Goal: Task Accomplishment & Management: Manage account settings

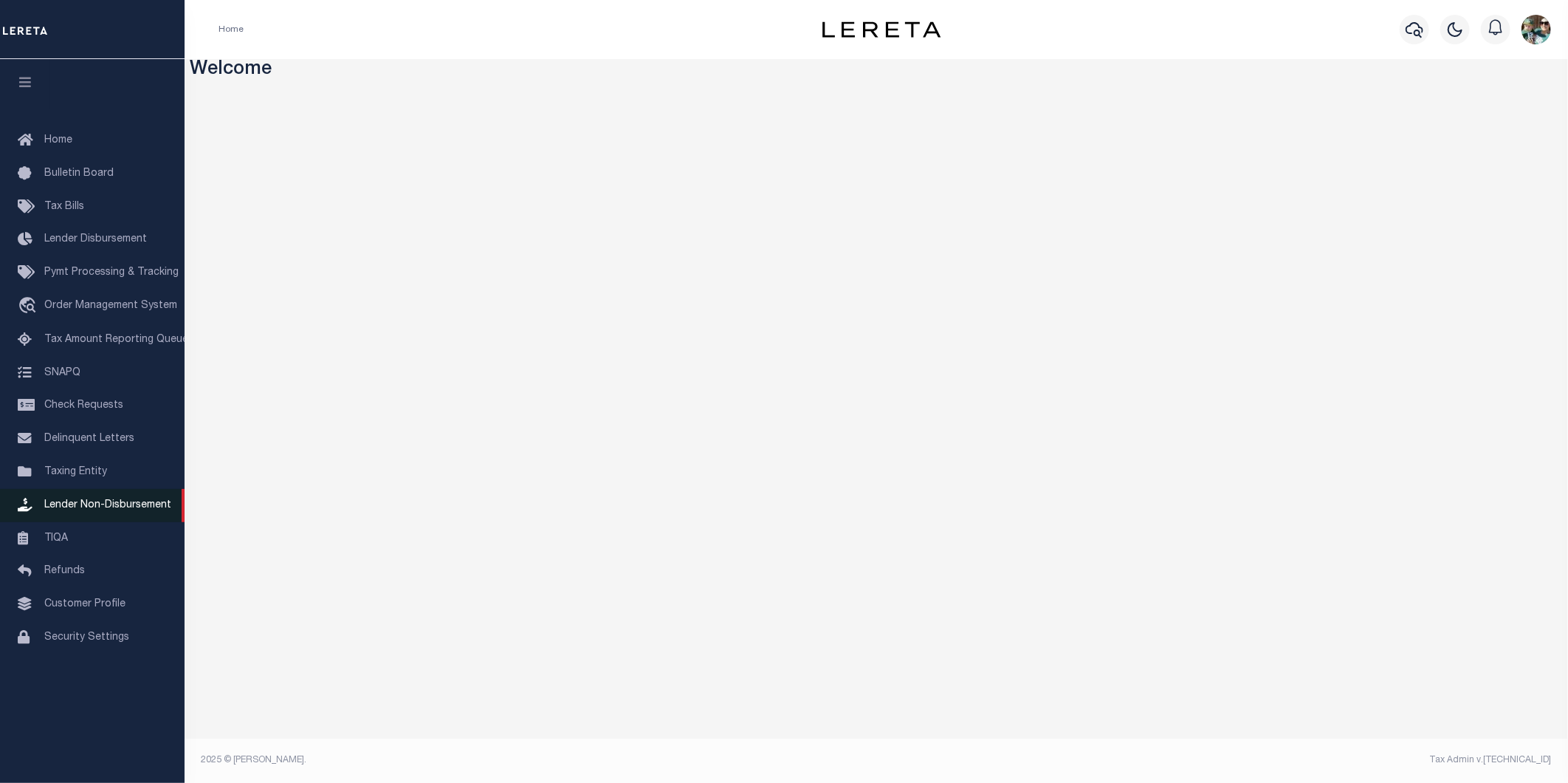
click at [81, 502] on span "Lender Non-Disbursement" at bounding box center [107, 505] width 127 height 10
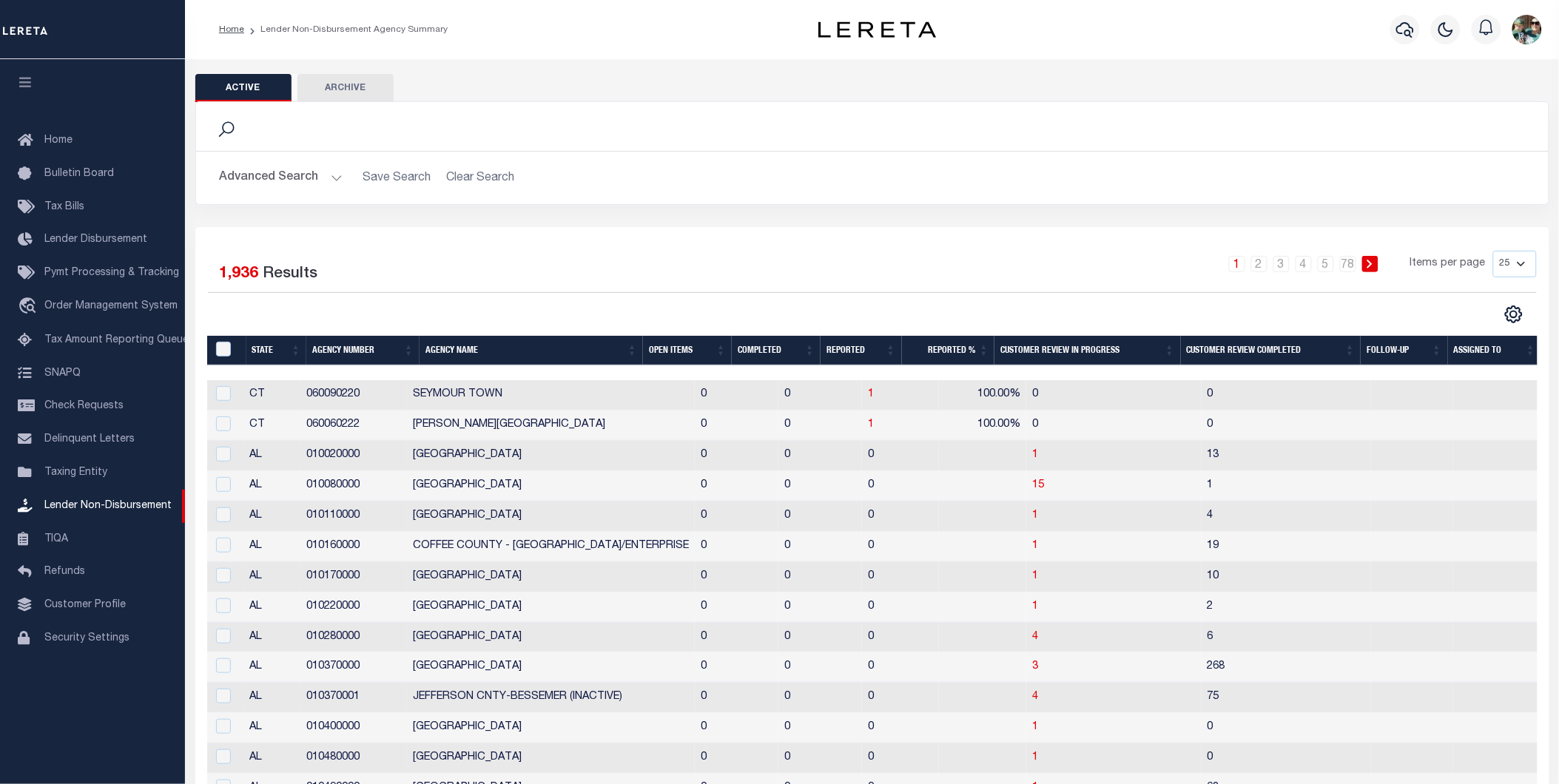
click at [307, 180] on button "Advanced Search" at bounding box center [281, 178] width 122 height 29
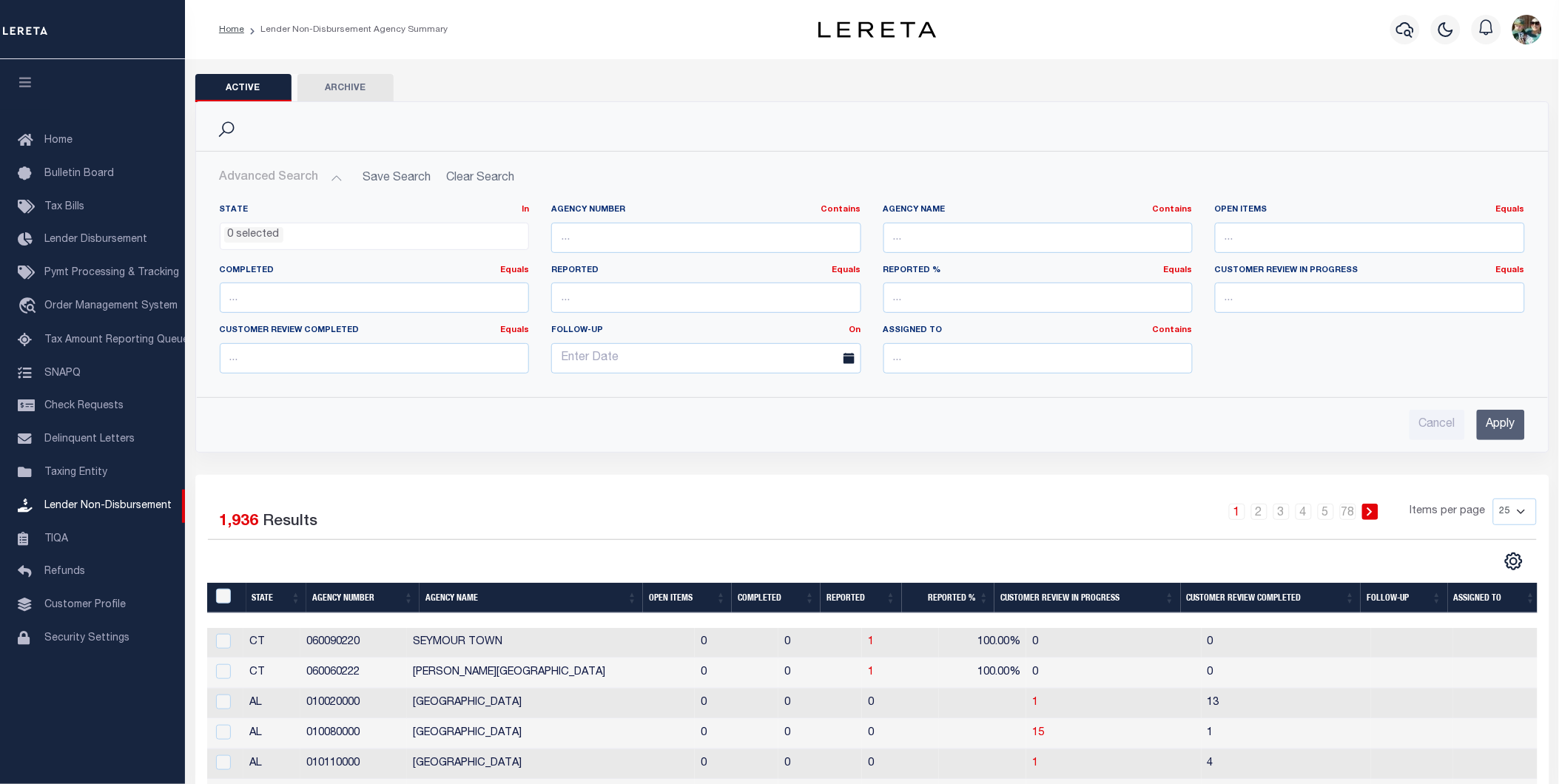
click at [447, 237] on ul "0 selected" at bounding box center [375, 232] width 309 height 20
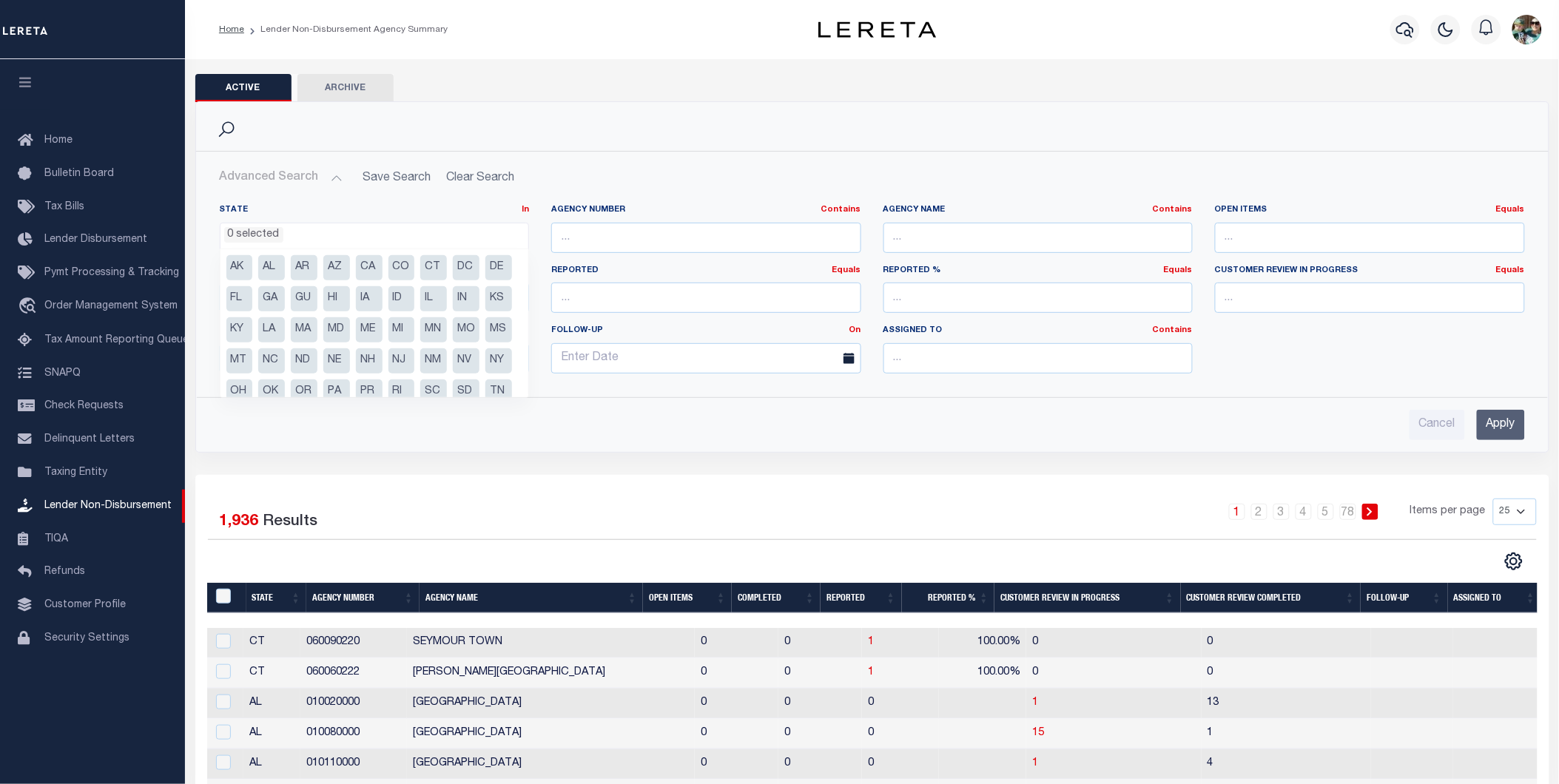
drag, startPoint x: 395, startPoint y: 358, endPoint x: 409, endPoint y: 334, distance: 27.8
click at [409, 334] on ul "AK AL AR AZ CA CO CT DC DE FL GA GU HI IA ID IL IN KS KY LA MA MD ME MI MN MO M…" at bounding box center [375, 323] width 309 height 148
select select "MD"
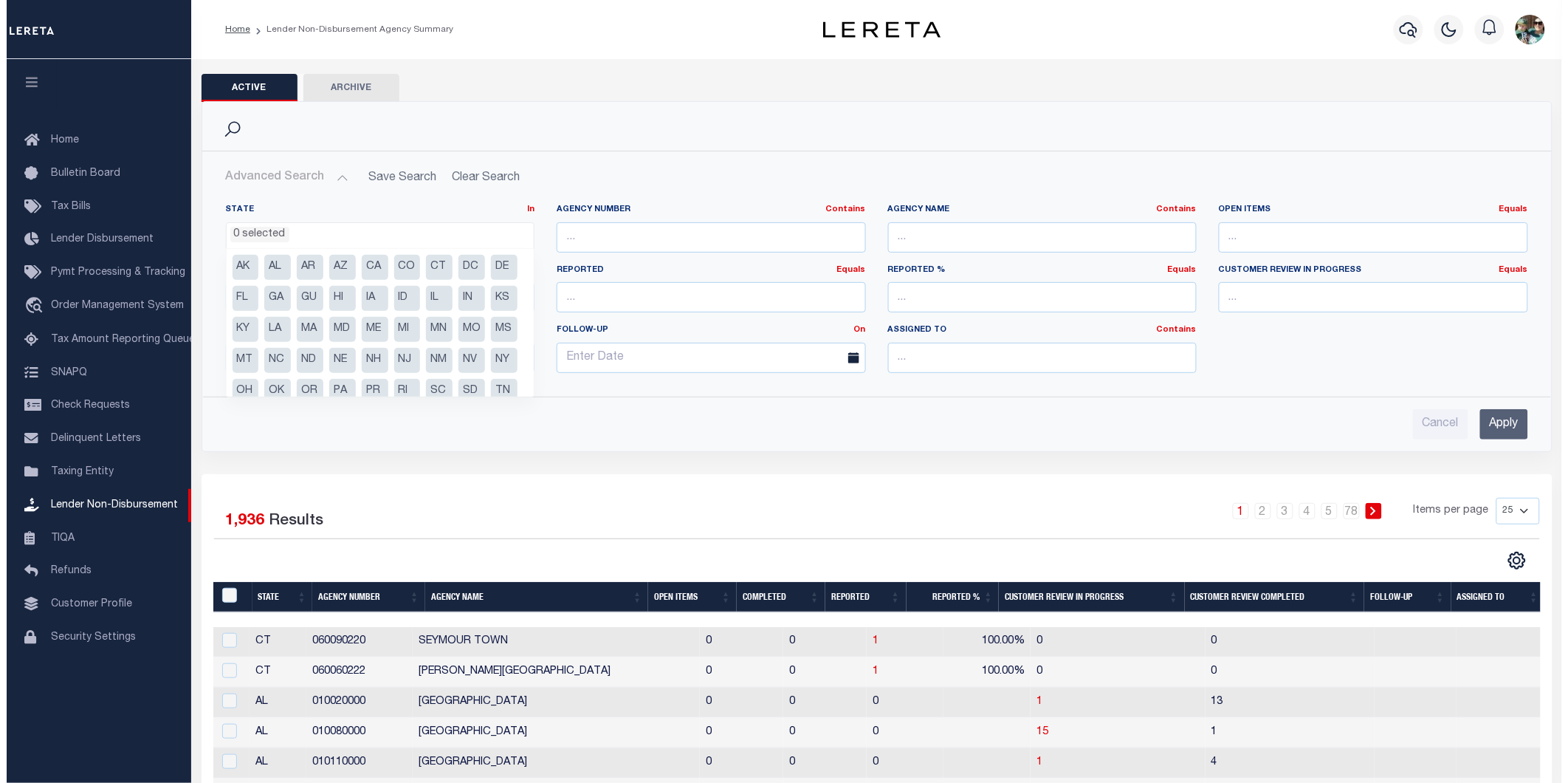
scroll to position [291, 0]
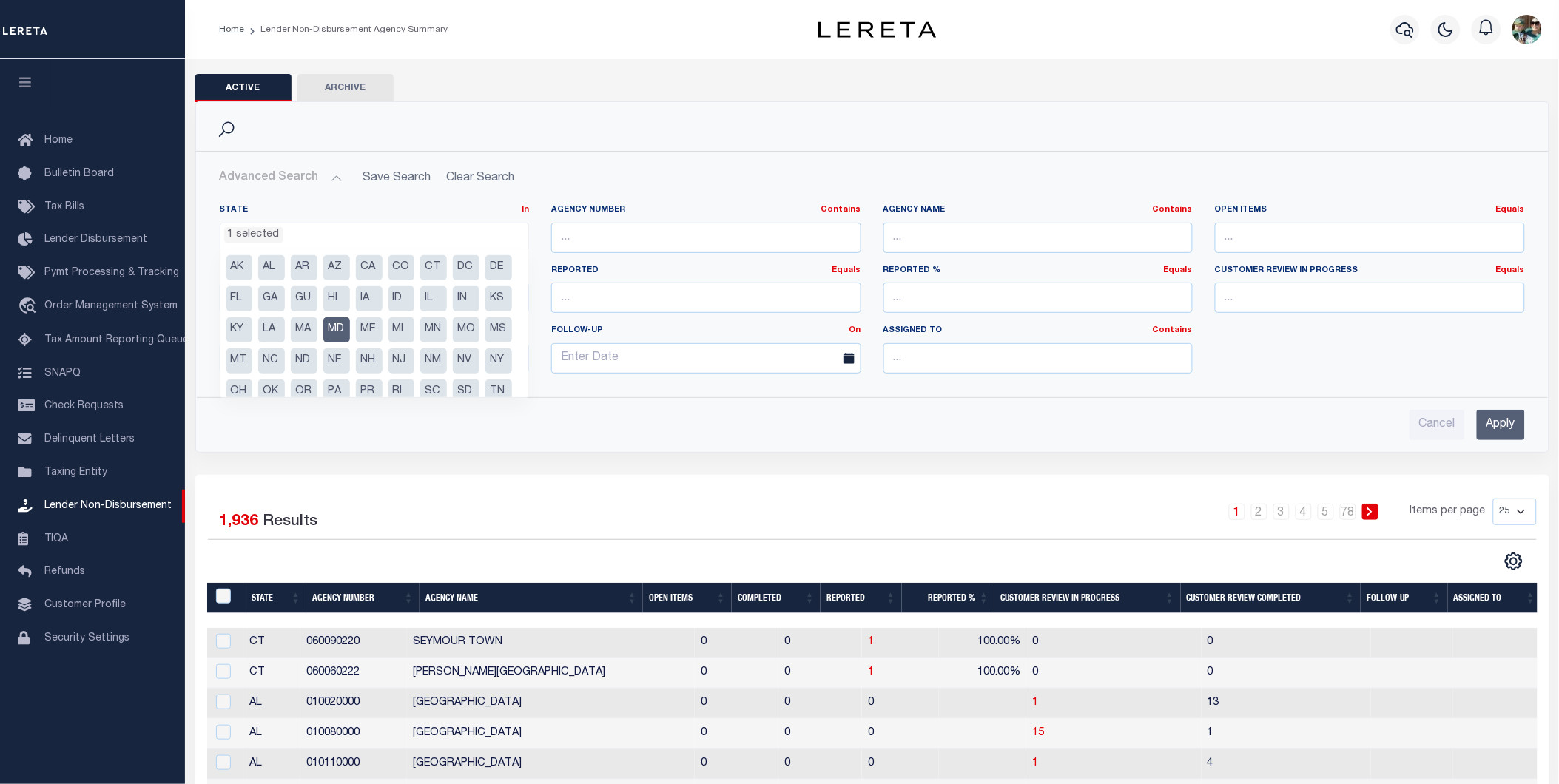
click at [350, 333] on li "MD" at bounding box center [336, 329] width 26 height 25
click at [350, 328] on li "MD" at bounding box center [336, 329] width 26 height 25
select select "MD"
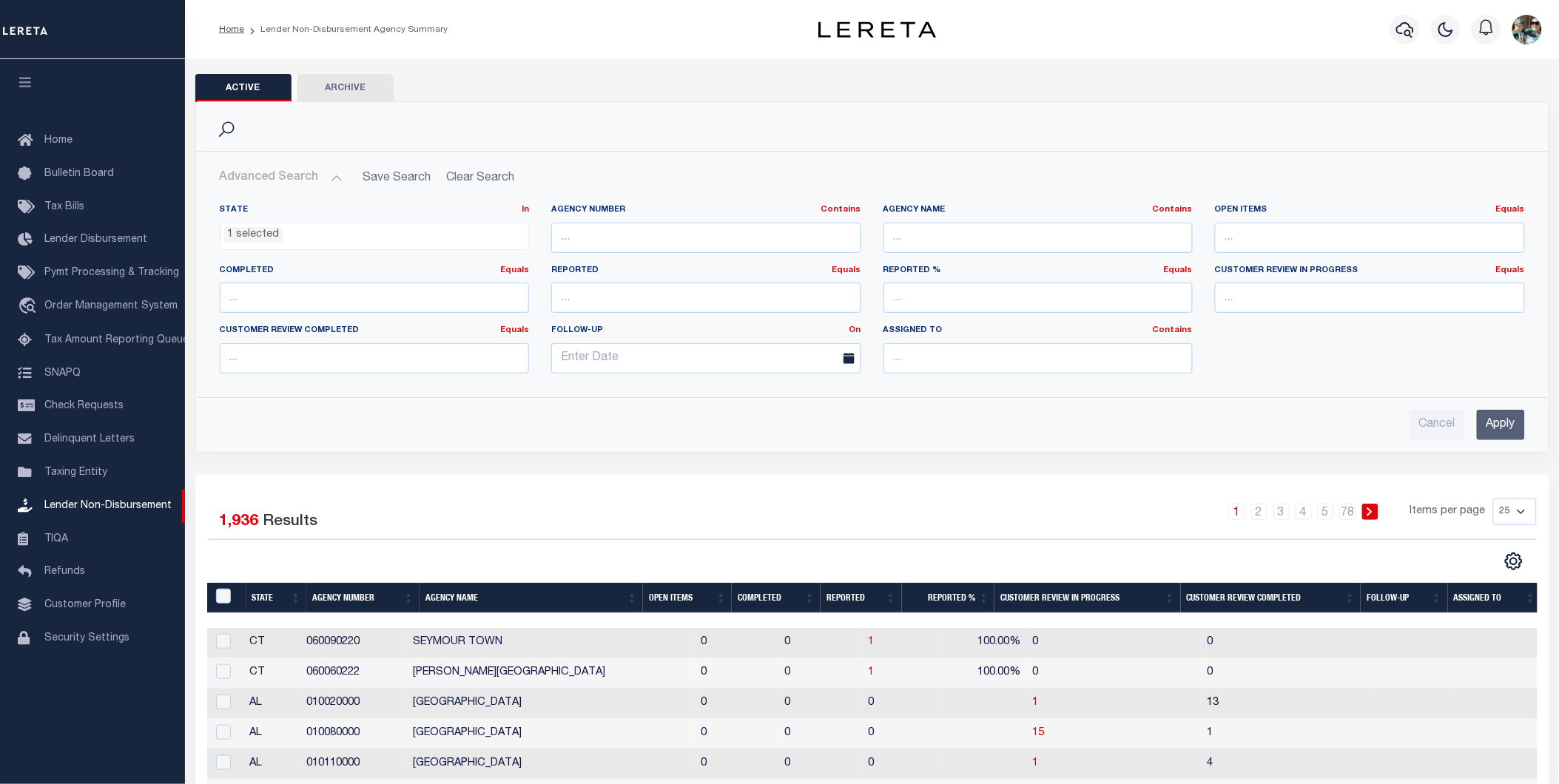
click at [1501, 424] on input "Apply" at bounding box center [1500, 424] width 48 height 30
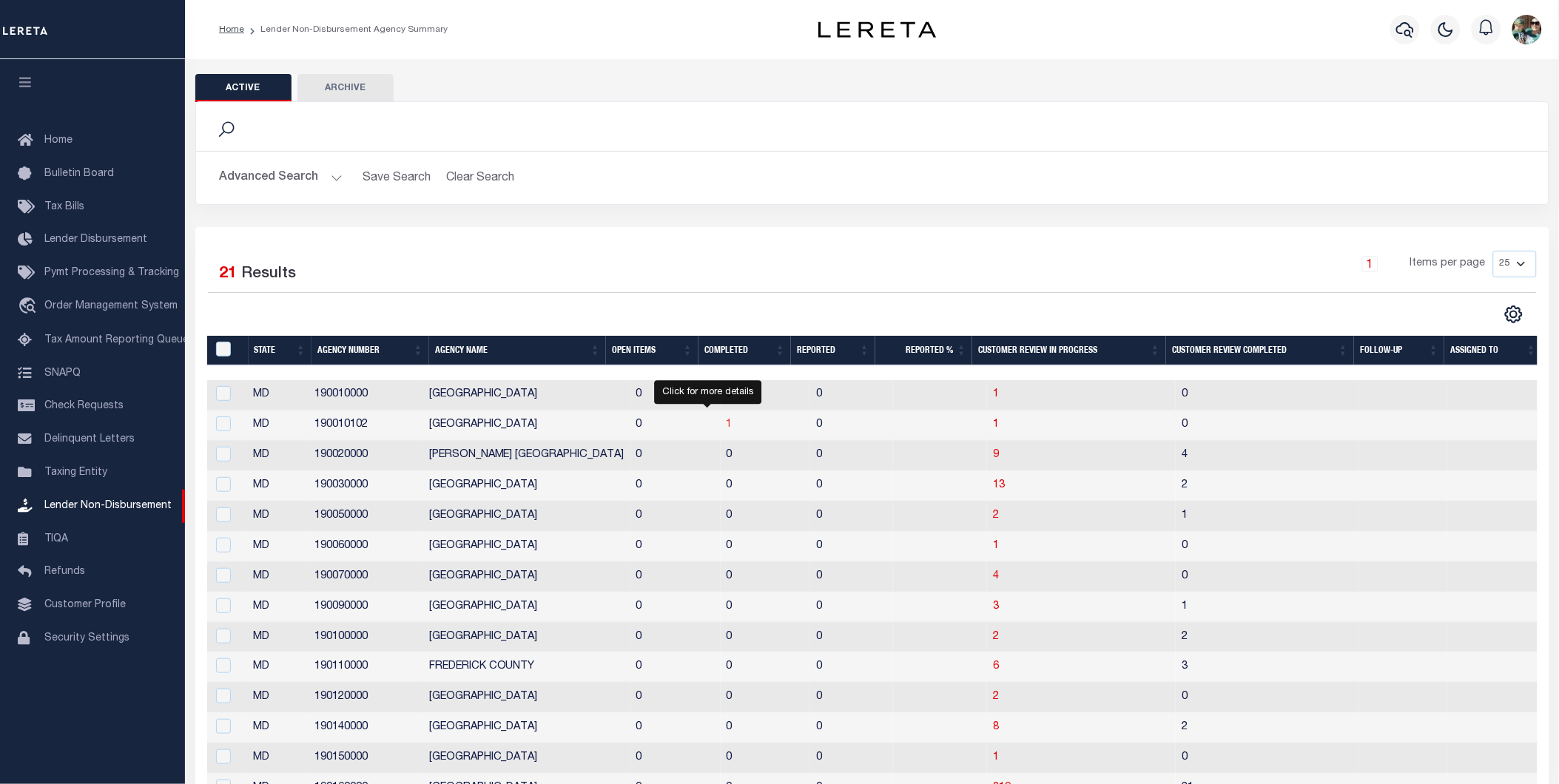
click at [727, 427] on span "1" at bounding box center [730, 424] width 6 height 10
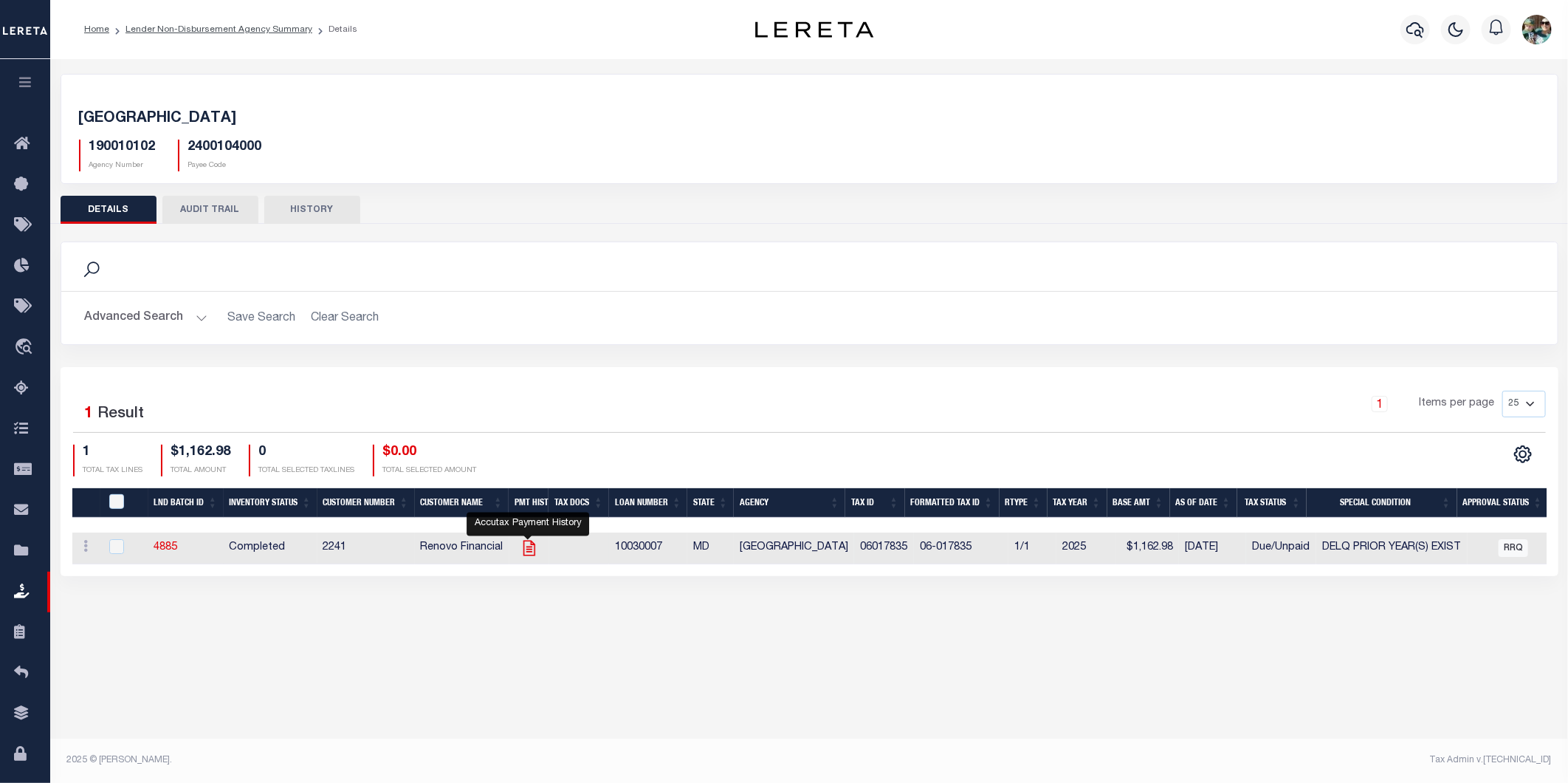
click at [525, 548] on icon "" at bounding box center [529, 548] width 19 height 19
checkbox input "true"
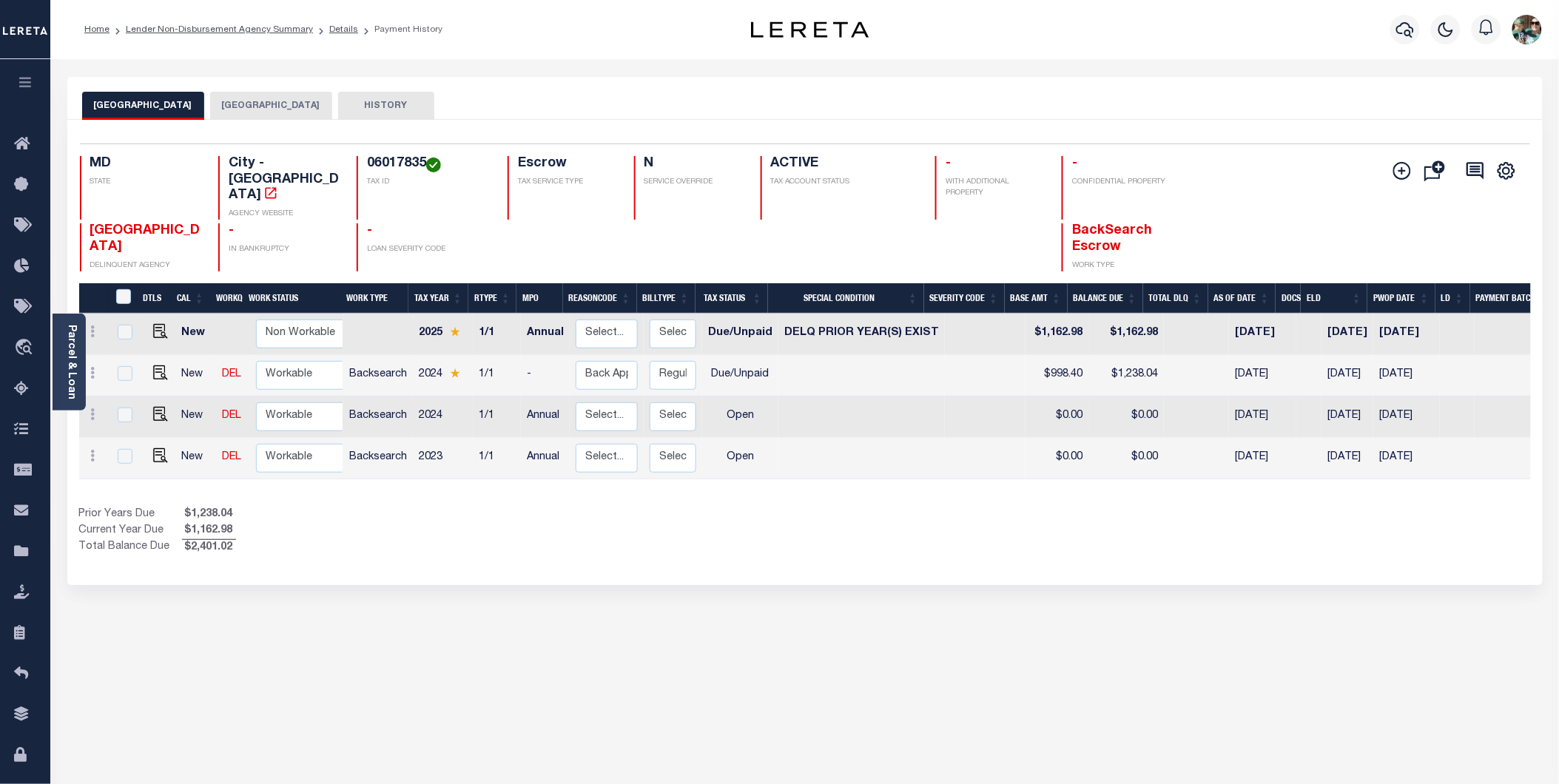
click at [227, 108] on button "[GEOGRAPHIC_DATA]" at bounding box center [271, 105] width 122 height 28
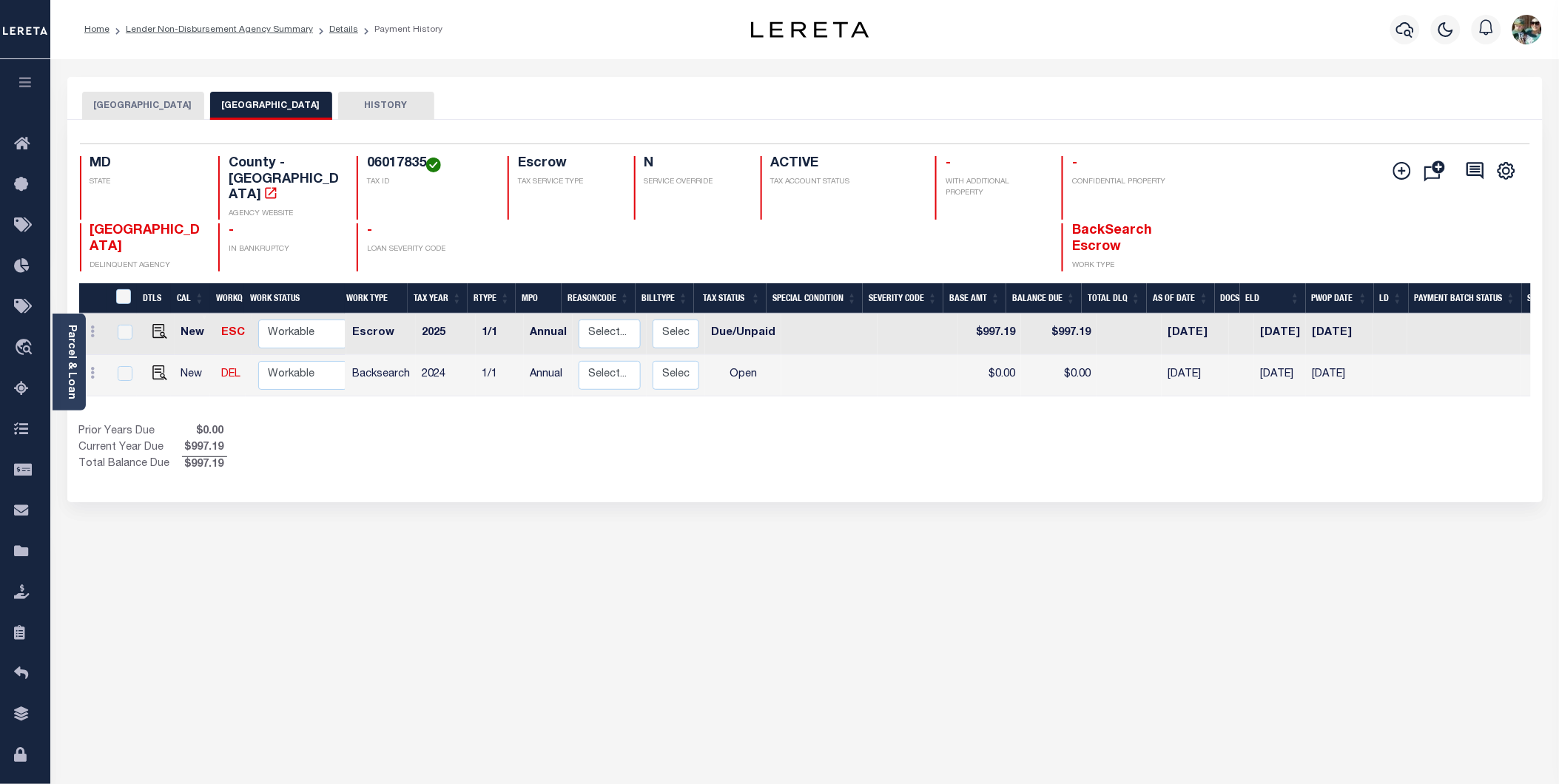
click at [126, 107] on button "[GEOGRAPHIC_DATA]" at bounding box center [143, 105] width 122 height 28
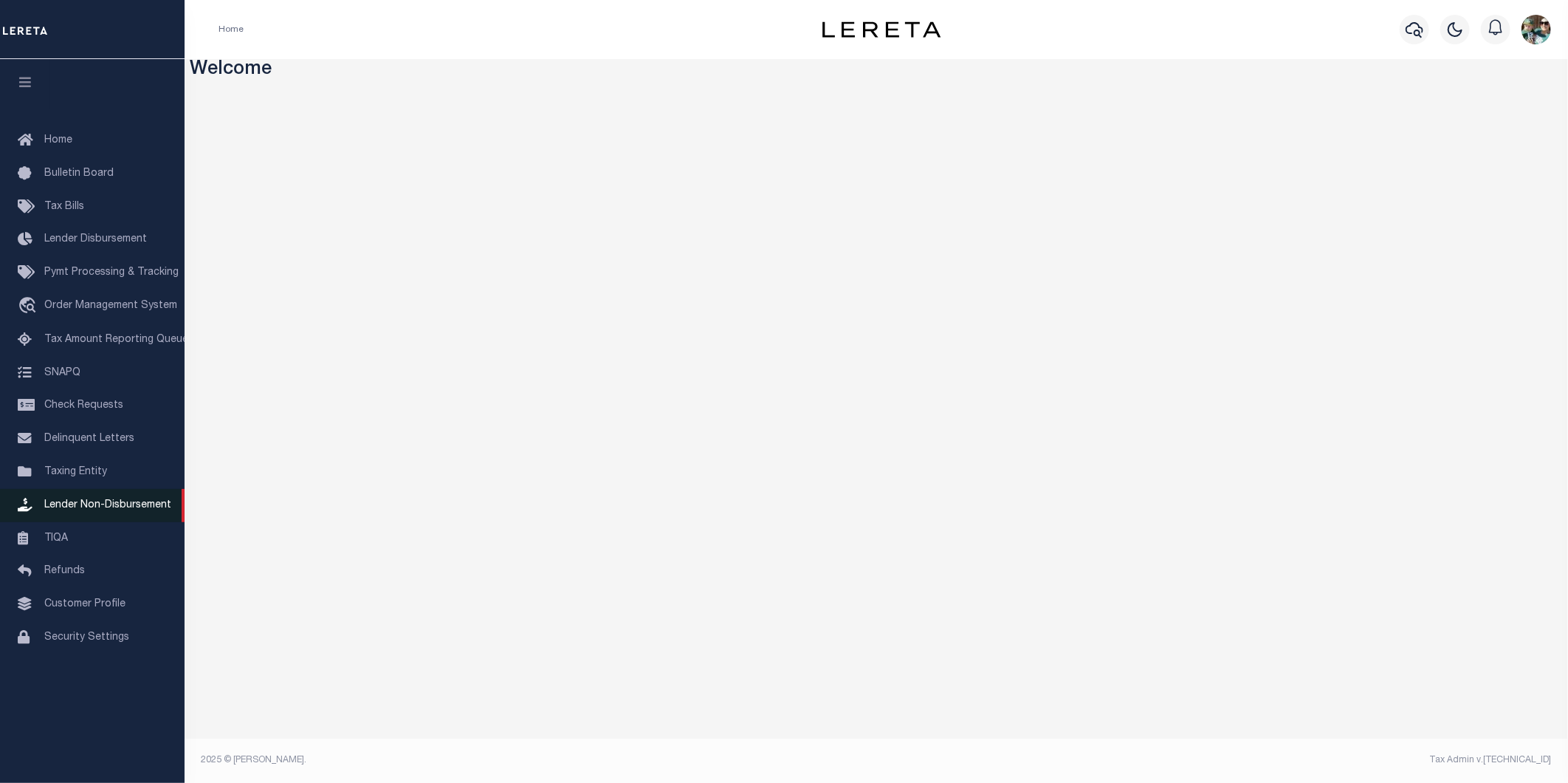
click at [76, 504] on span "Lender Non-Disbursement" at bounding box center [107, 505] width 127 height 10
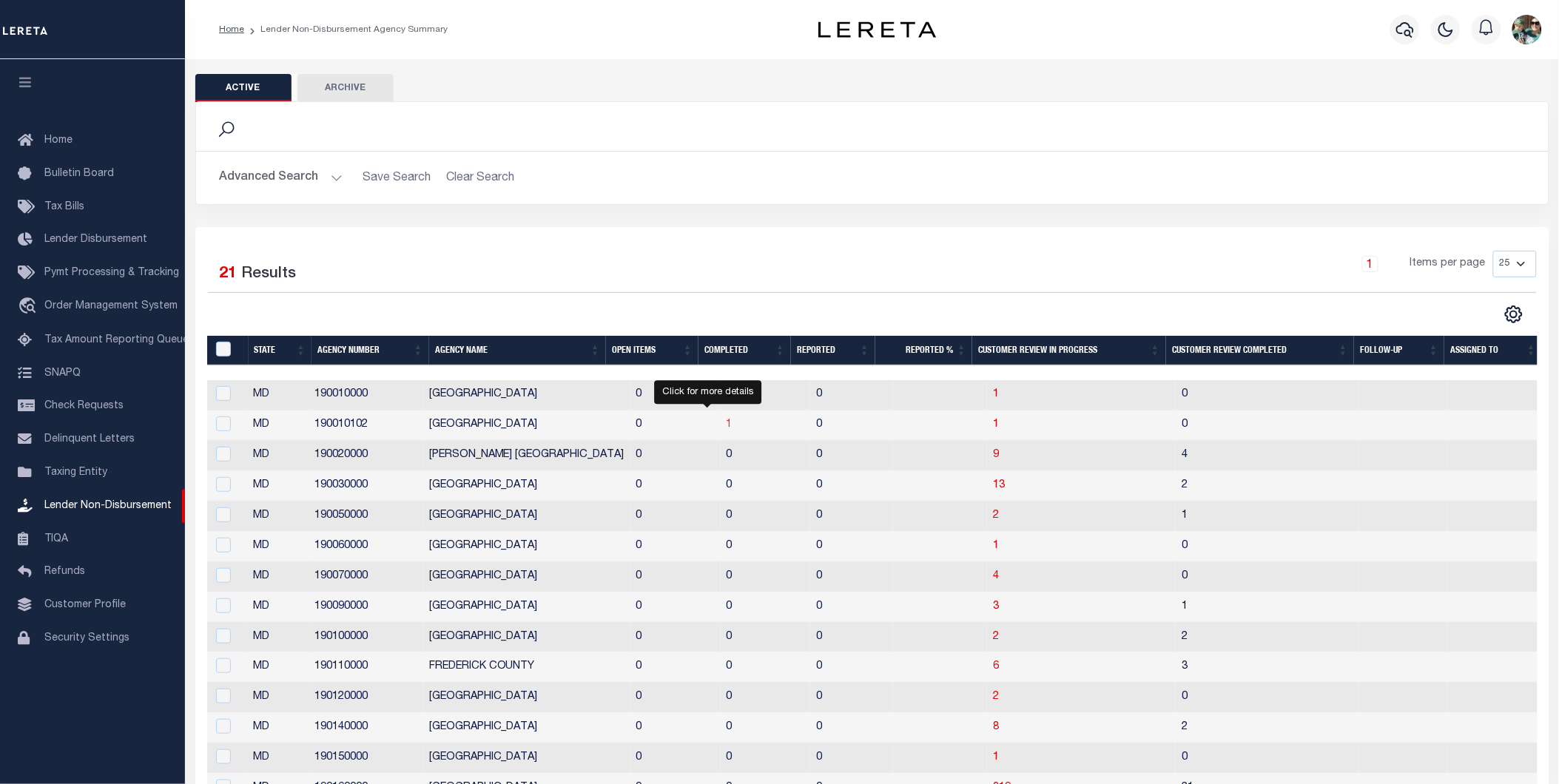
click at [727, 429] on span "1" at bounding box center [730, 424] width 6 height 10
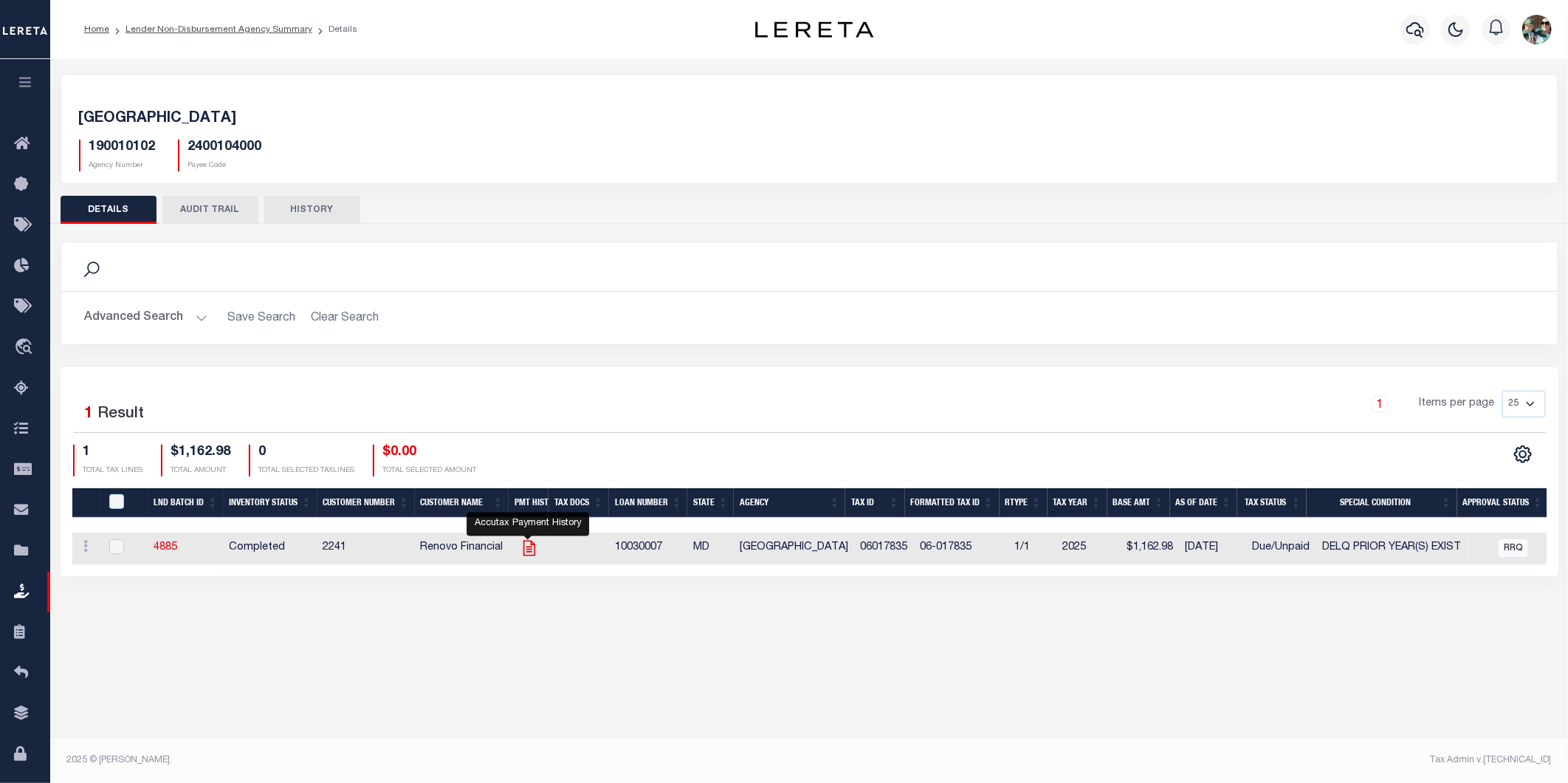
click at [528, 547] on icon "" at bounding box center [529, 548] width 19 height 19
checkbox input "true"
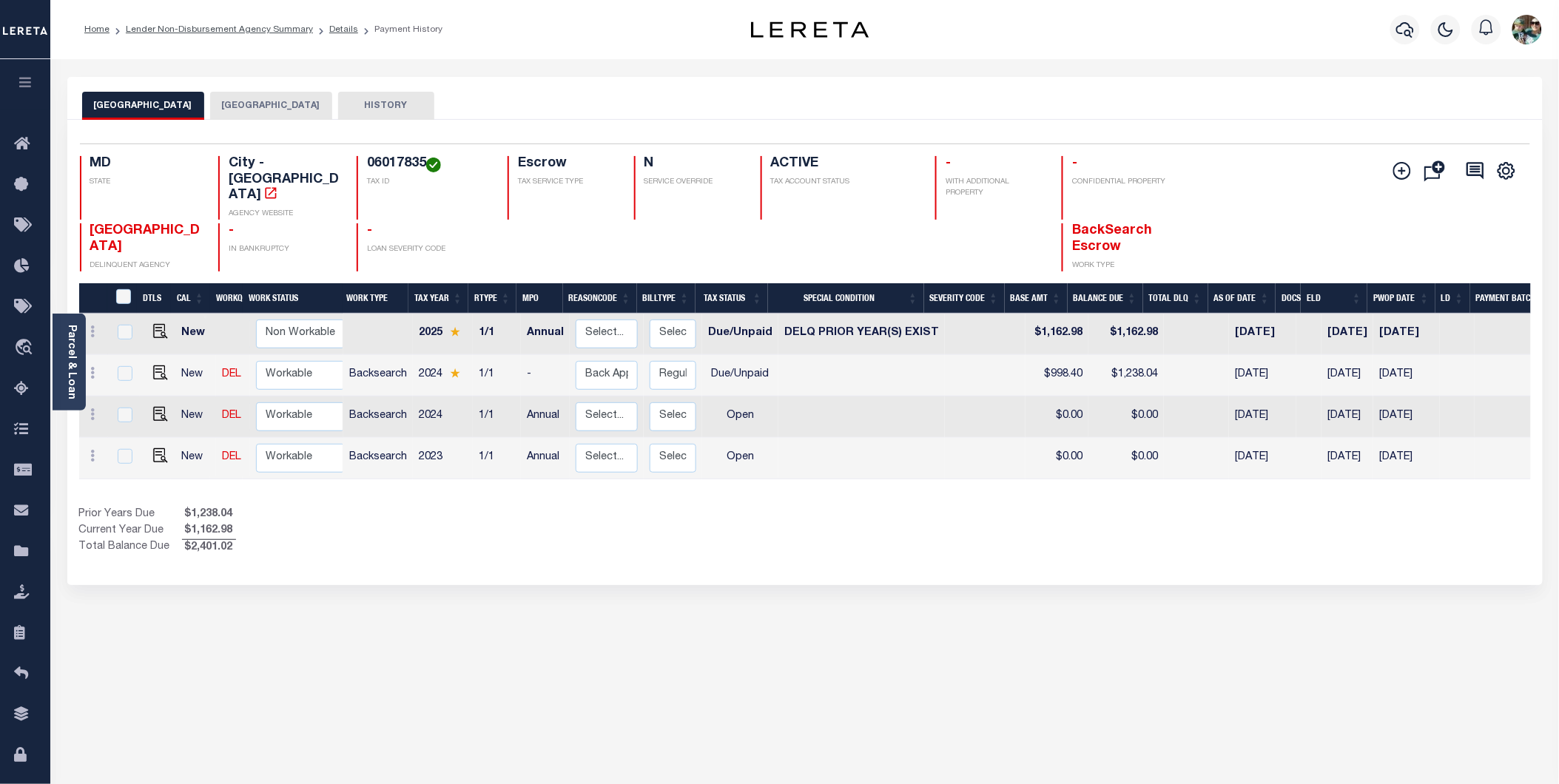
click at [250, 107] on button "[GEOGRAPHIC_DATA]" at bounding box center [271, 105] width 122 height 28
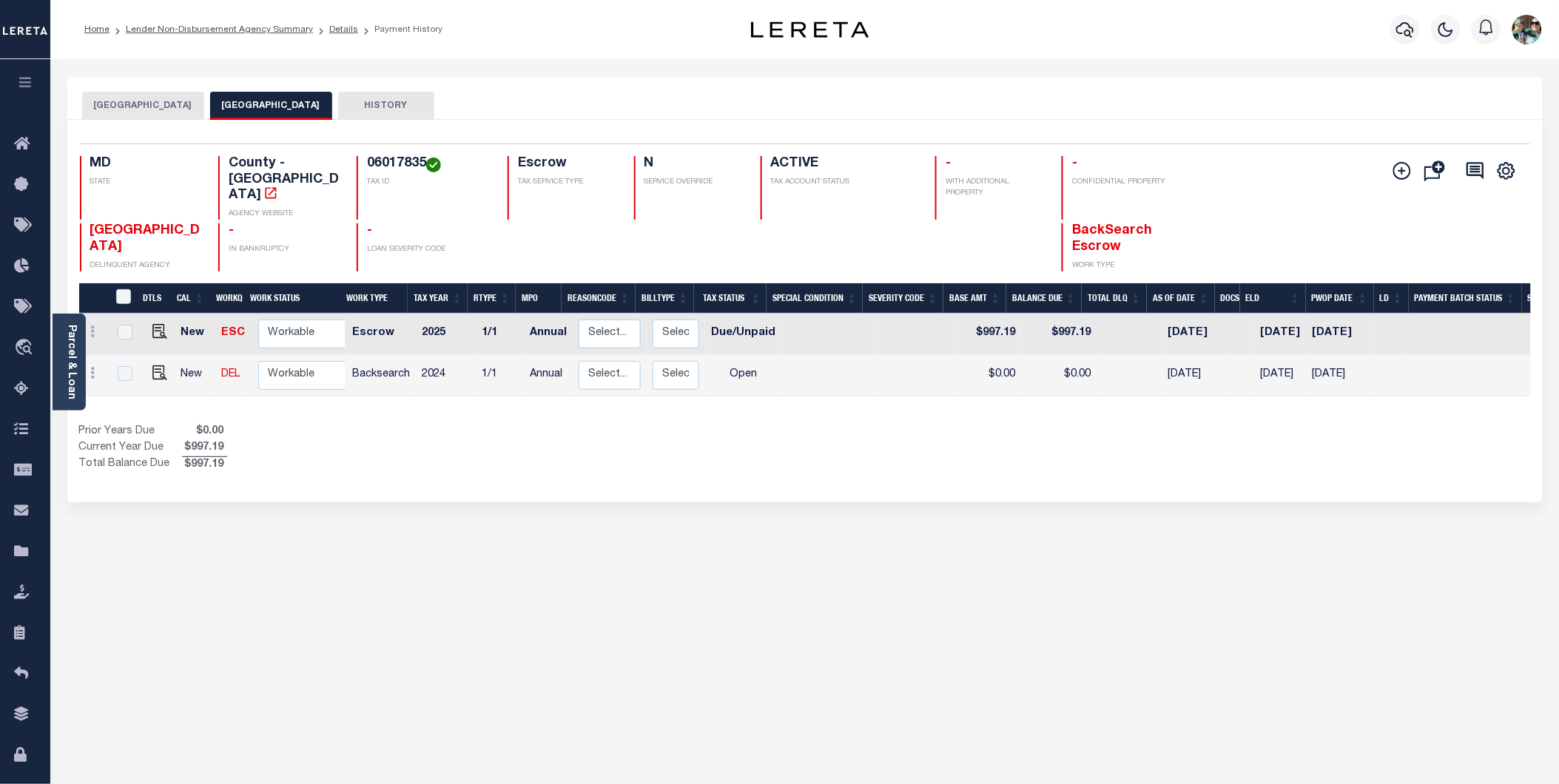
click at [141, 113] on button "[GEOGRAPHIC_DATA]" at bounding box center [143, 105] width 122 height 28
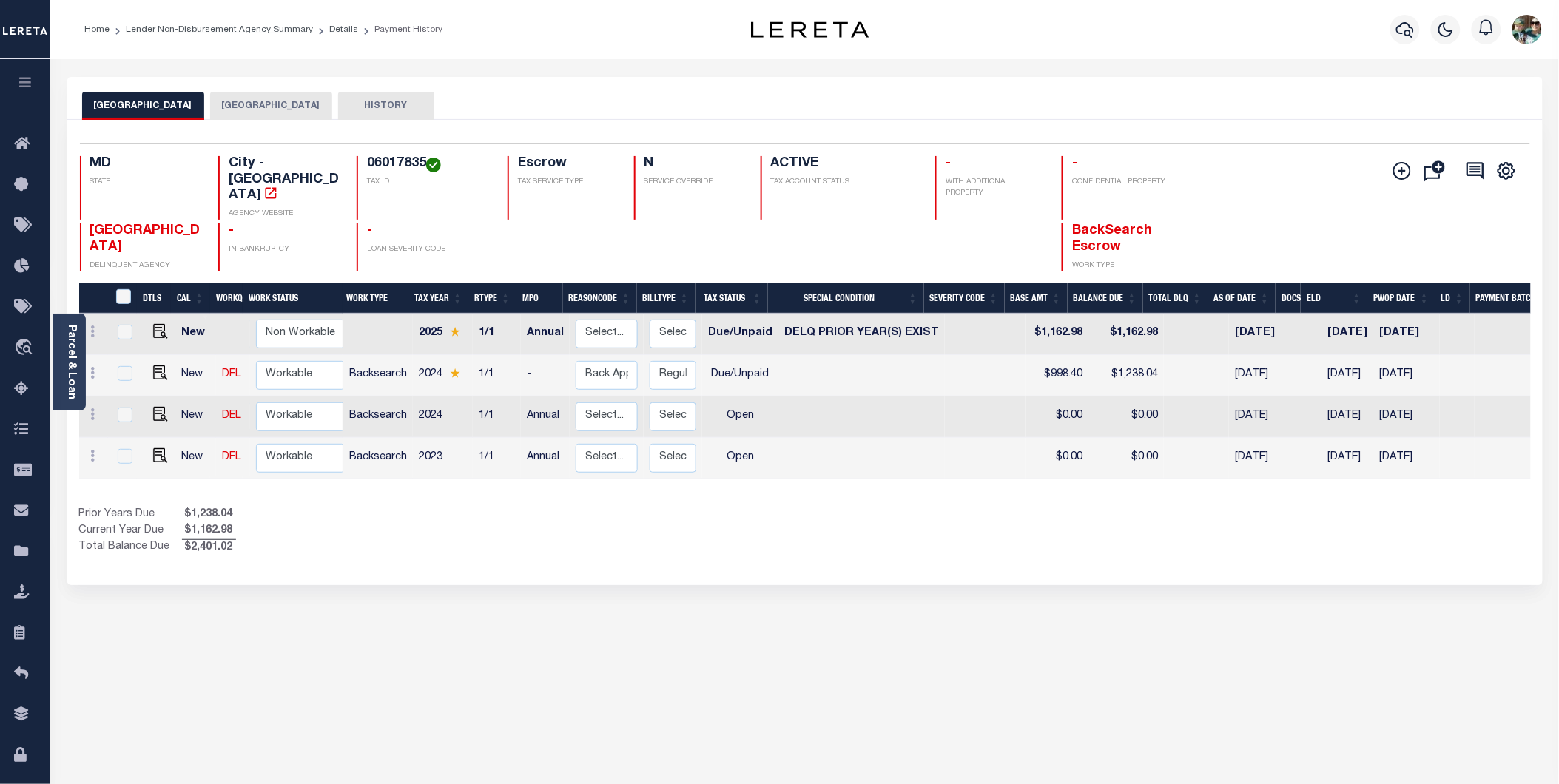
drag, startPoint x: 281, startPoint y: 32, endPoint x: 290, endPoint y: 56, distance: 25.6
click at [281, 32] on link "Lender Non-Disbursement Agency Summary" at bounding box center [219, 29] width 187 height 8
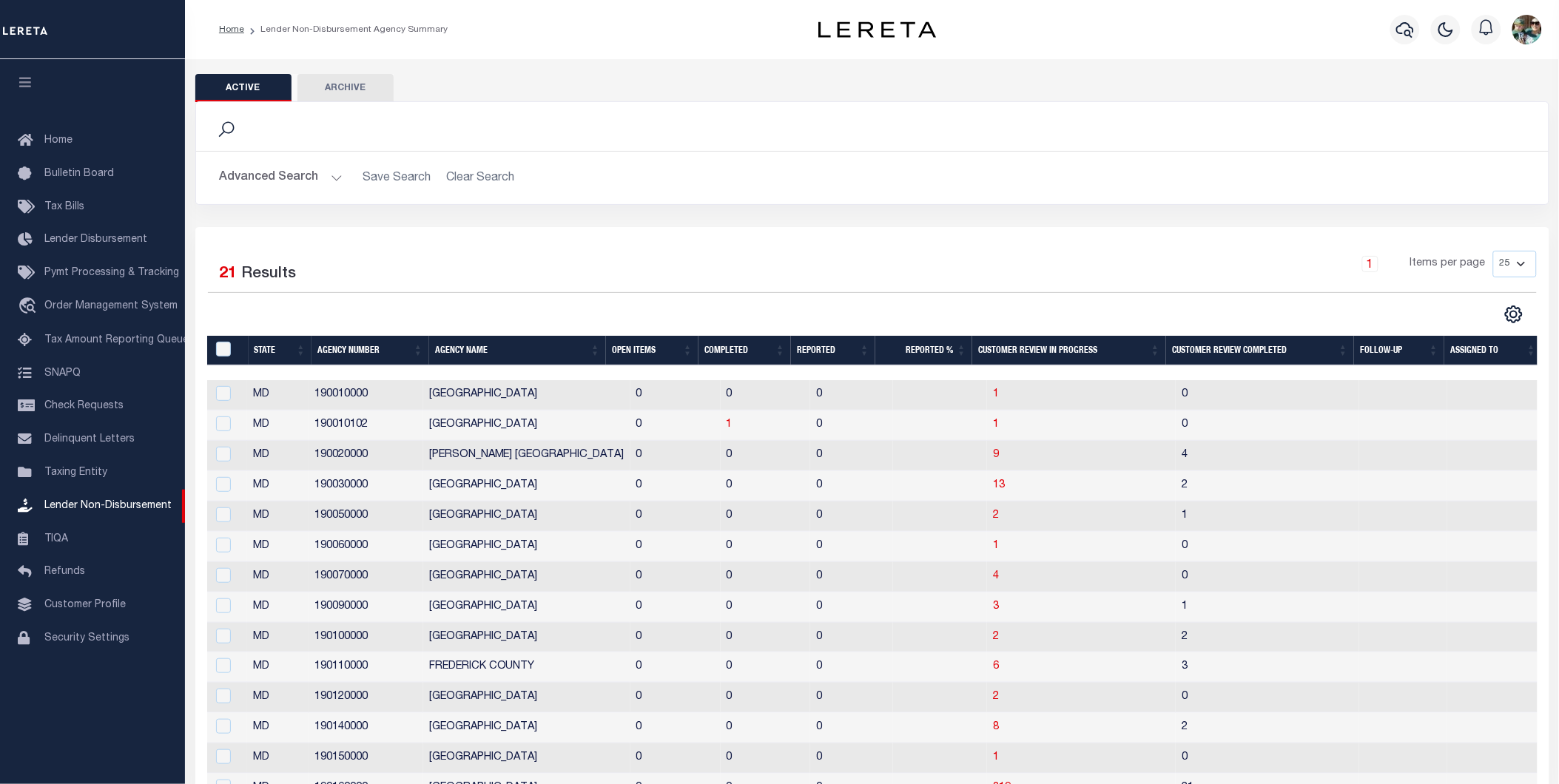
click at [627, 350] on th "Open Items" at bounding box center [652, 351] width 92 height 30
click at [627, 350] on th "Open Items" at bounding box center [651, 351] width 92 height 30
click at [646, 353] on th "Open Items" at bounding box center [672, 351] width 90 height 30
click at [651, 350] on th "Open Items" at bounding box center [672, 351] width 90 height 30
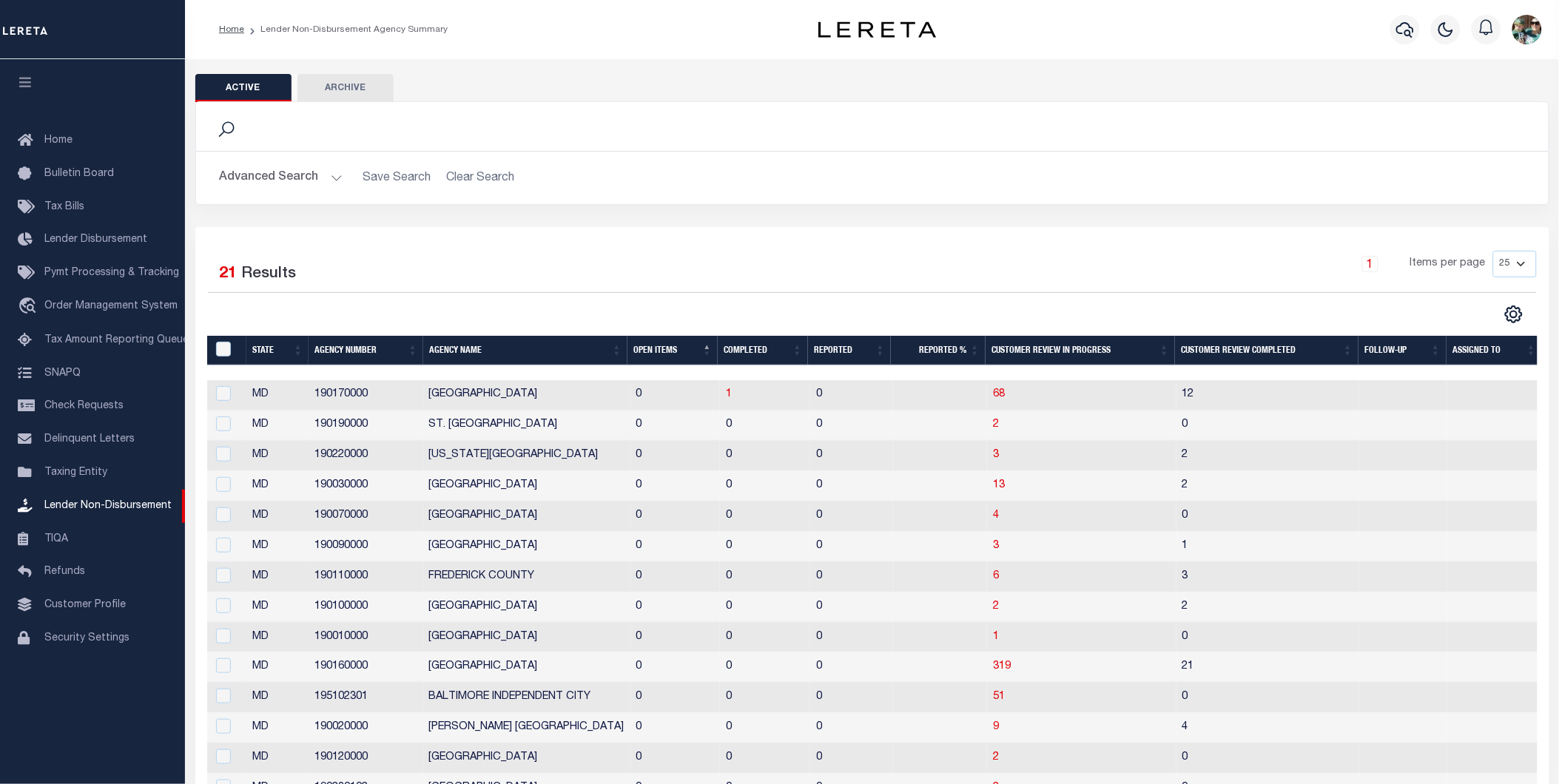
click at [653, 356] on th "Open Items" at bounding box center [672, 351] width 90 height 30
click at [297, 186] on button "Advanced Search" at bounding box center [281, 178] width 122 height 29
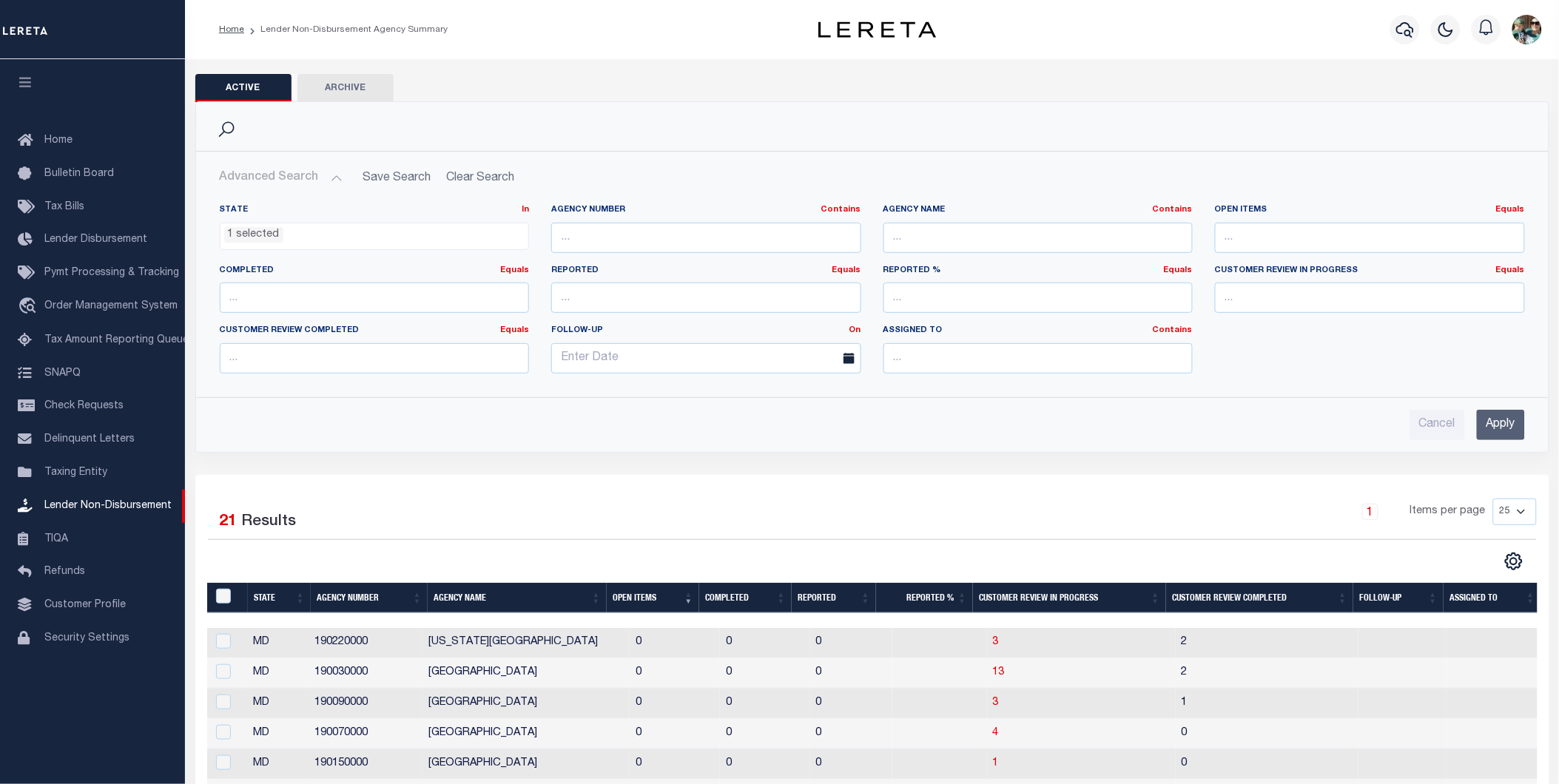
click at [327, 232] on ul "1 selected" at bounding box center [375, 232] width 309 height 20
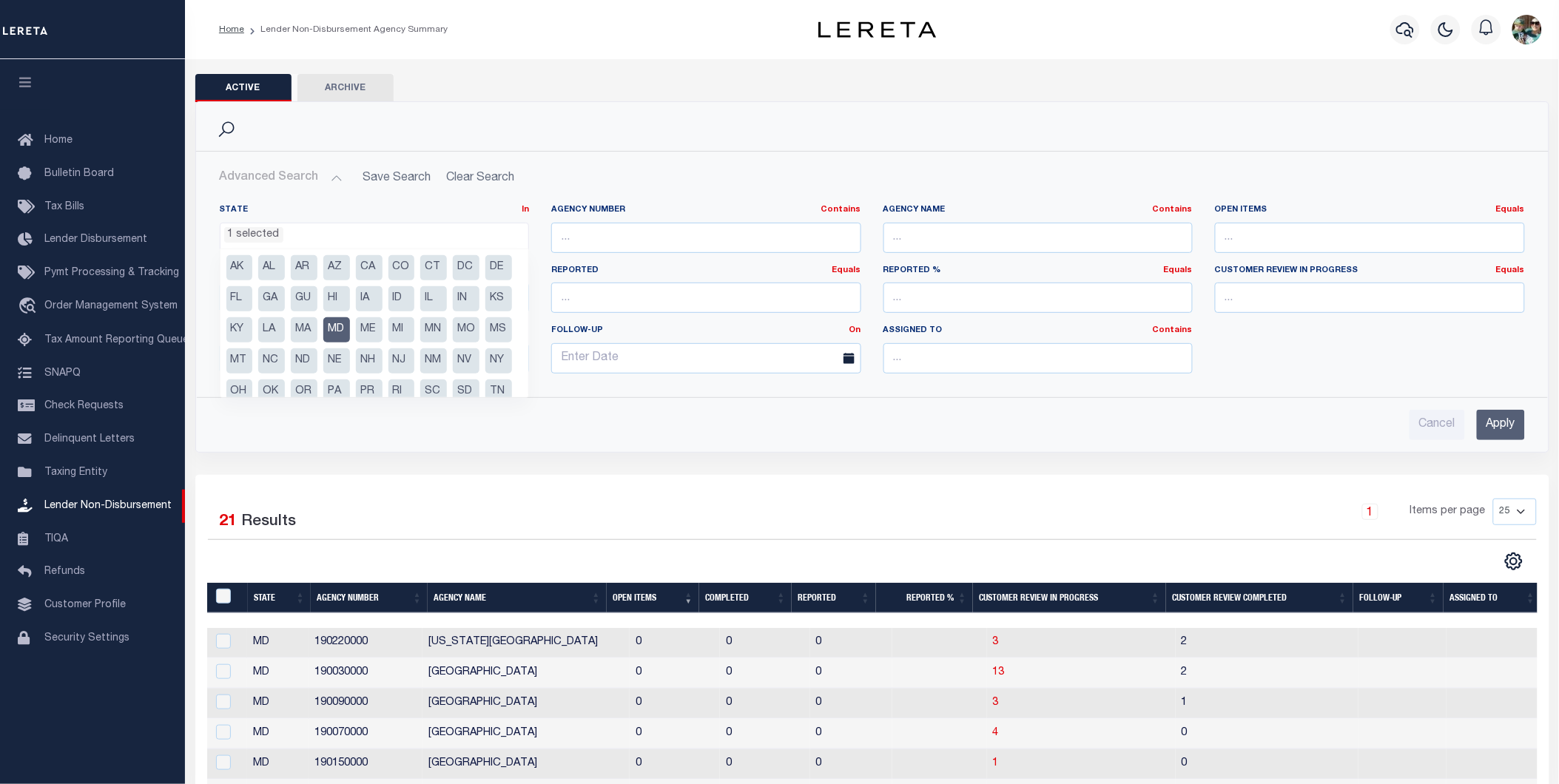
click at [350, 328] on li "MD" at bounding box center [336, 329] width 26 height 25
select select
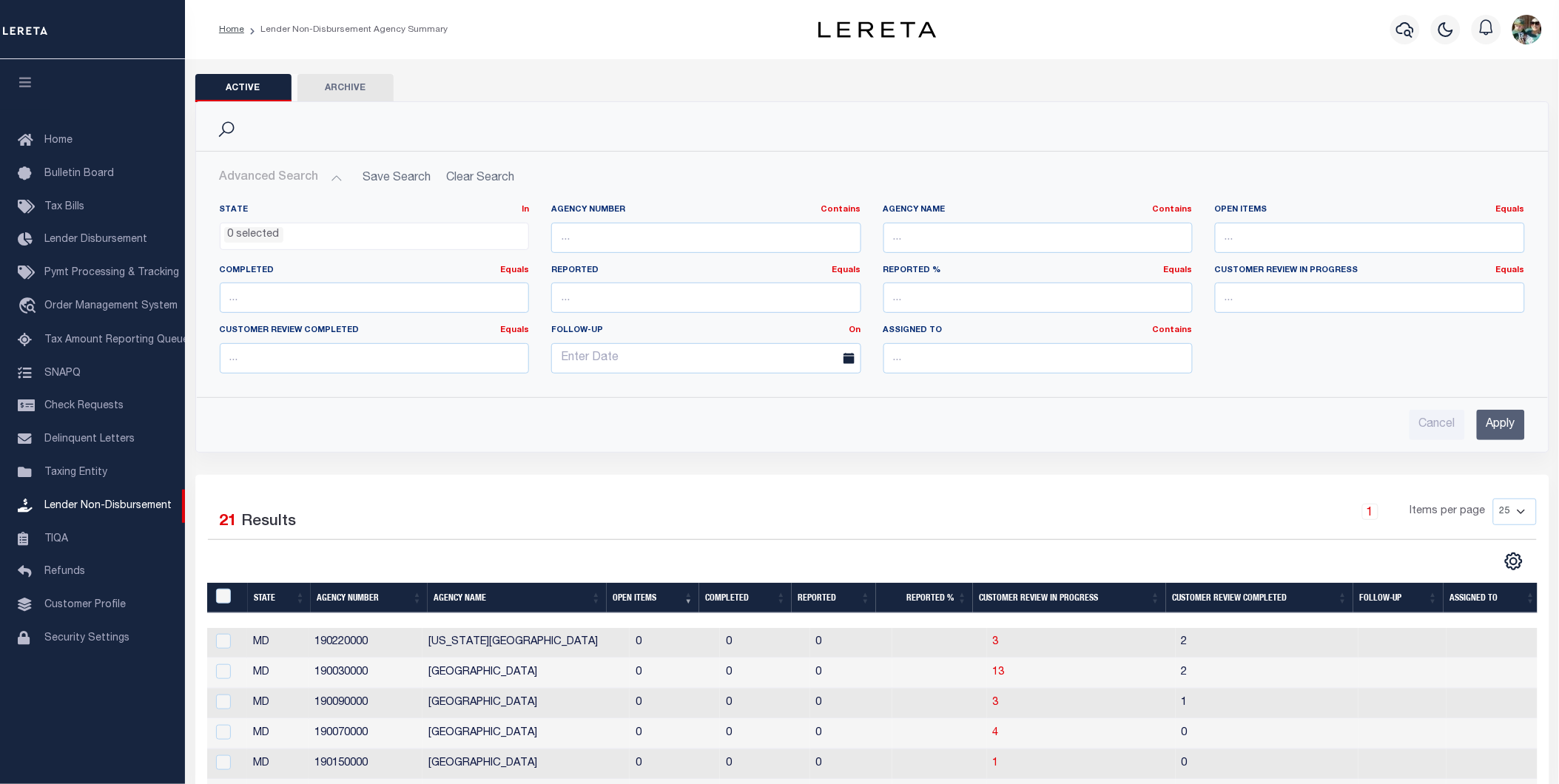
click at [1504, 425] on input "Apply" at bounding box center [1500, 424] width 48 height 30
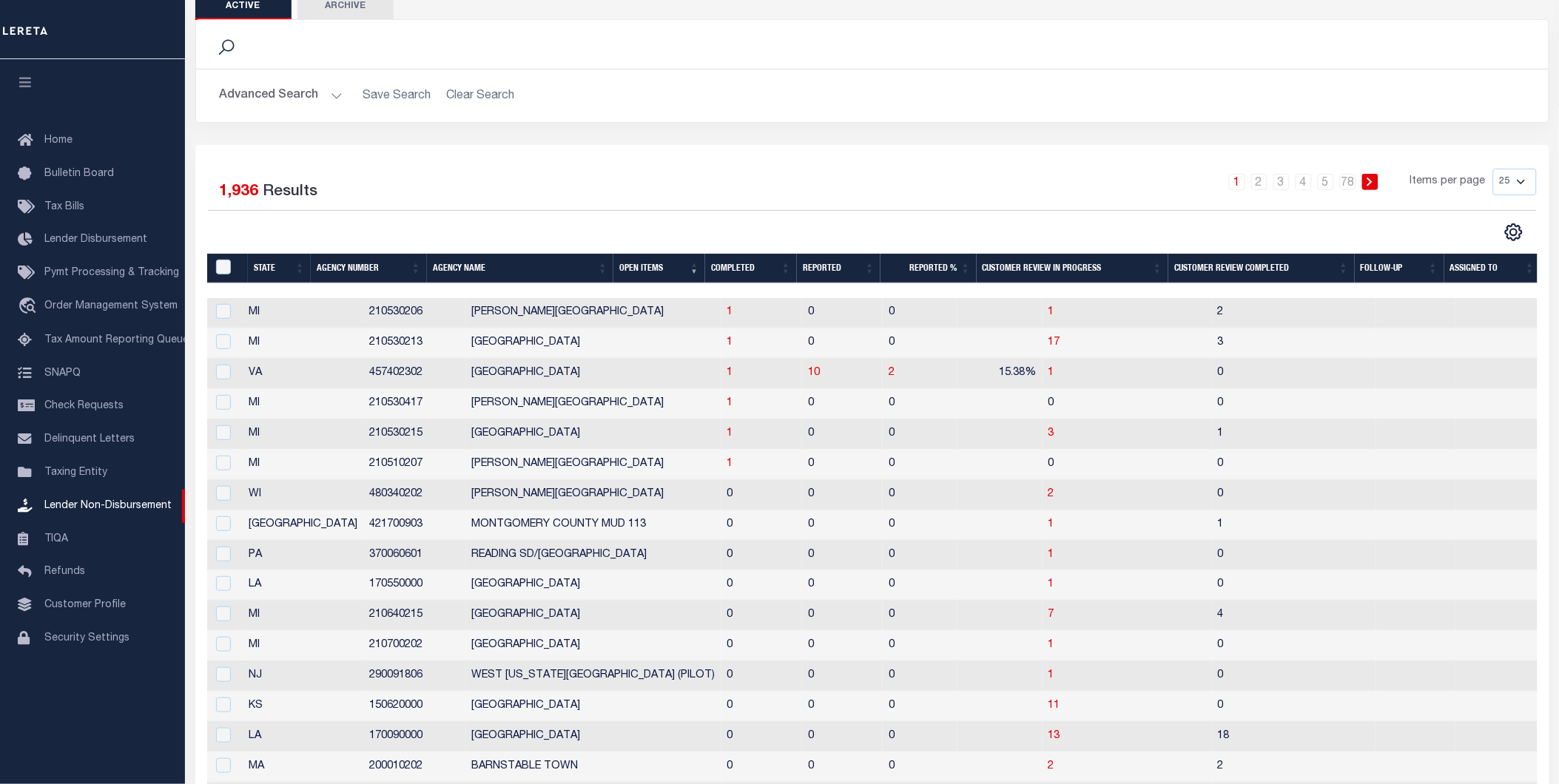
scroll to position [0, 0]
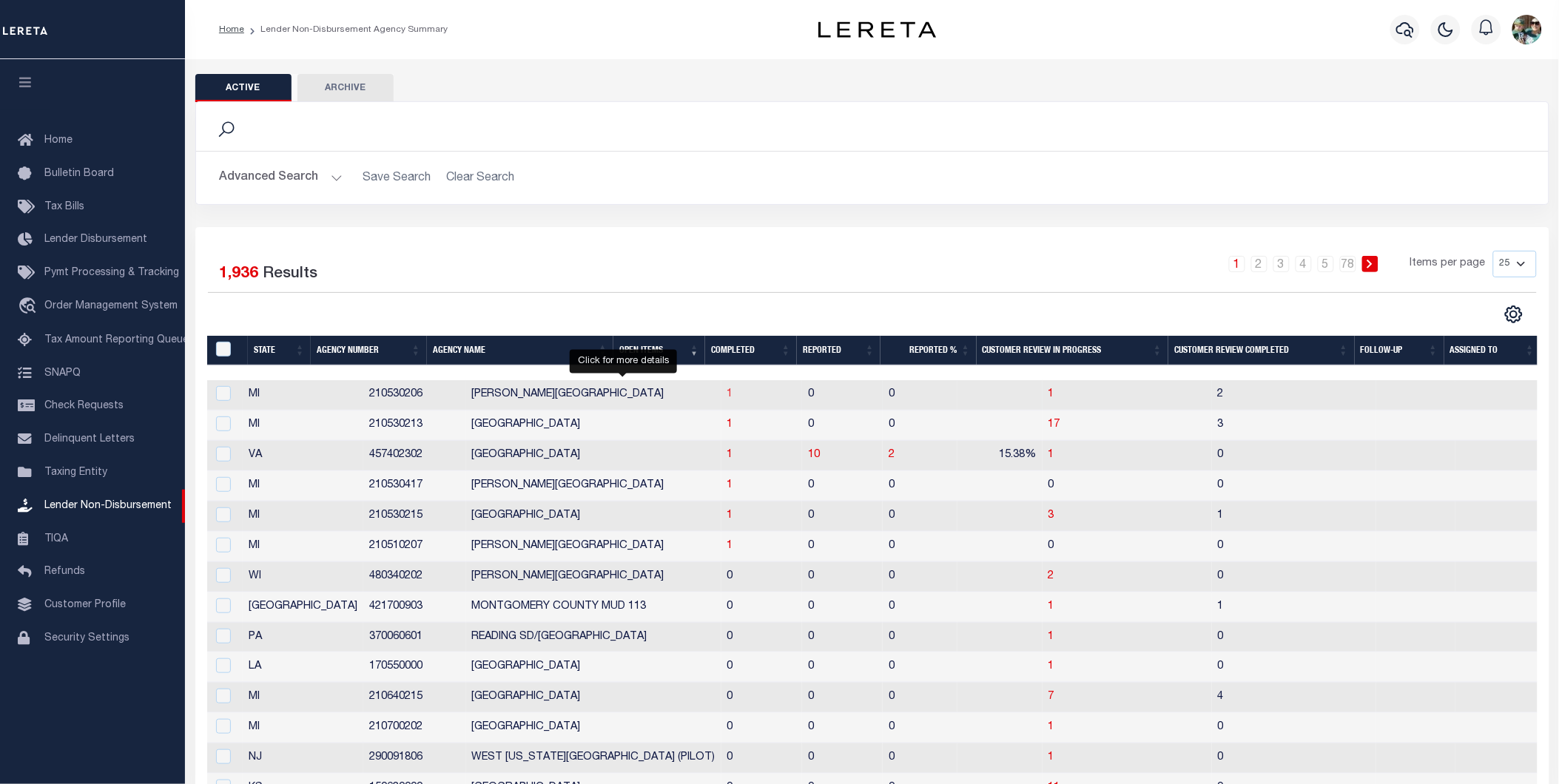
click at [727, 393] on span "1" at bounding box center [730, 393] width 6 height 10
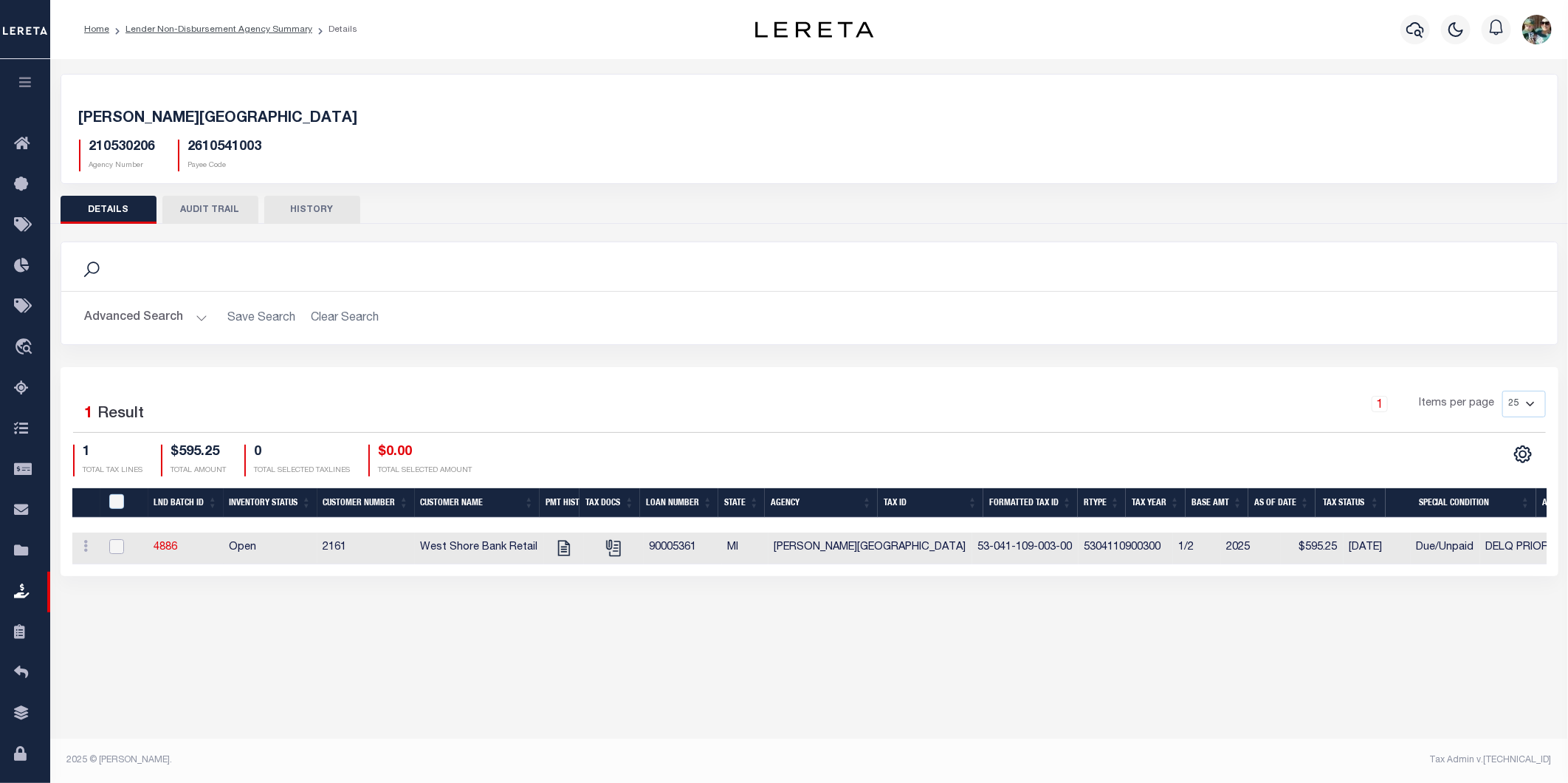
click at [115, 543] on input "checkbox" at bounding box center [116, 547] width 15 height 15
checkbox input "true"
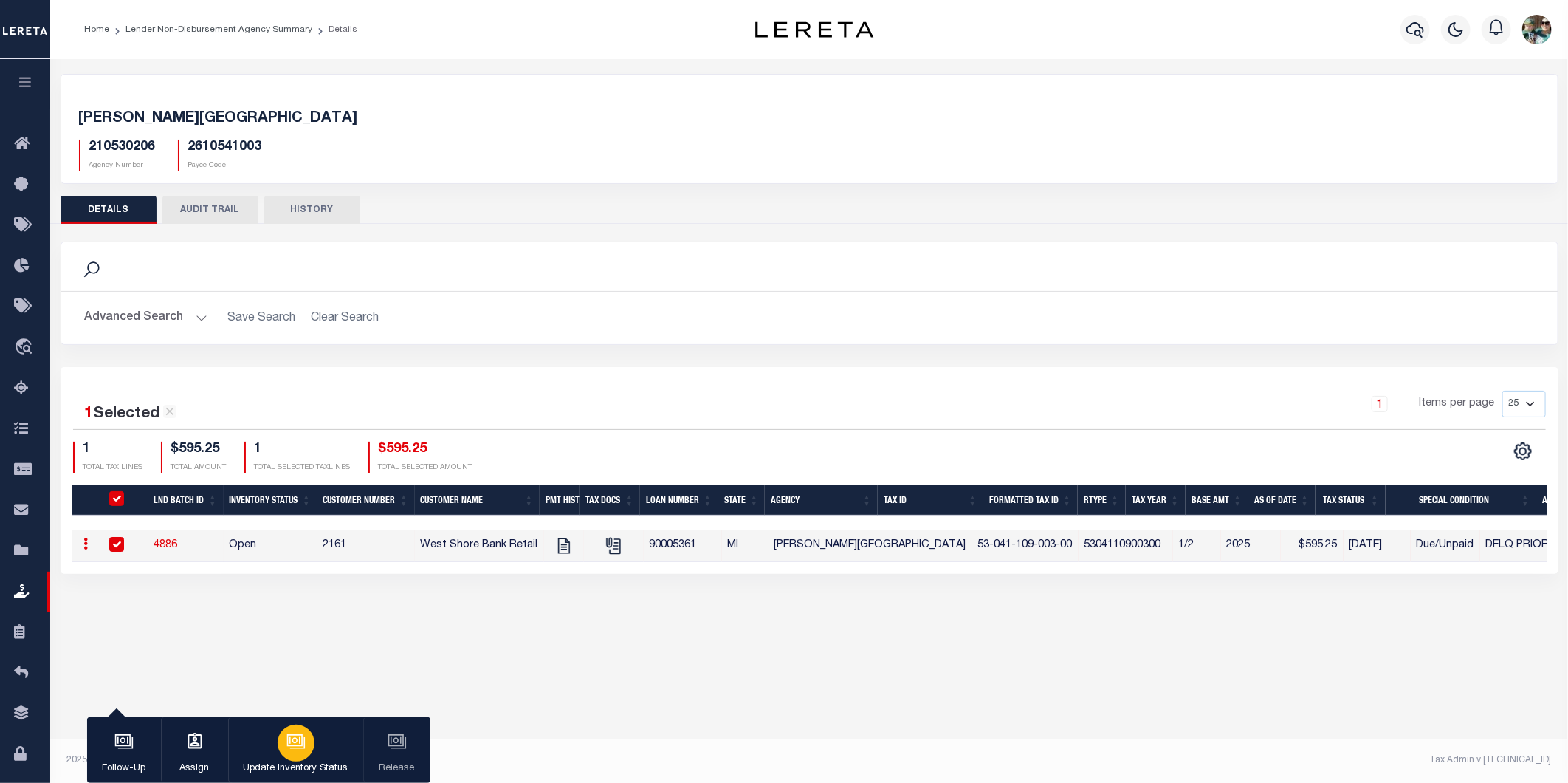
click at [290, 733] on icon "button" at bounding box center [296, 742] width 19 height 19
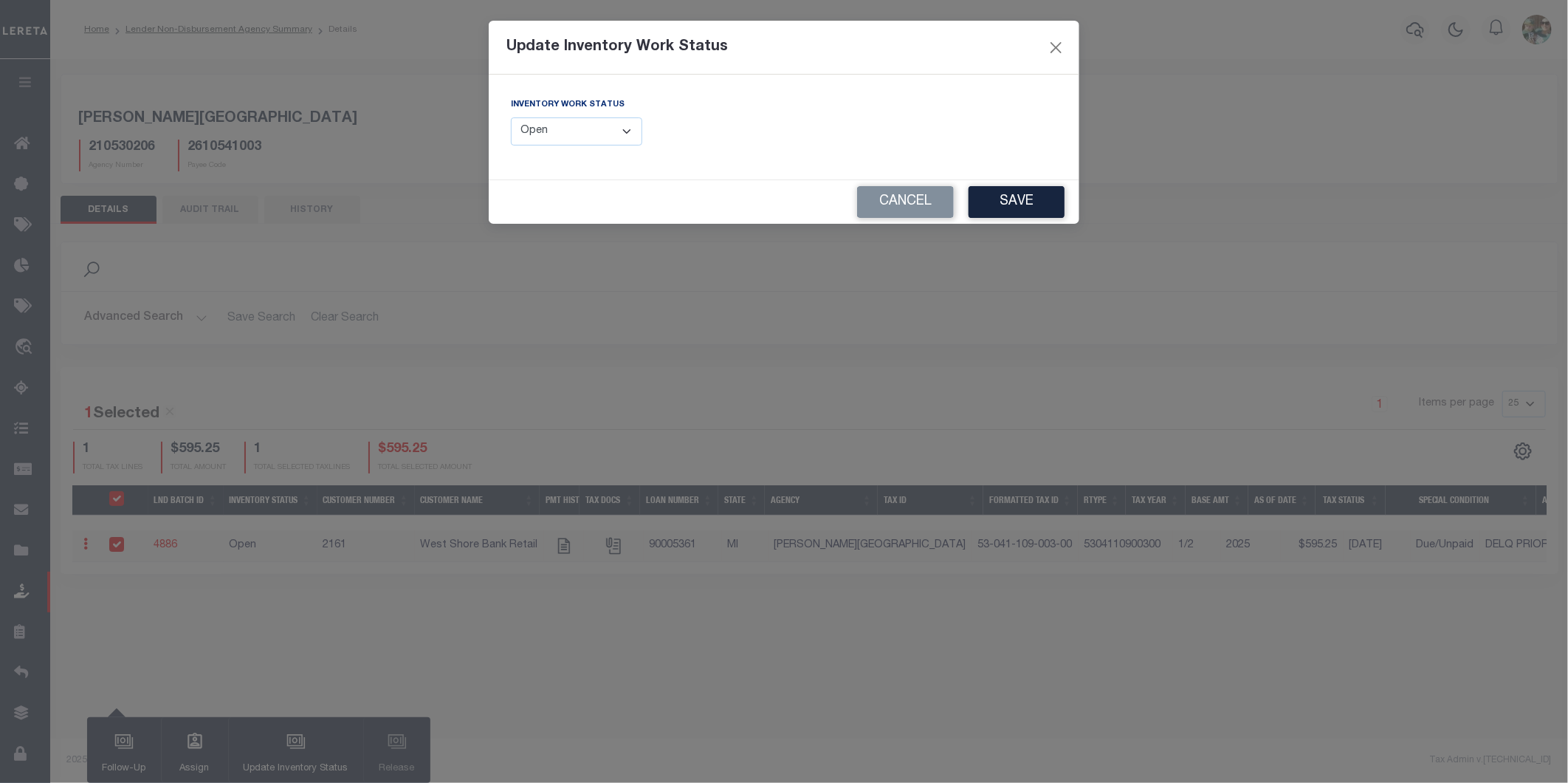
drag, startPoint x: 583, startPoint y: 130, endPoint x: 584, endPoint y: 140, distance: 10.0
click at [583, 130] on select "--Select-- Open Completed Reported" at bounding box center [577, 132] width 132 height 29
click at [511, 117] on select "--Select-- Open Completed Reported" at bounding box center [577, 132] width 132 height 29
click at [620, 131] on select "--Select-- Open Completed Reported" at bounding box center [577, 132] width 132 height 29
select select "Reported"
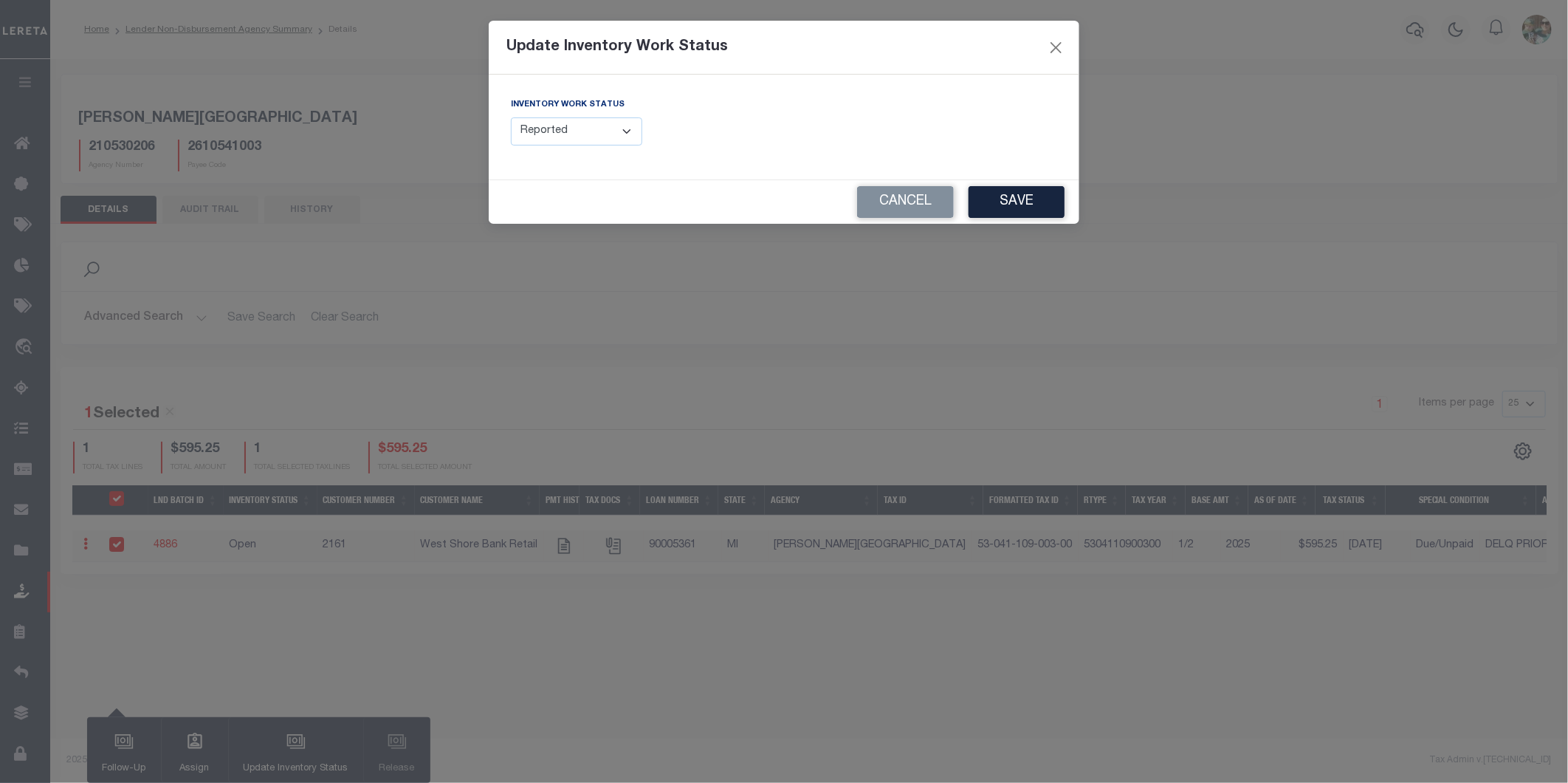
click at [511, 117] on select "--Select-- Open Completed Reported" at bounding box center [577, 132] width 132 height 29
click at [1010, 203] on button "Save" at bounding box center [1017, 202] width 96 height 32
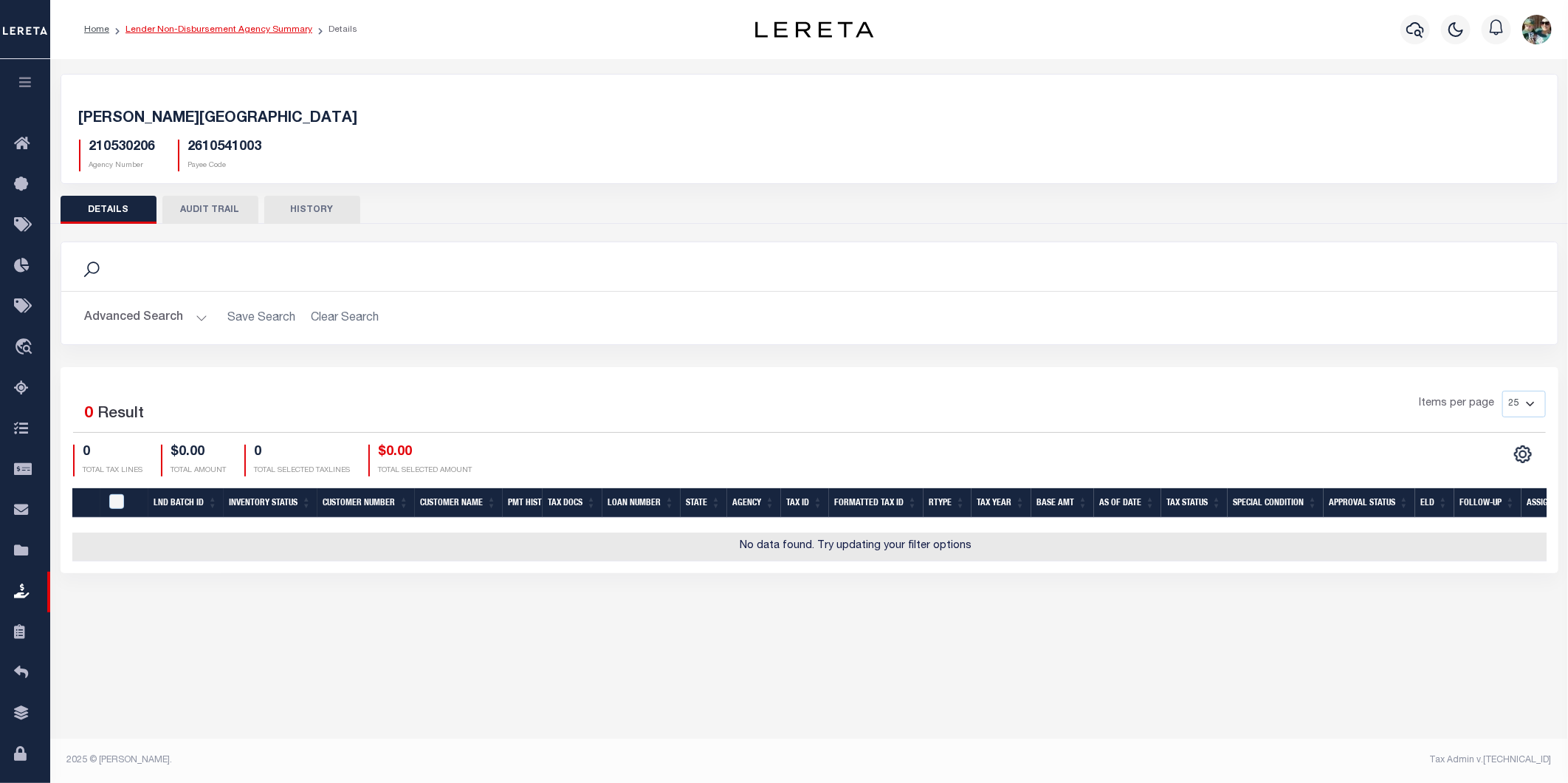
click at [170, 27] on link "Lender Non-Disbursement Agency Summary" at bounding box center [219, 29] width 187 height 8
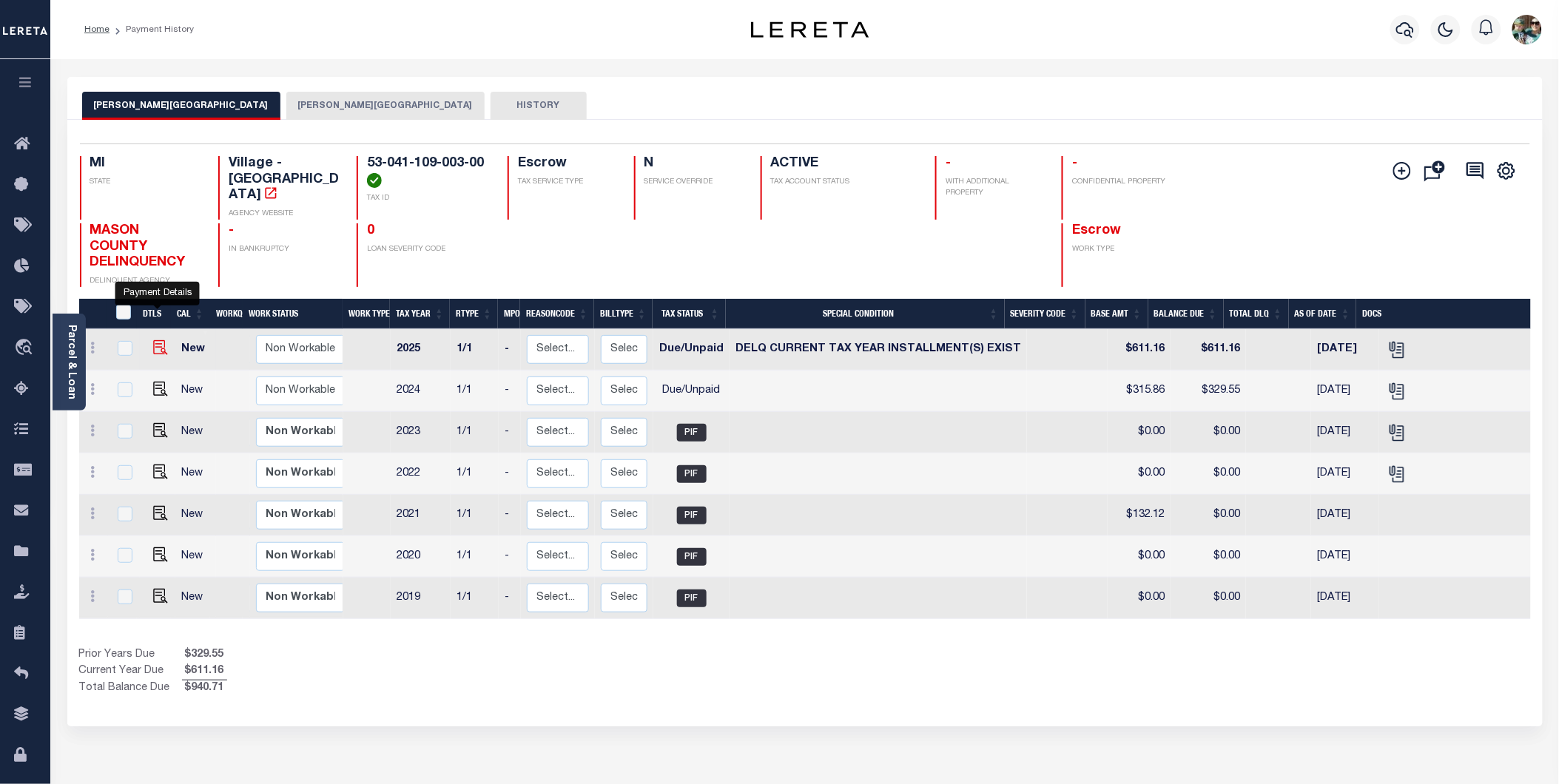
click at [157, 340] on img "" at bounding box center [161, 347] width 15 height 15
checkbox input "true"
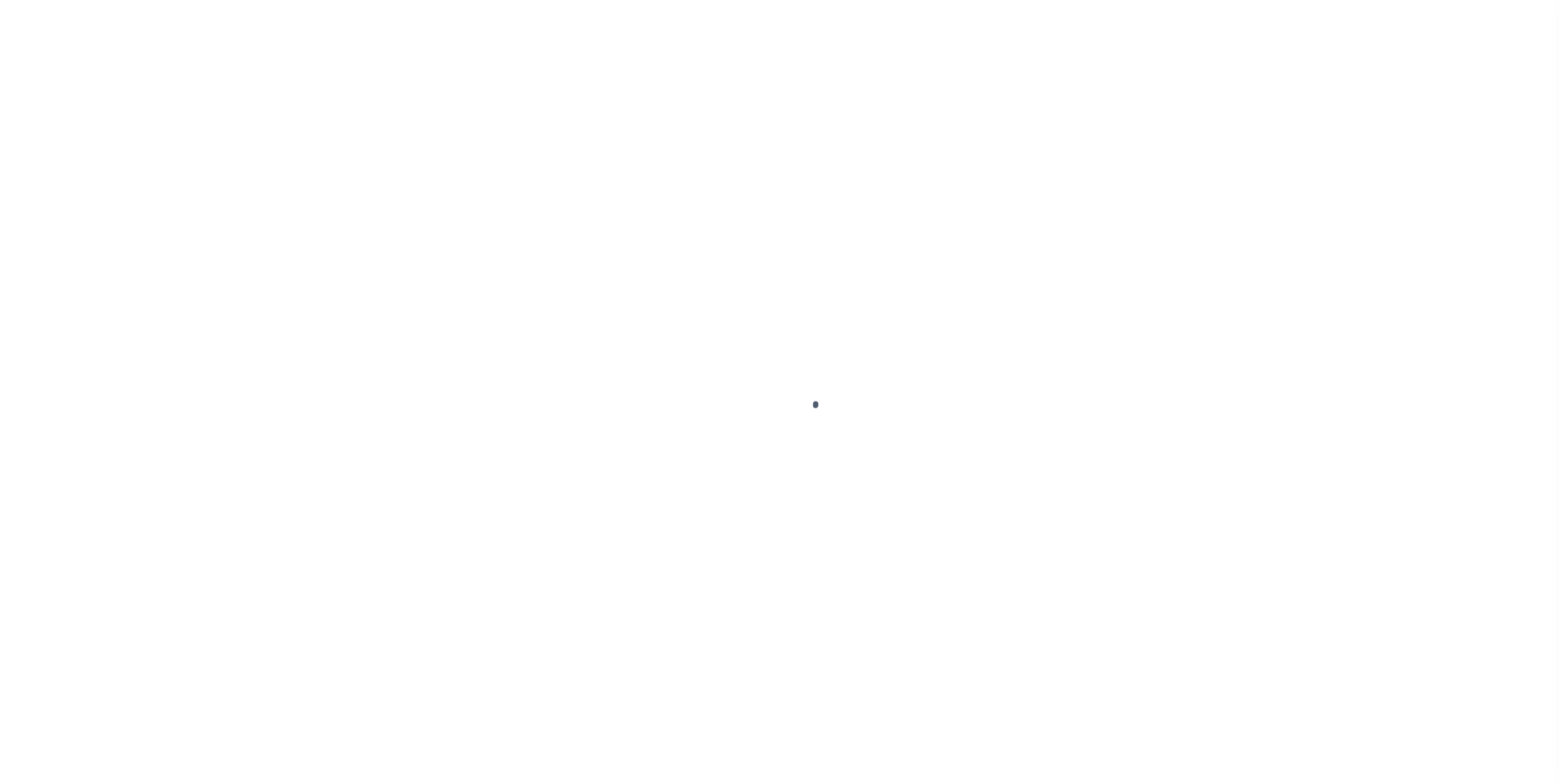
checkbox input "false"
type input "08/28/2025"
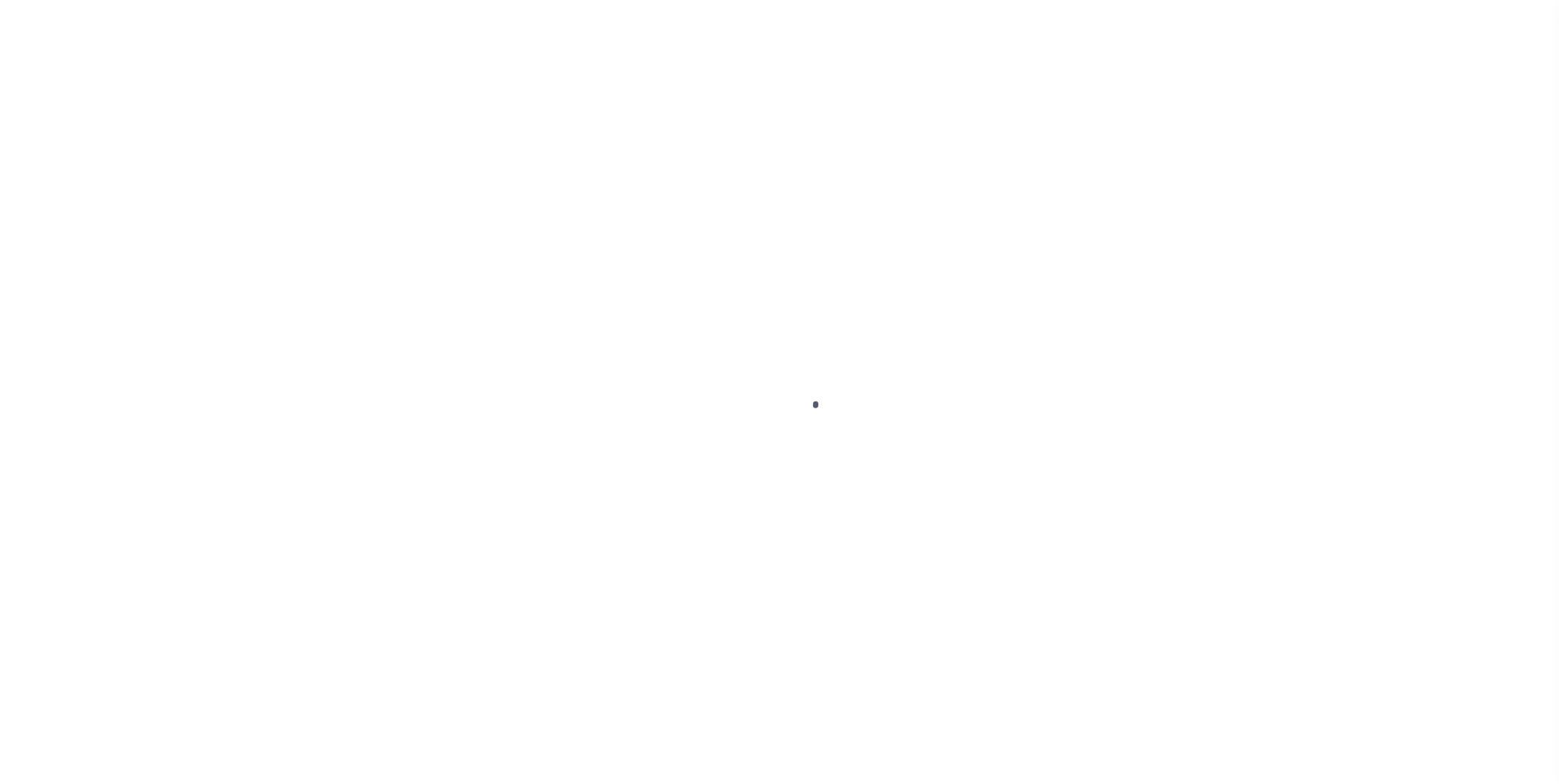
select select "DUE"
select select "17"
type input "$611.16"
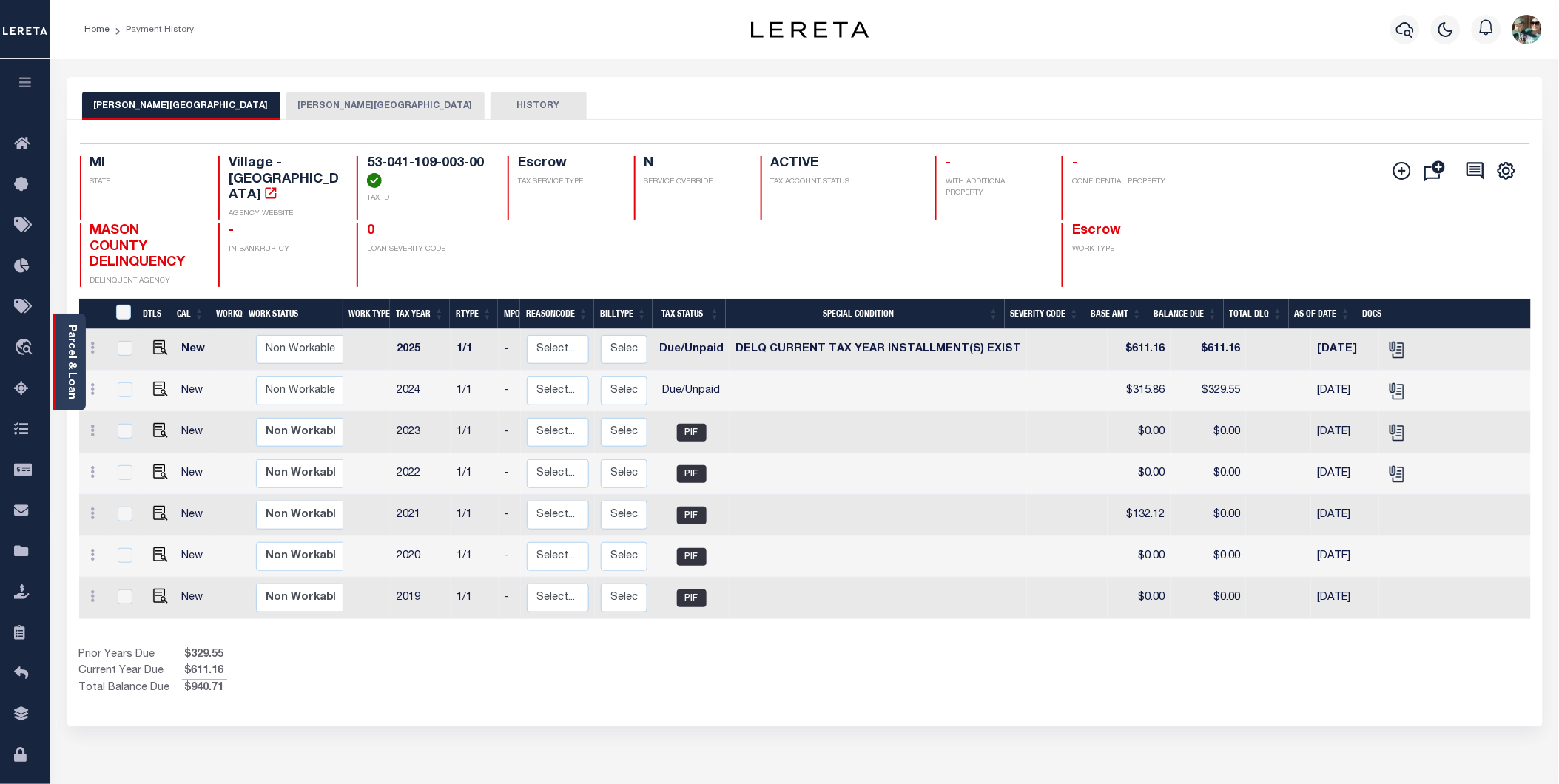
click at [72, 372] on link "Parcel & Loan" at bounding box center [71, 361] width 10 height 74
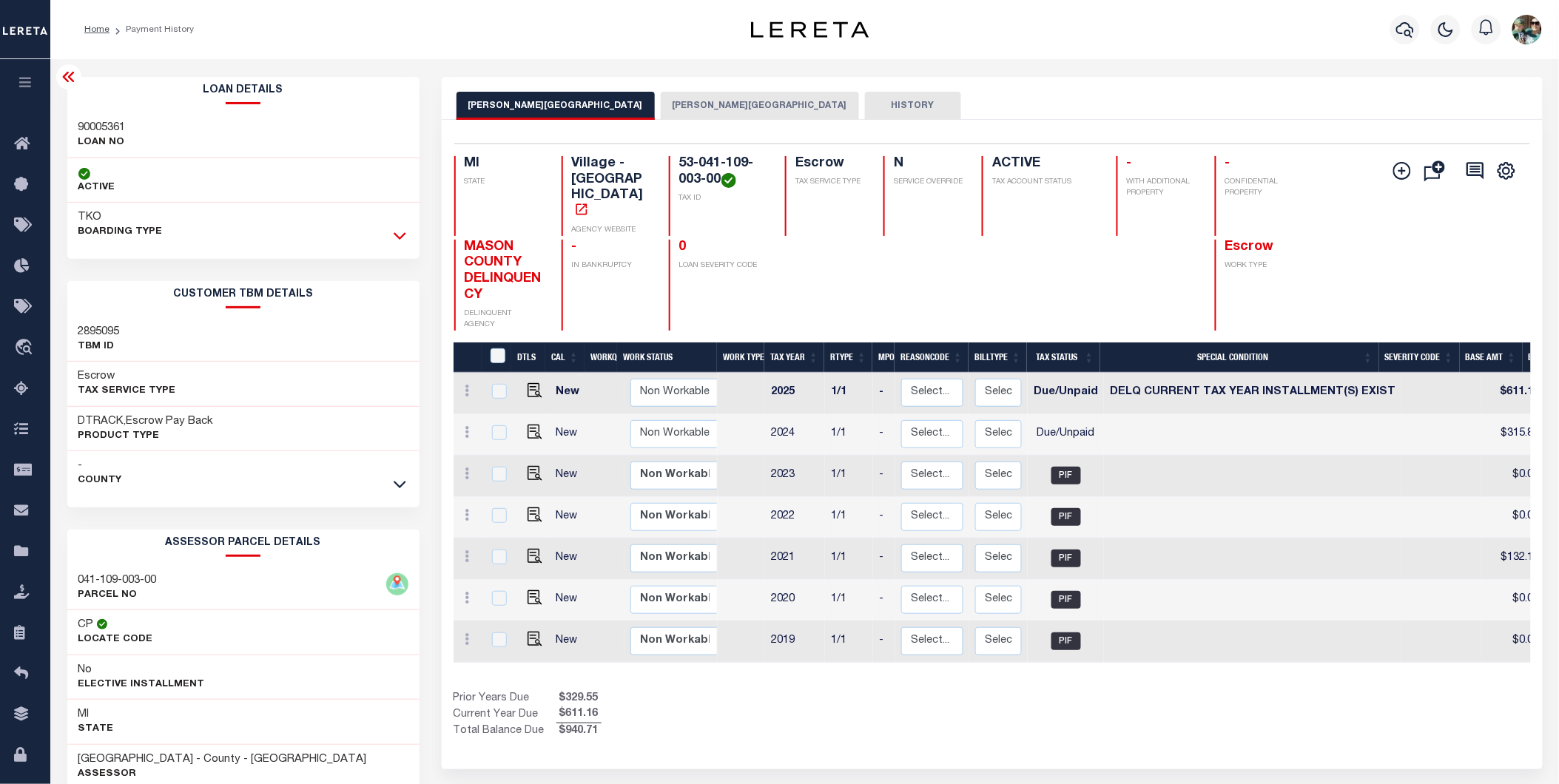
click at [394, 237] on icon at bounding box center [399, 235] width 12 height 16
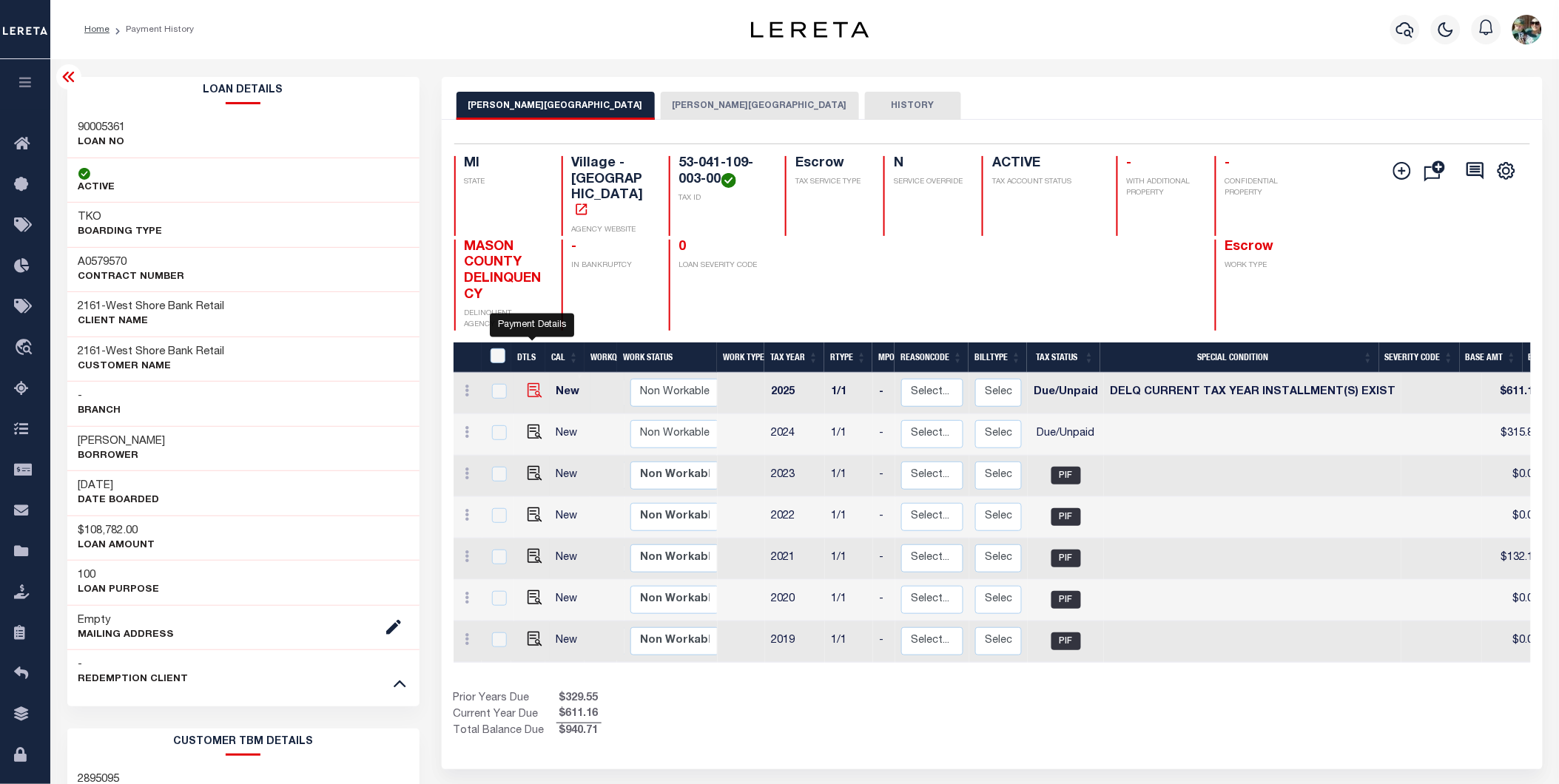
click at [534, 383] on img "" at bounding box center [535, 391] width 15 height 15
checkbox input "true"
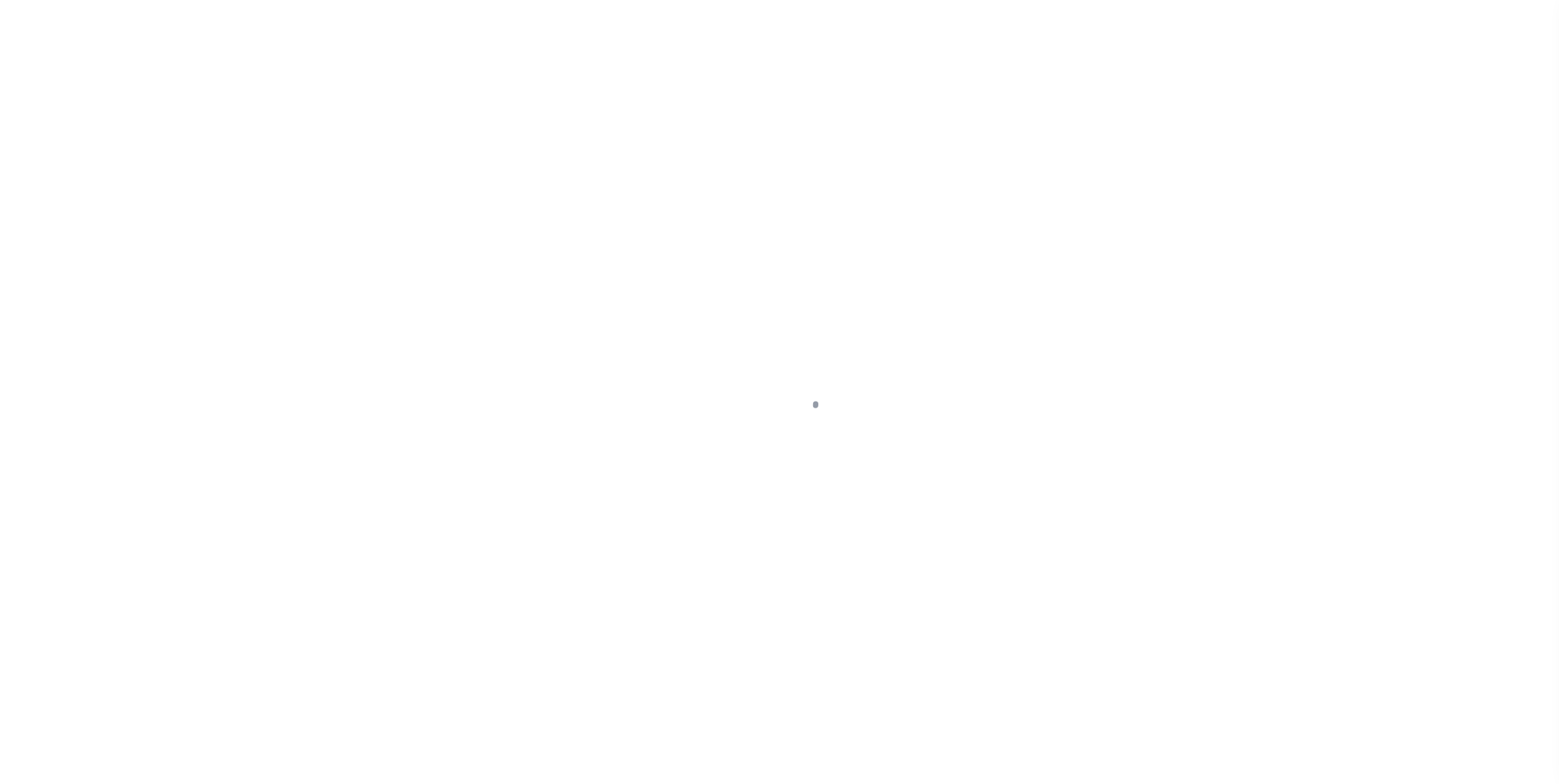
select select "DUE"
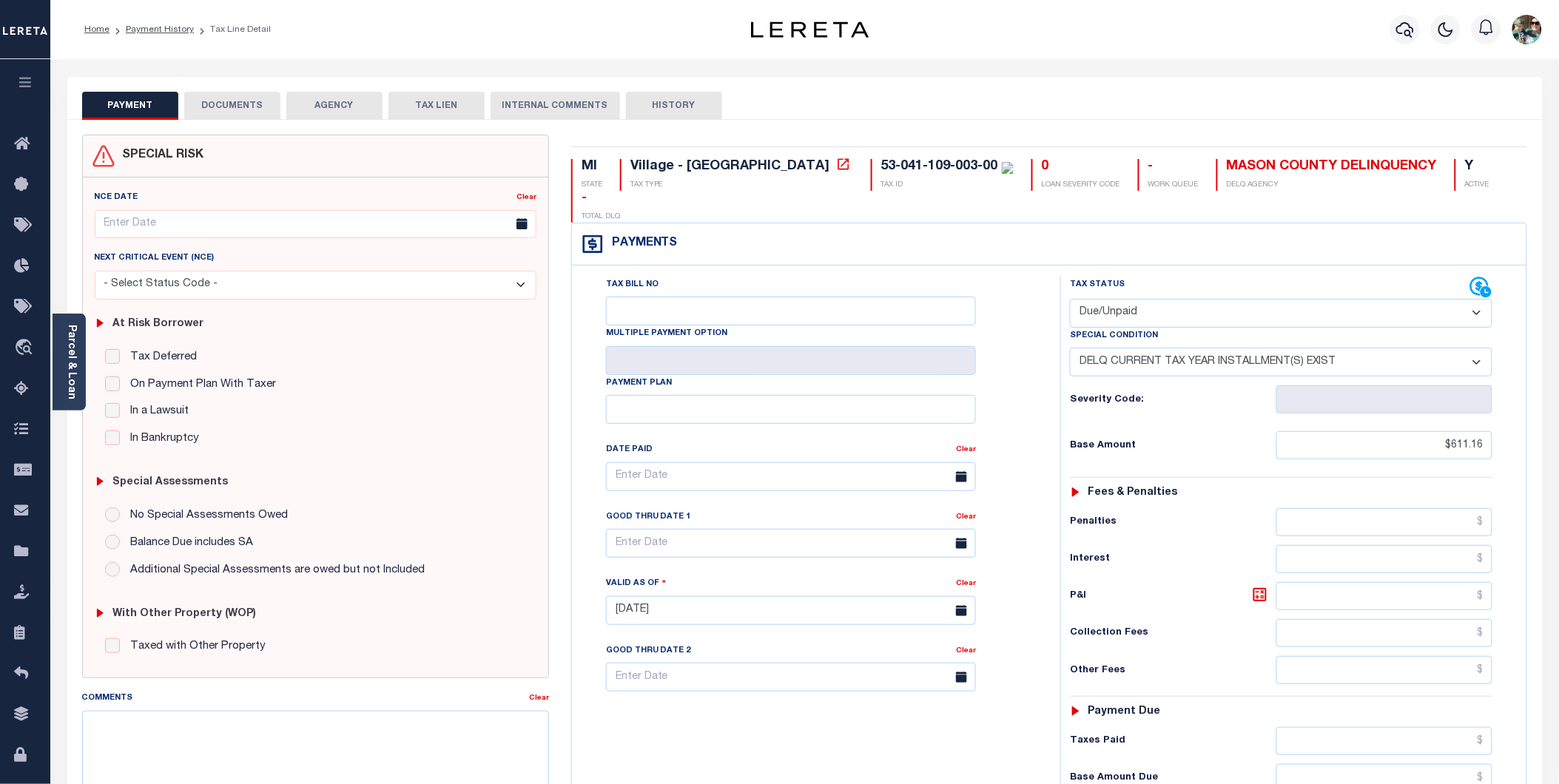
click at [1251, 347] on select "-- Select Special Condition -- 3RD PARTY TAX LIEN AGENCY TAX LIEN (A.K.A Inside…" at bounding box center [1280, 361] width 423 height 29
select select "18"
click at [1069, 347] on select "-- Select Special Condition -- 3RD PARTY TAX LIEN AGENCY TAX LIEN (A.K.A Inside…" at bounding box center [1280, 361] width 423 height 29
type input "[DATE]"
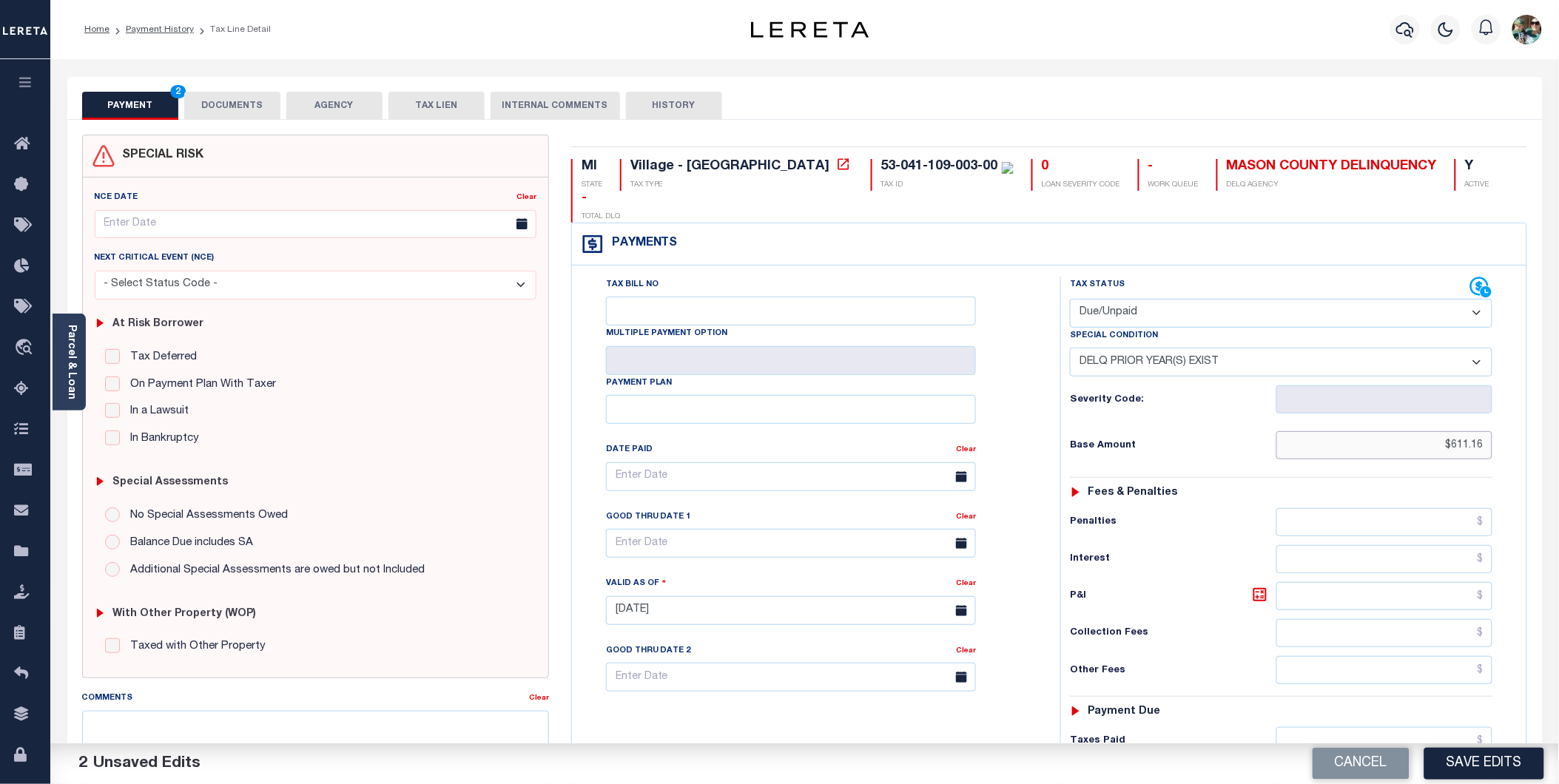
drag, startPoint x: 1410, startPoint y: 412, endPoint x: 1517, endPoint y: 416, distance: 107.1
click at [1517, 416] on div "Tax Status Status" at bounding box center [1285, 603] width 474 height 653
drag, startPoint x: 1429, startPoint y: 416, endPoint x: 1510, endPoint y: 409, distance: 81.3
click at [1510, 409] on div "Tax Status Status - Select Status Code -" at bounding box center [1285, 603] width 451 height 653
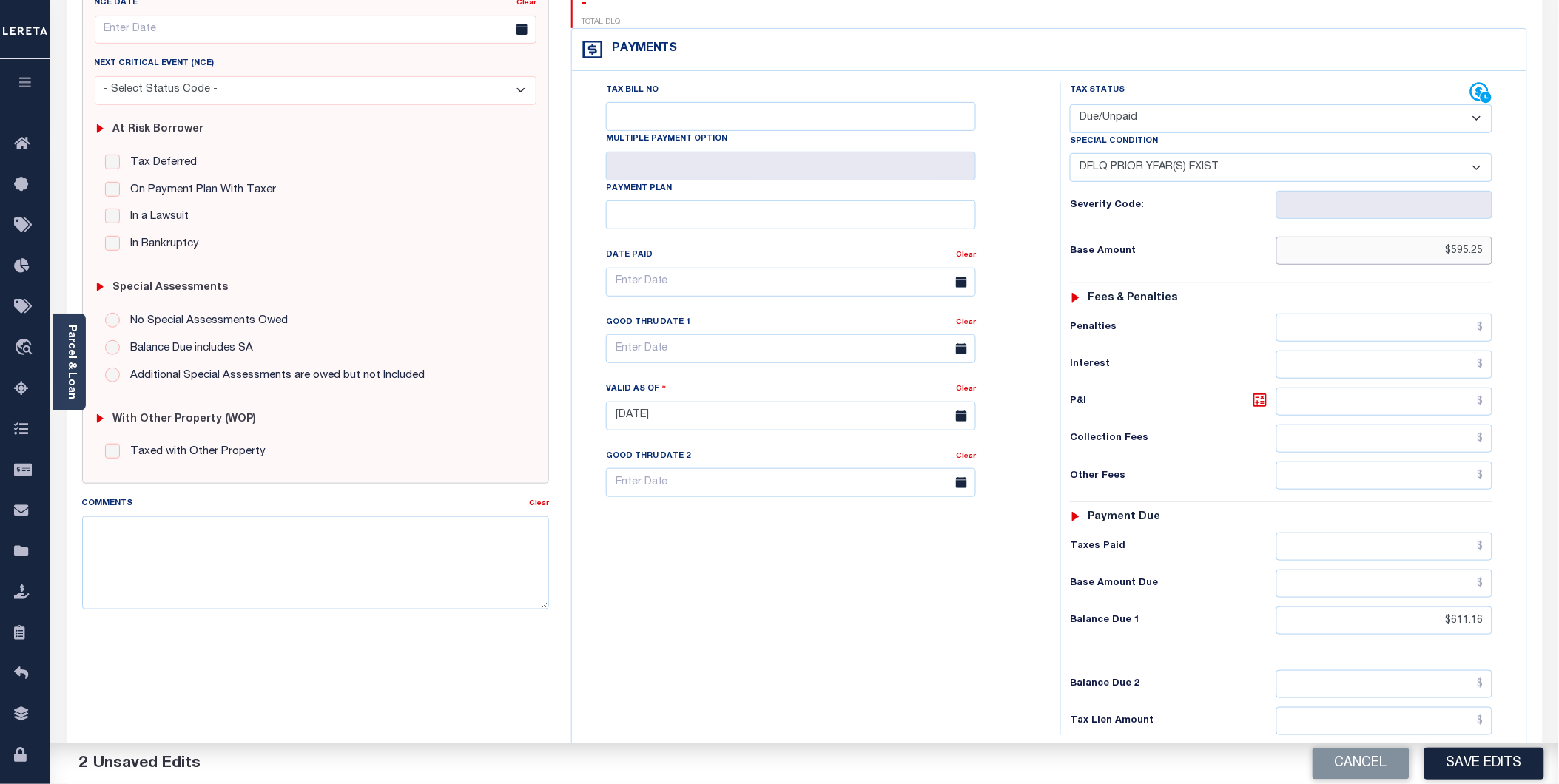
scroll to position [306, 0]
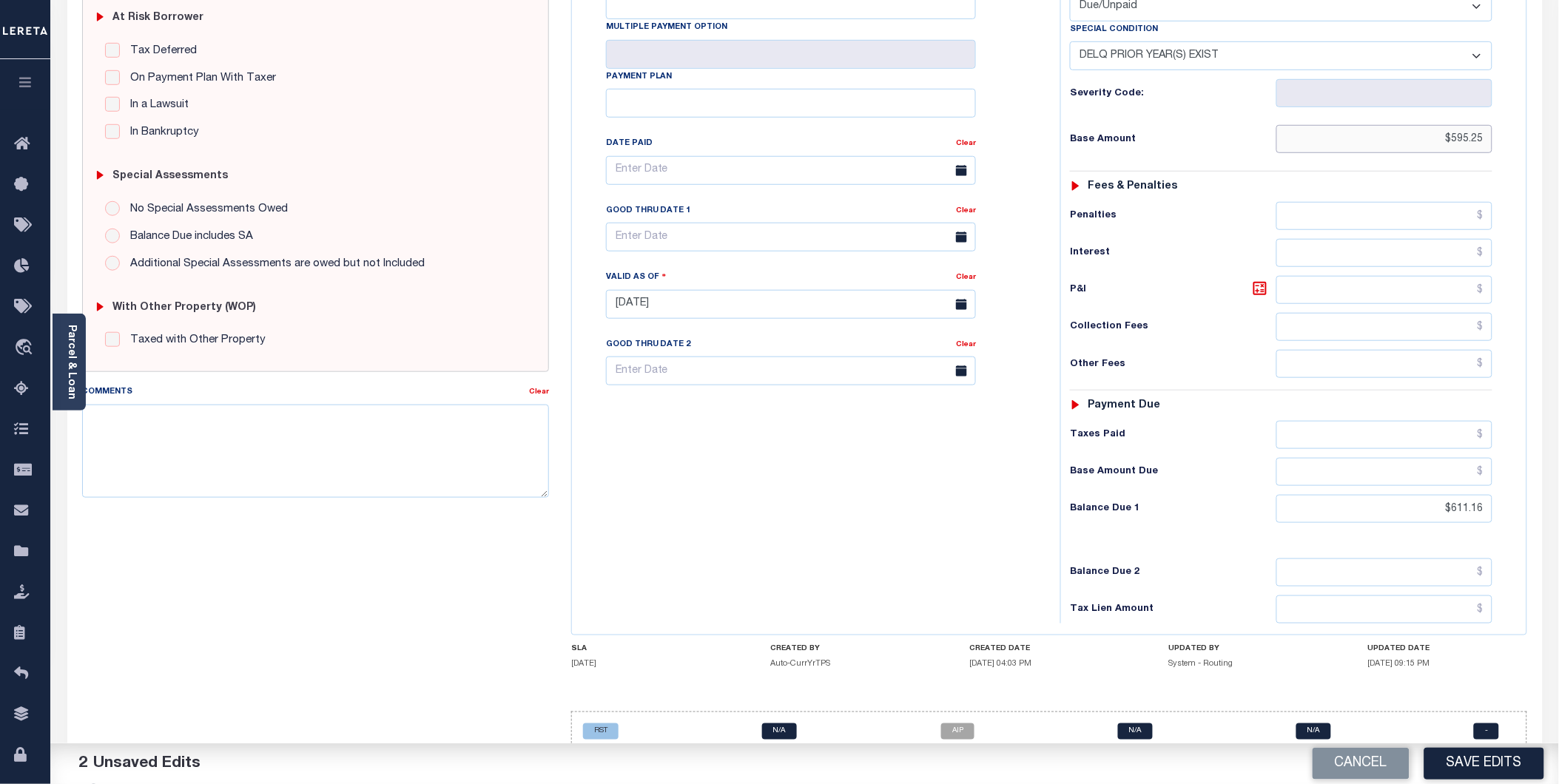
type input "$595.25"
drag, startPoint x: 1425, startPoint y: 482, endPoint x: 1513, endPoint y: 479, distance: 88.1
click at [1513, 479] on div "Tax Status Status" at bounding box center [1285, 297] width 474 height 653
type input "$595.25"
click at [1493, 757] on button "Save Edits" at bounding box center [1484, 763] width 120 height 32
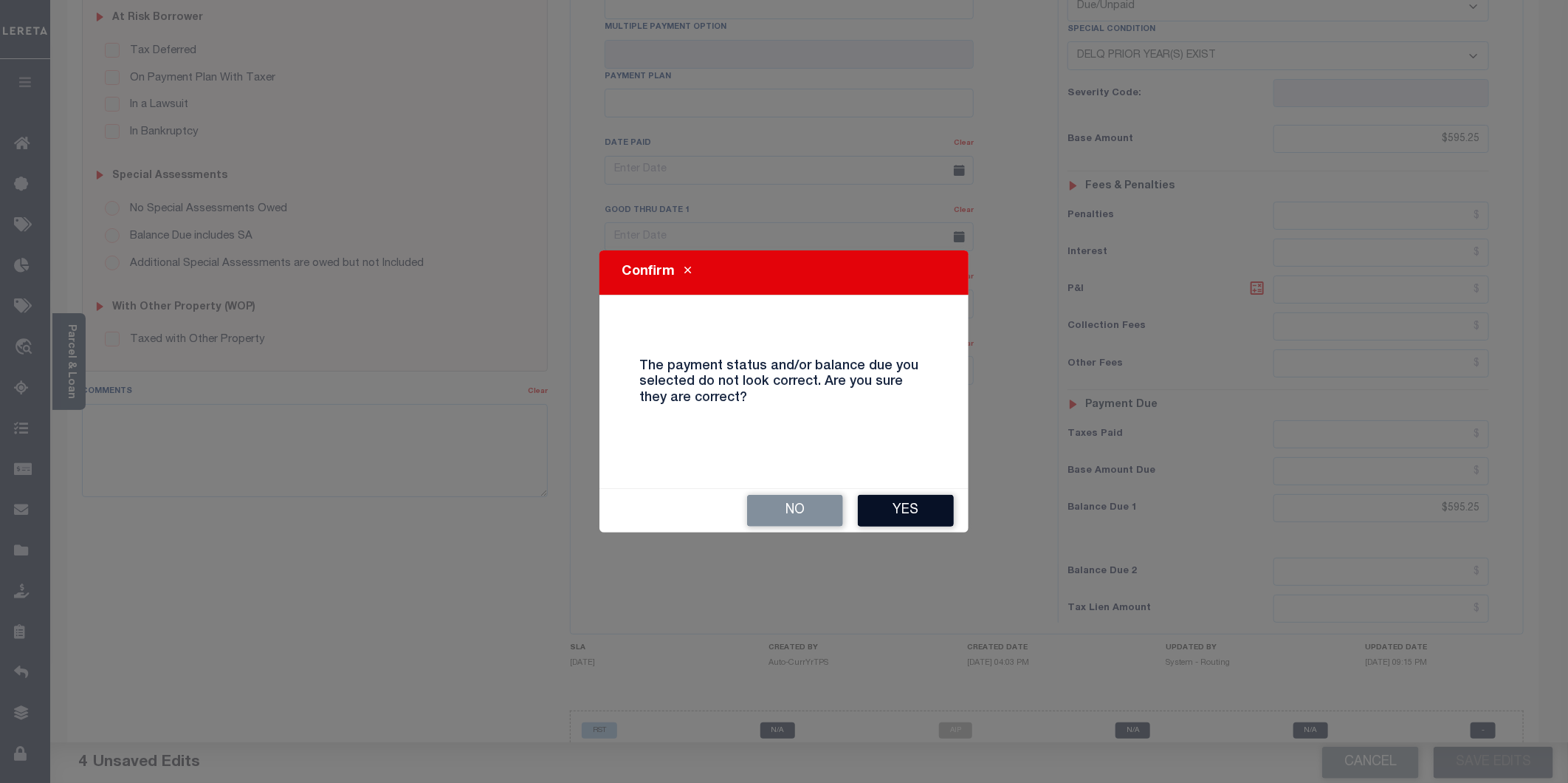
click at [888, 506] on button "Yes" at bounding box center [906, 510] width 96 height 32
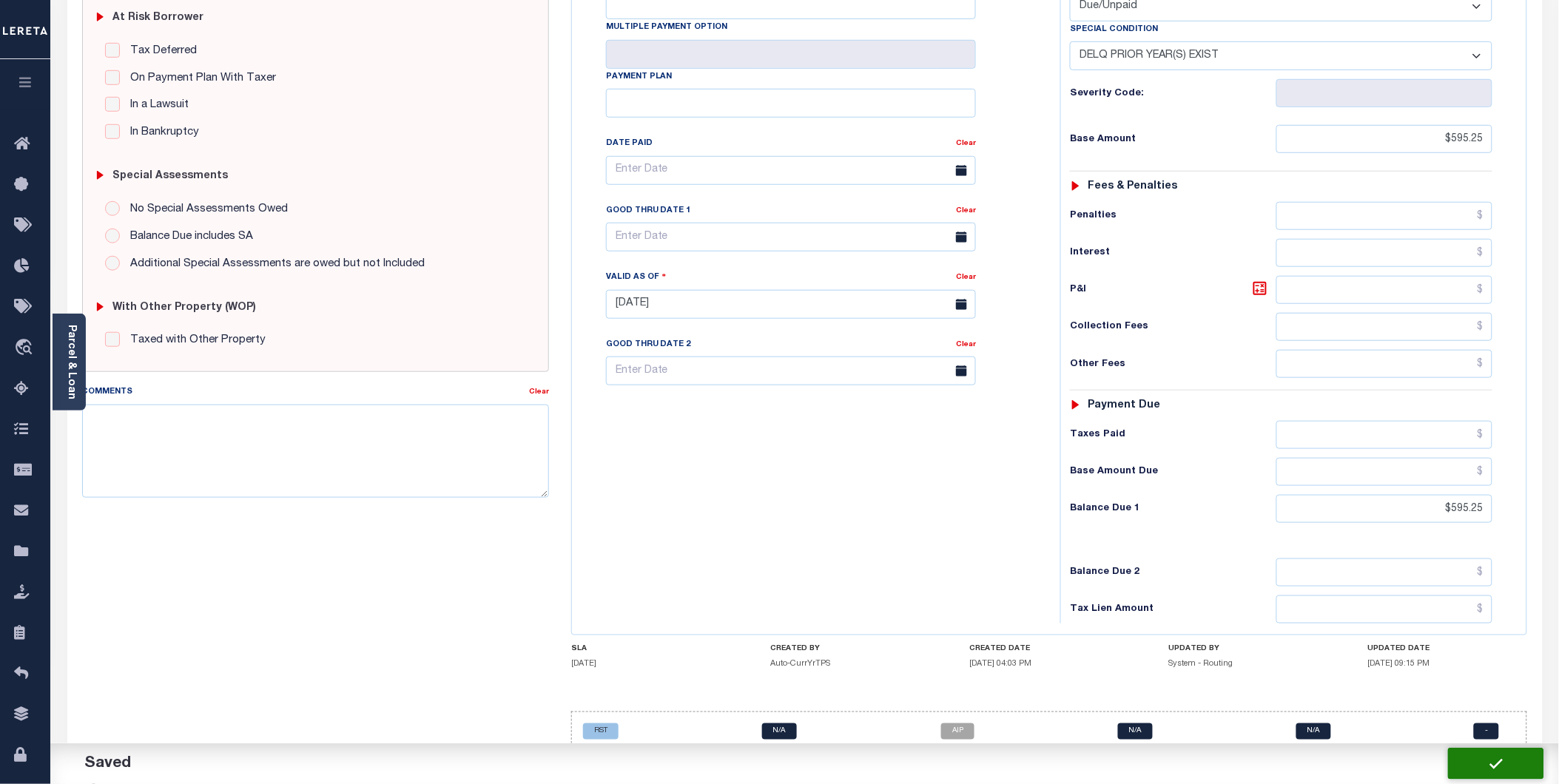
checkbox input "false"
type input "0"
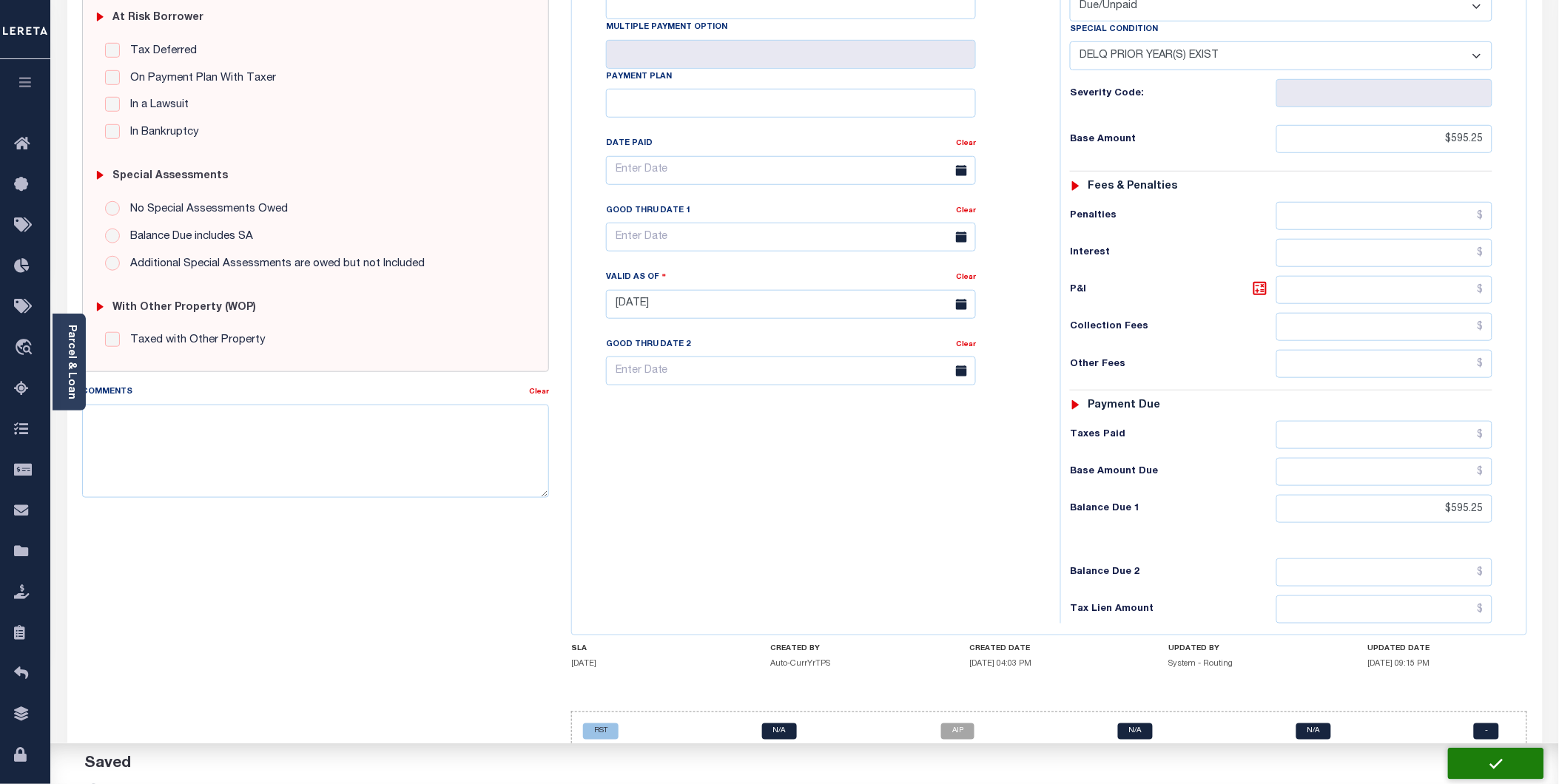
type input "$595.25"
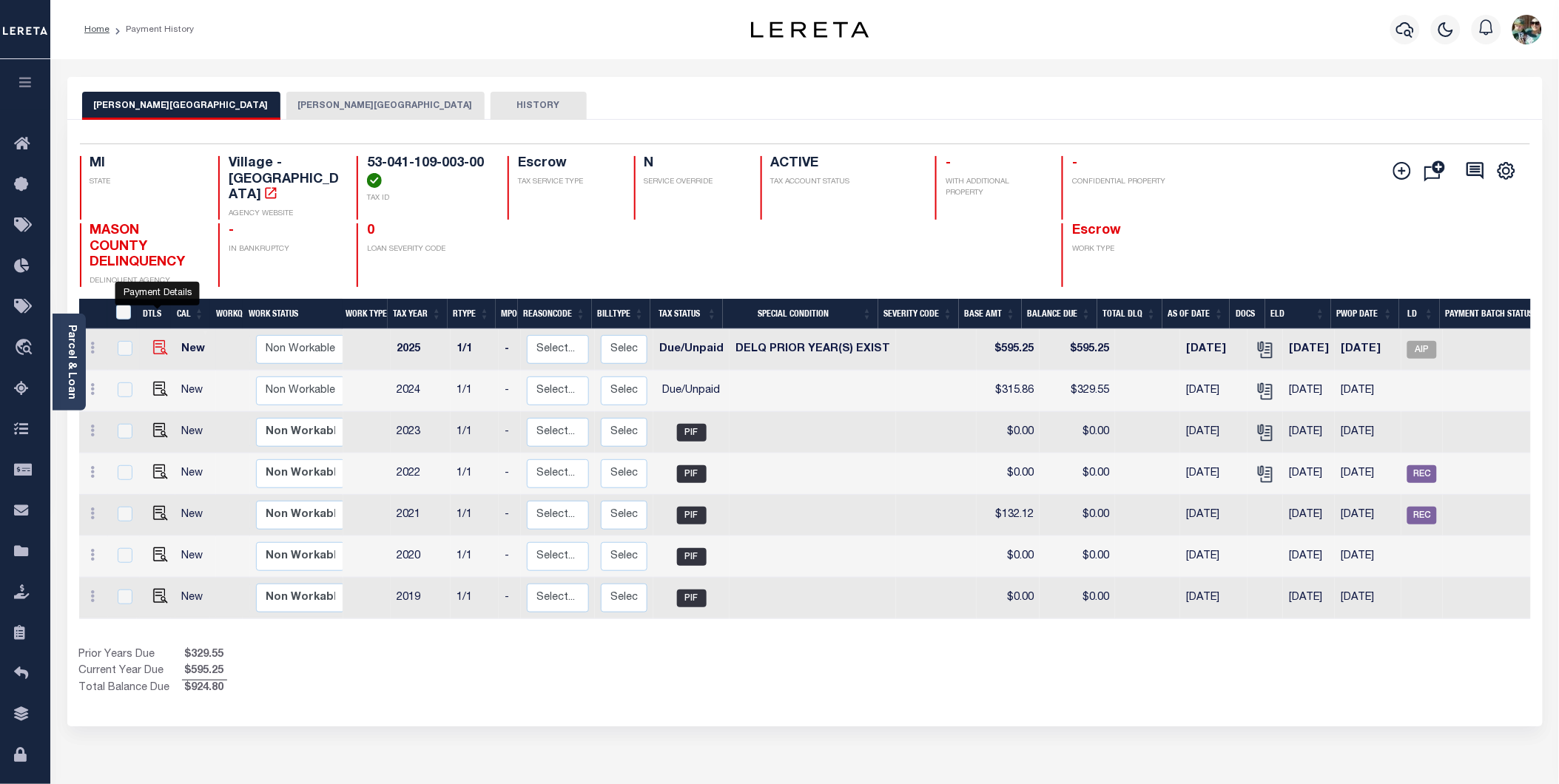
click at [153, 340] on img "" at bounding box center [161, 347] width 15 height 15
checkbox input "true"
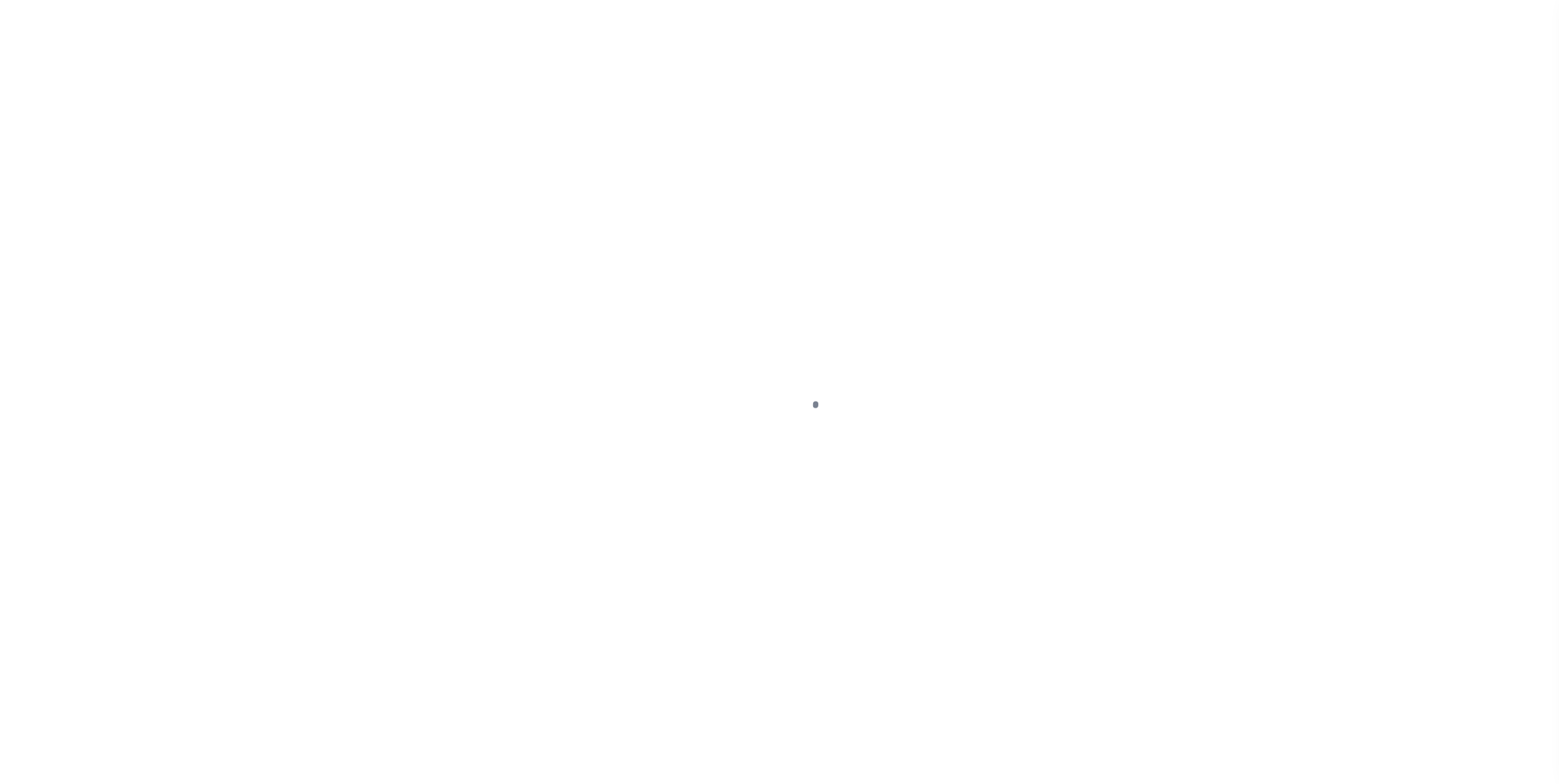
select select "DUE"
select select "18"
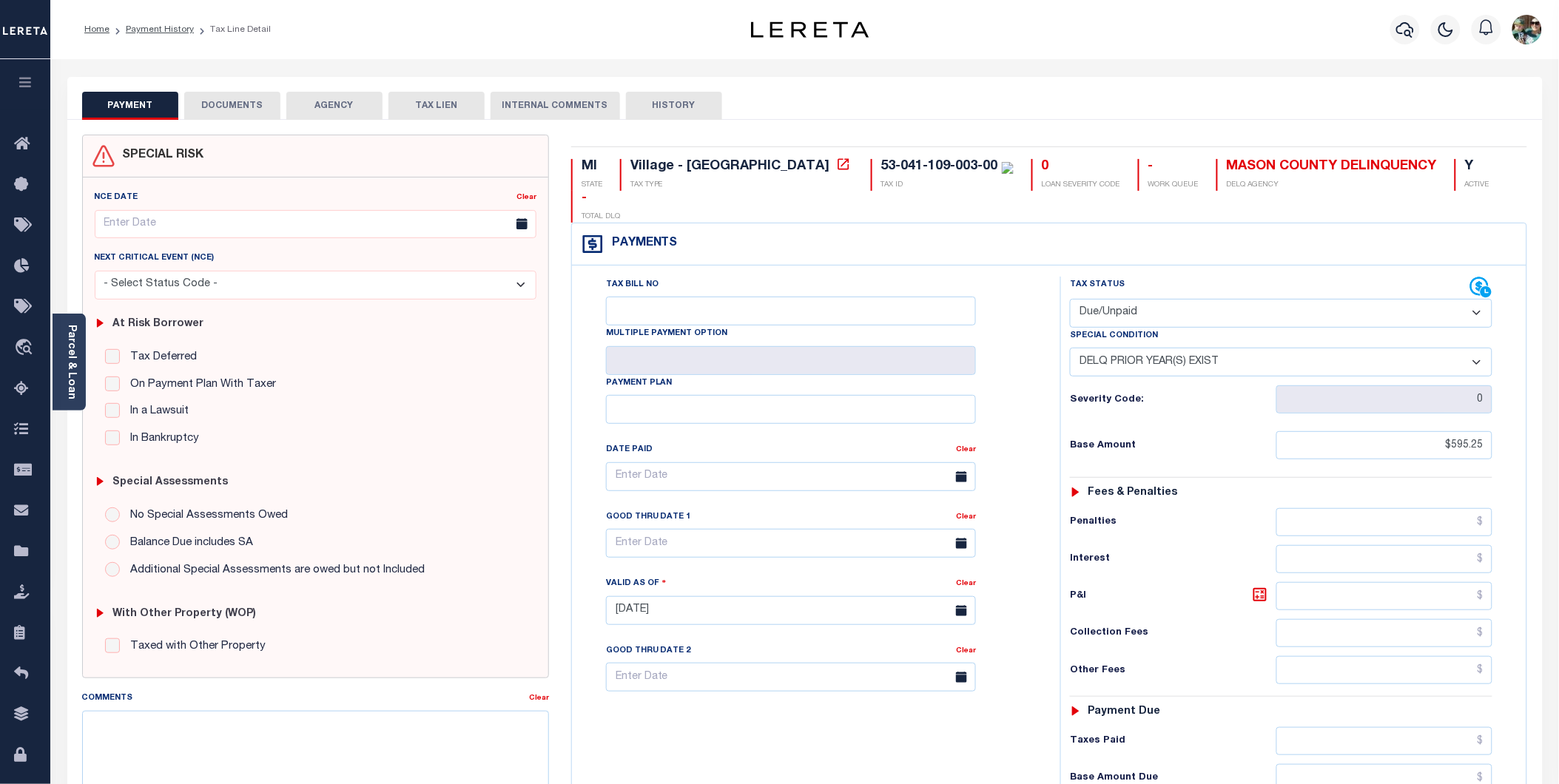
click at [1246, 347] on select "-- Select Special Condition -- 3RD PARTY TAX LIEN AGENCY TAX LIEN (A.K.A Inside…" at bounding box center [1280, 361] width 423 height 29
click at [640, 100] on button "HISTORY" at bounding box center [674, 105] width 96 height 28
select select "50"
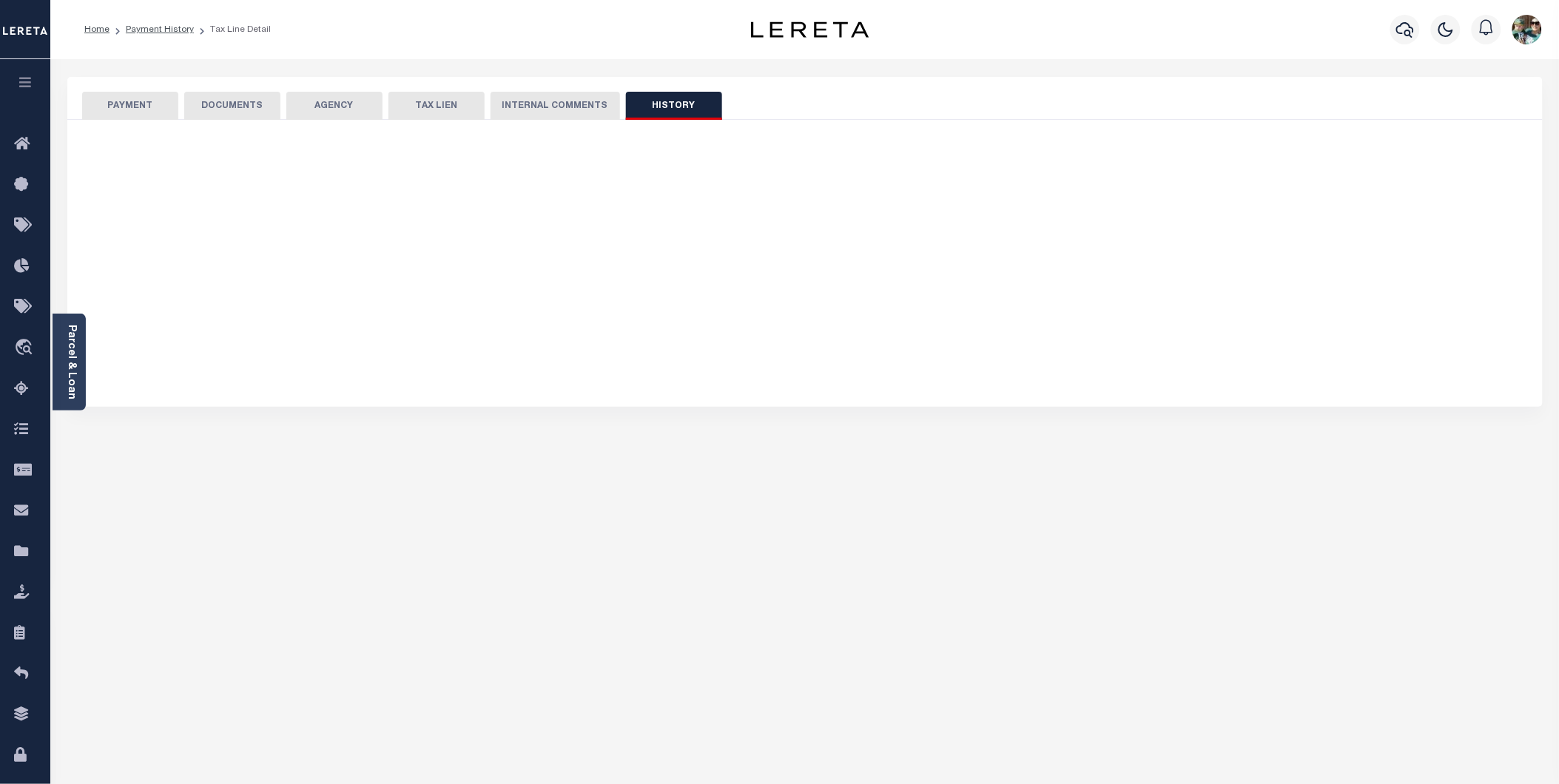
select select "50"
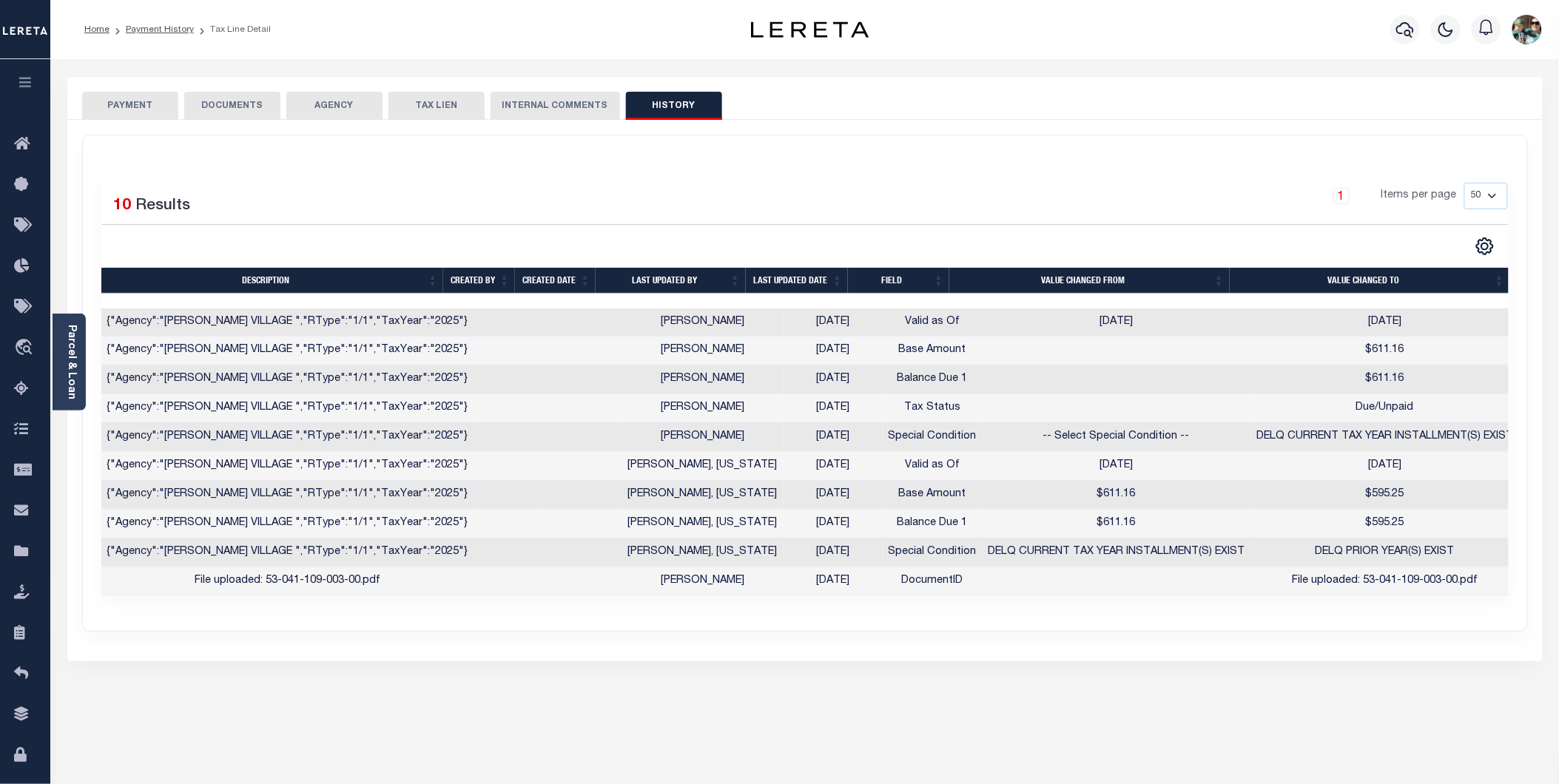
click at [144, 105] on button "PAYMENT" at bounding box center [130, 105] width 96 height 28
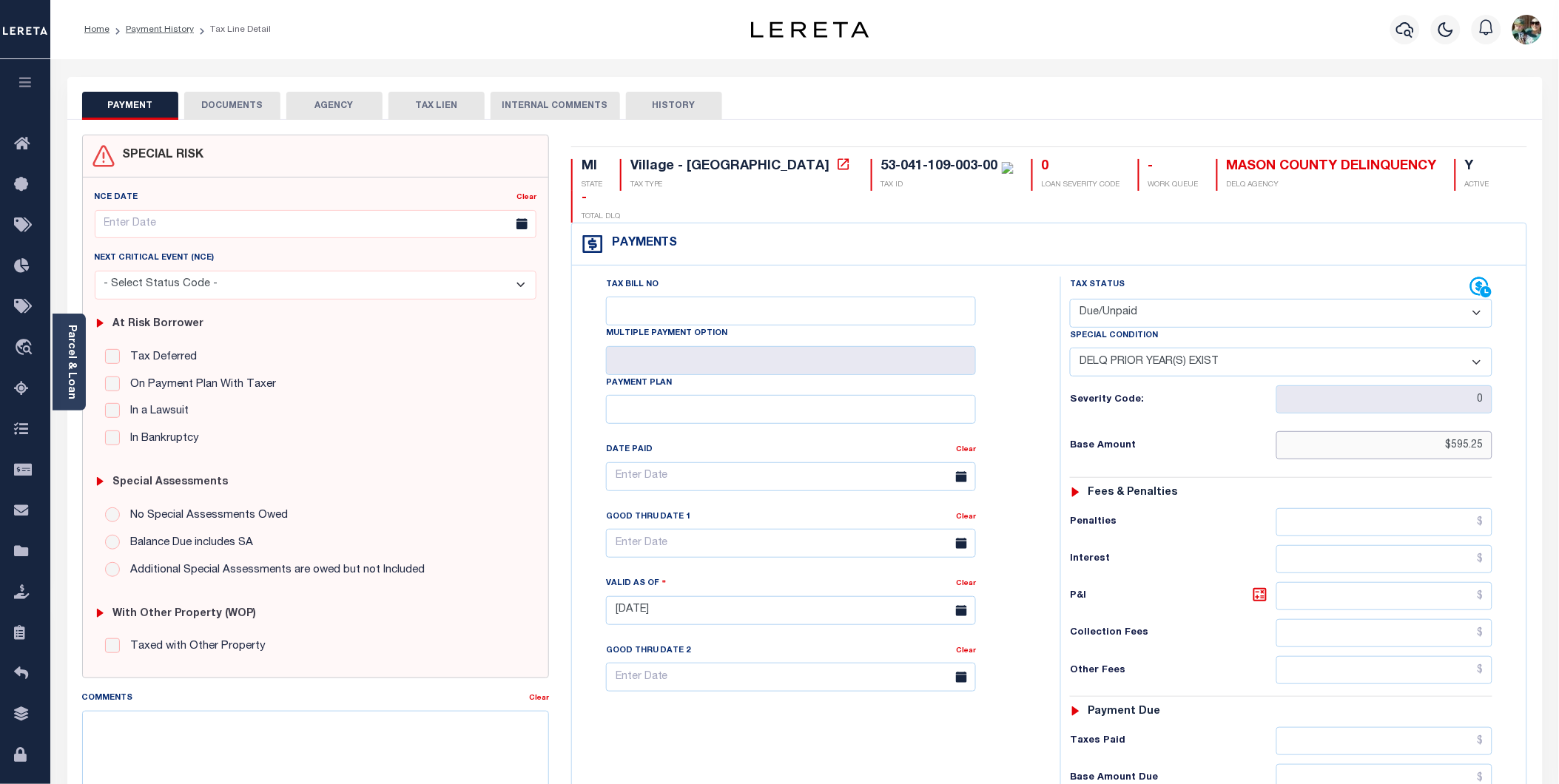
drag, startPoint x: 1426, startPoint y: 418, endPoint x: 1536, endPoint y: 423, distance: 110.1
click at [1536, 423] on div "MI STATE Village - MI TAX TYPE 53-041-109-003-00 TAX ID 0 LOAN SEVERITY CODE - …" at bounding box center [1050, 609] width 979 height 950
type input "$611.16"
click at [1238, 347] on select "-- Select Special Condition -- 3RD PARTY TAX LIEN AGENCY TAX LIEN (A.K.A Inside…" at bounding box center [1280, 361] width 423 height 29
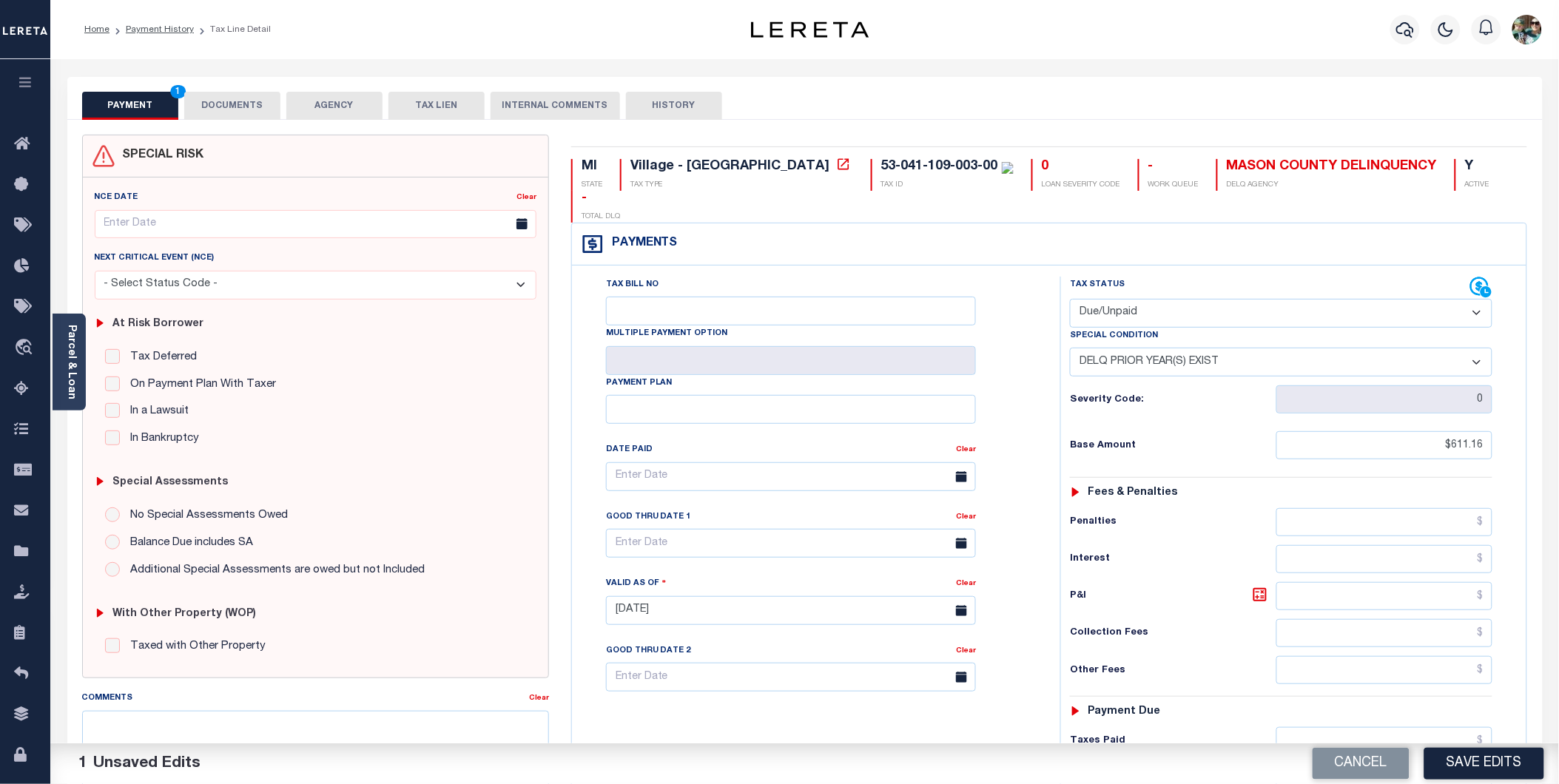
select select "17"
click at [1069, 347] on select "-- Select Special Condition -- 3RD PARTY TAX LIEN AGENCY TAX LIEN (A.K.A Inside…" at bounding box center [1280, 361] width 423 height 29
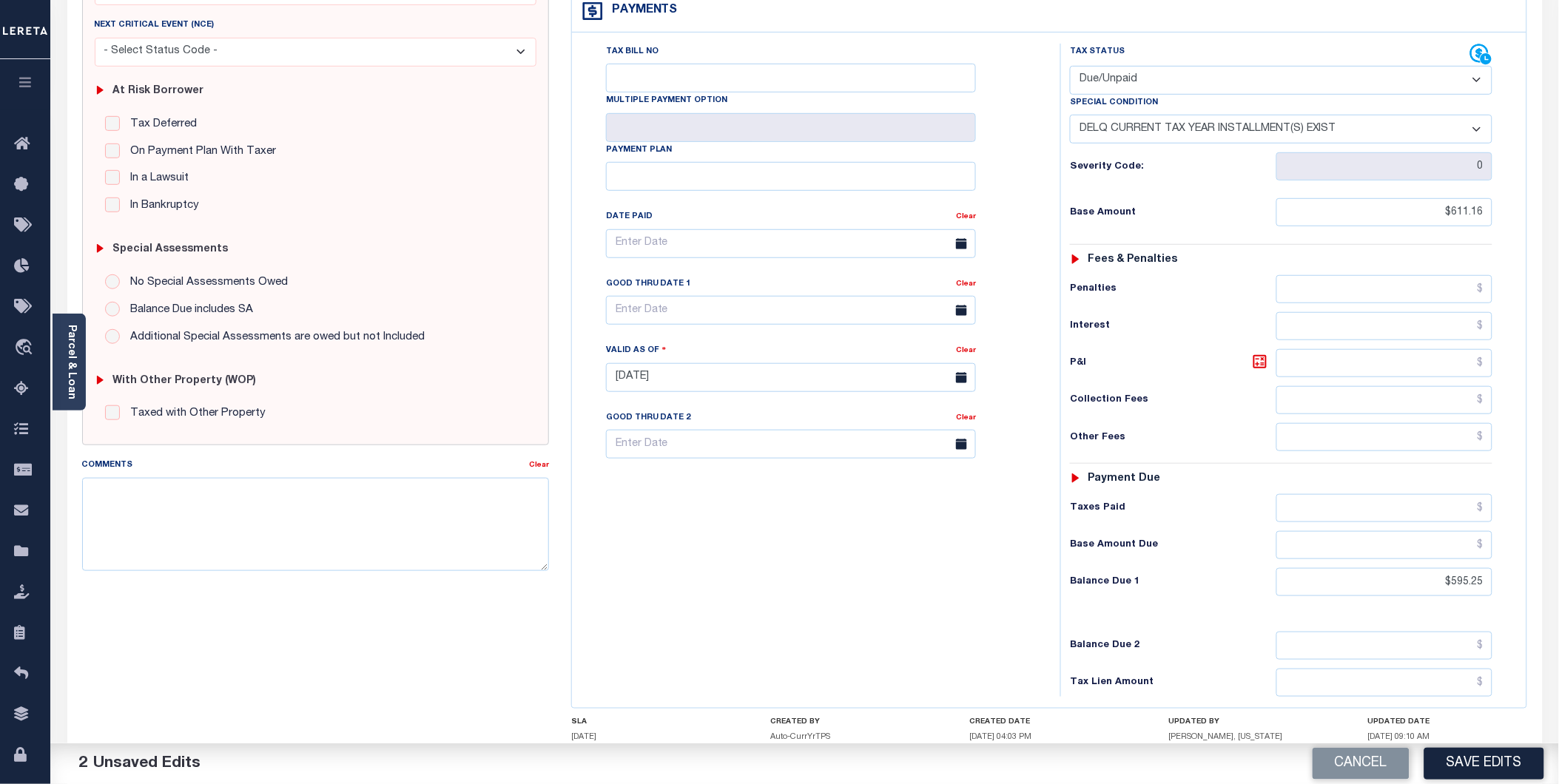
scroll to position [247, 0]
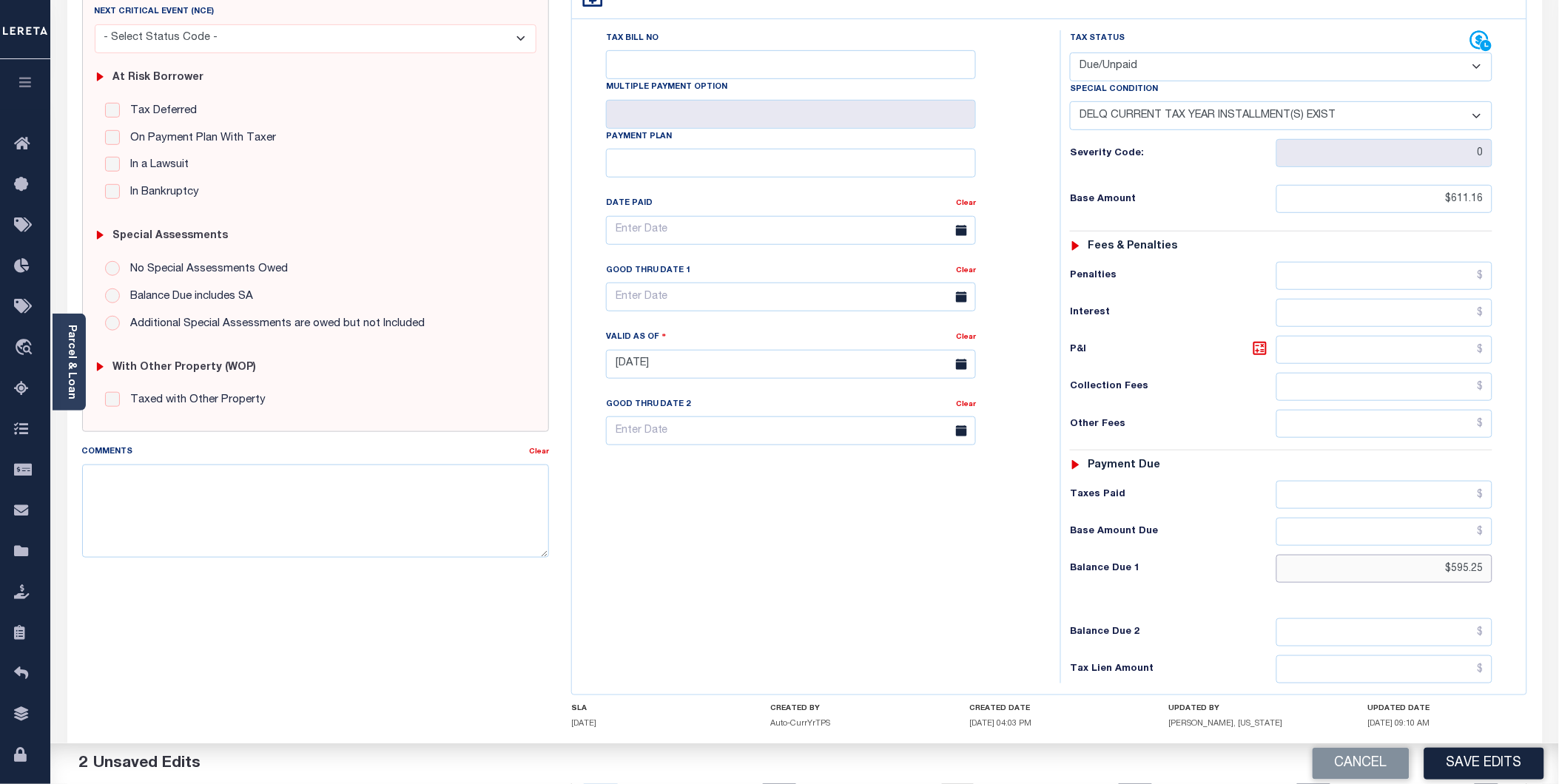
drag, startPoint x: 1411, startPoint y: 546, endPoint x: 1510, endPoint y: 544, distance: 99.0
click at [1510, 544] on div "Tax Status Status - Select Status Code -" at bounding box center [1285, 357] width 451 height 653
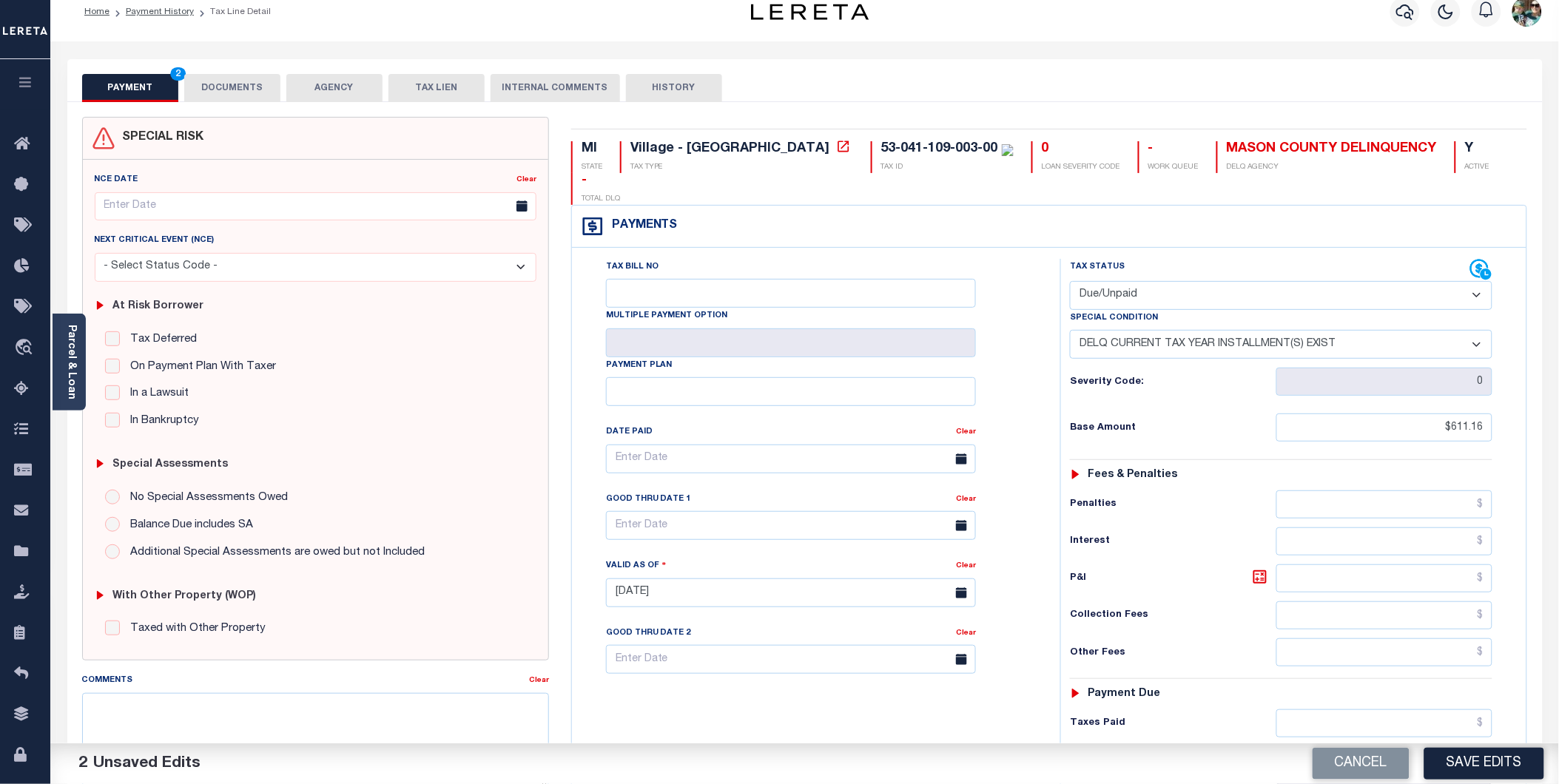
scroll to position [0, 0]
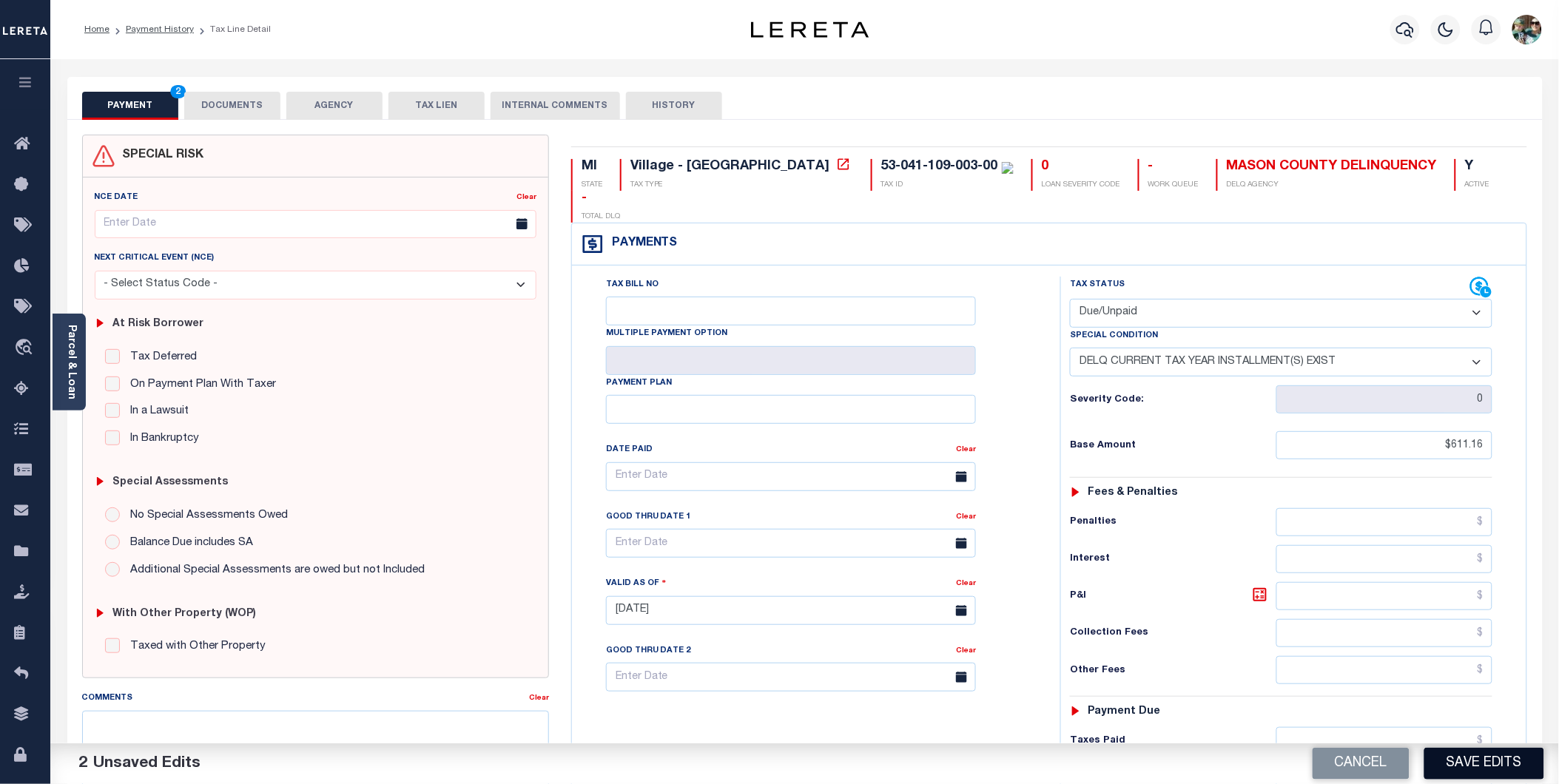
type input "$611.16"
click at [1499, 769] on button "Save Edits" at bounding box center [1484, 763] width 120 height 32
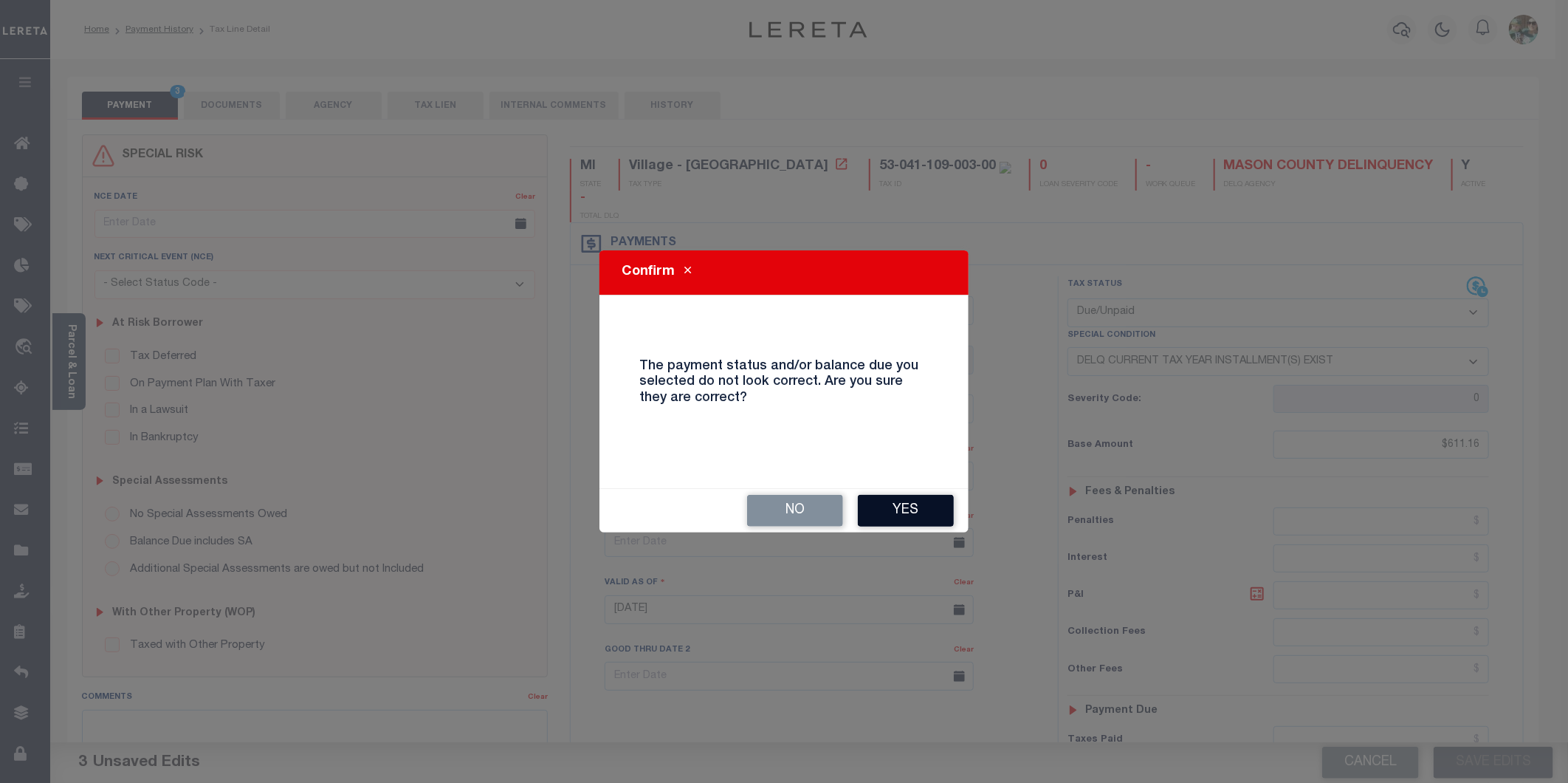
click at [924, 509] on button "Yes" at bounding box center [906, 510] width 96 height 32
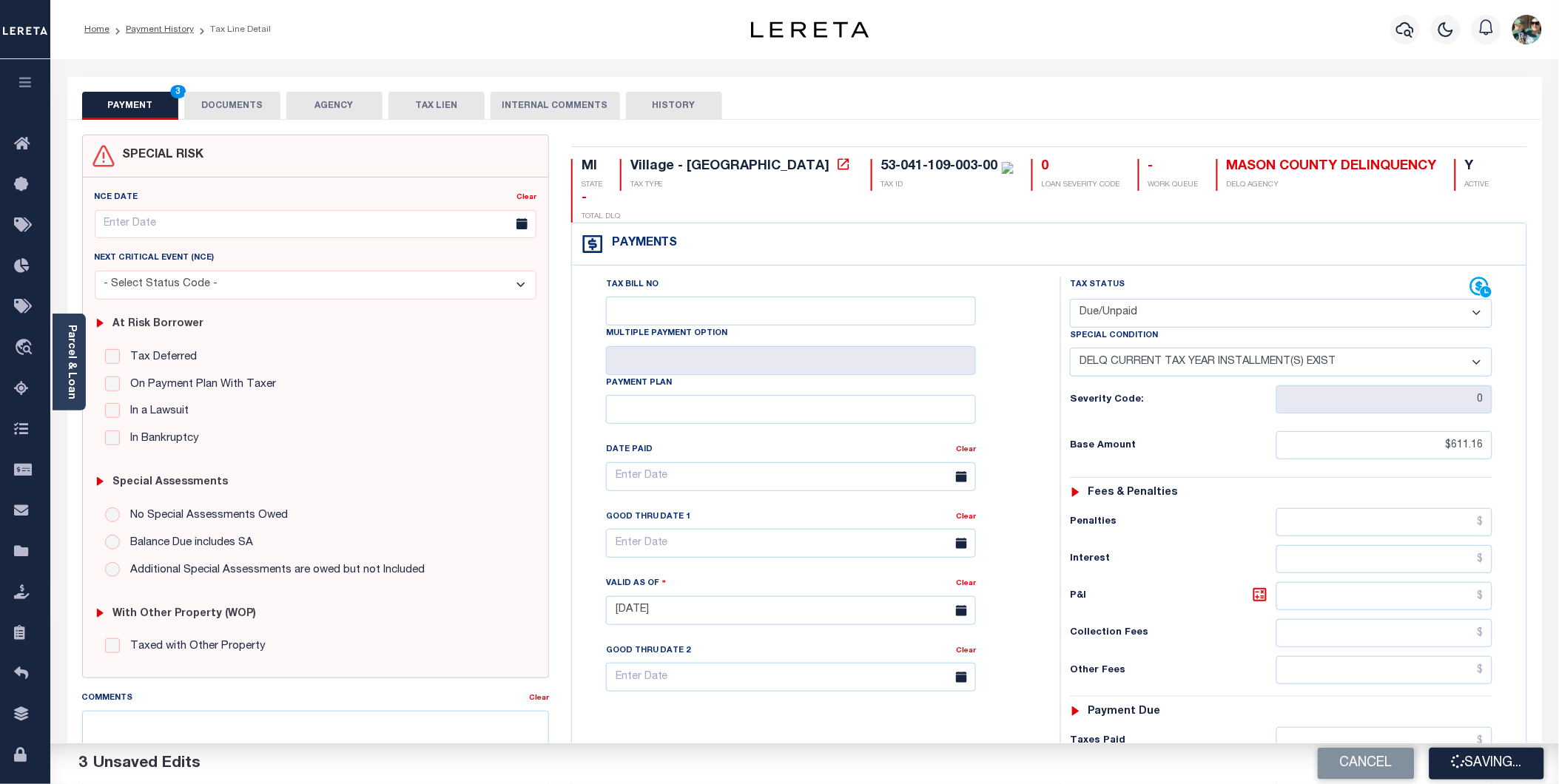
checkbox input "false"
type input "$611.16"
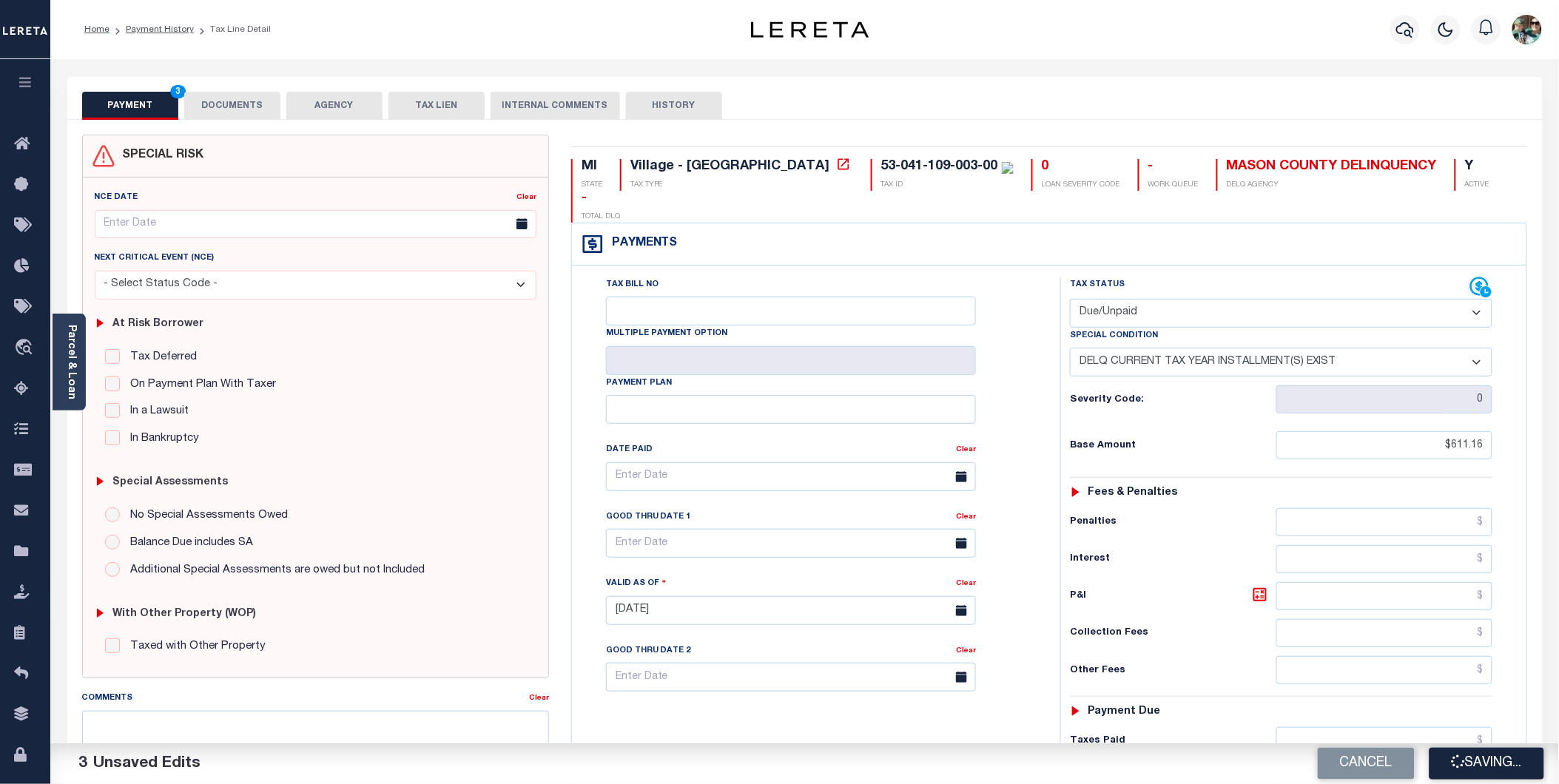
type input "$611.16"
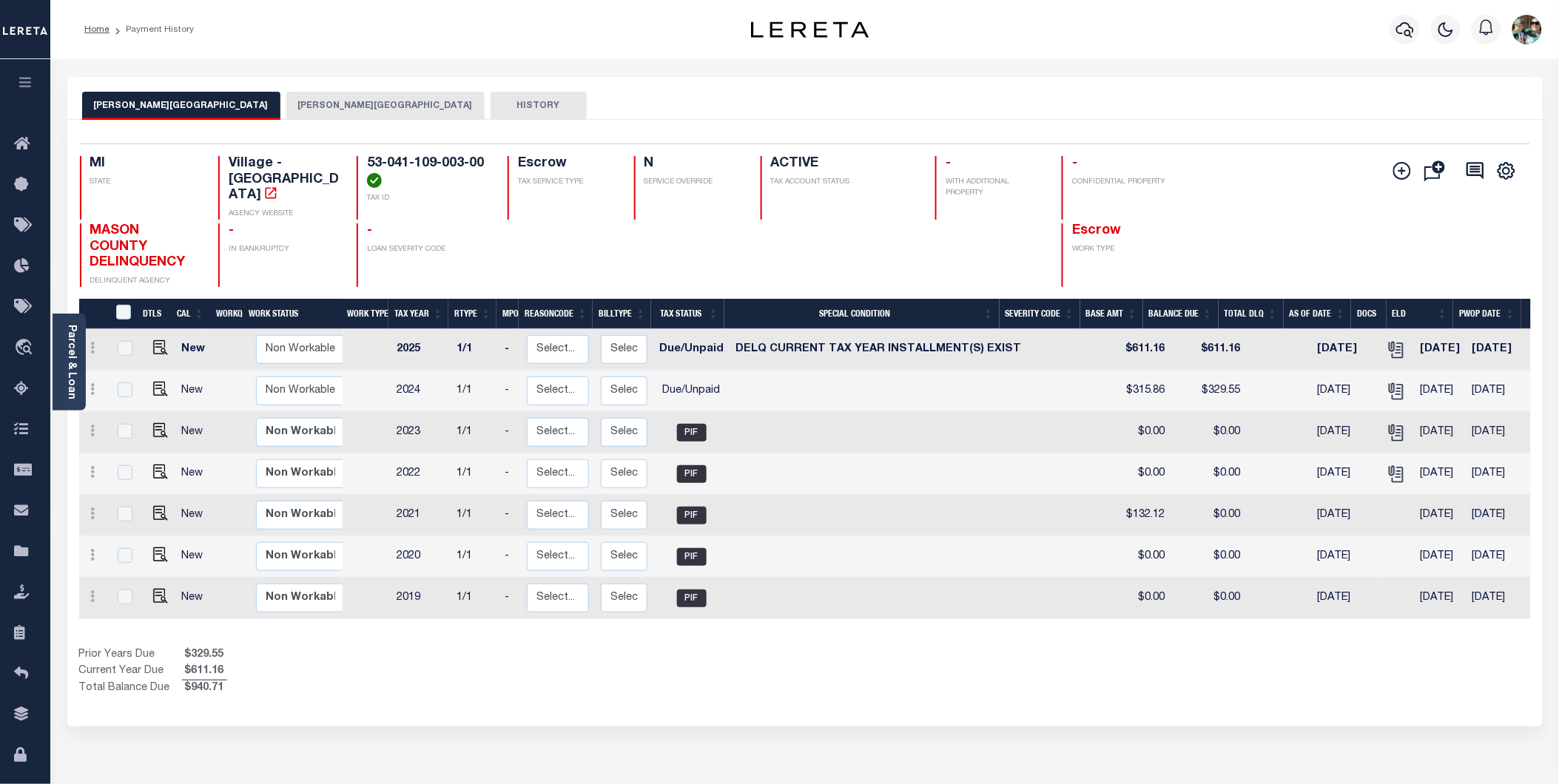
click at [286, 112] on button "[PERSON_NAME][GEOGRAPHIC_DATA]" at bounding box center [385, 105] width 199 height 28
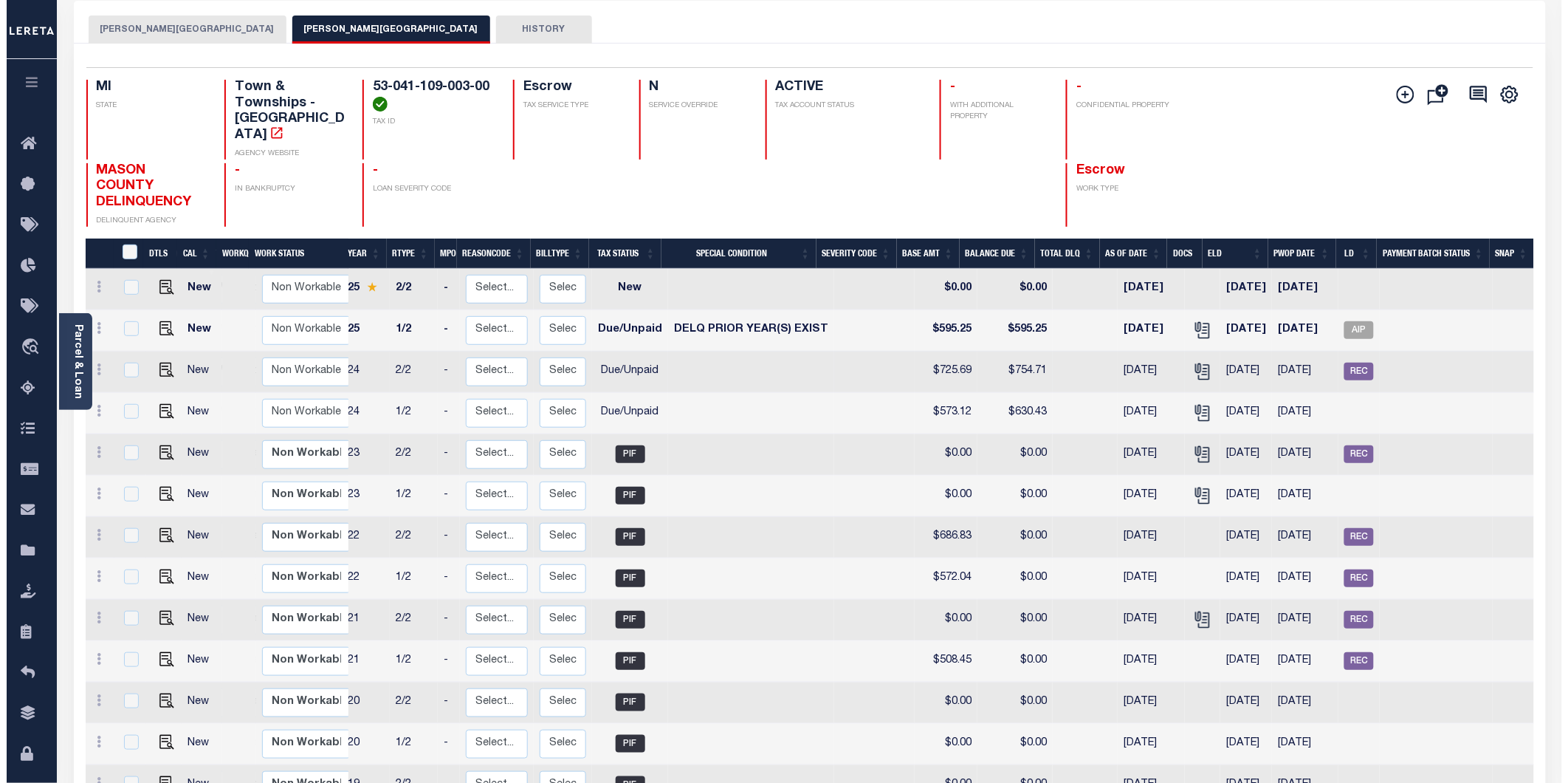
scroll to position [74, 0]
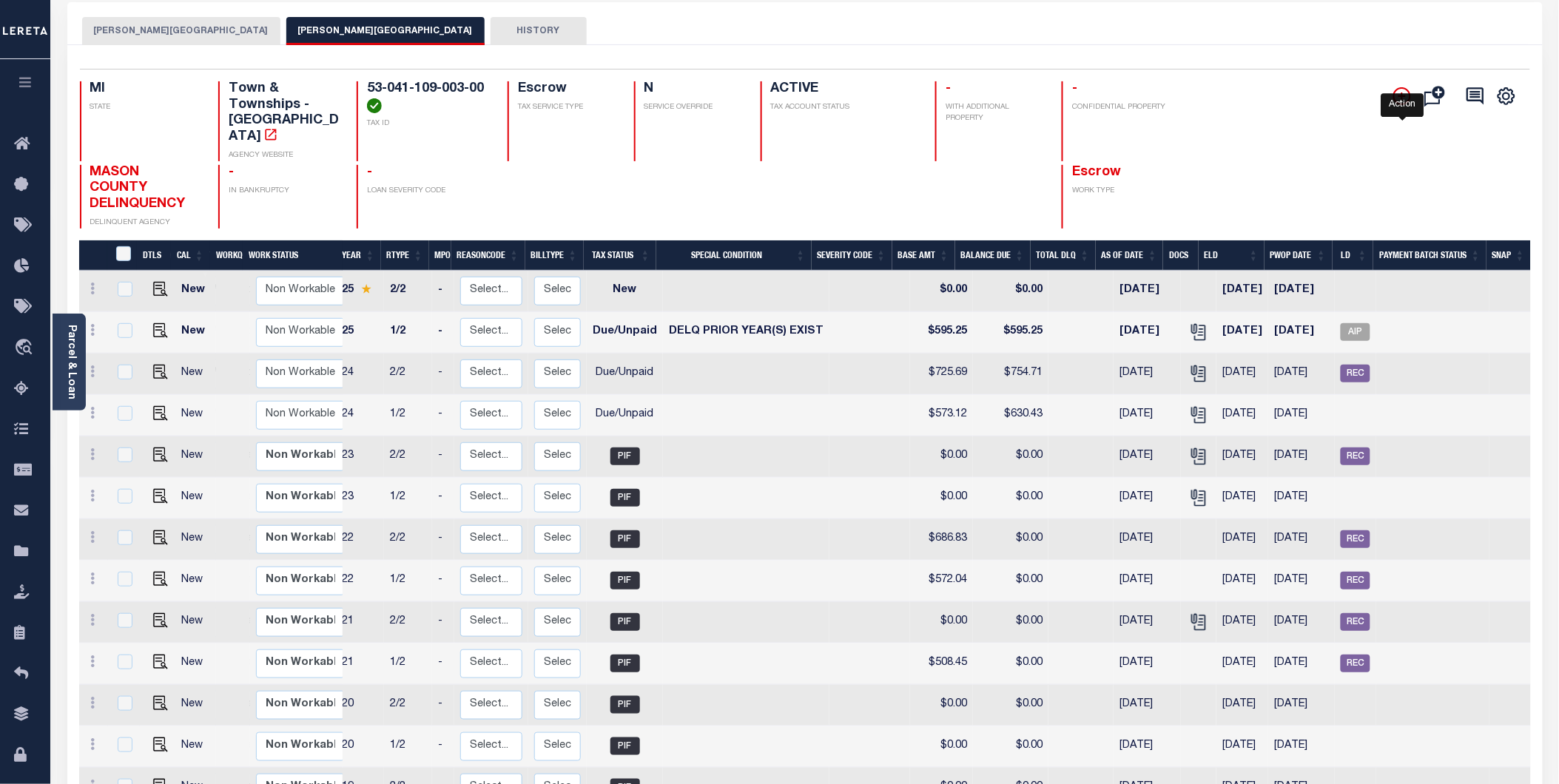
click at [1403, 96] on icon "" at bounding box center [1402, 96] width 8 height 8
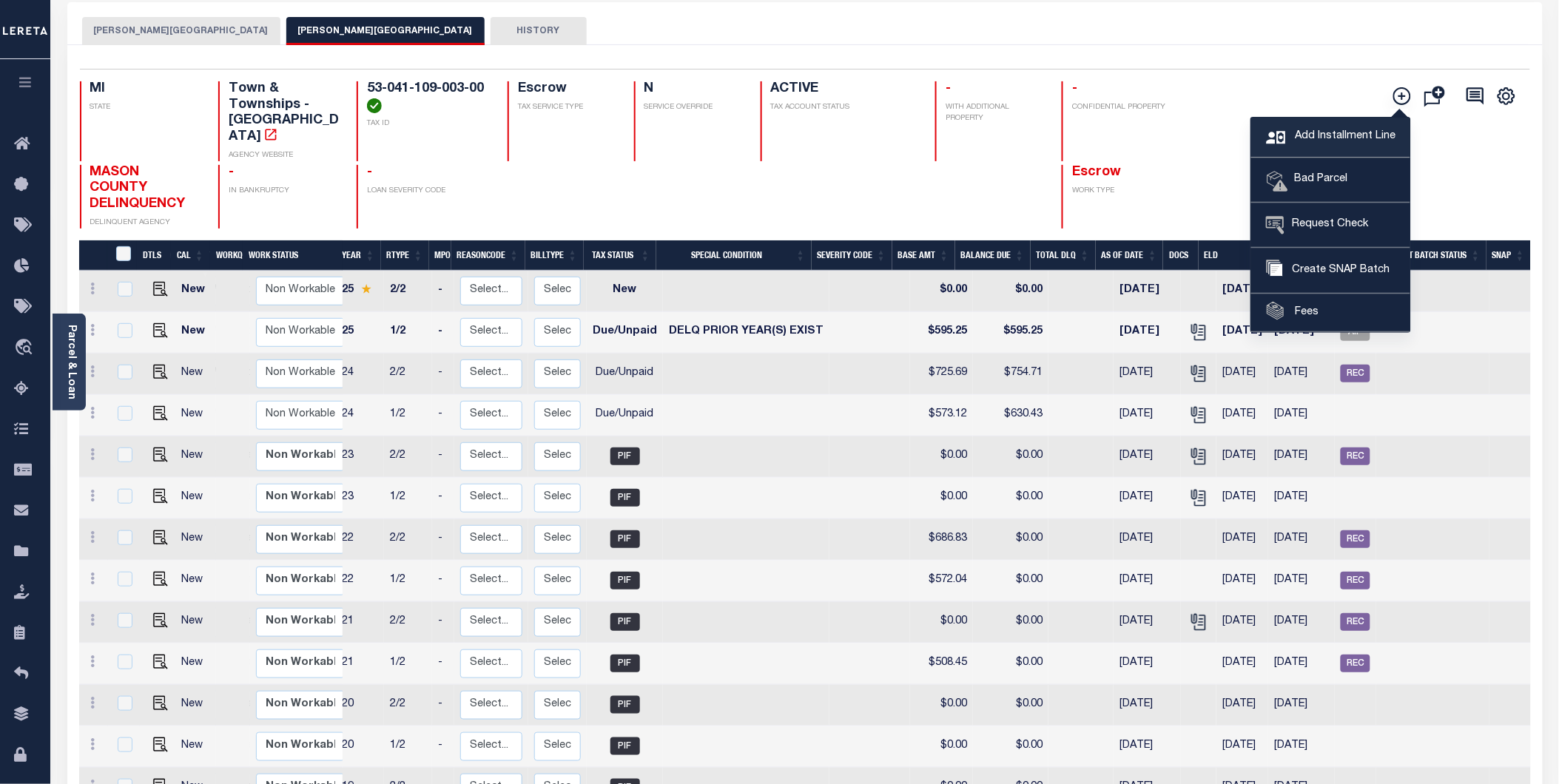
click at [1332, 141] on span "Add Installment Line" at bounding box center [1342, 136] width 104 height 16
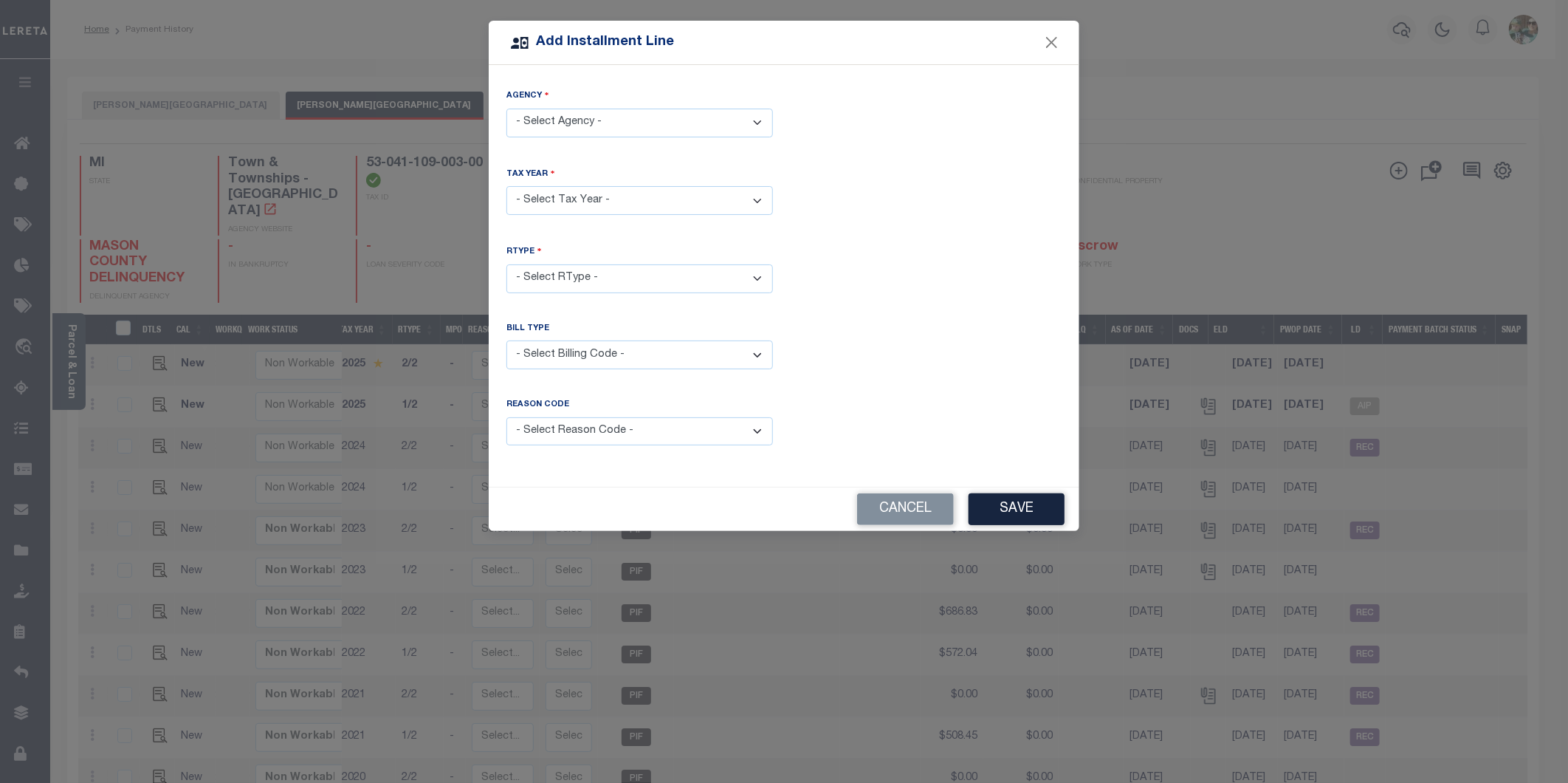
click at [607, 121] on select "- Select Agency - CUSTER TOWNSHIP - Town & Townships CUSTER VILLAGE - Village" at bounding box center [640, 123] width 267 height 29
select select "2610541003"
click at [506, 109] on select "- Select Agency - CUSTER TOWNSHIP - Town & Townships CUSTER VILLAGE - Village" at bounding box center [640, 123] width 267 height 29
click at [613, 196] on select "- Select Year - 2005 2006 2007 2008 2009 2010 2011 2012 2013 2014 2015 2016 201…" at bounding box center [640, 200] width 267 height 29
select select "2024"
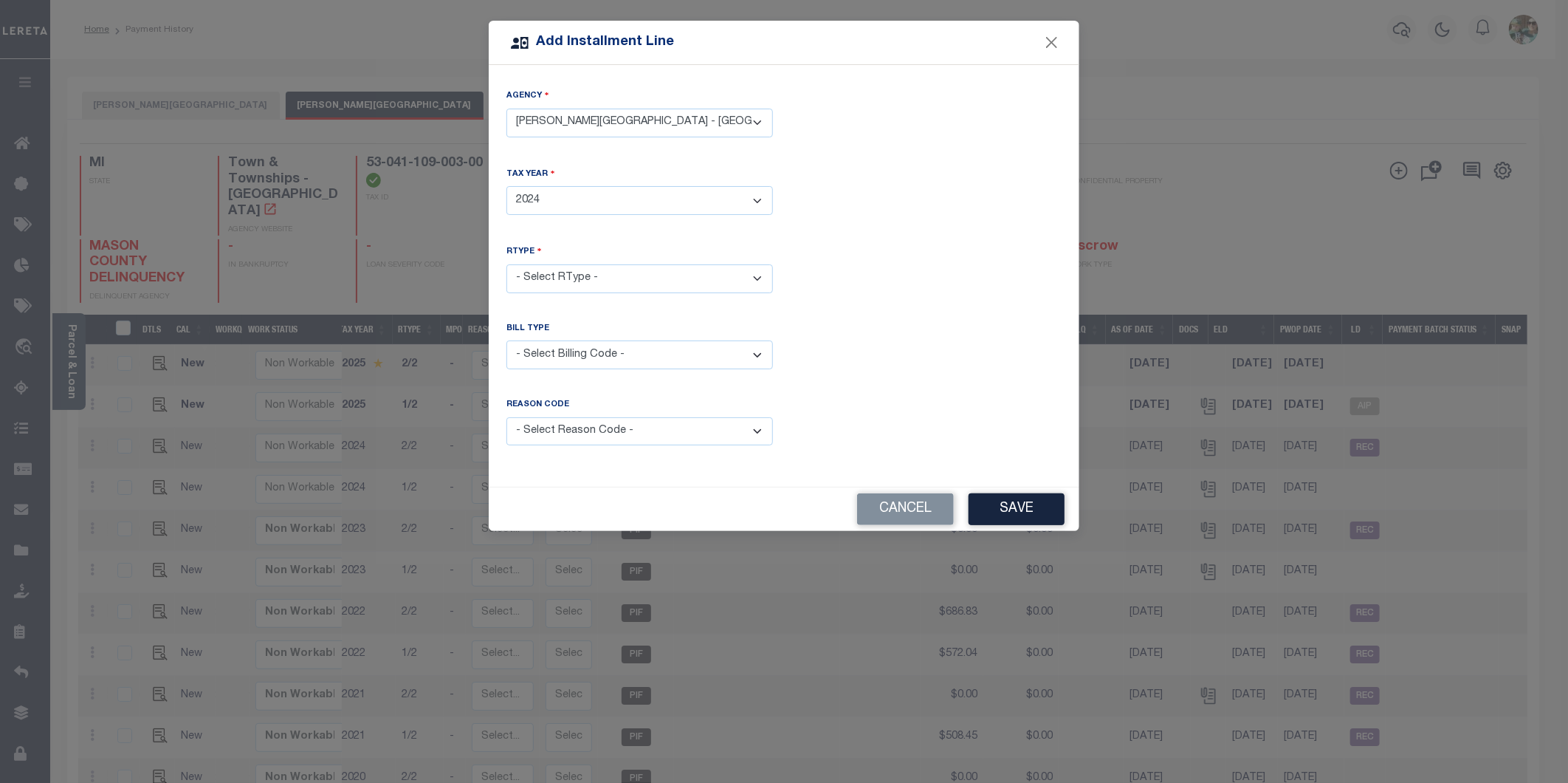
click at [506, 186] on select "- Select Year - 2005 2006 2007 2008 2009 2010 2011 2012 2013 2014 2015 2016 201…" at bounding box center [640, 200] width 267 height 29
click at [614, 272] on select "- Select RType - 1/2 2/2" at bounding box center [640, 278] width 267 height 29
select select "1"
click at [506, 264] on select "- Select RType - 1/2 2/2" at bounding box center [640, 278] width 267 height 29
click at [633, 352] on select "- Select Billing Code - Regular Delinquent Supplemental Corrected/Adjusted Bill…" at bounding box center [640, 354] width 267 height 29
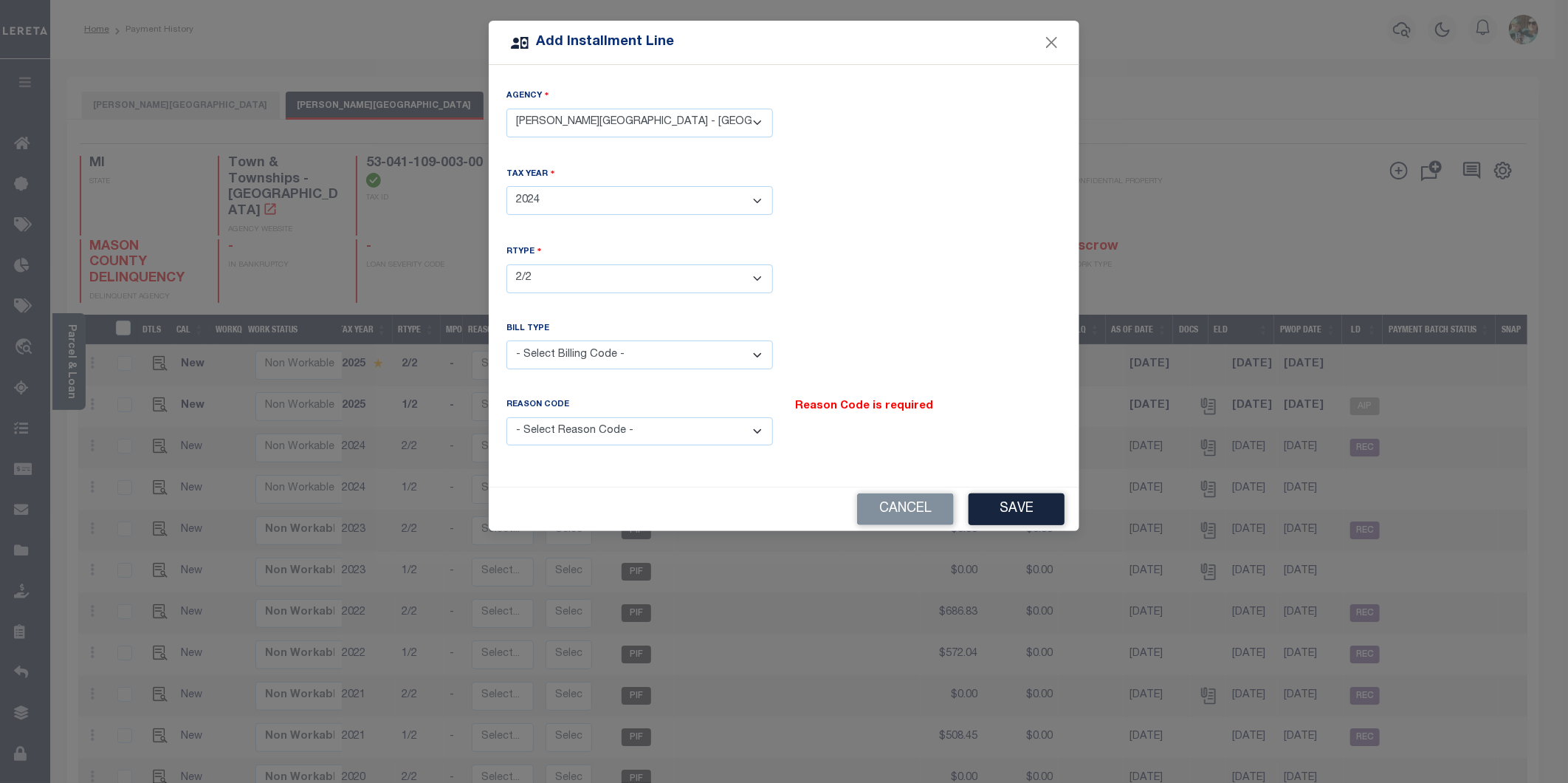
select select "1"
click at [506, 340] on select "- Select Billing Code - Regular Delinquent Supplemental Corrected/Adjusted Bill…" at bounding box center [640, 354] width 267 height 29
click at [660, 432] on select "- Select Reason Code - Payment Reversal Taxable Value Change Assessment Change …" at bounding box center [640, 431] width 267 height 29
select select "12"
click at [506, 417] on select "- Select Reason Code - Payment Reversal Taxable Value Change Assessment Change …" at bounding box center [640, 431] width 267 height 29
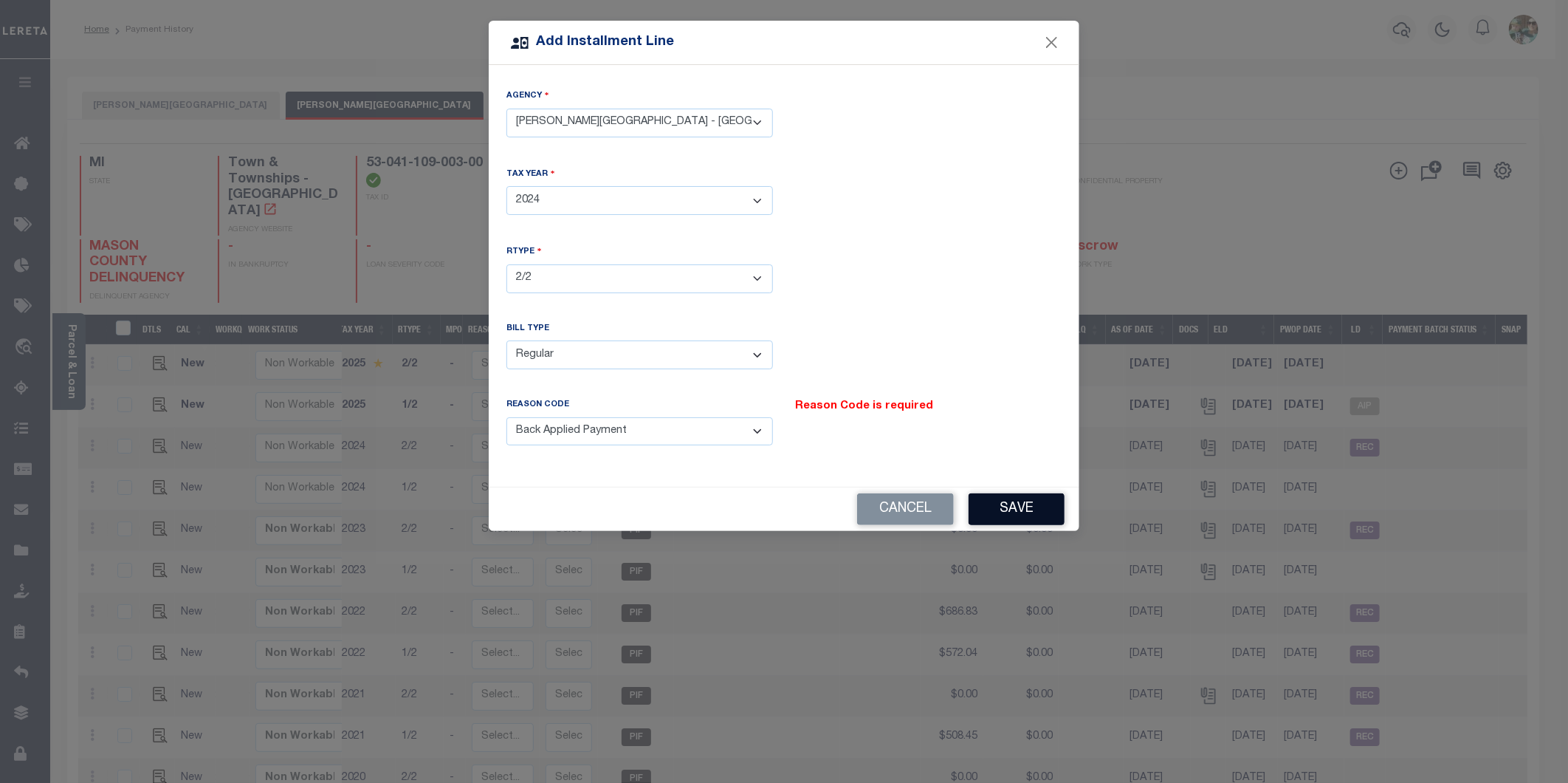
click at [1027, 507] on button "Save" at bounding box center [1017, 509] width 96 height 32
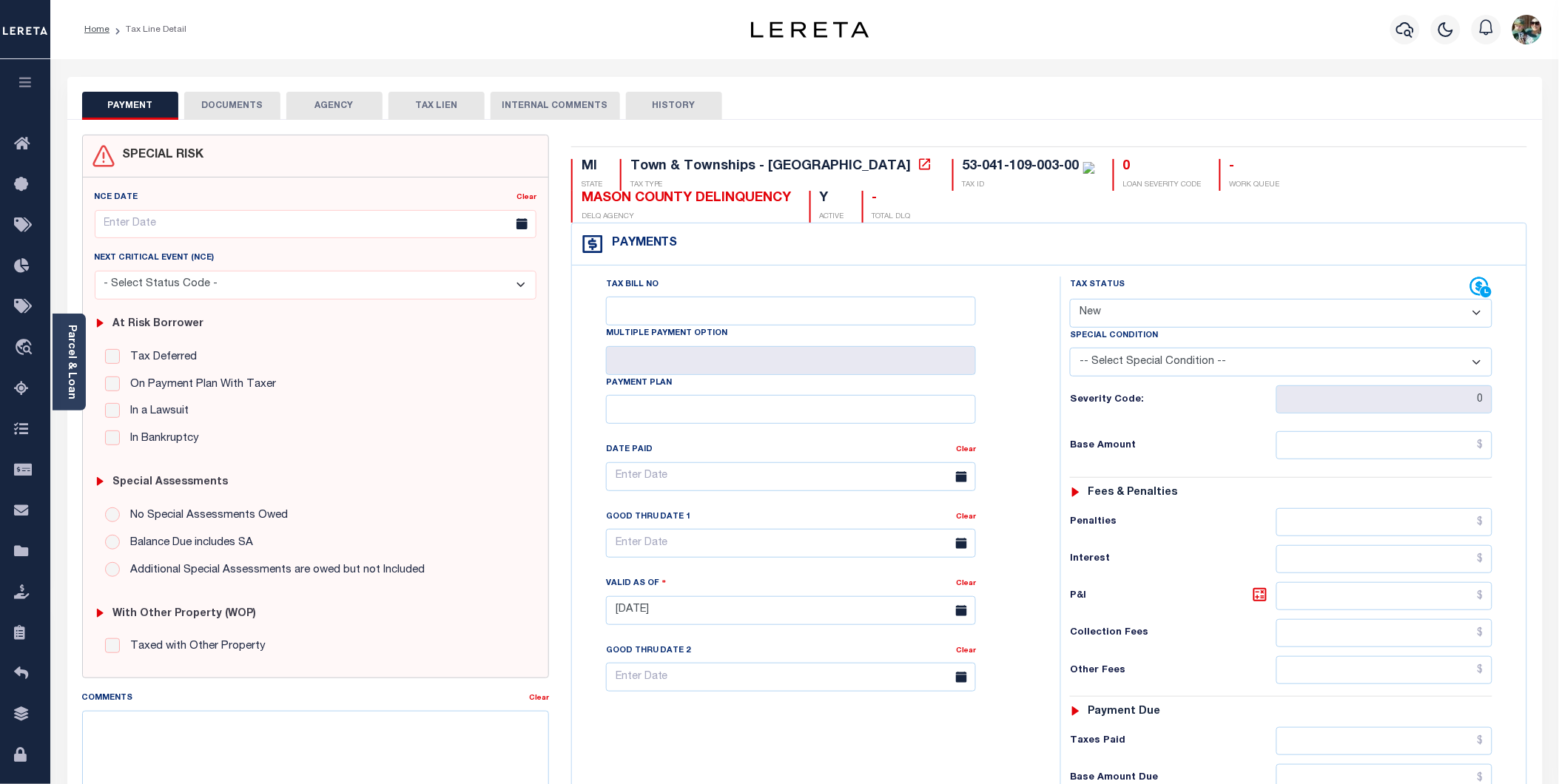
click at [1186, 298] on select "- Select Status Code - Open Due/Unpaid Paid Incomplete No Tax Due Internal Refu…" at bounding box center [1280, 312] width 423 height 29
select select "DUE"
click at [1069, 298] on select "- Select Status Code - Open Due/Unpaid Paid Incomplete No Tax Due Internal Refu…" at bounding box center [1280, 312] width 423 height 29
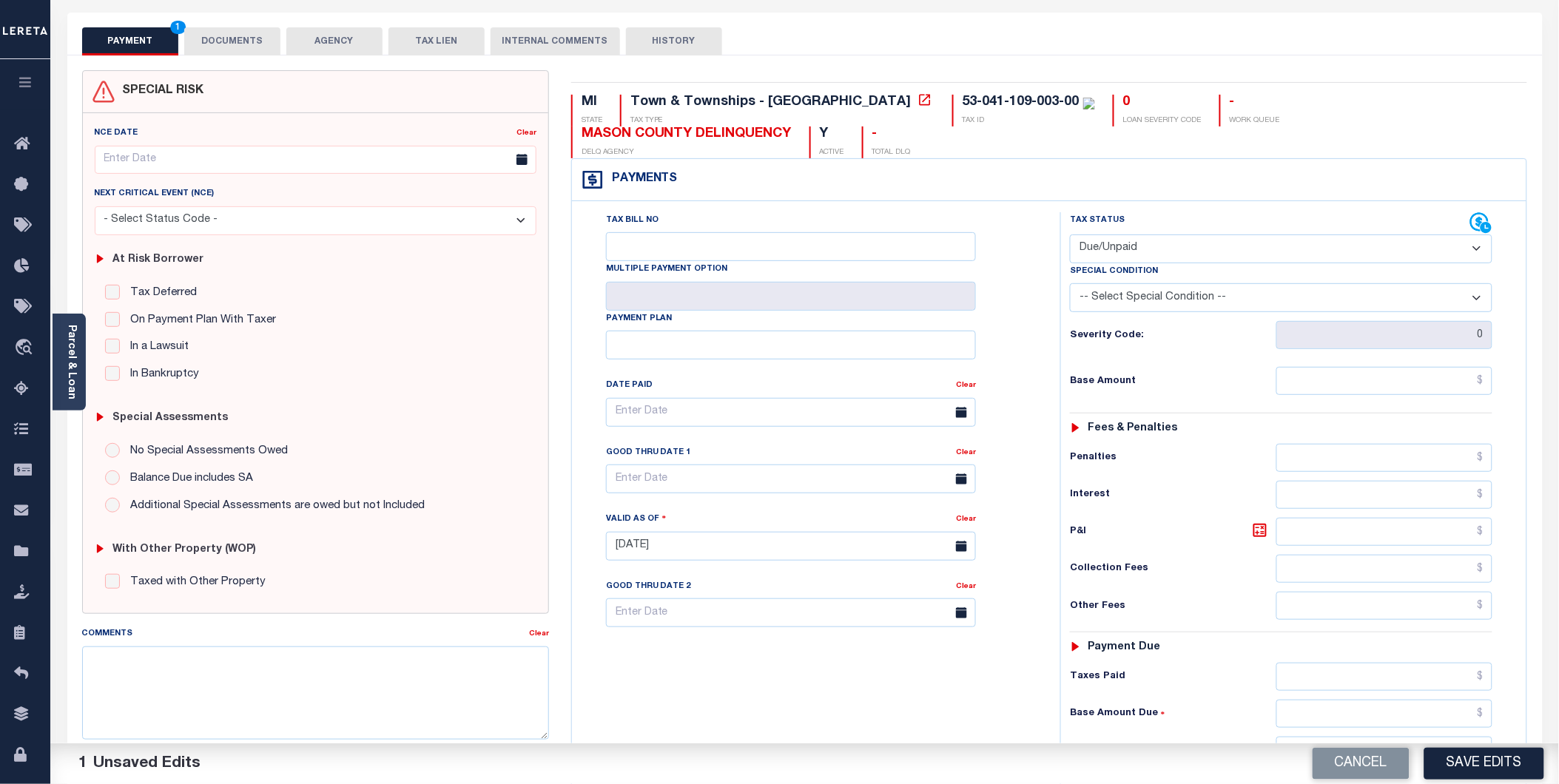
scroll to position [82, 0]
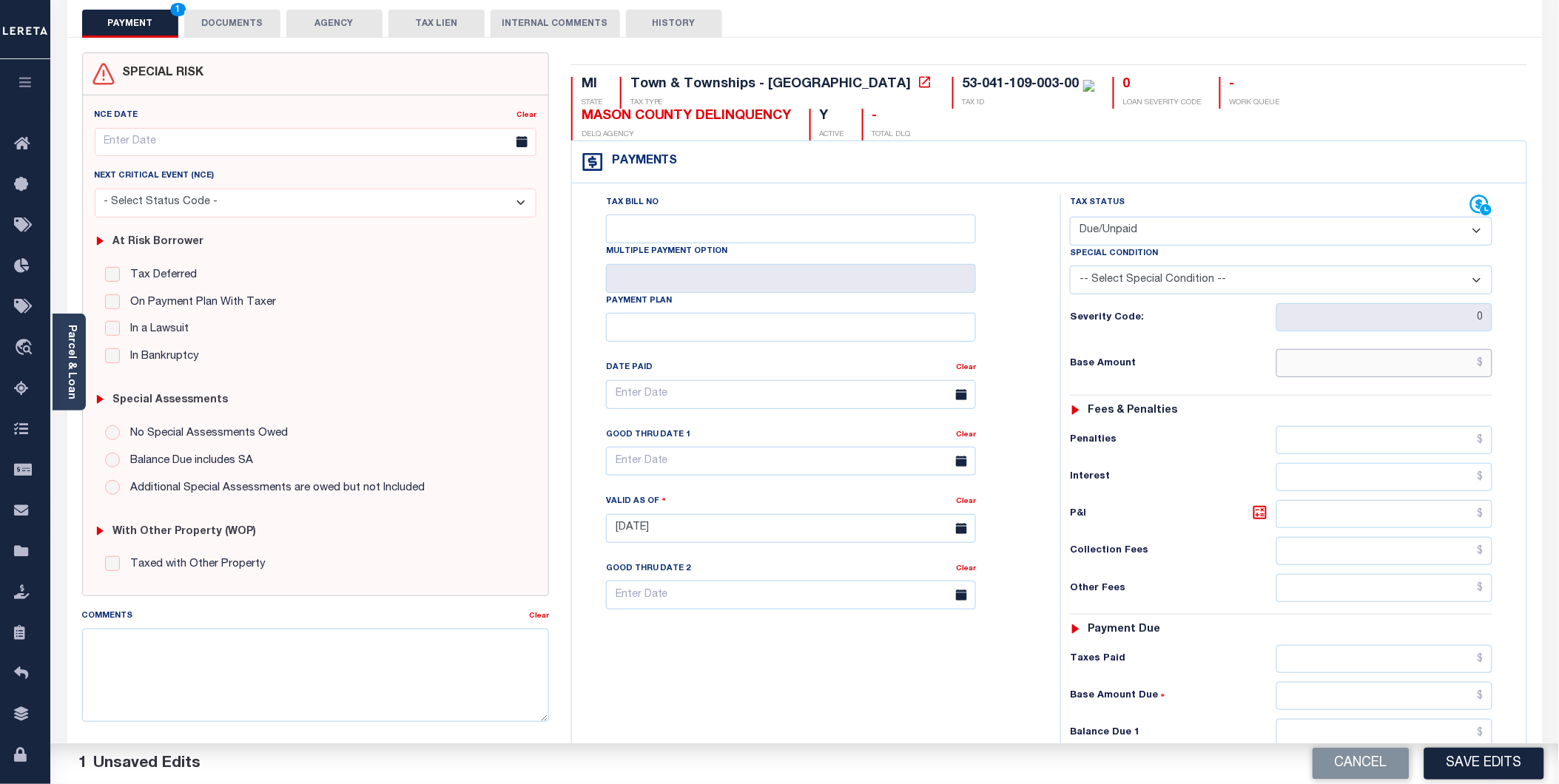
click at [1320, 349] on input "text" at bounding box center [1383, 363] width 216 height 28
type input "$"
type input "$725.69"
click at [1329, 500] on input "text" at bounding box center [1383, 514] width 216 height 28
click at [1328, 500] on input "text" at bounding box center [1383, 514] width 216 height 28
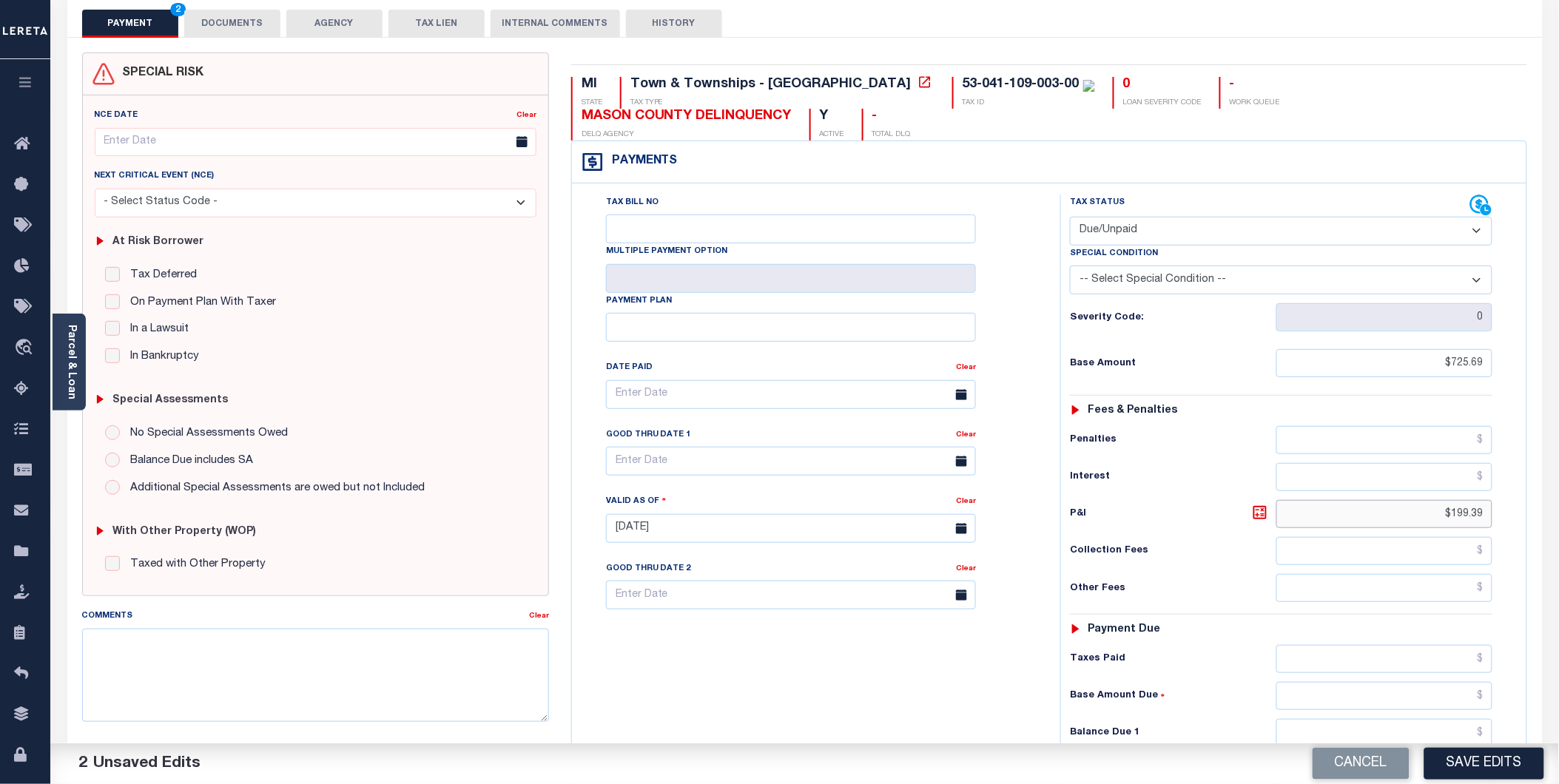
type input "$199.39"
click at [1196, 645] on div "Taxes Paid" at bounding box center [1280, 659] width 423 height 28
click at [1329, 574] on input "text" at bounding box center [1383, 588] width 216 height 28
click at [1337, 574] on input "text" at bounding box center [1383, 588] width 216 height 28
type input "$752.01"
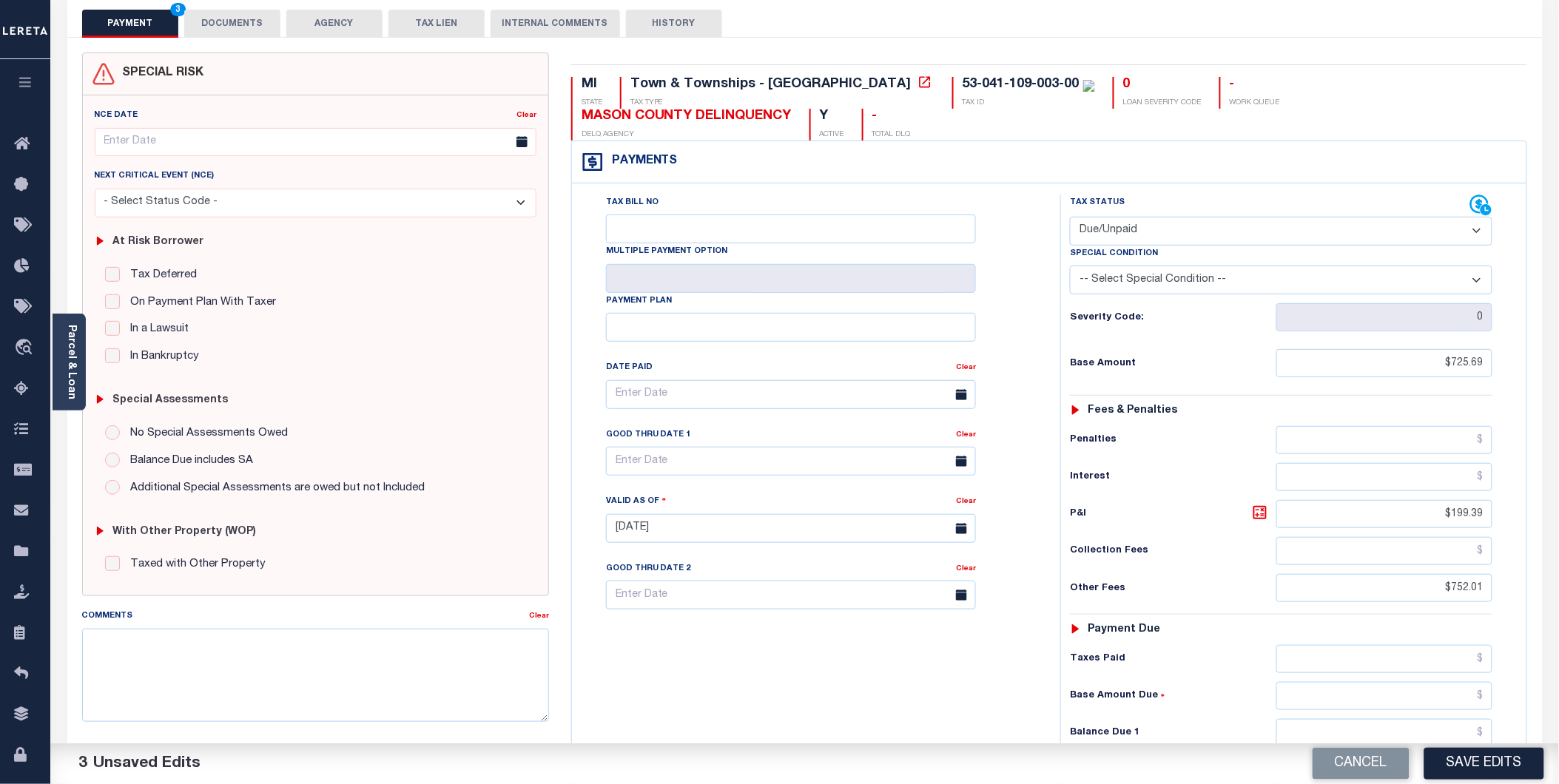
click at [1225, 578] on div "Tax Status Status - Select Status Code -" at bounding box center [1285, 521] width 451 height 653
click at [1304, 719] on input "text" at bounding box center [1383, 733] width 216 height 28
type input "$1,677.09"
click at [1319, 681] on input "text" at bounding box center [1383, 696] width 216 height 28
click at [751, 678] on div "Tax Bill No Multiple Payment Option Payment Plan Clear" at bounding box center [812, 521] width 474 height 653
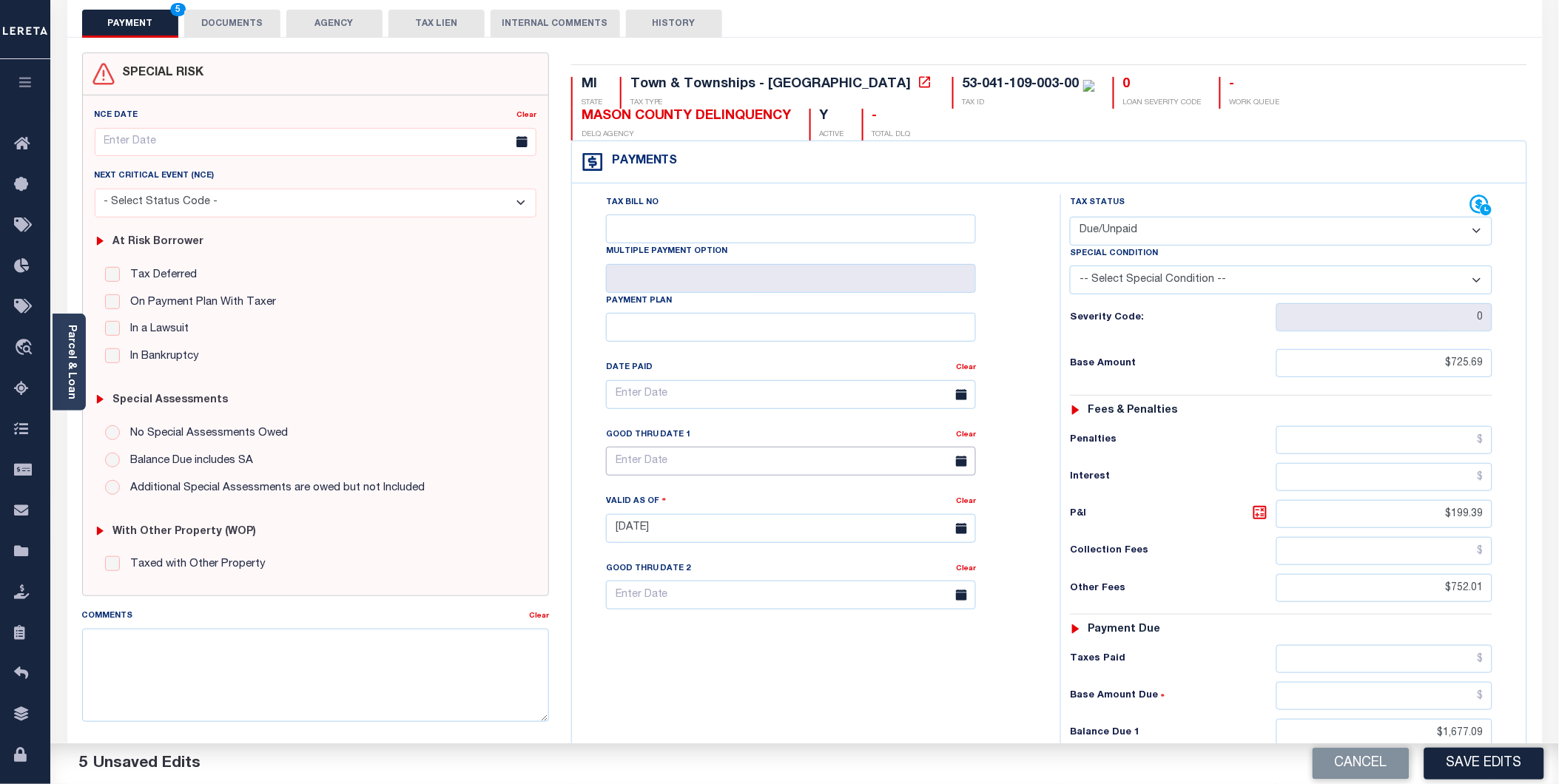
click at [627, 447] on input "text" at bounding box center [791, 461] width 370 height 29
click at [664, 573] on span "15" at bounding box center [654, 571] width 29 height 29
type input "[DATE]"
click at [400, 650] on textarea "Comments" at bounding box center [315, 675] width 467 height 93
click at [537, 645] on textarea "2024 1st and 2nd install are delq, 1st base is $752.01 + 2nd base $725.69 + com…" at bounding box center [315, 675] width 467 height 93
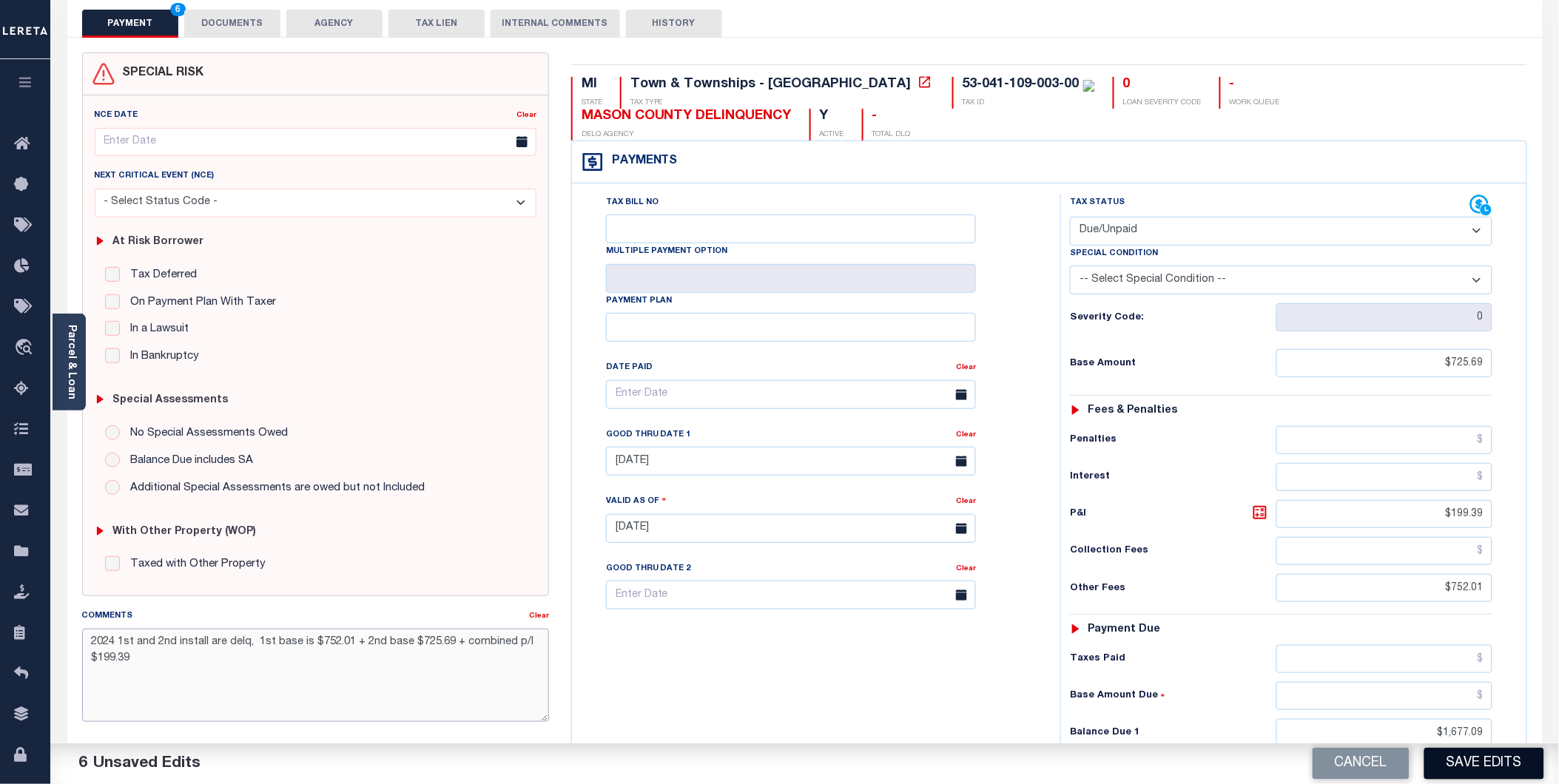
type textarea "2024 1st and 2nd install are delq, 1st base is $752.01 + 2nd base $725.69 + com…"
click at [1487, 758] on button "Save Edits" at bounding box center [1484, 763] width 120 height 32
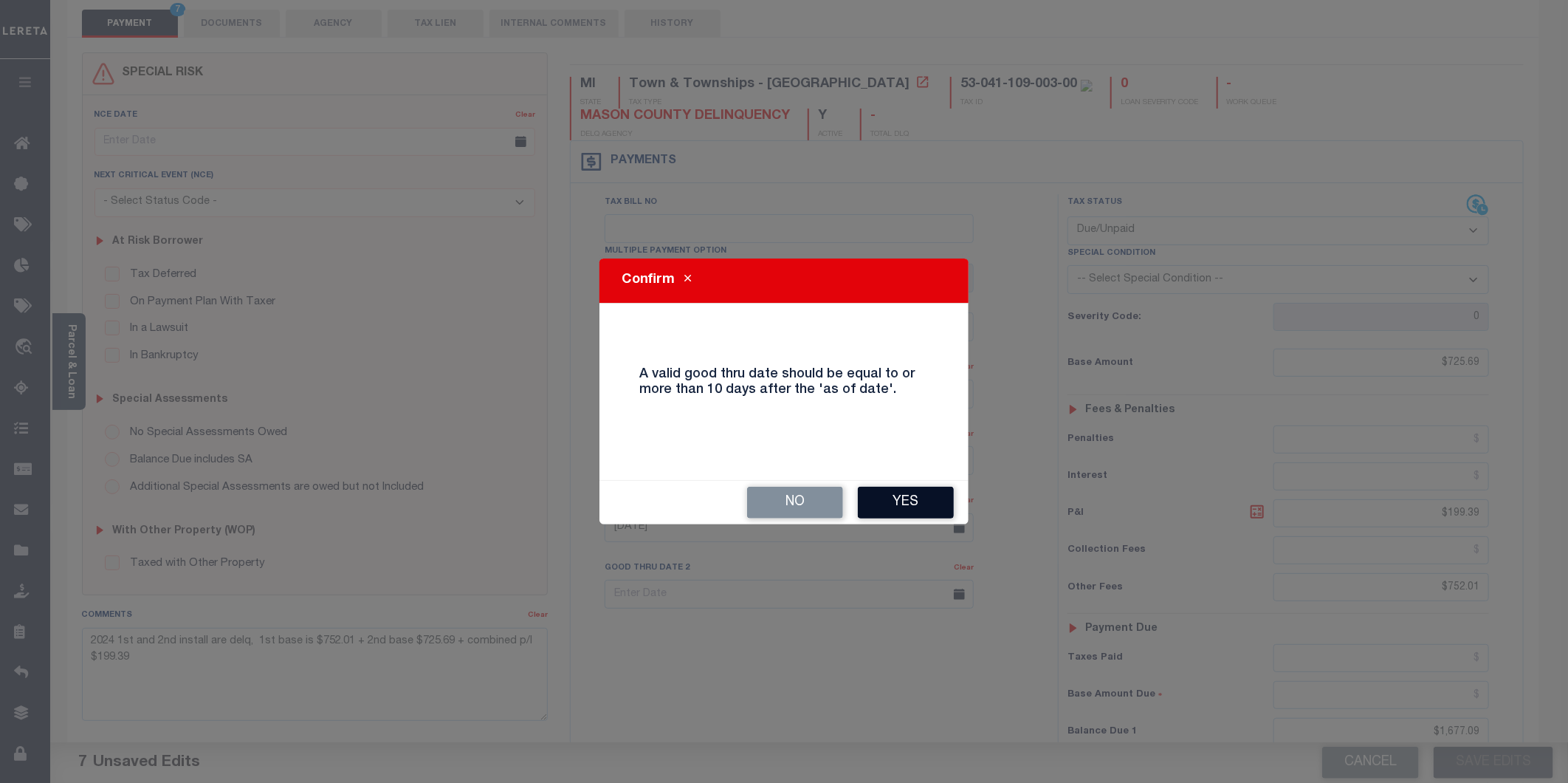
click at [915, 498] on button "Yes" at bounding box center [906, 503] width 96 height 32
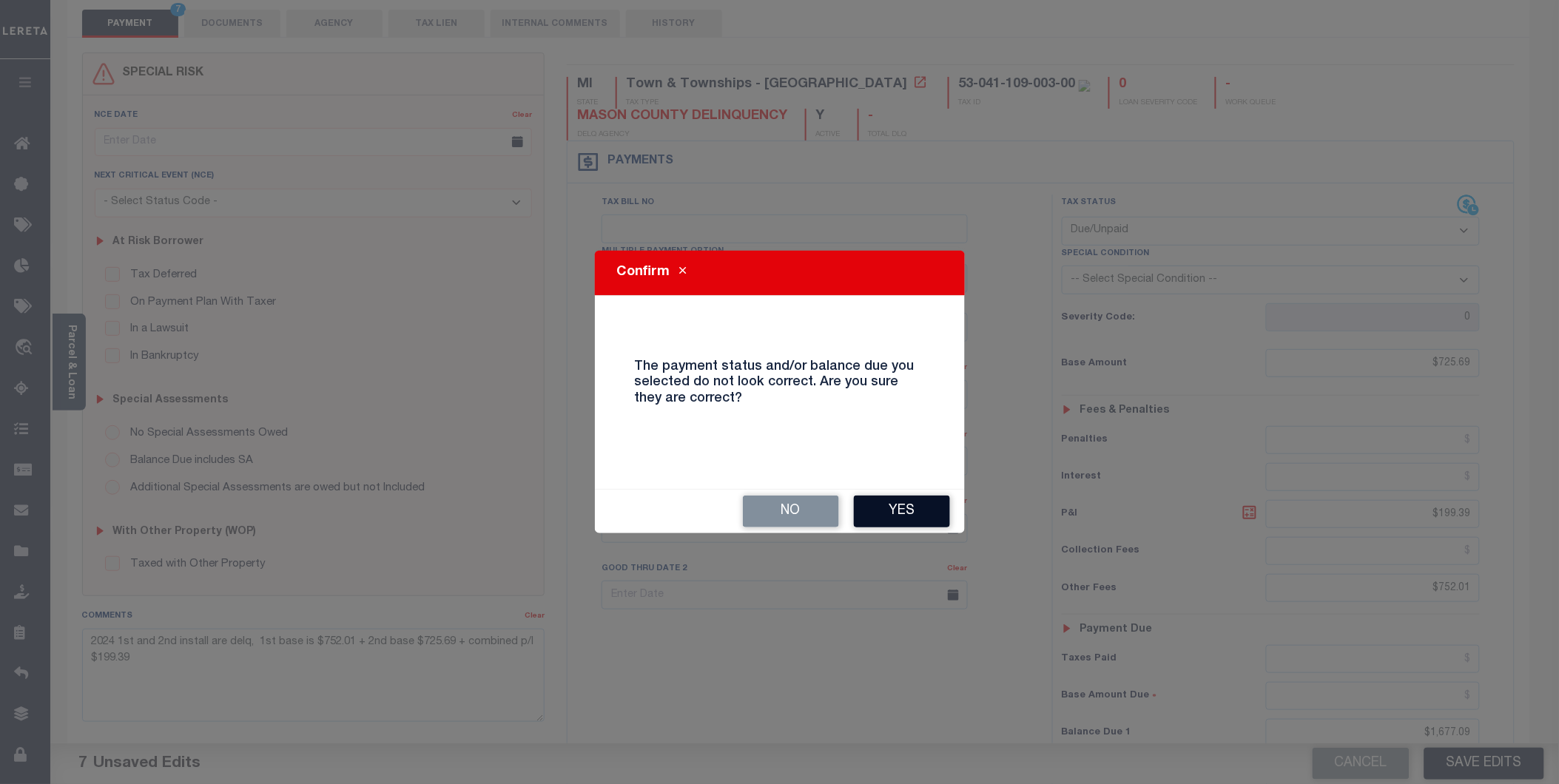
click at [924, 511] on button "Yes" at bounding box center [902, 511] width 96 height 32
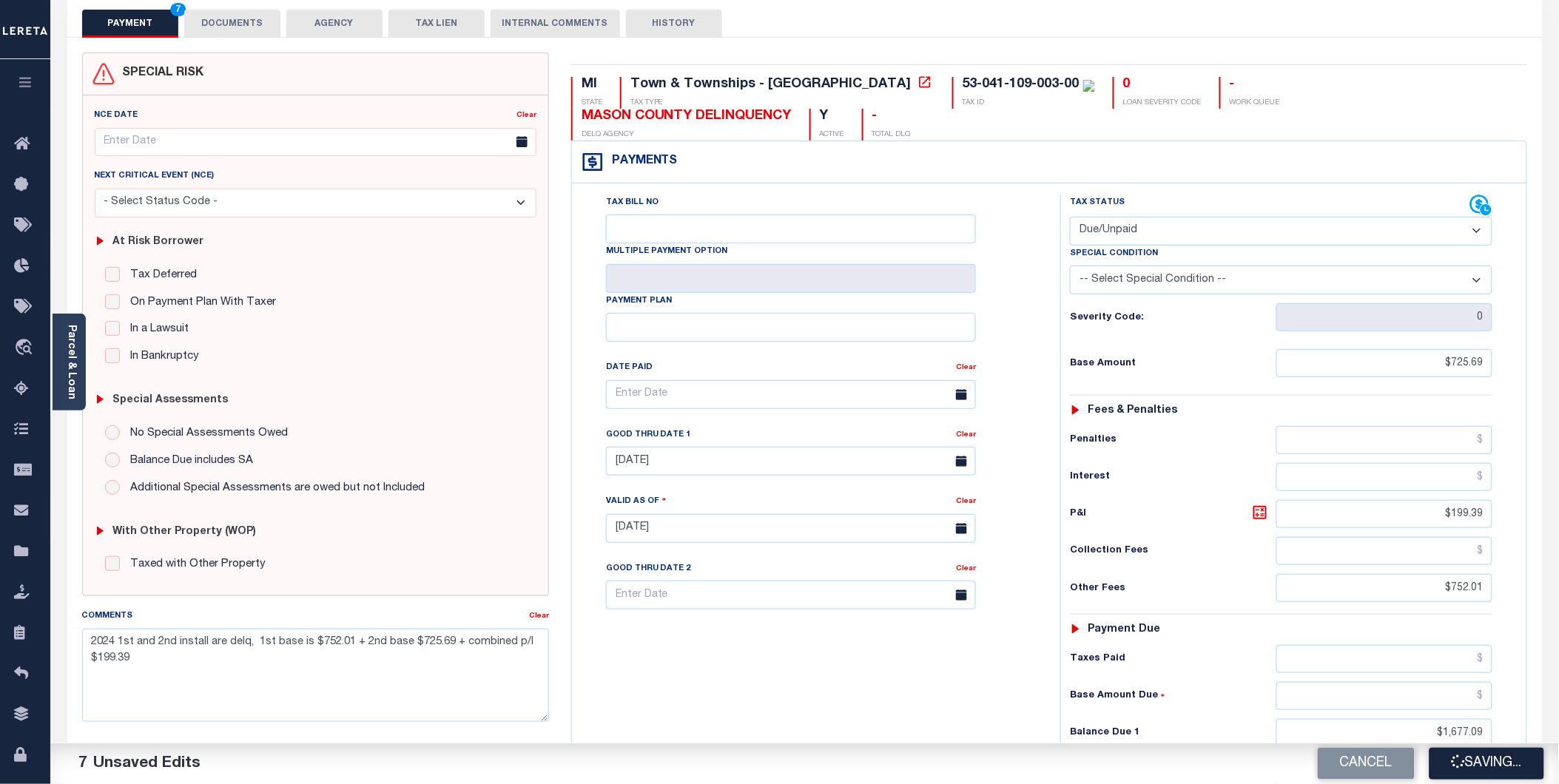
checkbox input "false"
type input "$725.69"
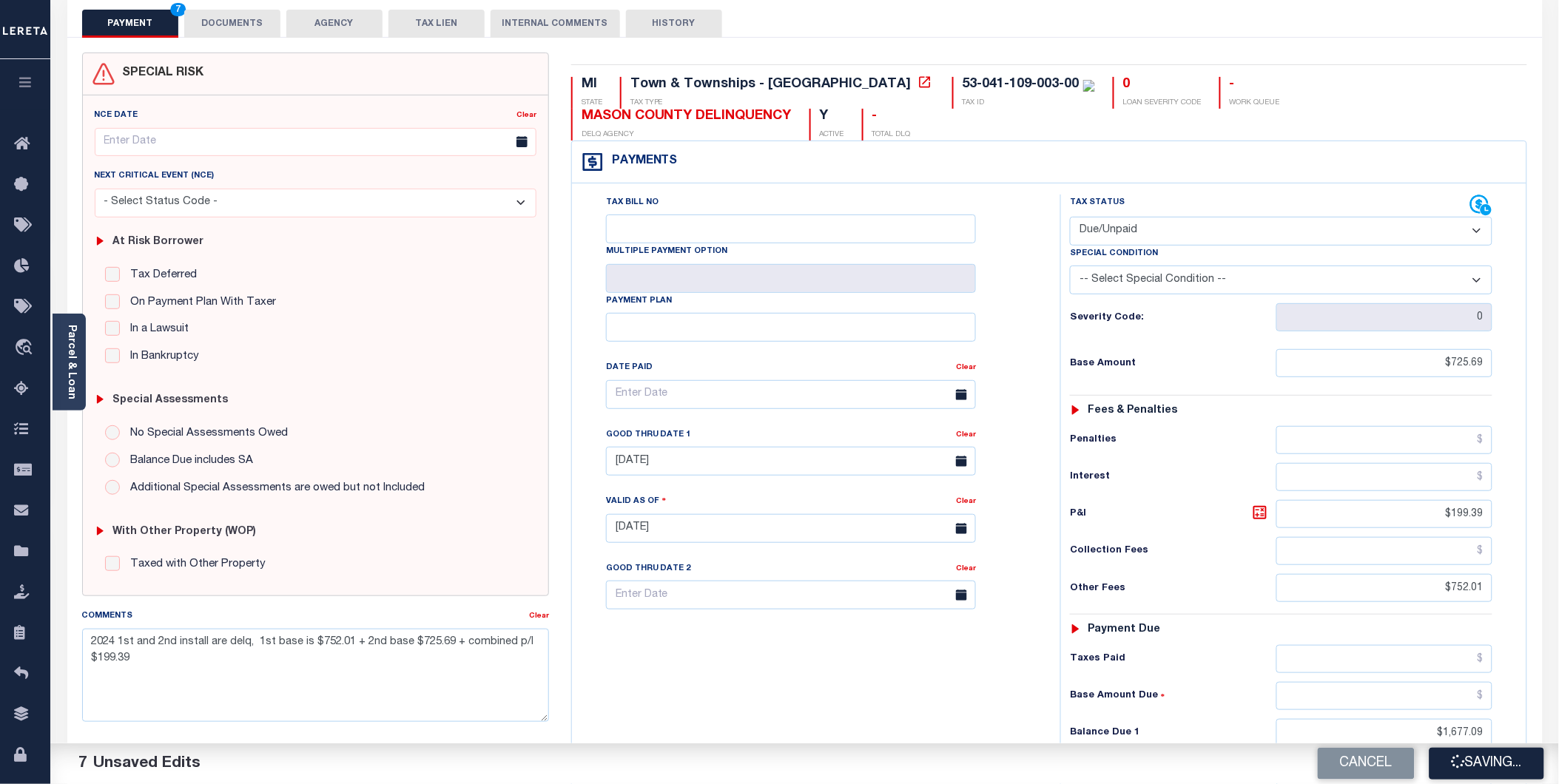
type input "$199.39"
type input "$752.01"
type input "$1,677.09"
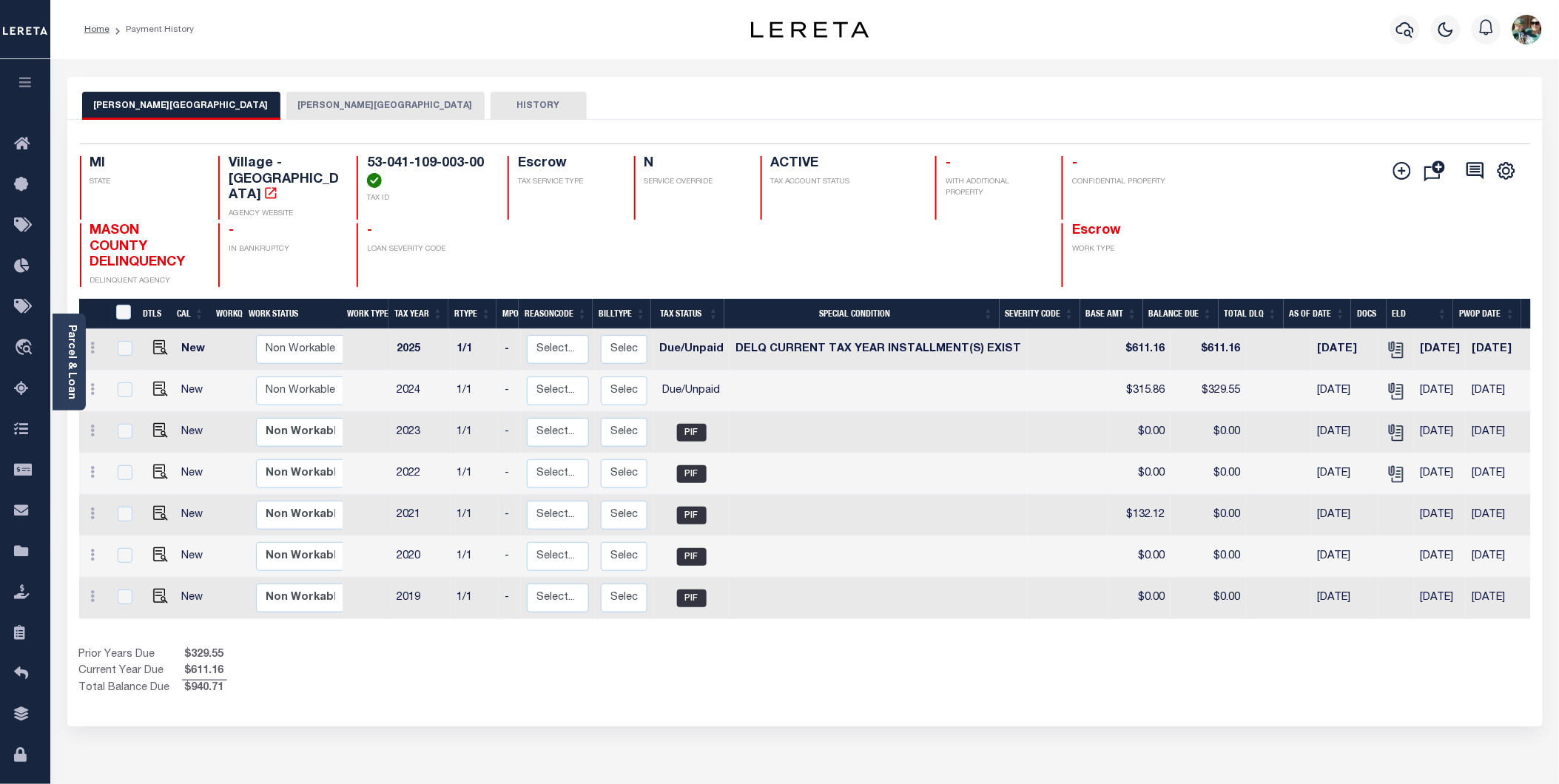
click at [286, 105] on button "[PERSON_NAME][GEOGRAPHIC_DATA]" at bounding box center [385, 105] width 199 height 28
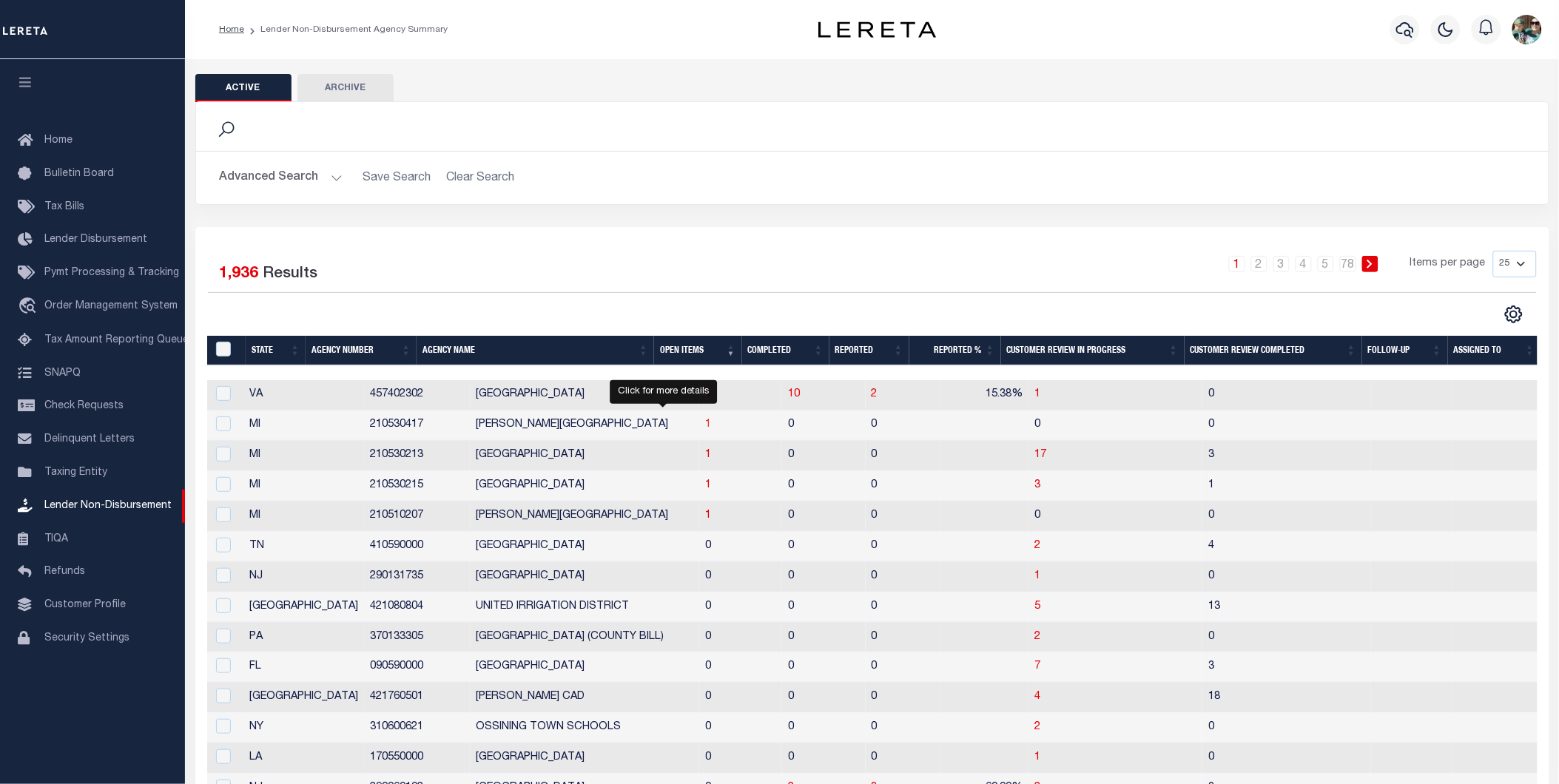
click at [705, 427] on span "1" at bounding box center [708, 424] width 6 height 10
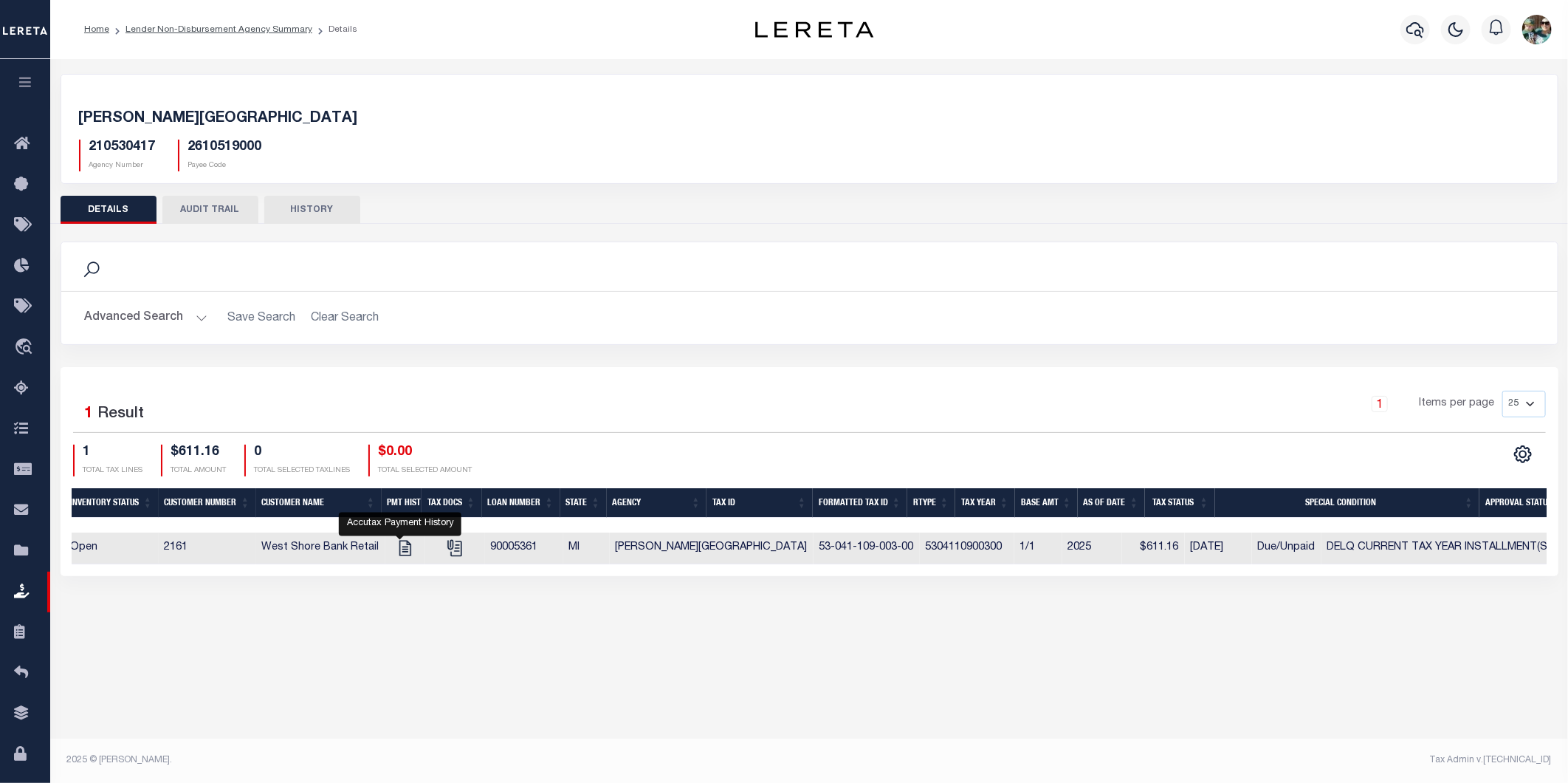
scroll to position [0, 178]
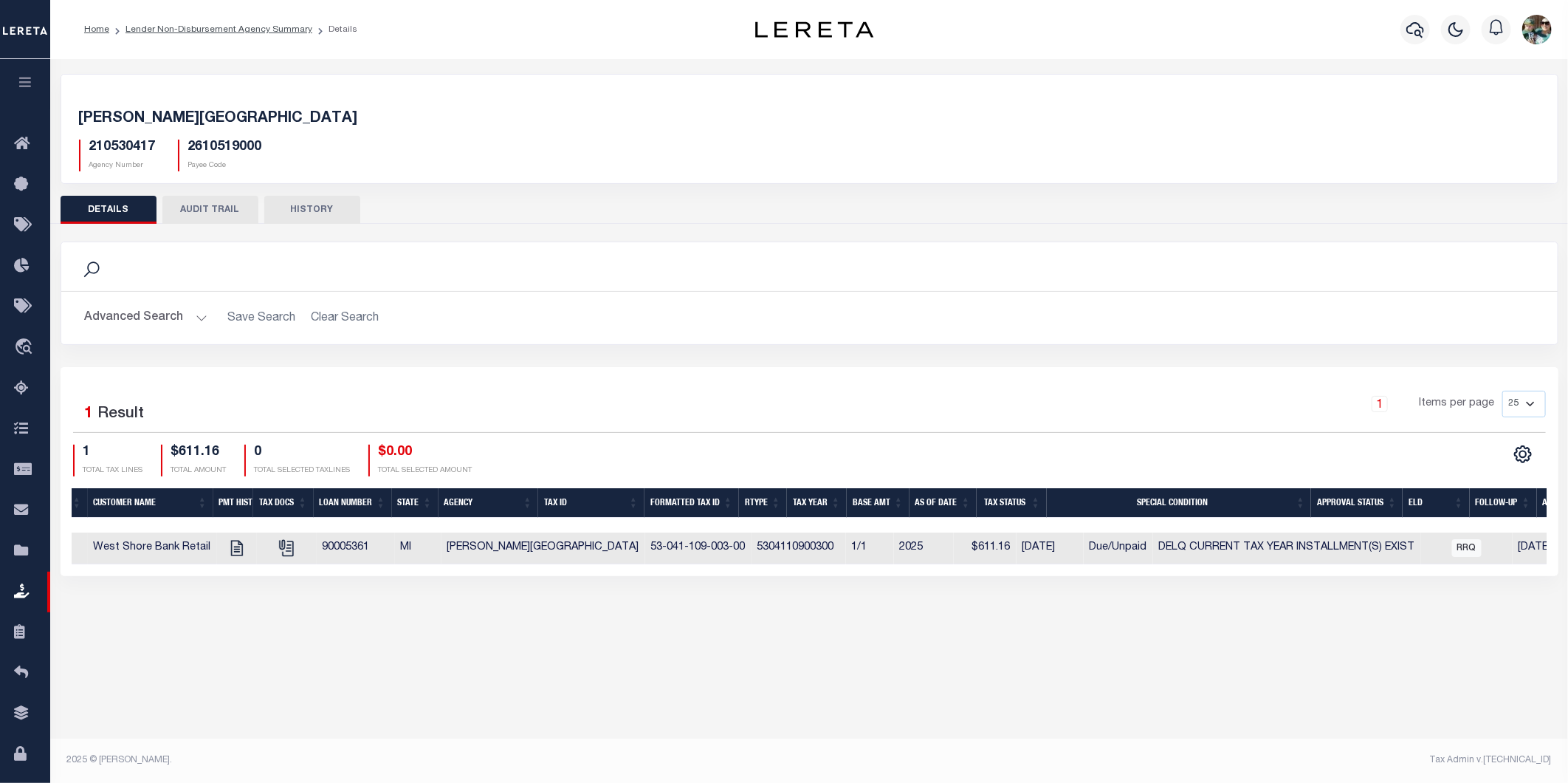
drag, startPoint x: 908, startPoint y: 574, endPoint x: 963, endPoint y: 579, distance: 55.2
click at [963, 576] on div "Selected 1 Result 1 Items per page 25 50 100 200 1 TOTAL TAX LINES" at bounding box center [809, 472] width 1498 height 209
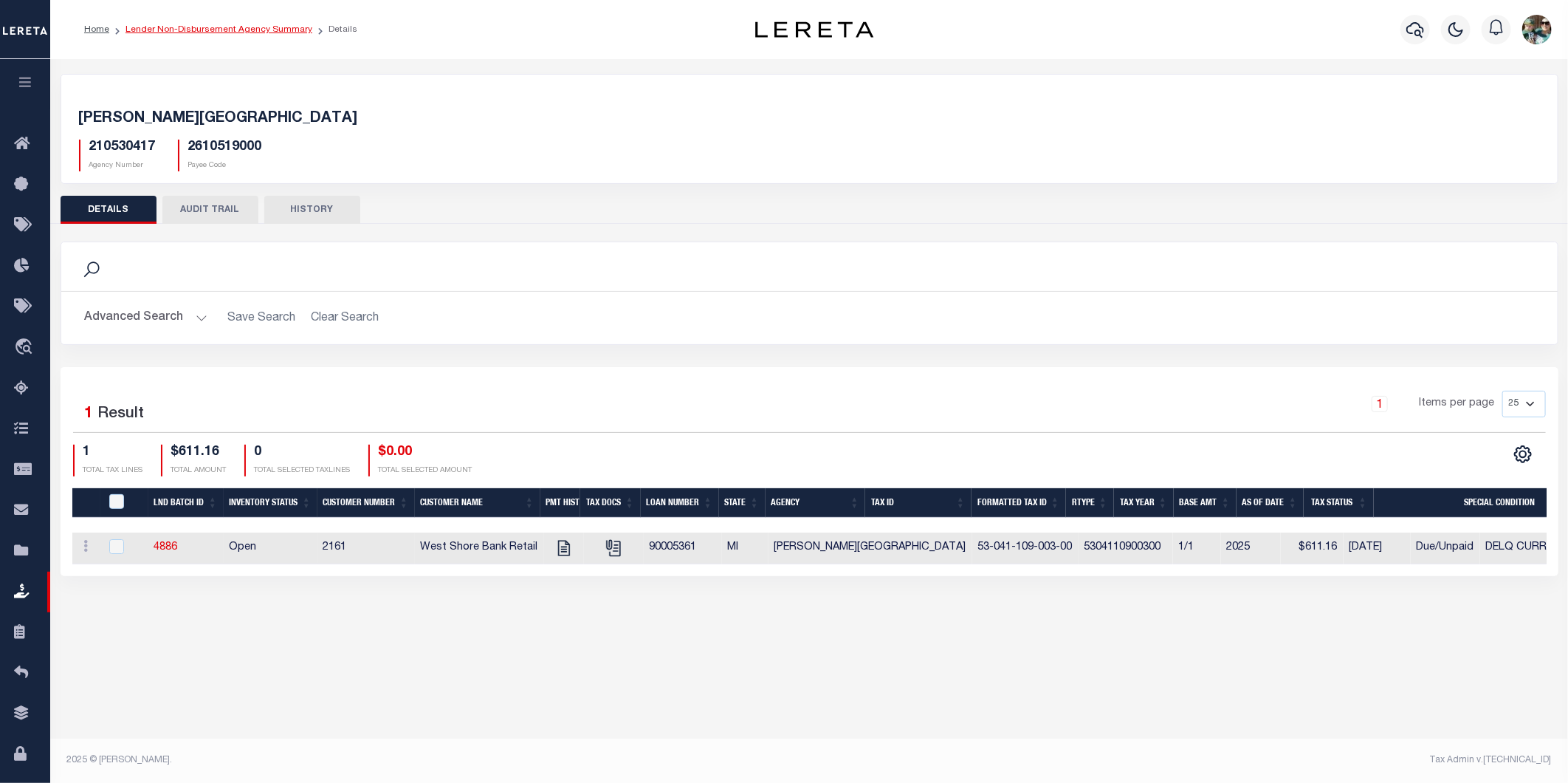
click at [231, 29] on link "Lender Non-Disbursement Agency Summary" at bounding box center [219, 29] width 187 height 8
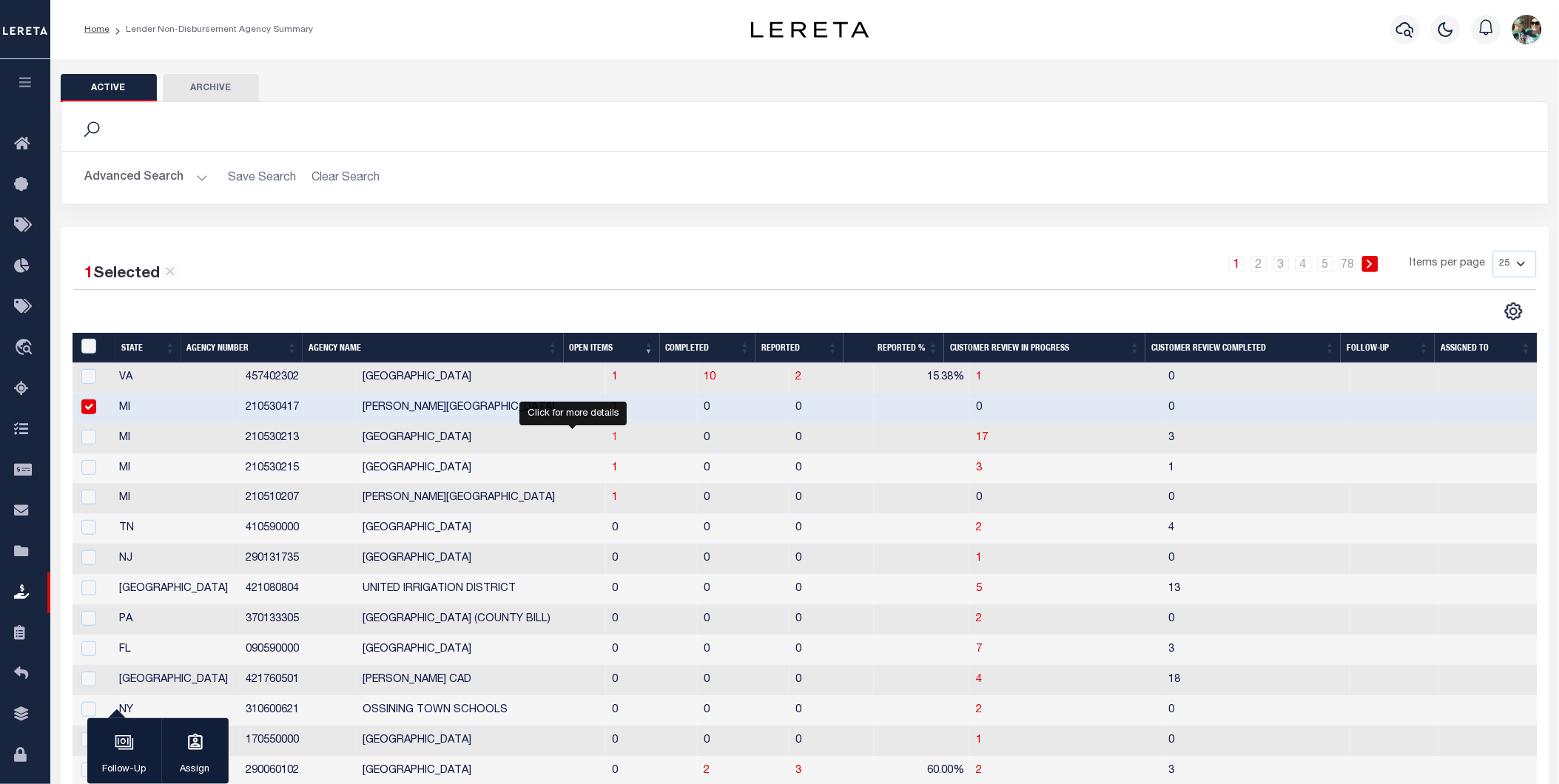
click at [612, 440] on span "1" at bounding box center [615, 438] width 6 height 10
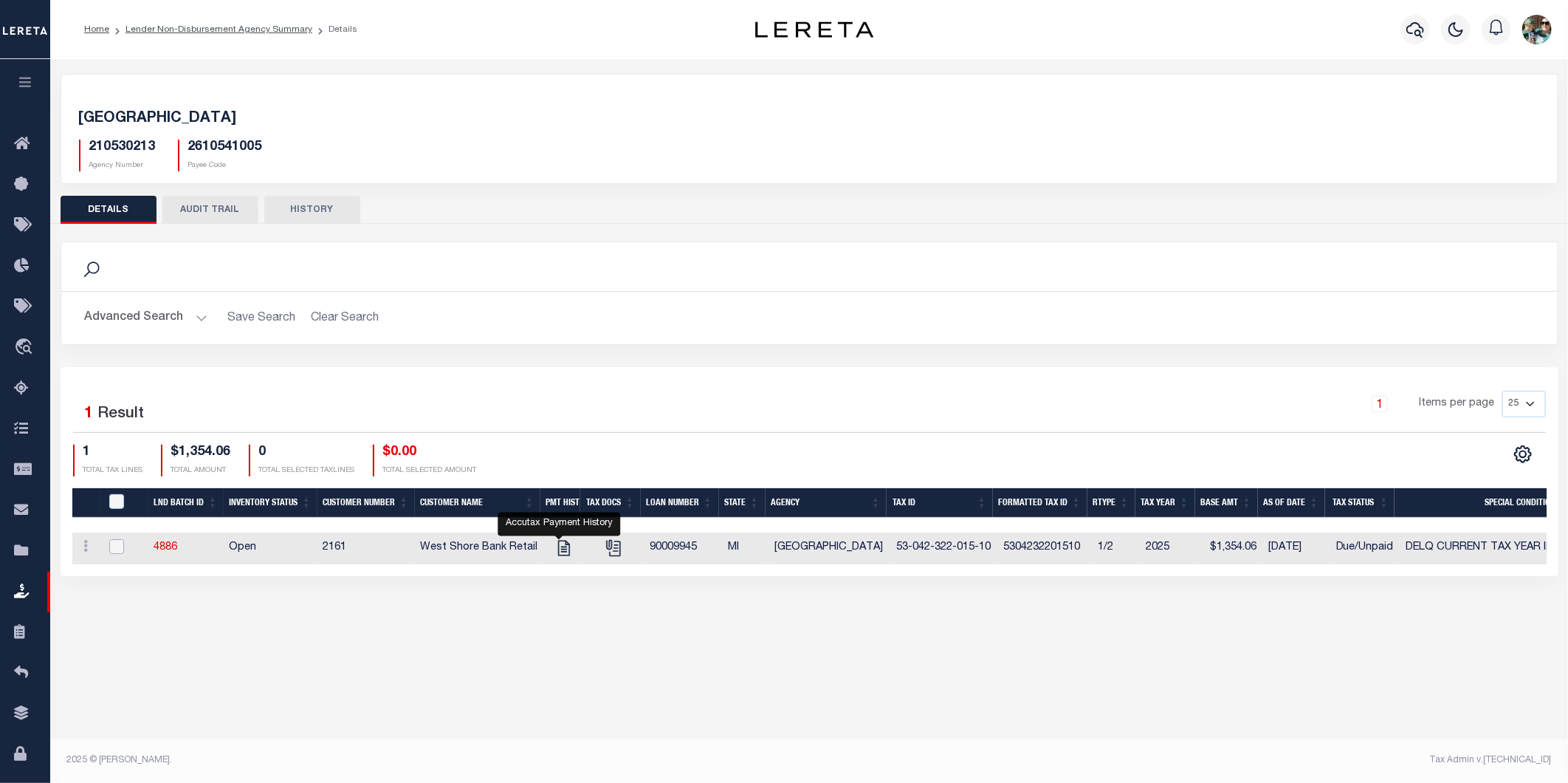
click at [114, 546] on input "checkbox" at bounding box center [116, 547] width 15 height 15
checkbox input "true"
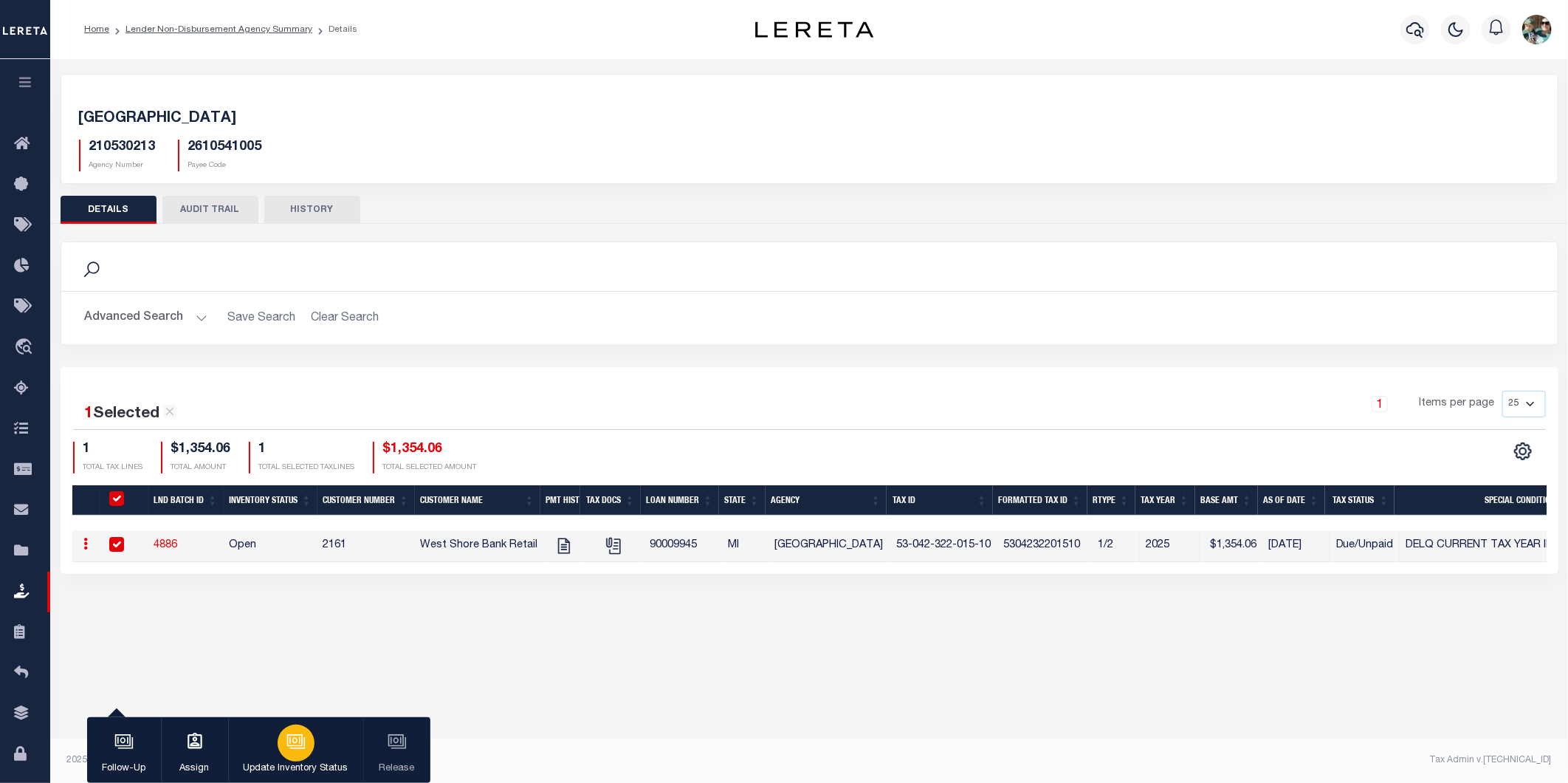
click at [308, 753] on div "button" at bounding box center [295, 743] width 37 height 37
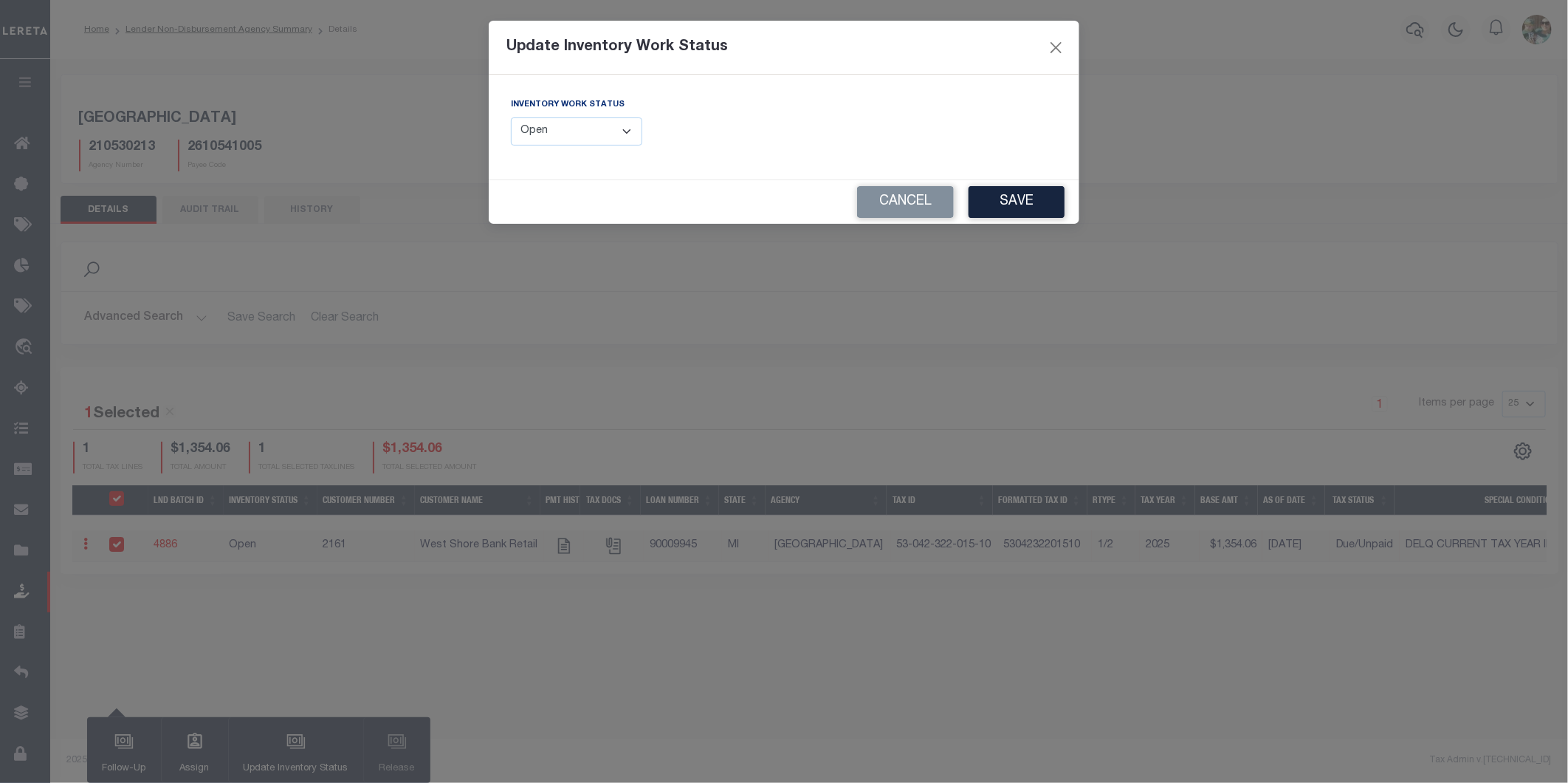
click at [622, 122] on select "--Select-- Open Completed Reported" at bounding box center [577, 132] width 132 height 29
select select "Reported"
click at [511, 117] on select "--Select-- Open Completed Reported" at bounding box center [577, 132] width 132 height 29
click at [986, 205] on button "Save" at bounding box center [1017, 202] width 96 height 32
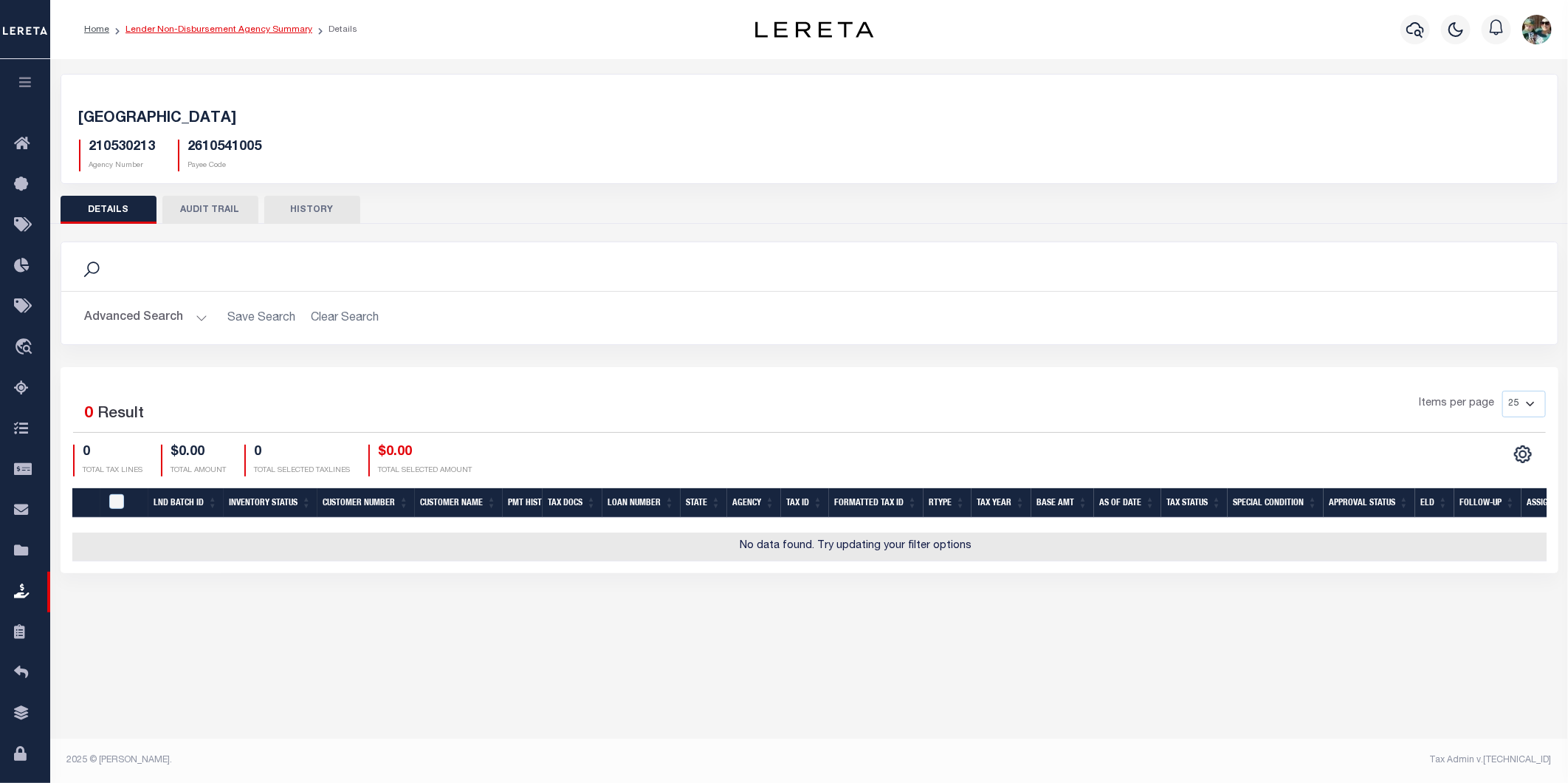
click at [266, 27] on link "Lender Non-Disbursement Agency Summary" at bounding box center [219, 29] width 187 height 8
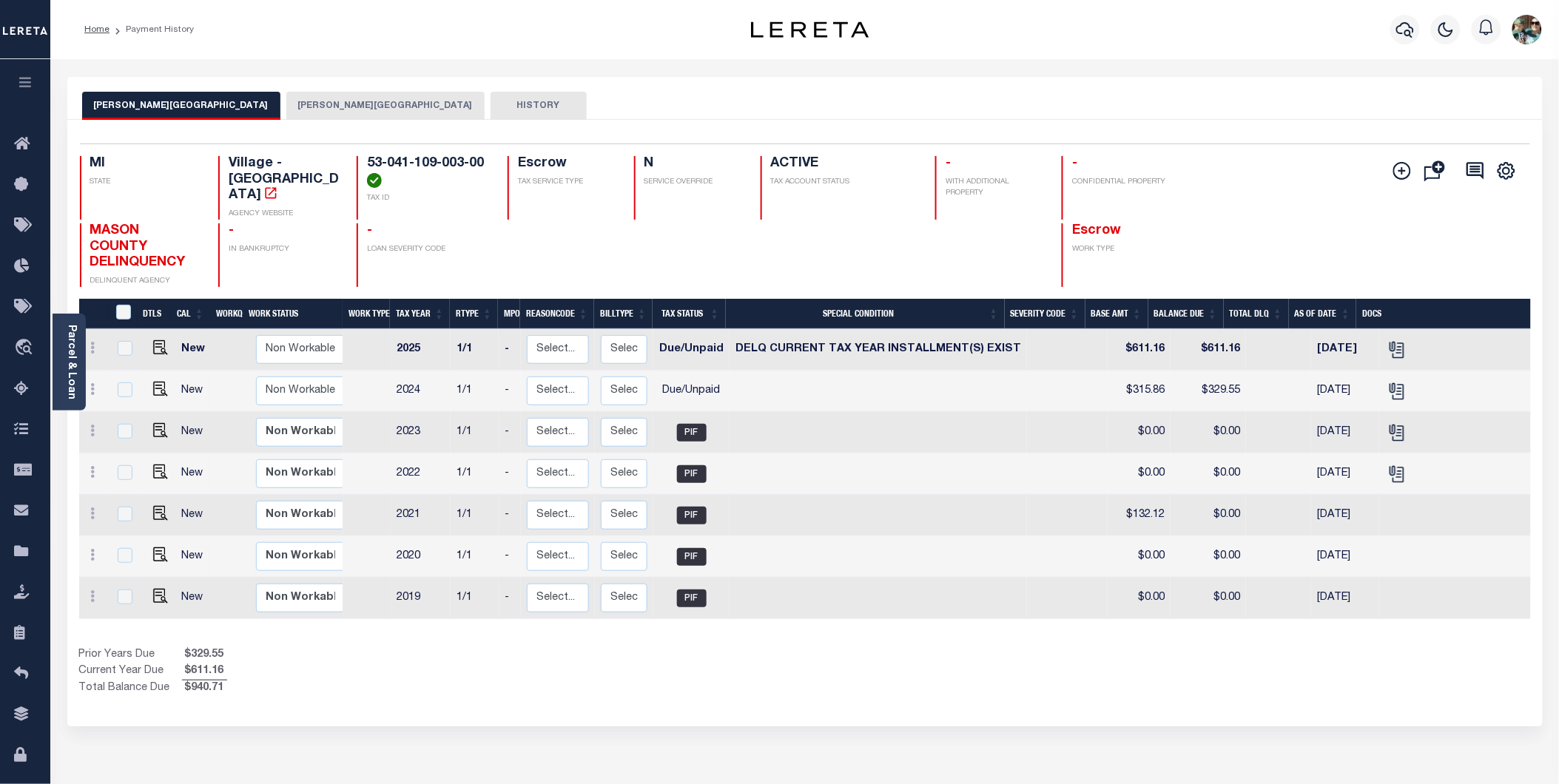
click at [70, 378] on link "Parcel & Loan" at bounding box center [71, 361] width 10 height 74
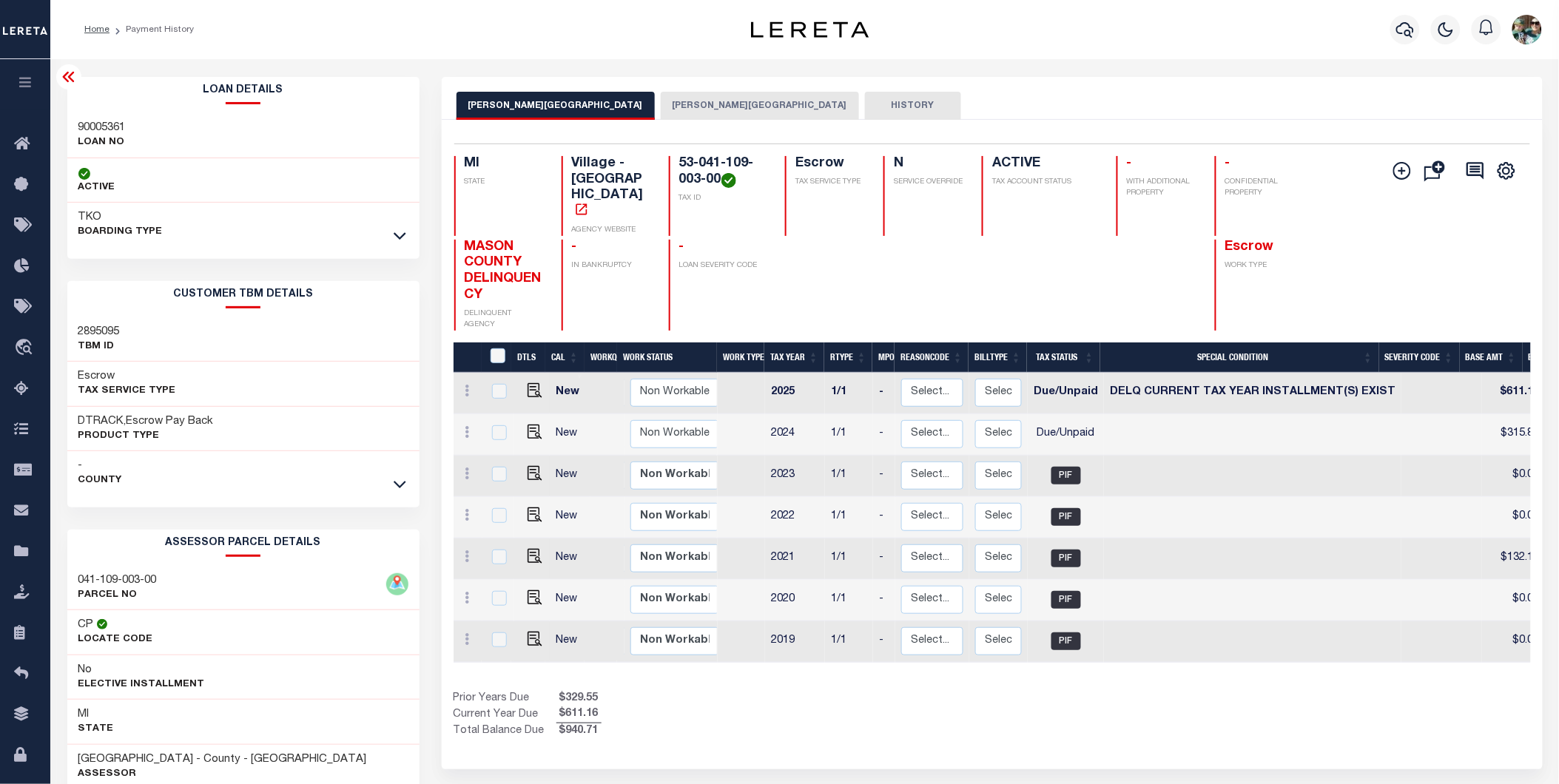
click at [281, 230] on div "TKO BOARDING TYPE" at bounding box center [244, 224] width 352 height 44
click at [399, 245] on div "TKO BOARDING TYPE" at bounding box center [244, 224] width 352 height 44
click at [401, 236] on icon at bounding box center [399, 235] width 12 height 16
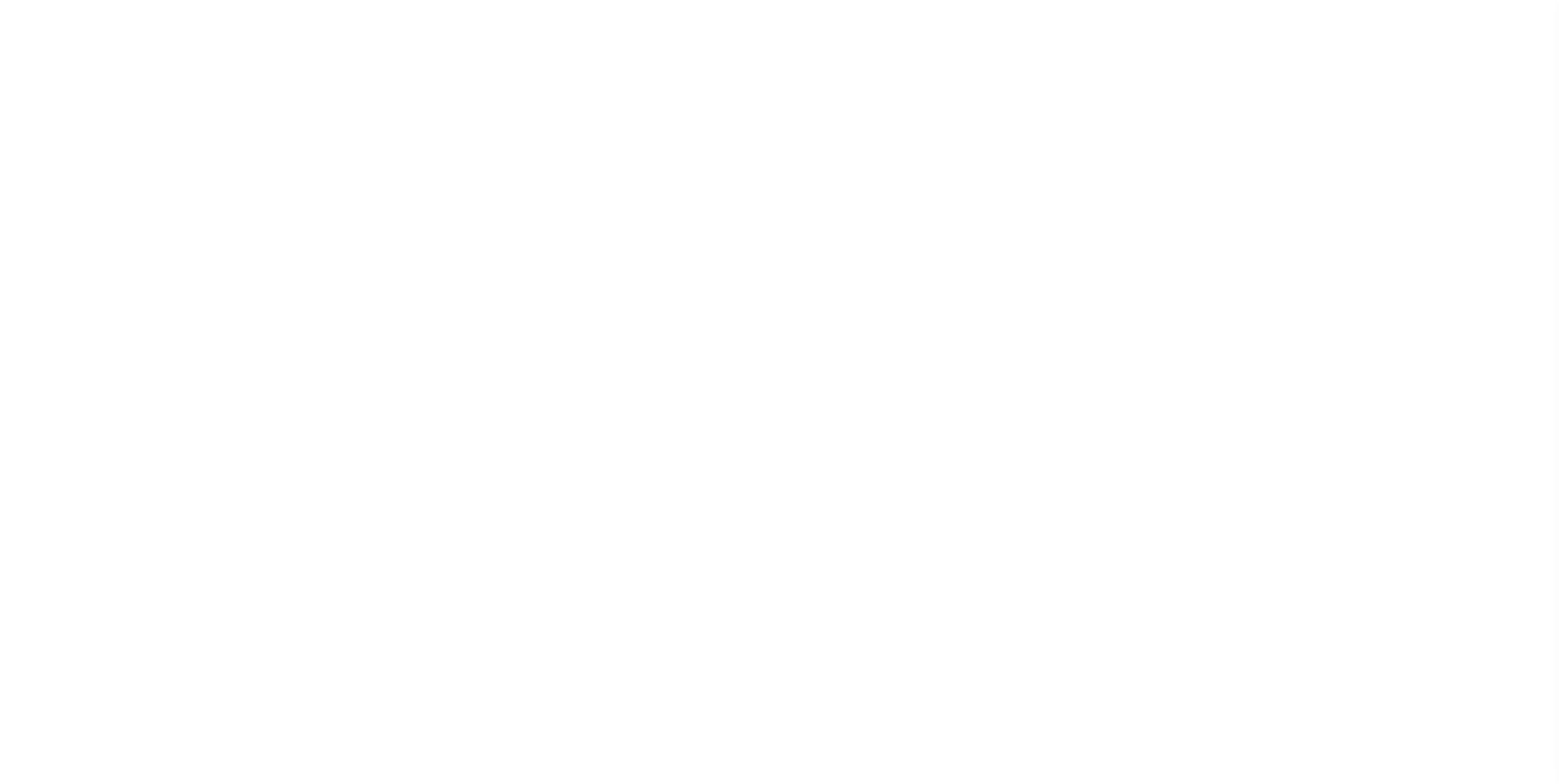
select select "DUE"
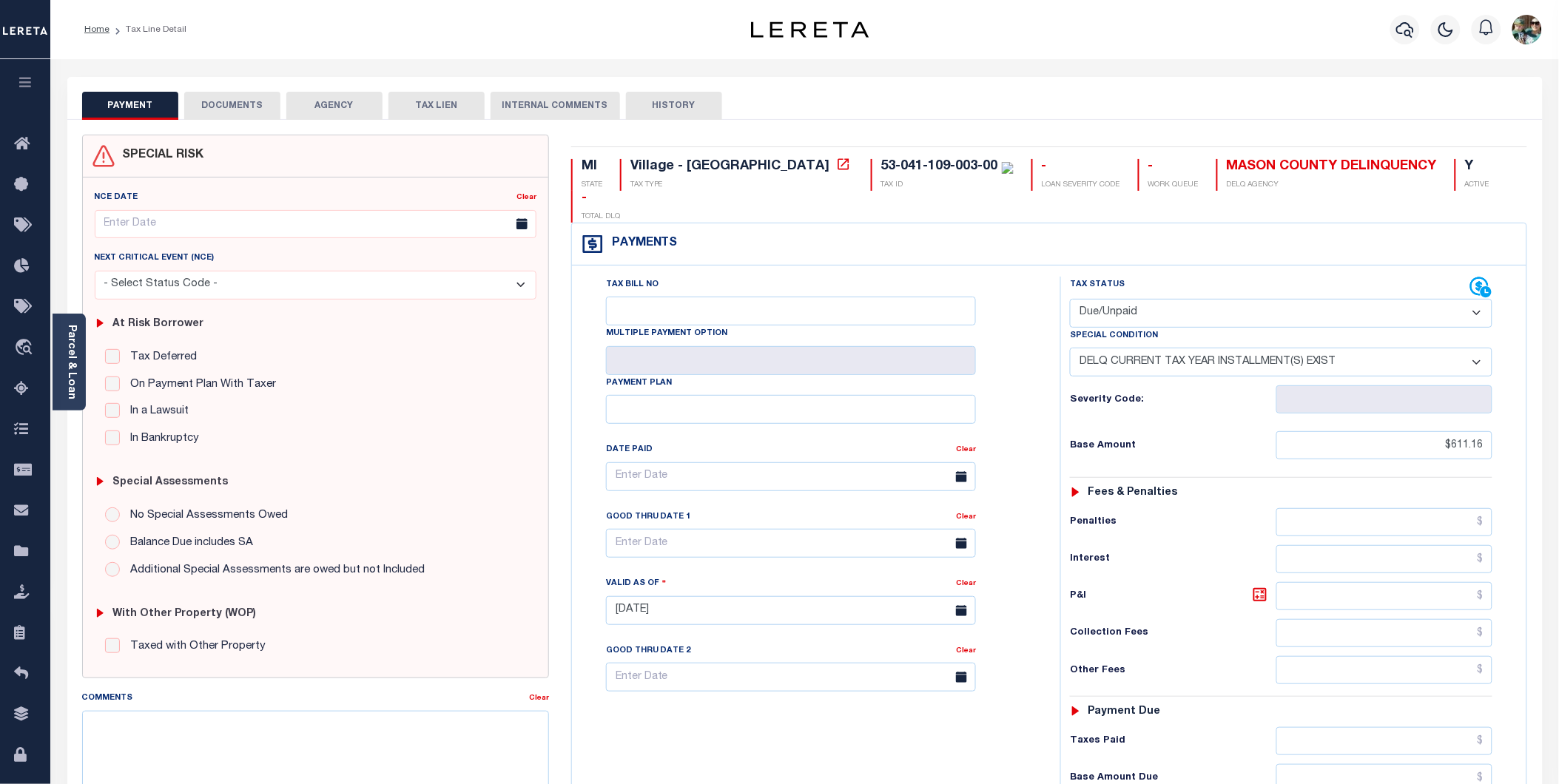
click at [1135, 347] on select "-- Select Special Condition -- 3RD PARTY TAX LIEN AGENCY TAX LIEN (A.K.A Inside…" at bounding box center [1280, 361] width 423 height 29
select select "18"
click at [1069, 347] on select "-- Select Special Condition -- 3RD PARTY TAX LIEN AGENCY TAX LIEN (A.K.A Inside…" at bounding box center [1280, 361] width 423 height 29
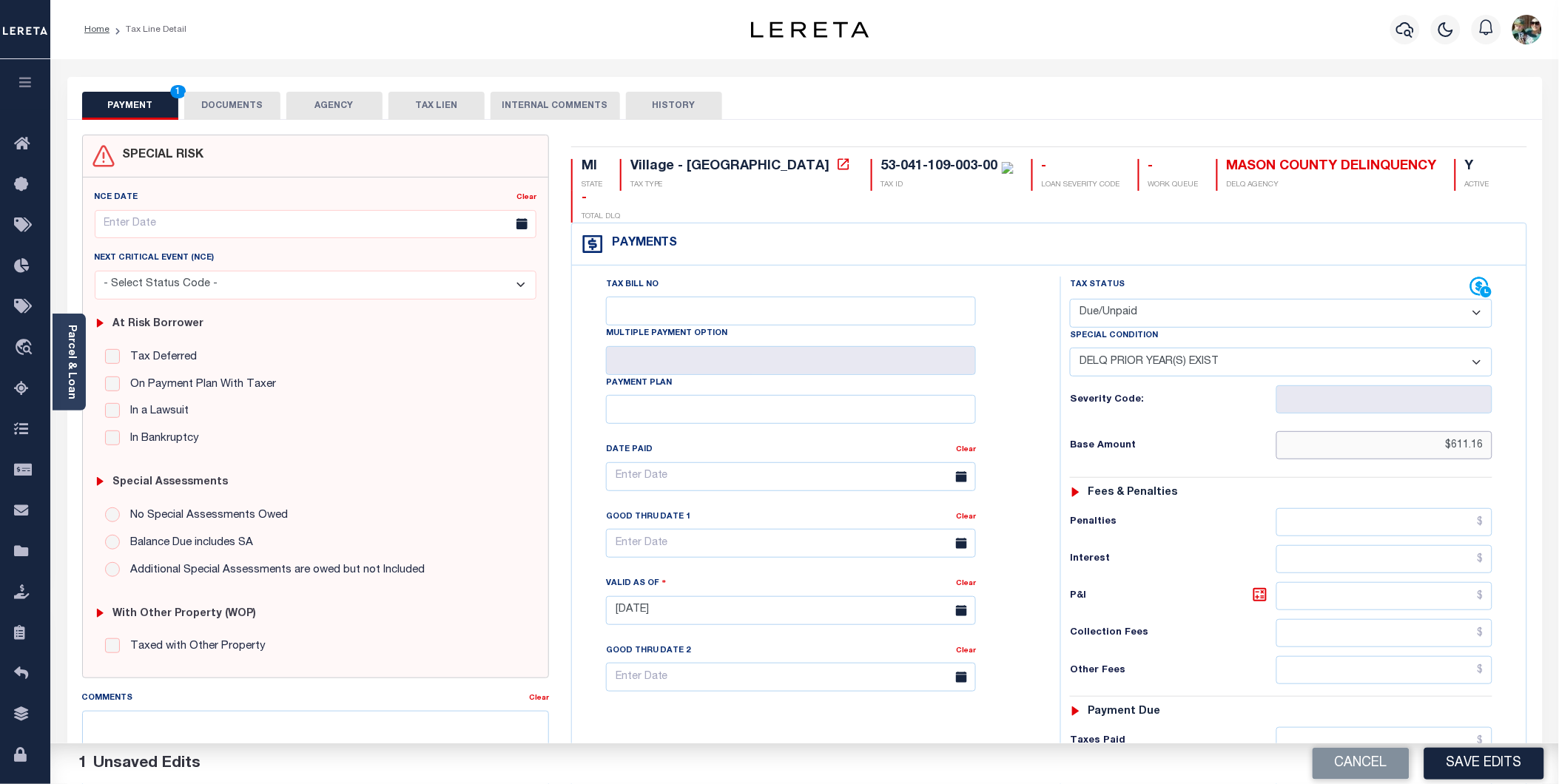
drag, startPoint x: 1447, startPoint y: 411, endPoint x: 1509, endPoint y: 416, distance: 62.2
click at [1509, 416] on div "Tax Status Status - Select Status Code -" at bounding box center [1285, 603] width 451 height 653
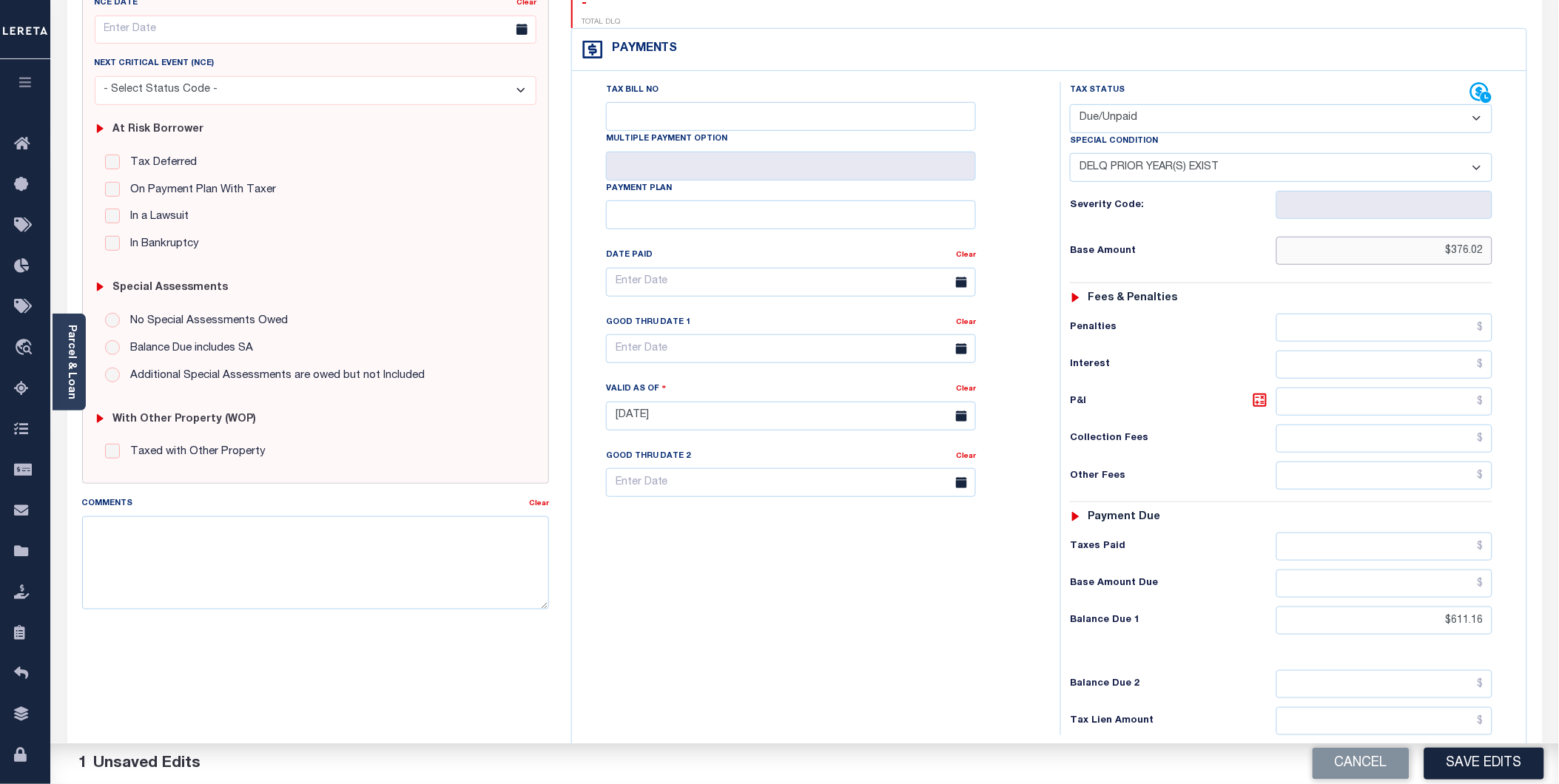
scroll to position [247, 0]
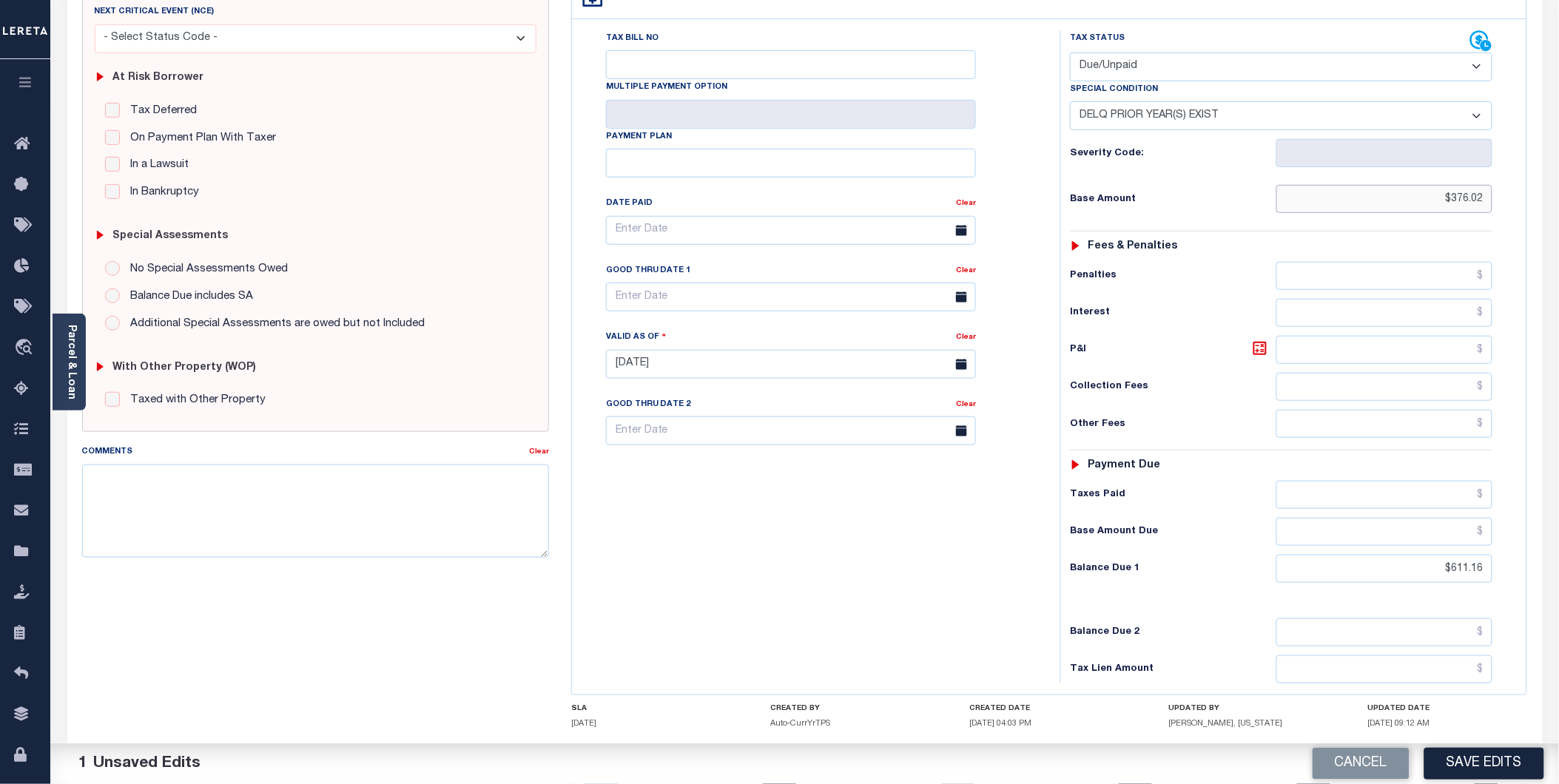
type input "$376.02"
drag, startPoint x: 1409, startPoint y: 545, endPoint x: 1511, endPoint y: 542, distance: 102.0
click at [1511, 542] on div "Tax Status Status - Select Status Code -" at bounding box center [1285, 357] width 451 height 653
type input "$376.02"
click at [1515, 760] on button "Save Edits" at bounding box center [1484, 763] width 120 height 32
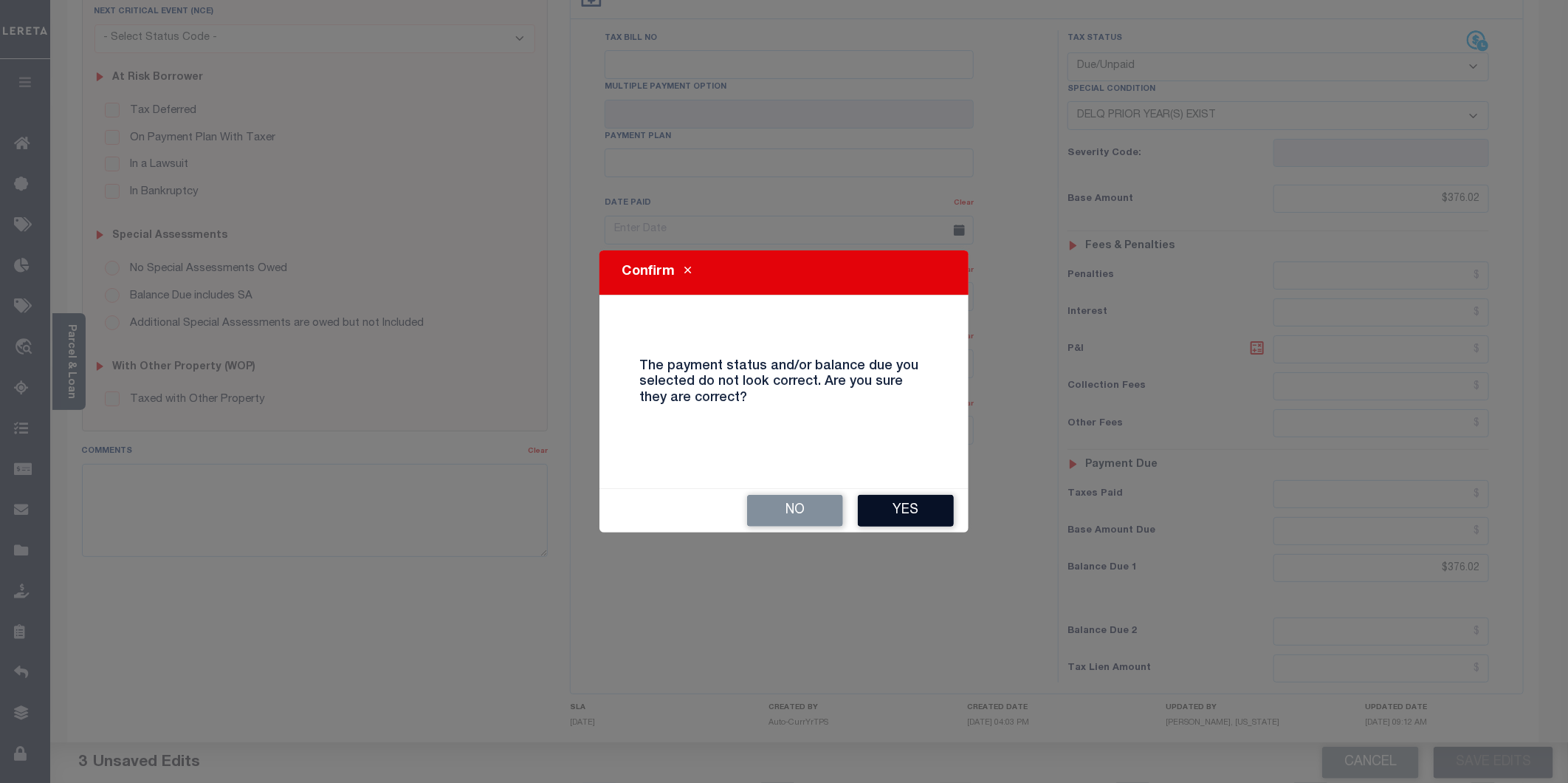
click at [906, 510] on button "Yes" at bounding box center [906, 510] width 96 height 32
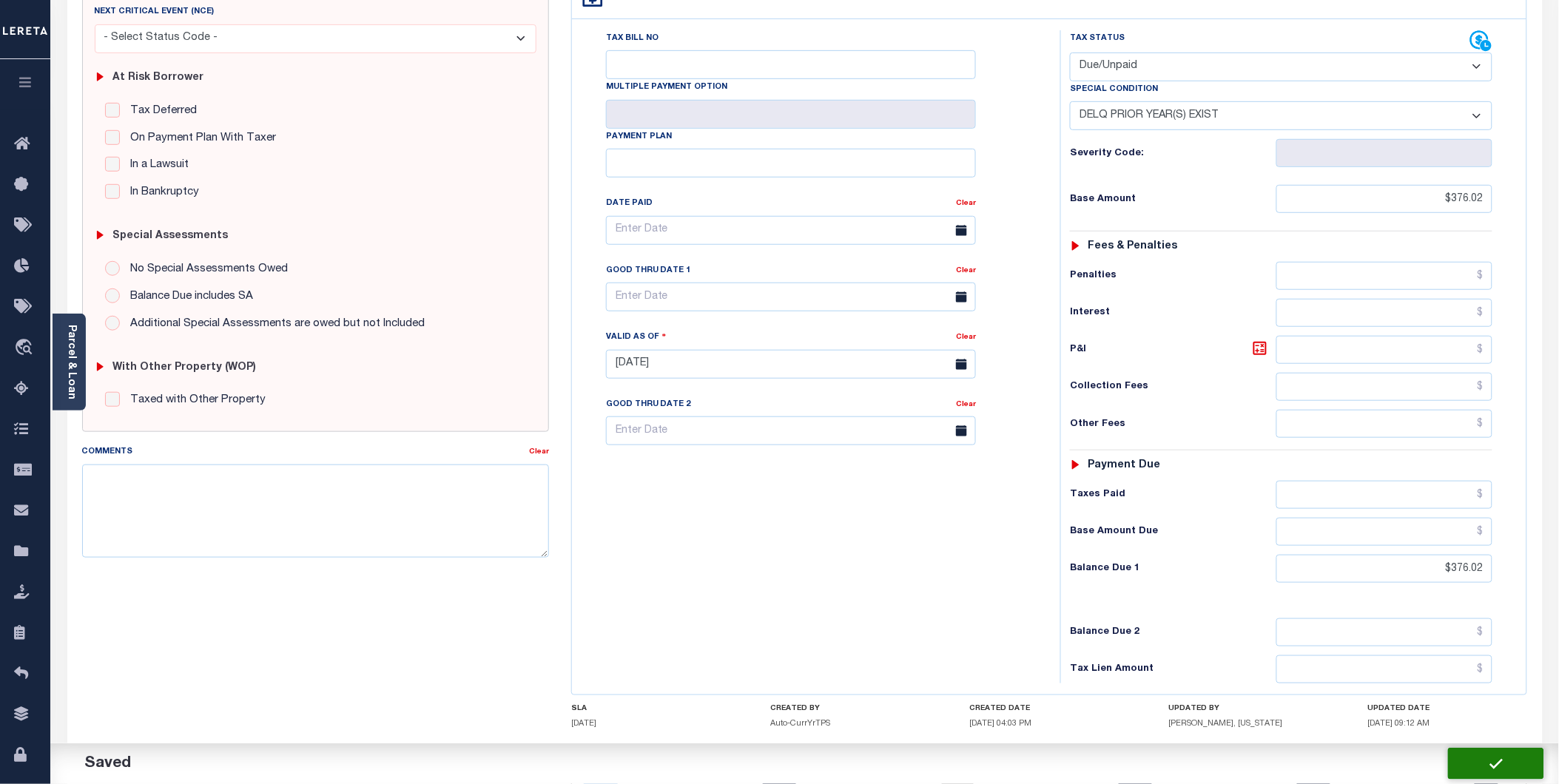
checkbox input "false"
type input "0"
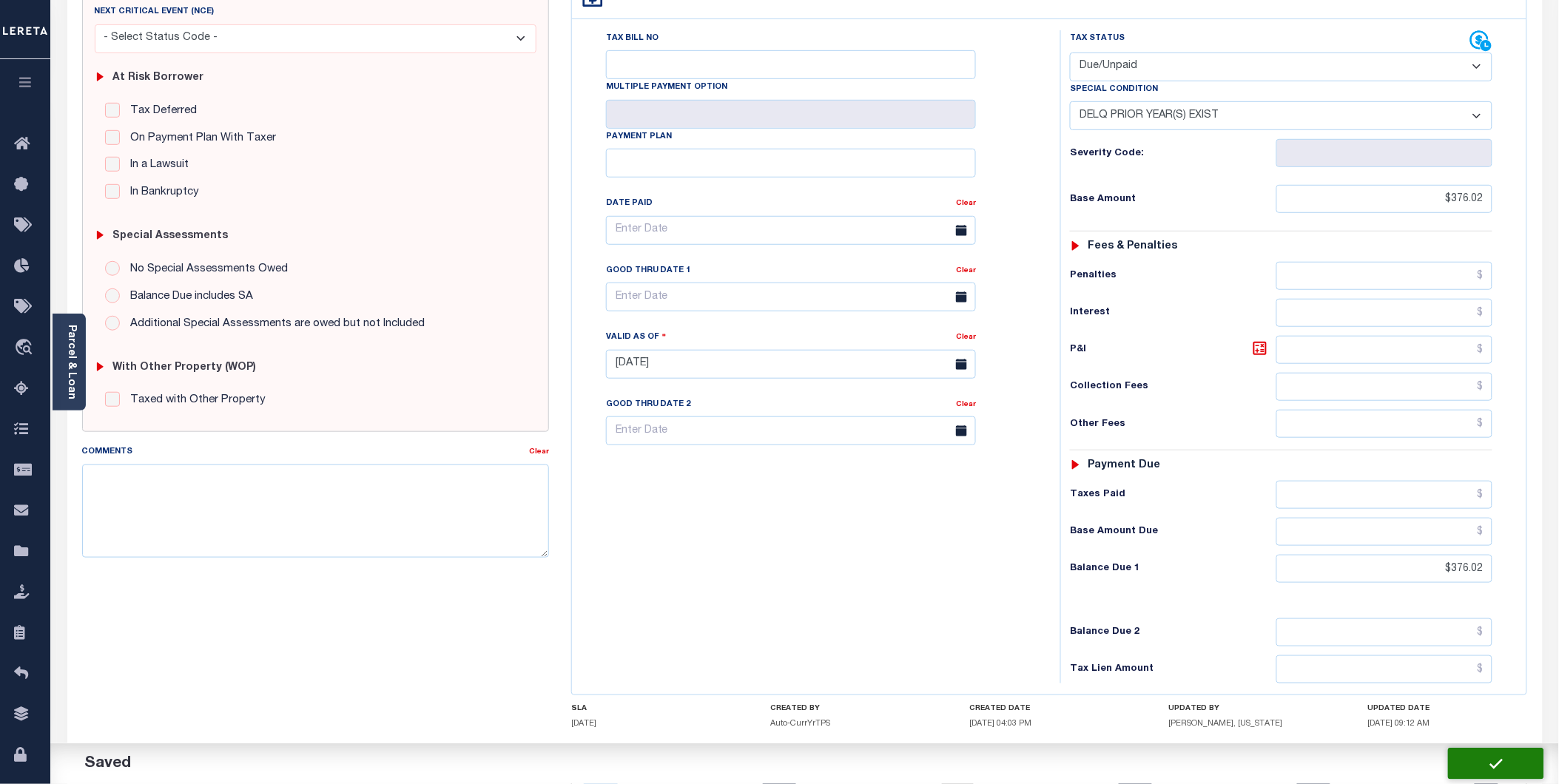
type input "$376.02"
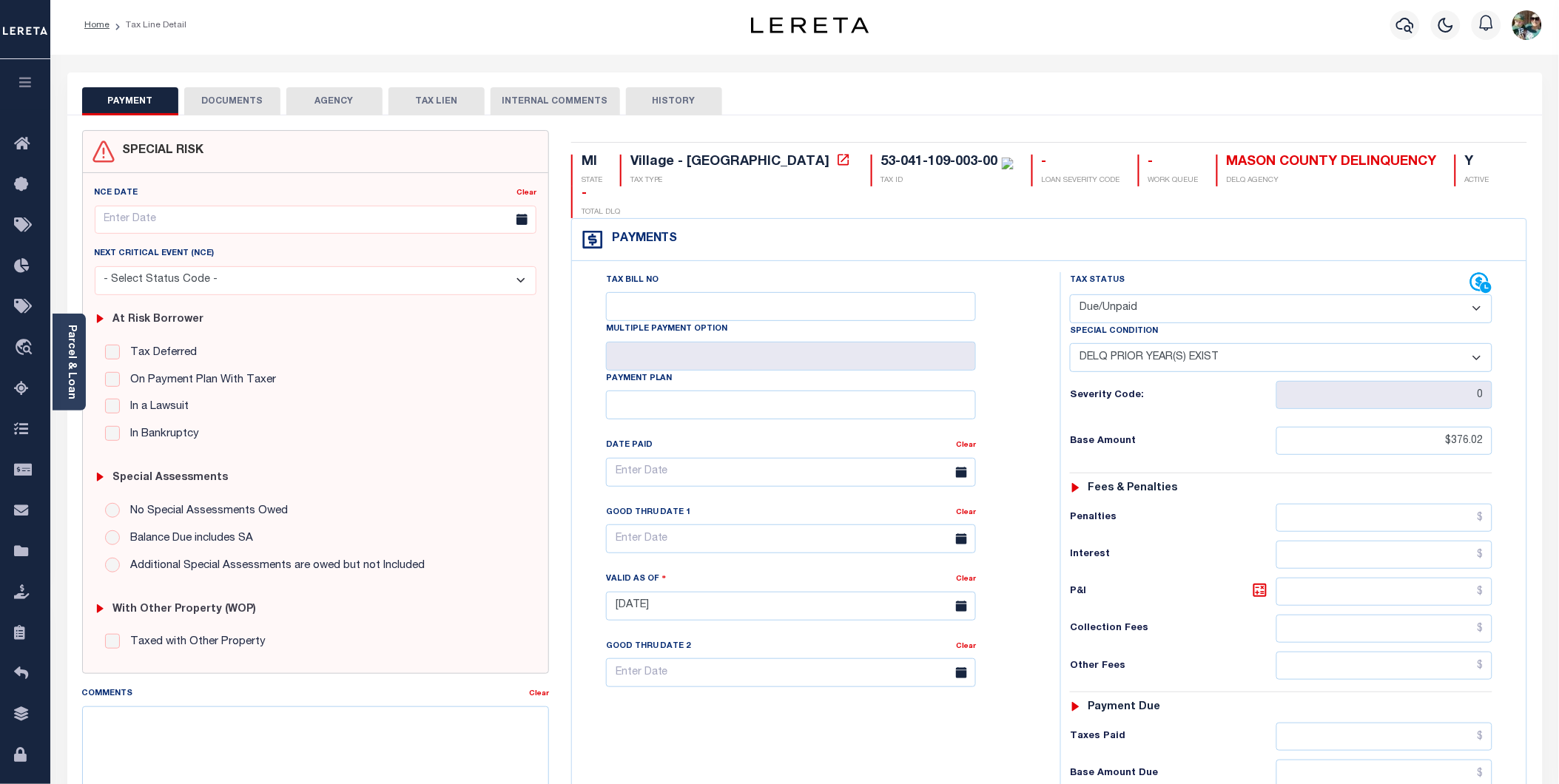
scroll to position [0, 0]
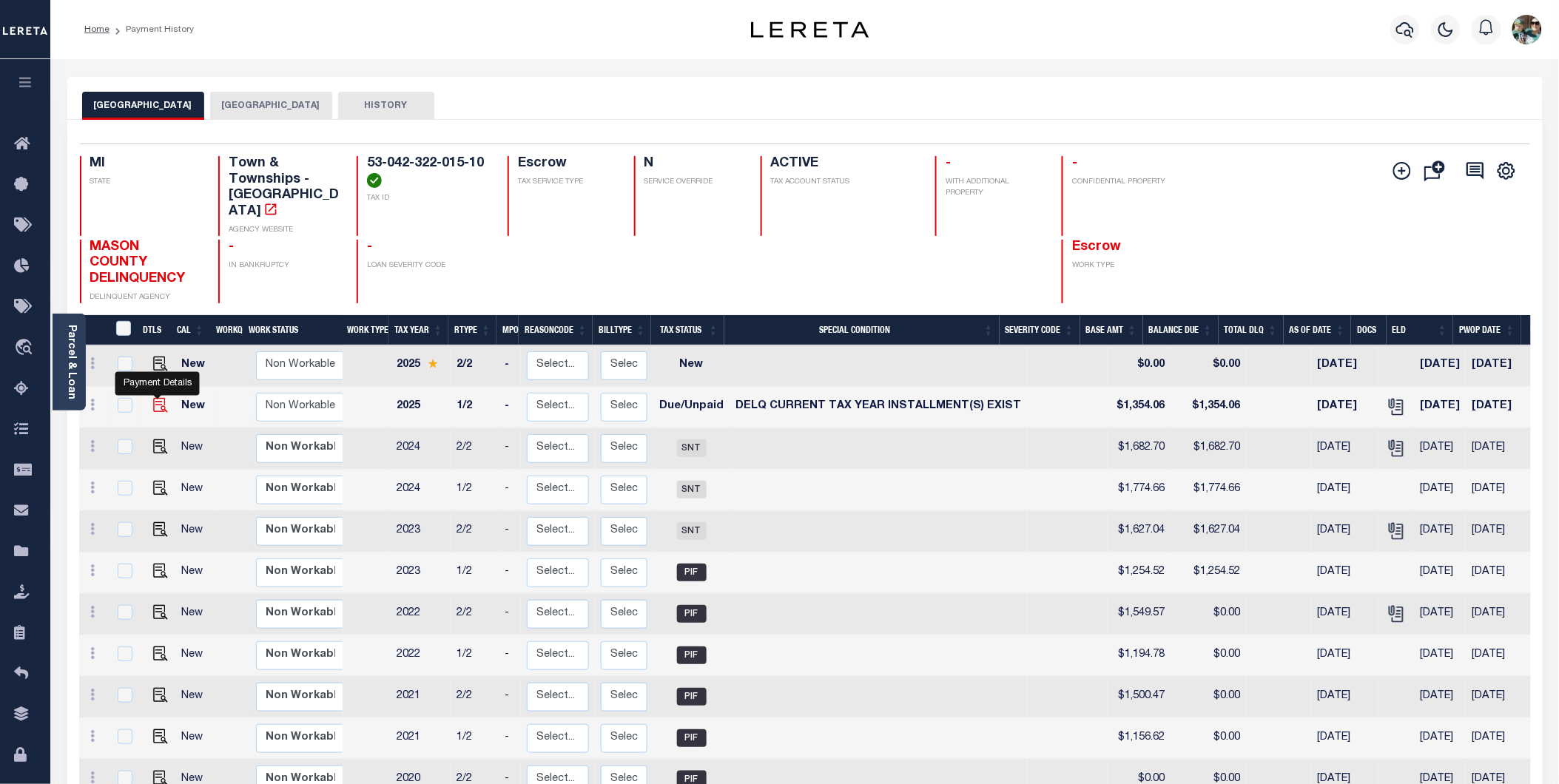
click at [159, 398] on img "" at bounding box center [161, 406] width 15 height 15
checkbox input "true"
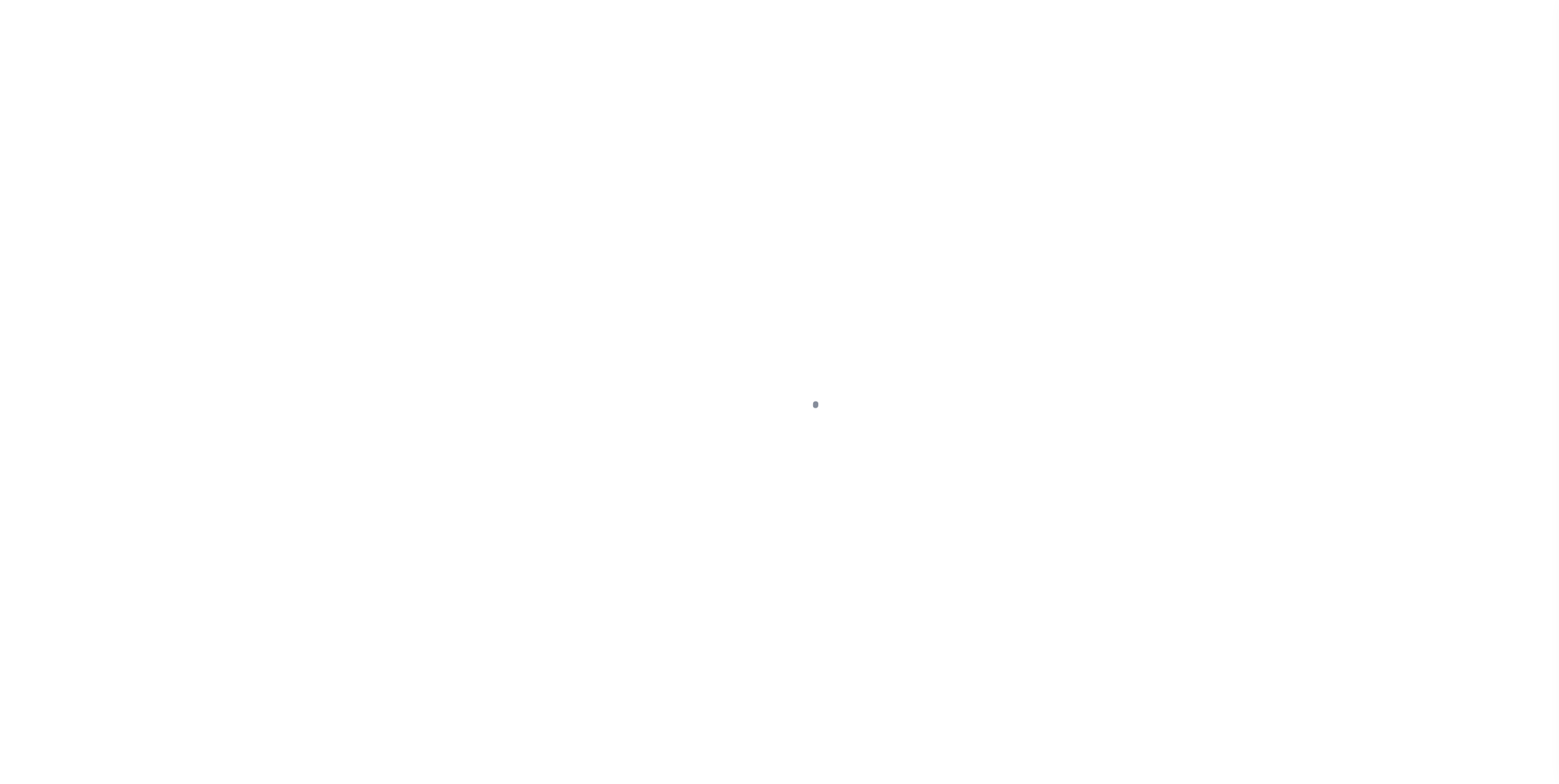
select select "DUE"
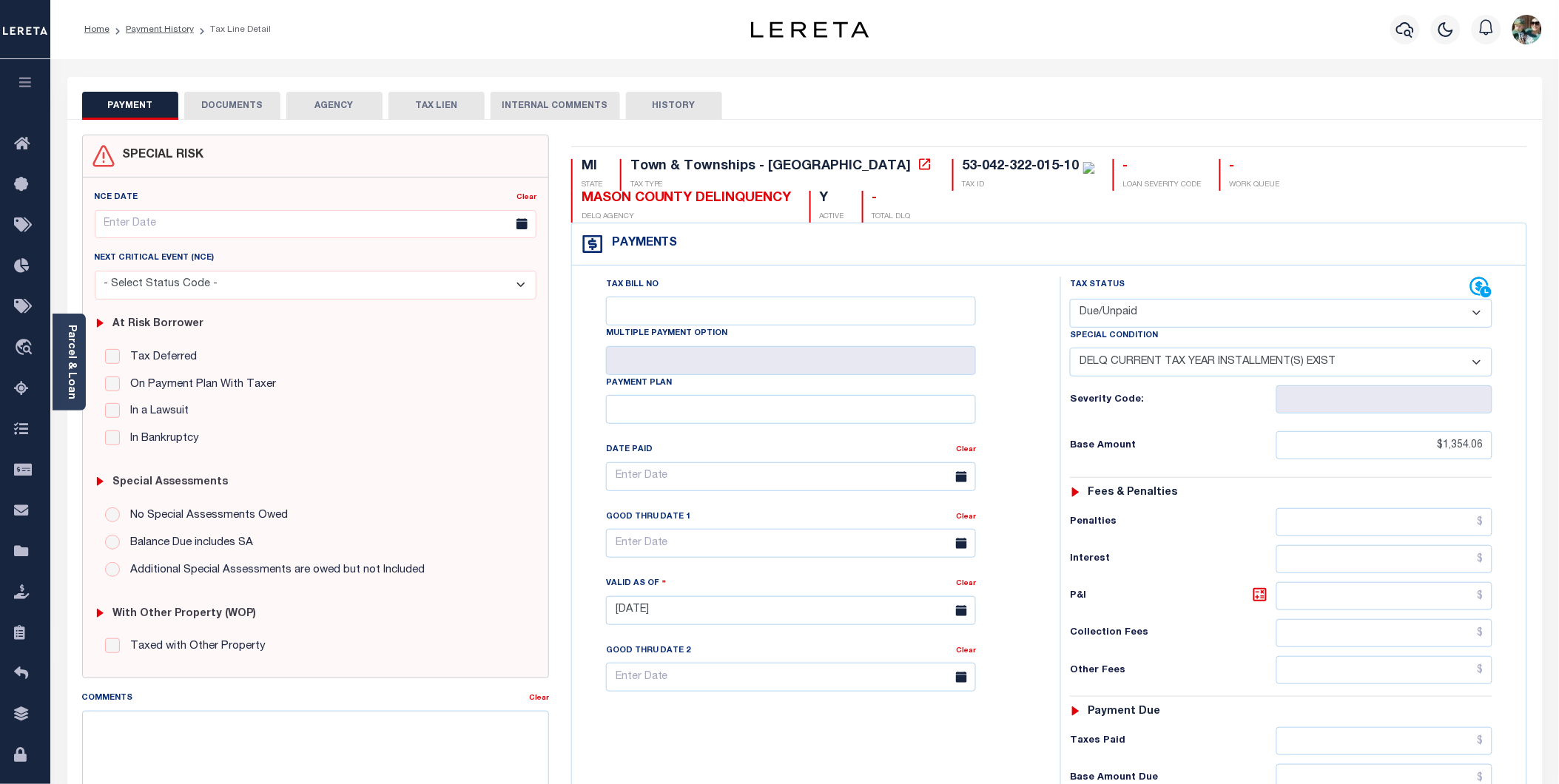
click at [1179, 347] on select "-- Select Special Condition -- 3RD PARTY TAX LIEN AGENCY TAX LIEN (A.K.A Inside…" at bounding box center [1280, 361] width 423 height 29
select select "0"
click at [1069, 347] on select "-- Select Special Condition -- 3RD PARTY TAX LIEN AGENCY TAX LIEN (A.K.A Inside…" at bounding box center [1280, 361] width 423 height 29
type input "[DATE]"
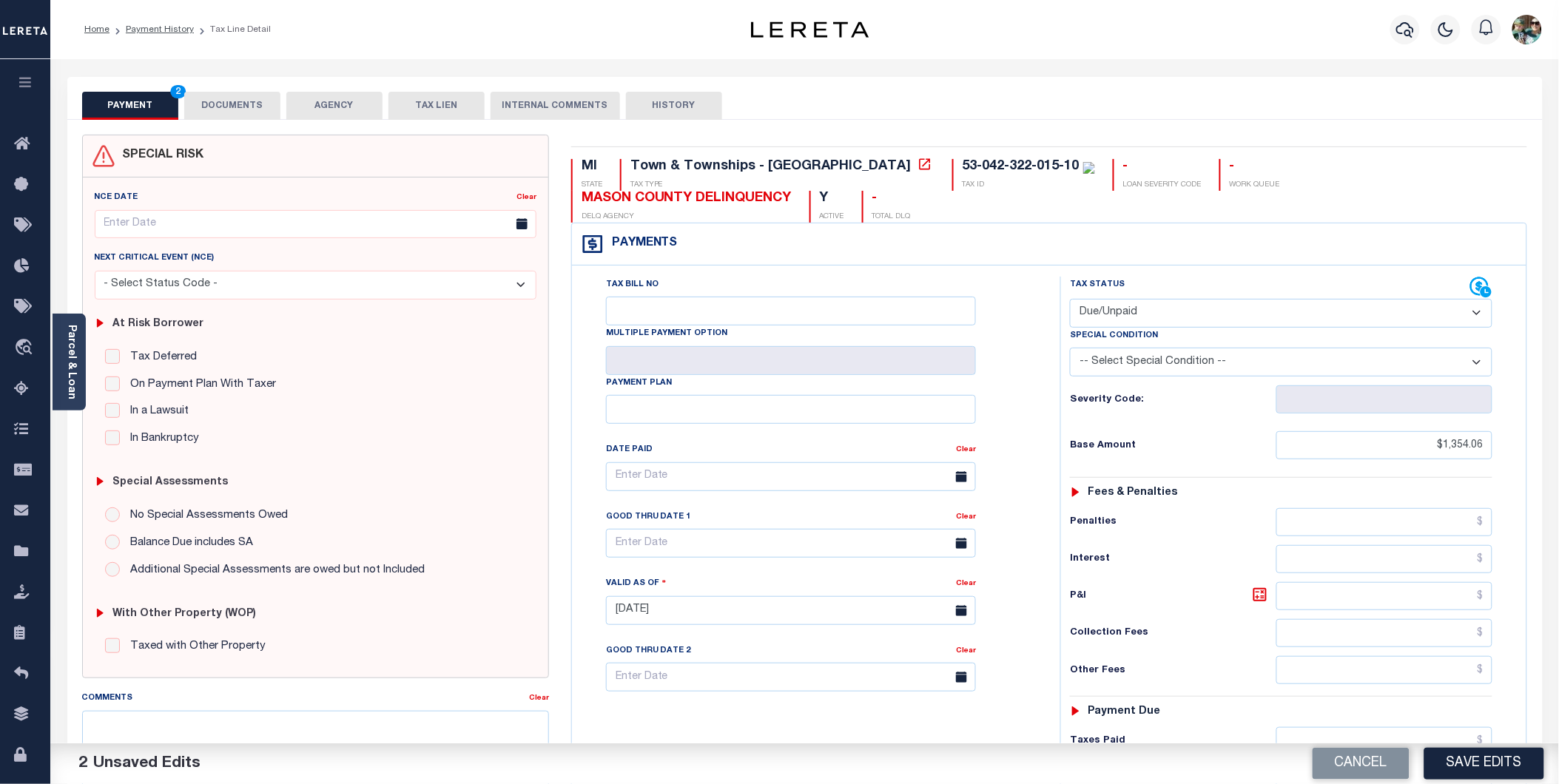
click at [1488, 775] on button "Save Edits" at bounding box center [1484, 763] width 120 height 32
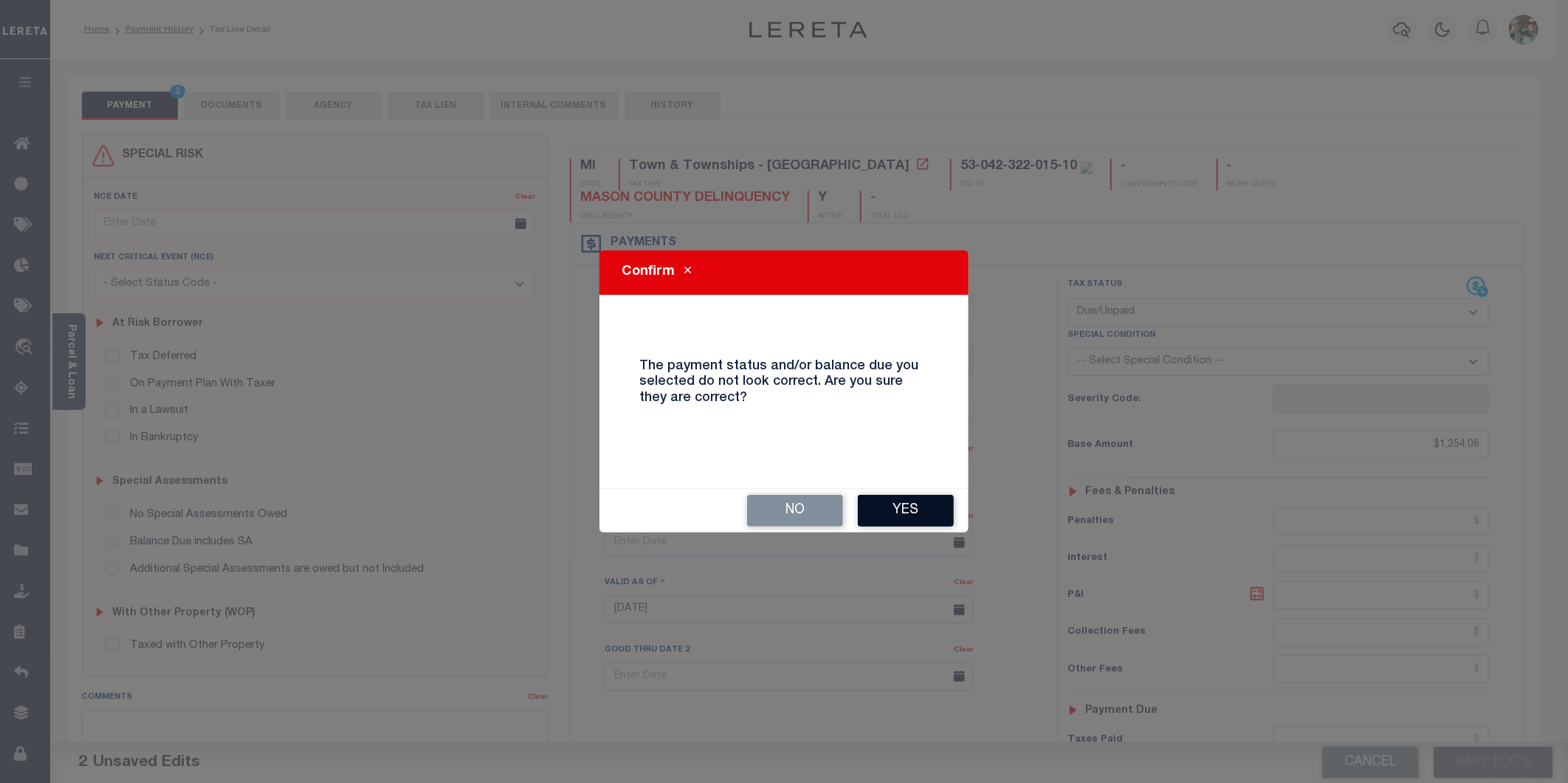
click at [902, 509] on button "Yes" at bounding box center [906, 510] width 96 height 32
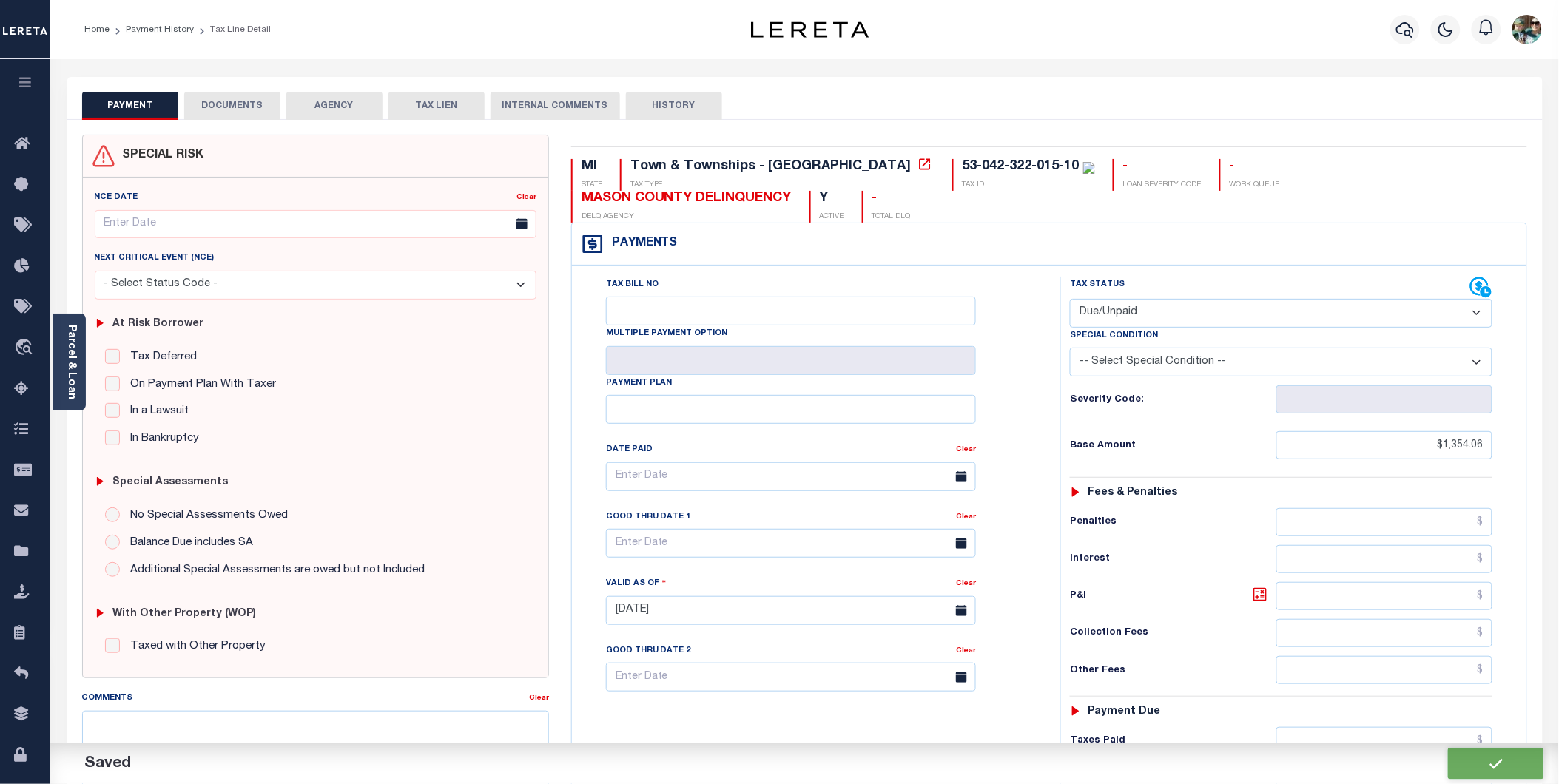
checkbox input "false"
type input "$1,354.06"
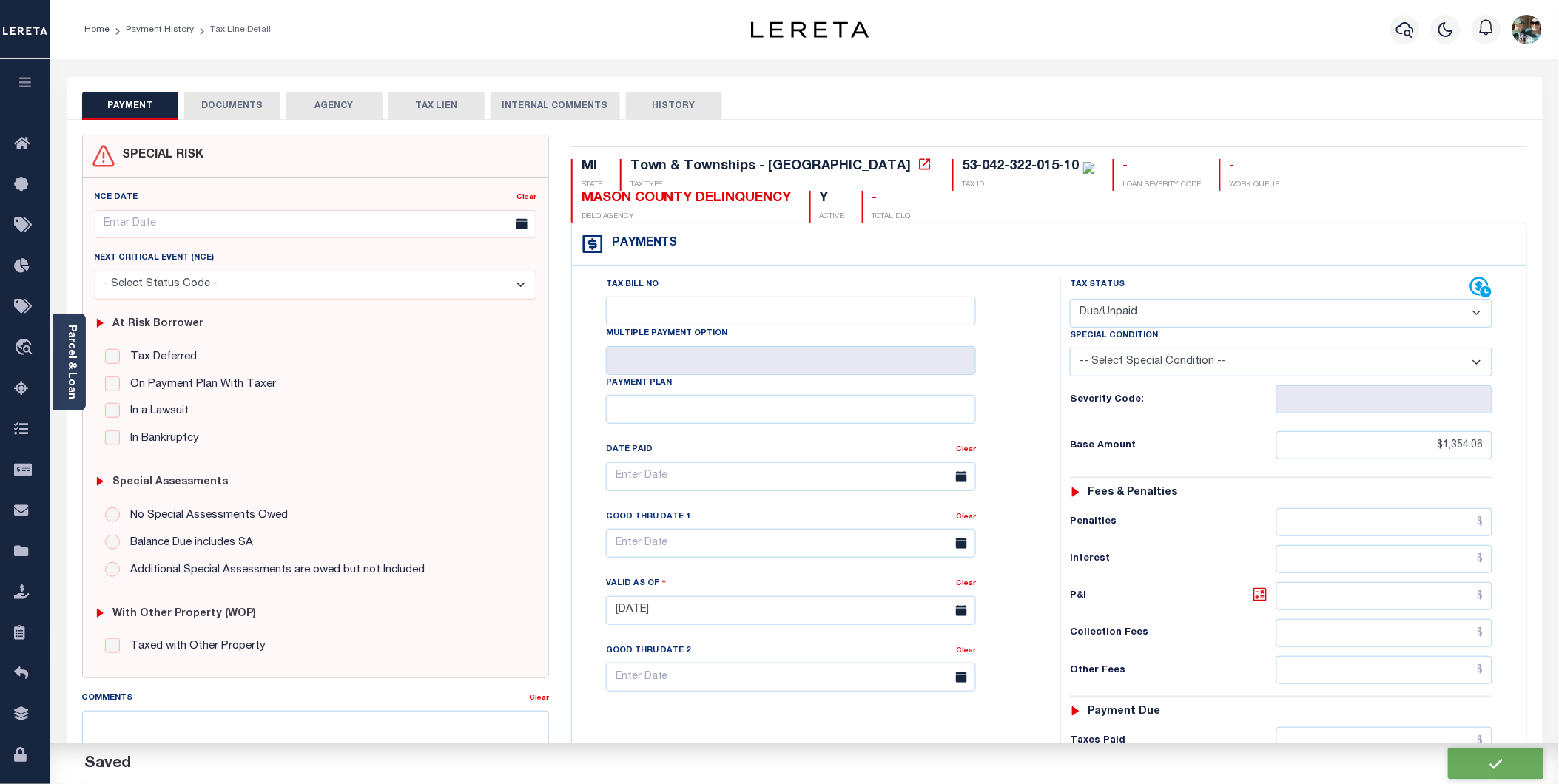
type input "$1,354.06"
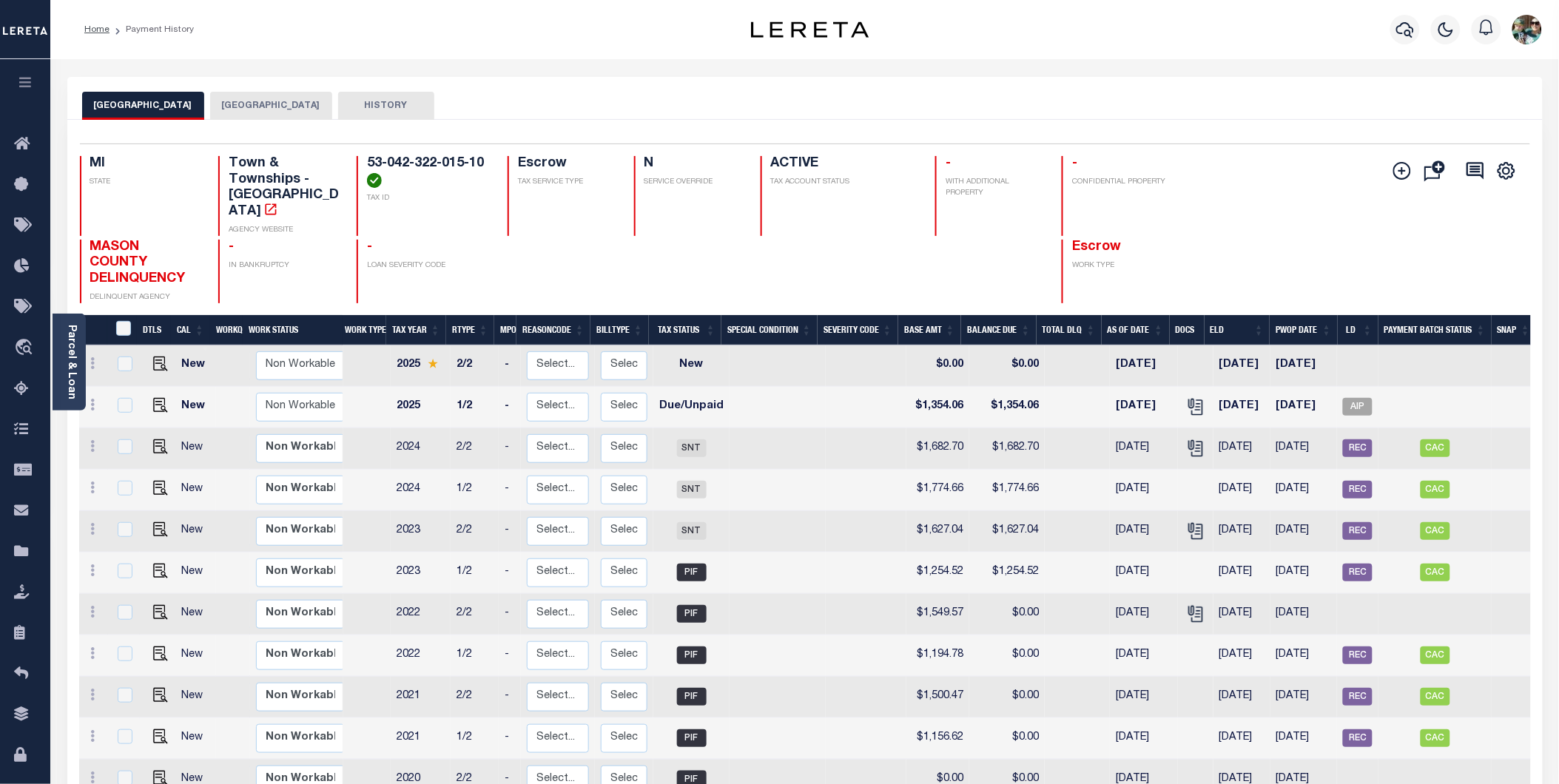
click at [270, 102] on button "[GEOGRAPHIC_DATA]" at bounding box center [271, 105] width 122 height 28
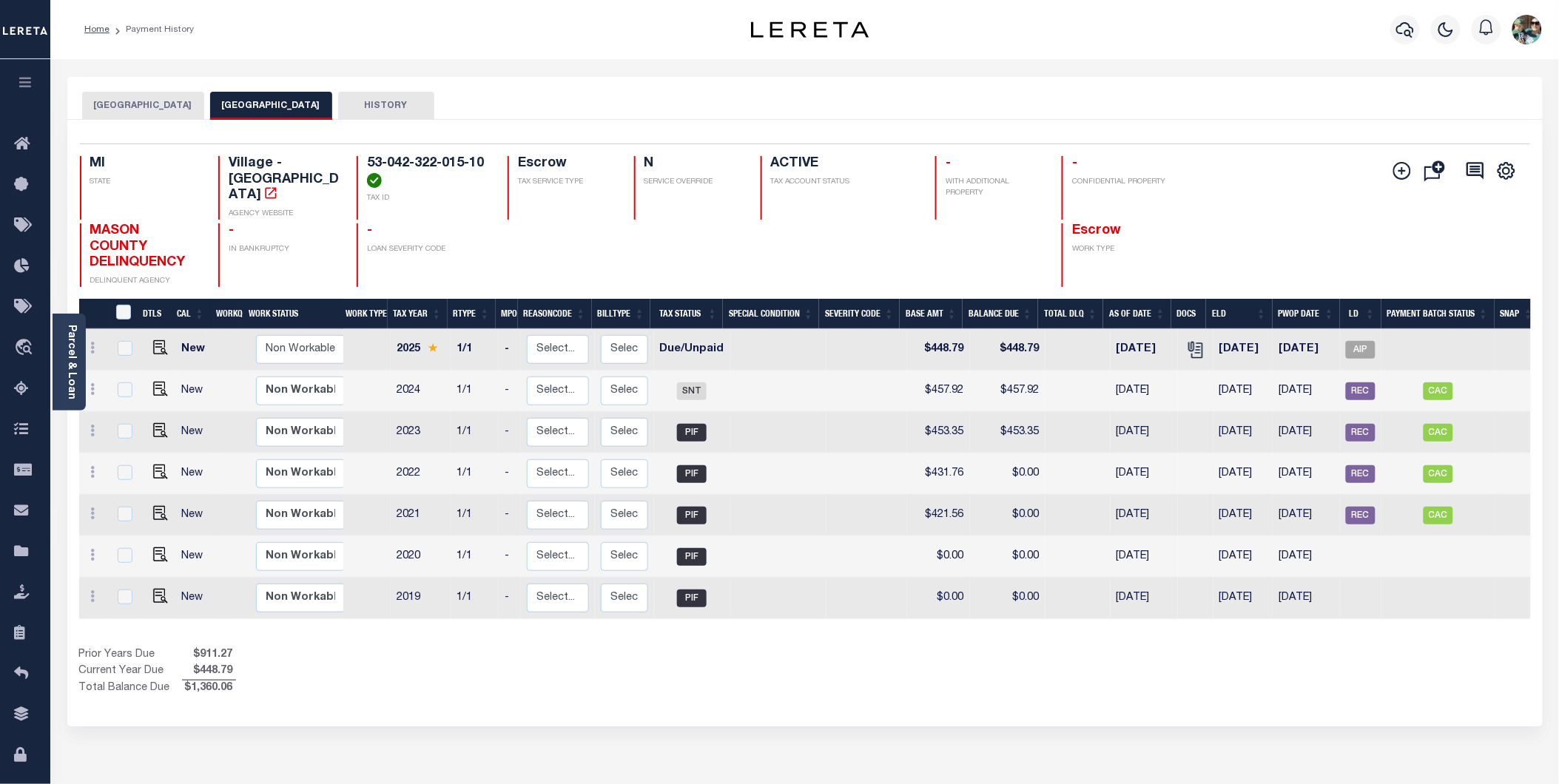
click at [108, 104] on button "[GEOGRAPHIC_DATA]" at bounding box center [143, 105] width 122 height 28
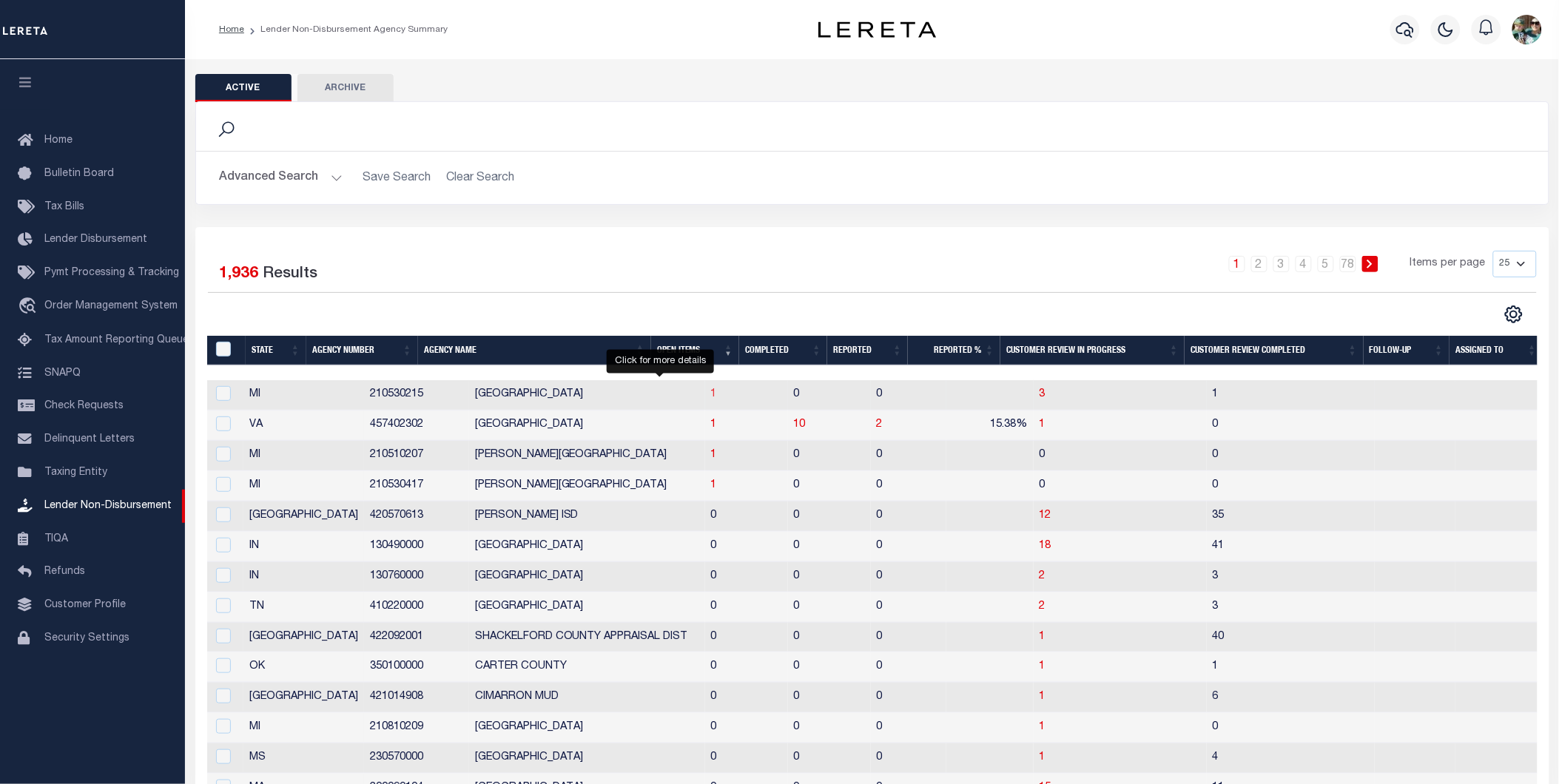
click at [711, 395] on span "1" at bounding box center [714, 393] width 6 height 10
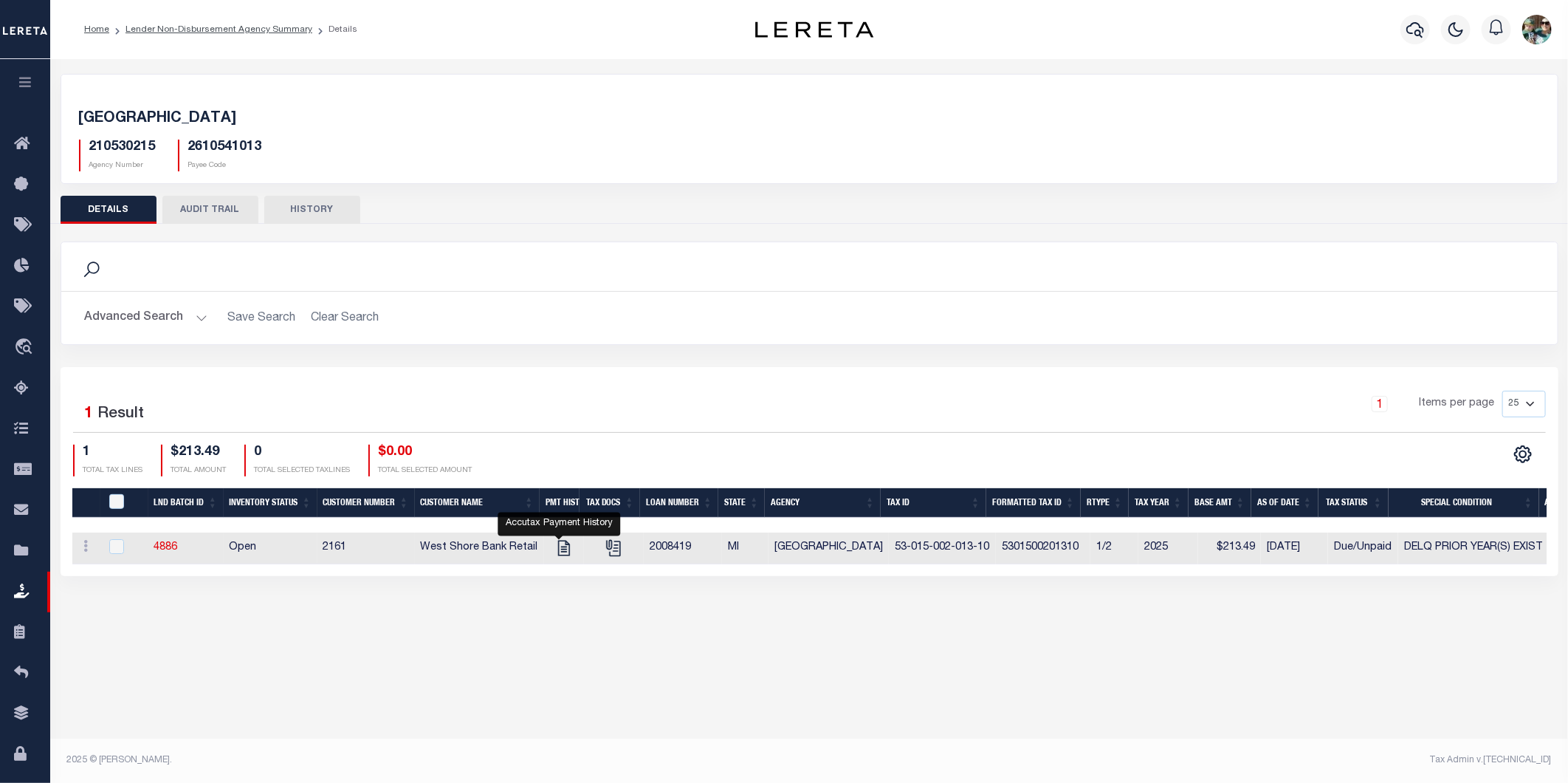
click at [524, 640] on div "Active Archive Search Advanced Search Save Search Clear Search In In AK AL AR AZ" at bounding box center [809, 412] width 1518 height 705
click at [188, 32] on link "Lender Non-Disbursement Agency Summary" at bounding box center [219, 29] width 187 height 8
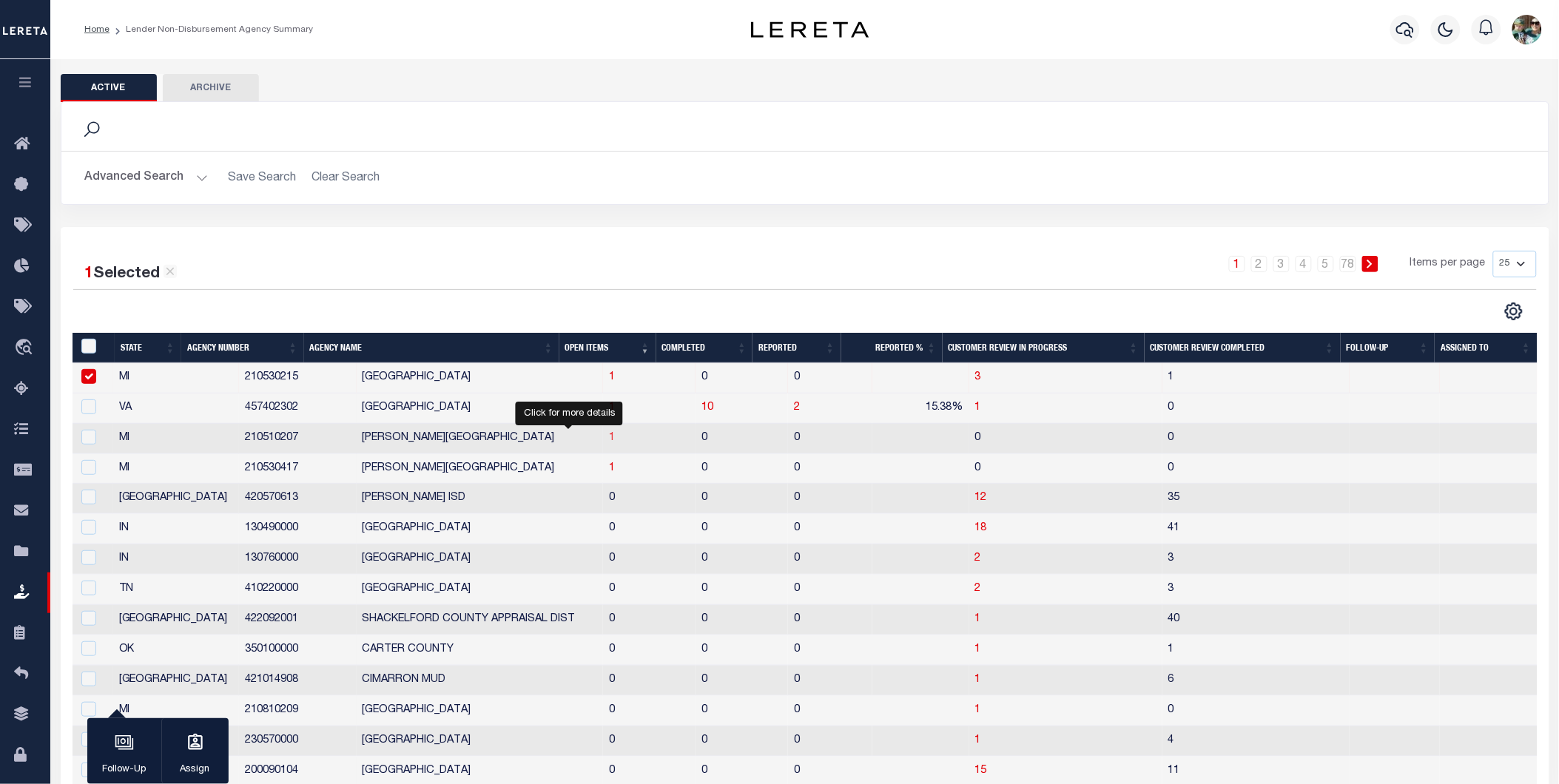
click at [609, 440] on span "1" at bounding box center [612, 438] width 6 height 10
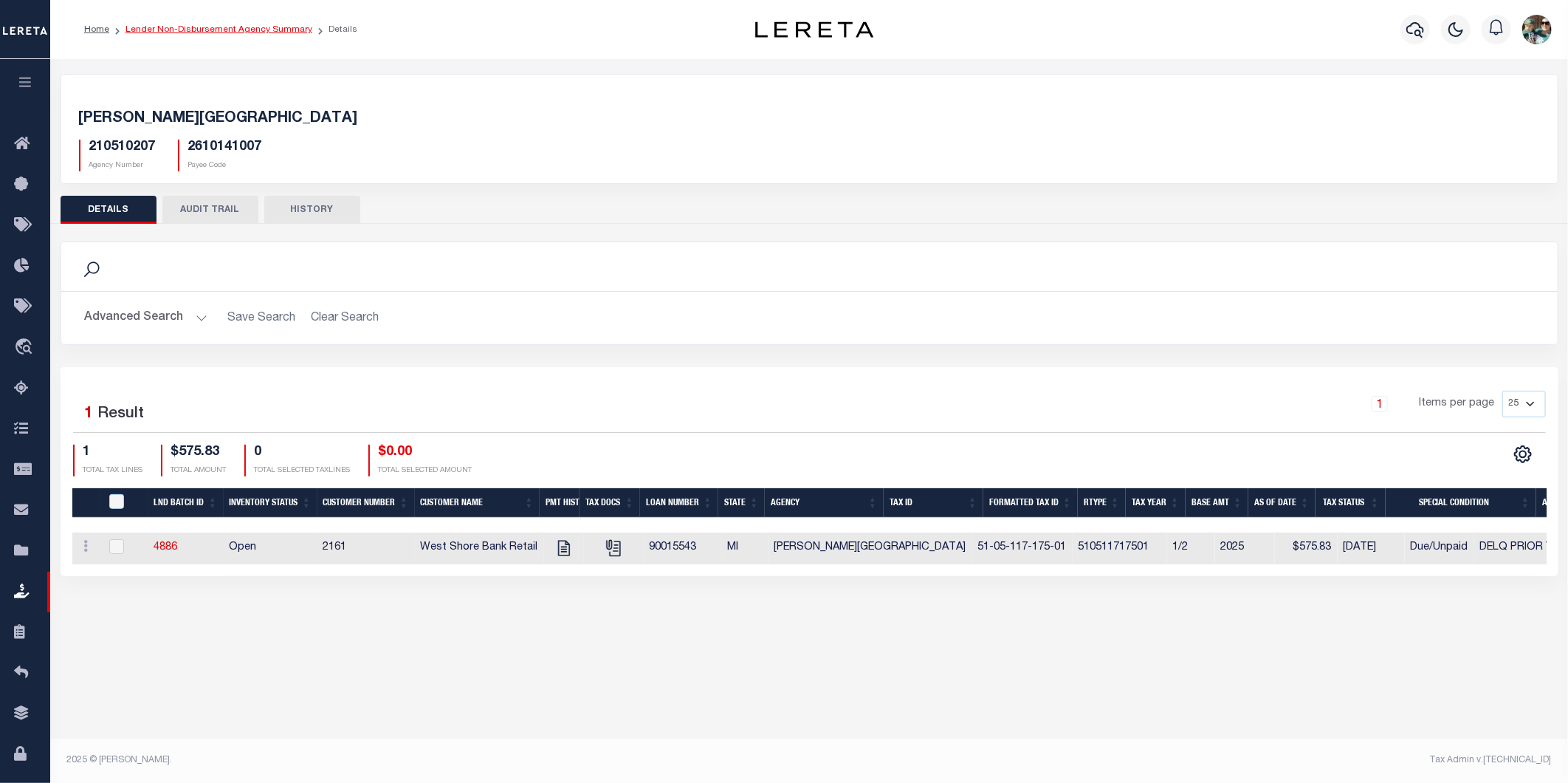
click at [229, 28] on link "Lender Non-Disbursement Agency Summary" at bounding box center [219, 29] width 187 height 8
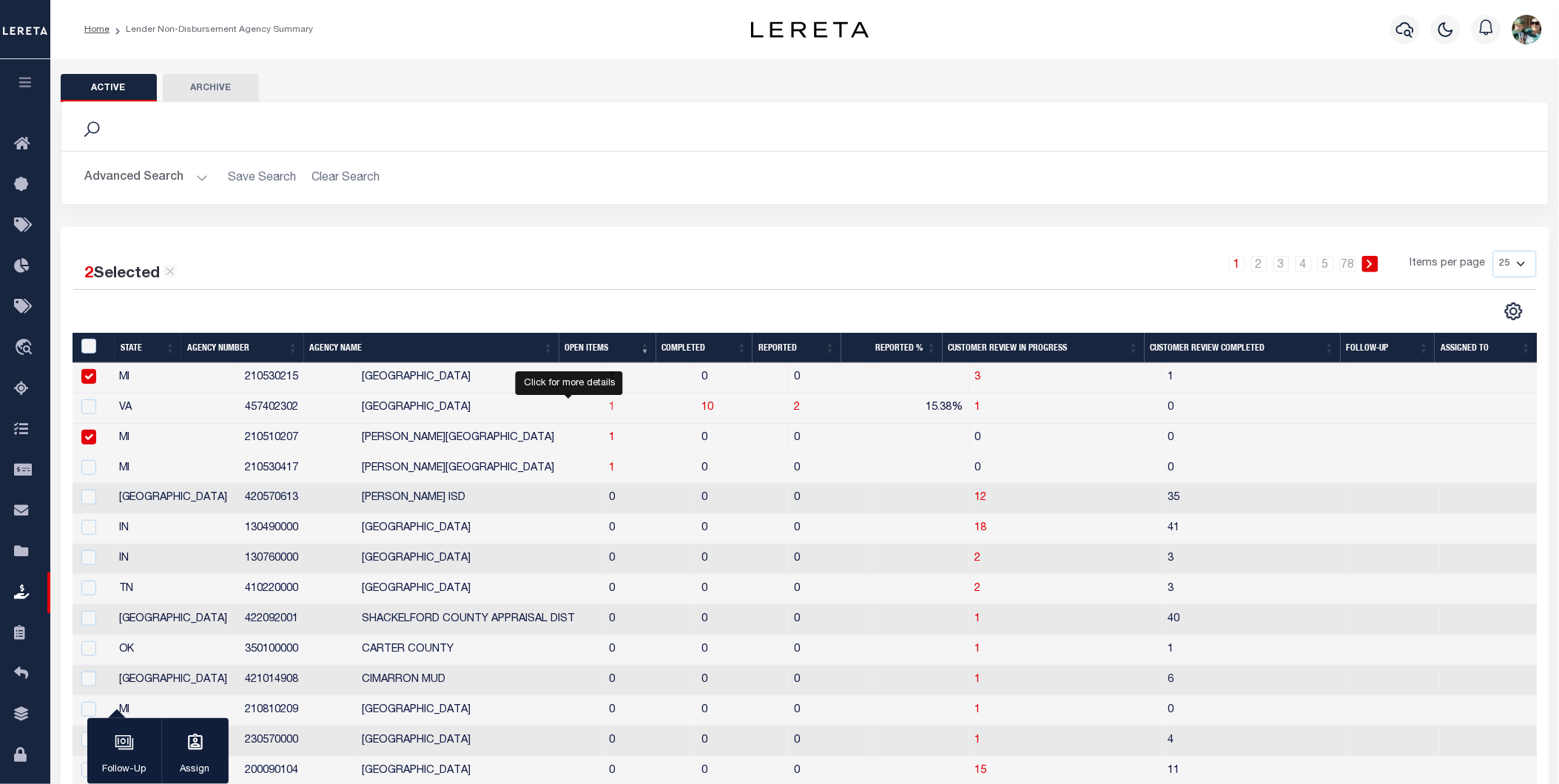
click at [609, 410] on span "1" at bounding box center [612, 407] width 6 height 10
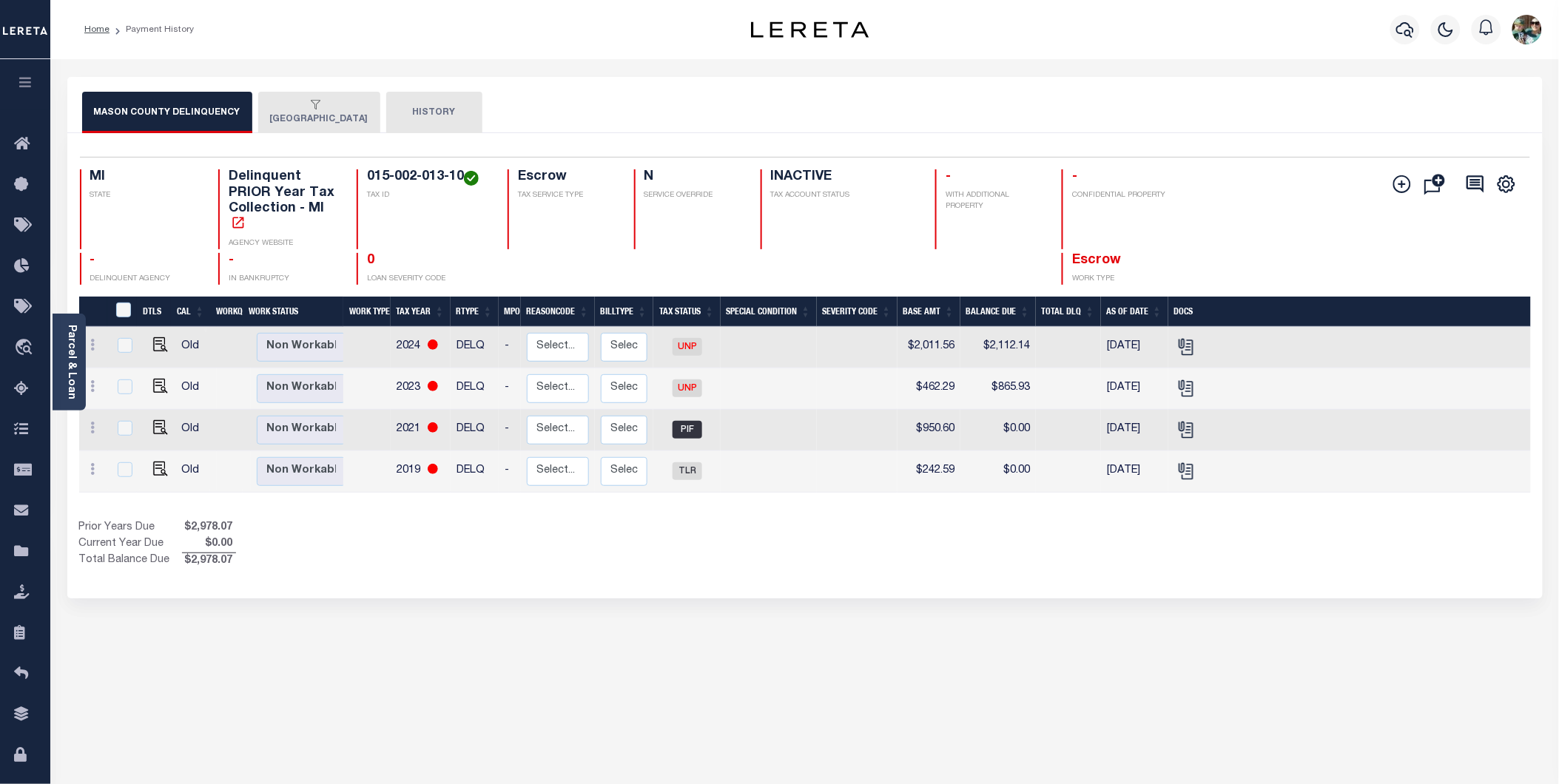
click at [328, 102] on div "button" at bounding box center [316, 105] width 92 height 13
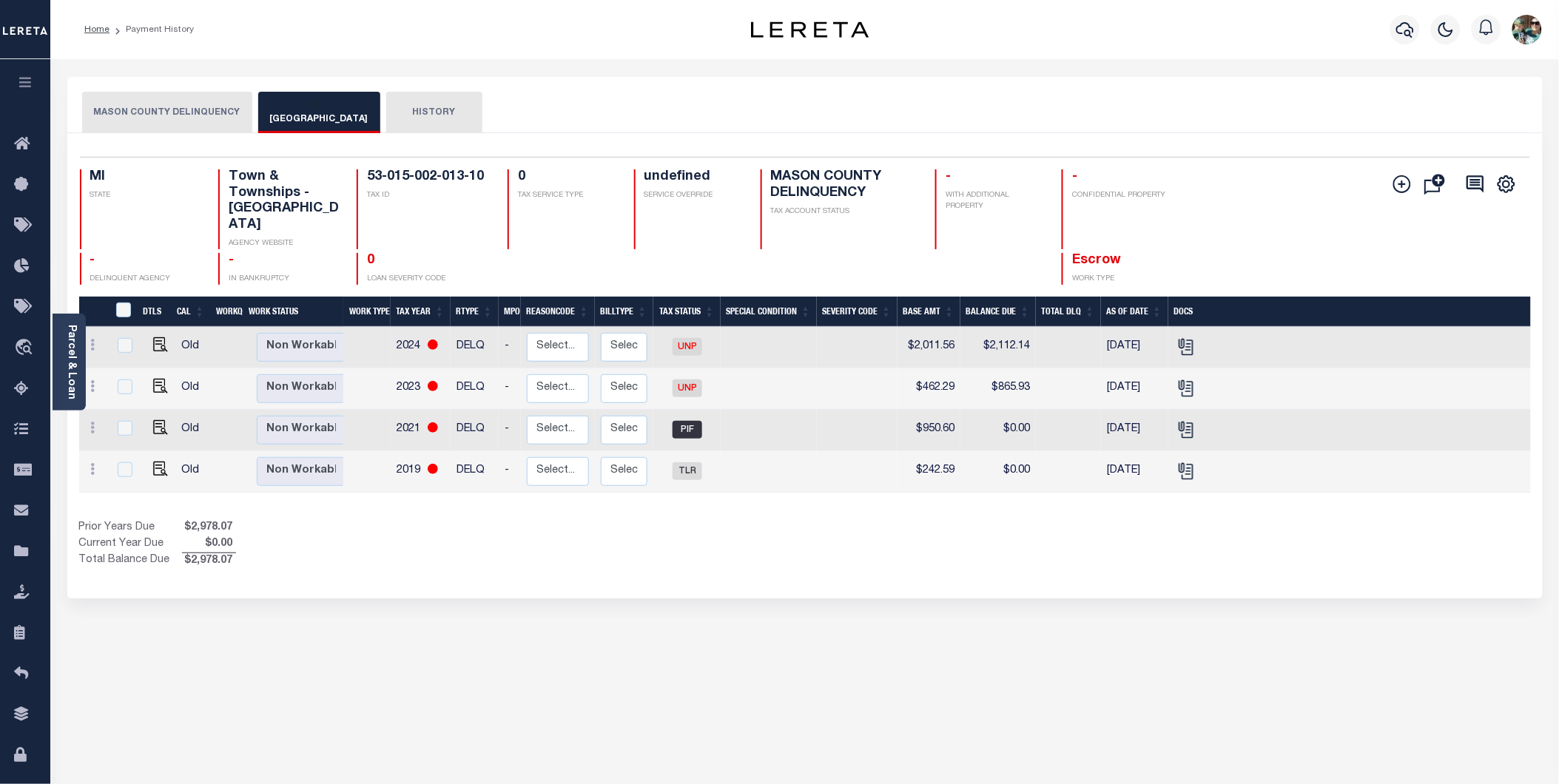
click at [420, 109] on button "HISTORY" at bounding box center [434, 112] width 96 height 41
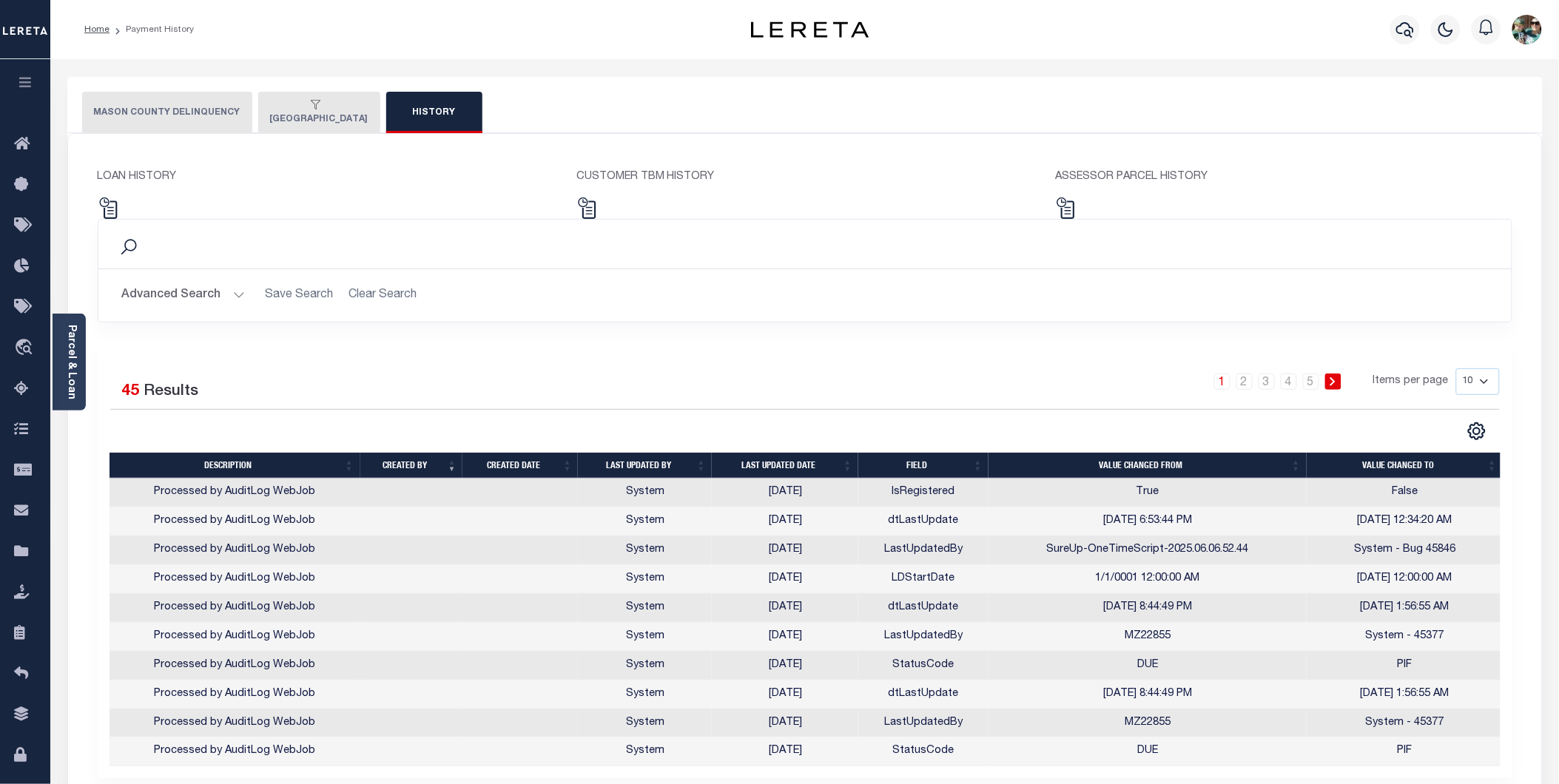
click at [326, 102] on div "button" at bounding box center [316, 105] width 92 height 13
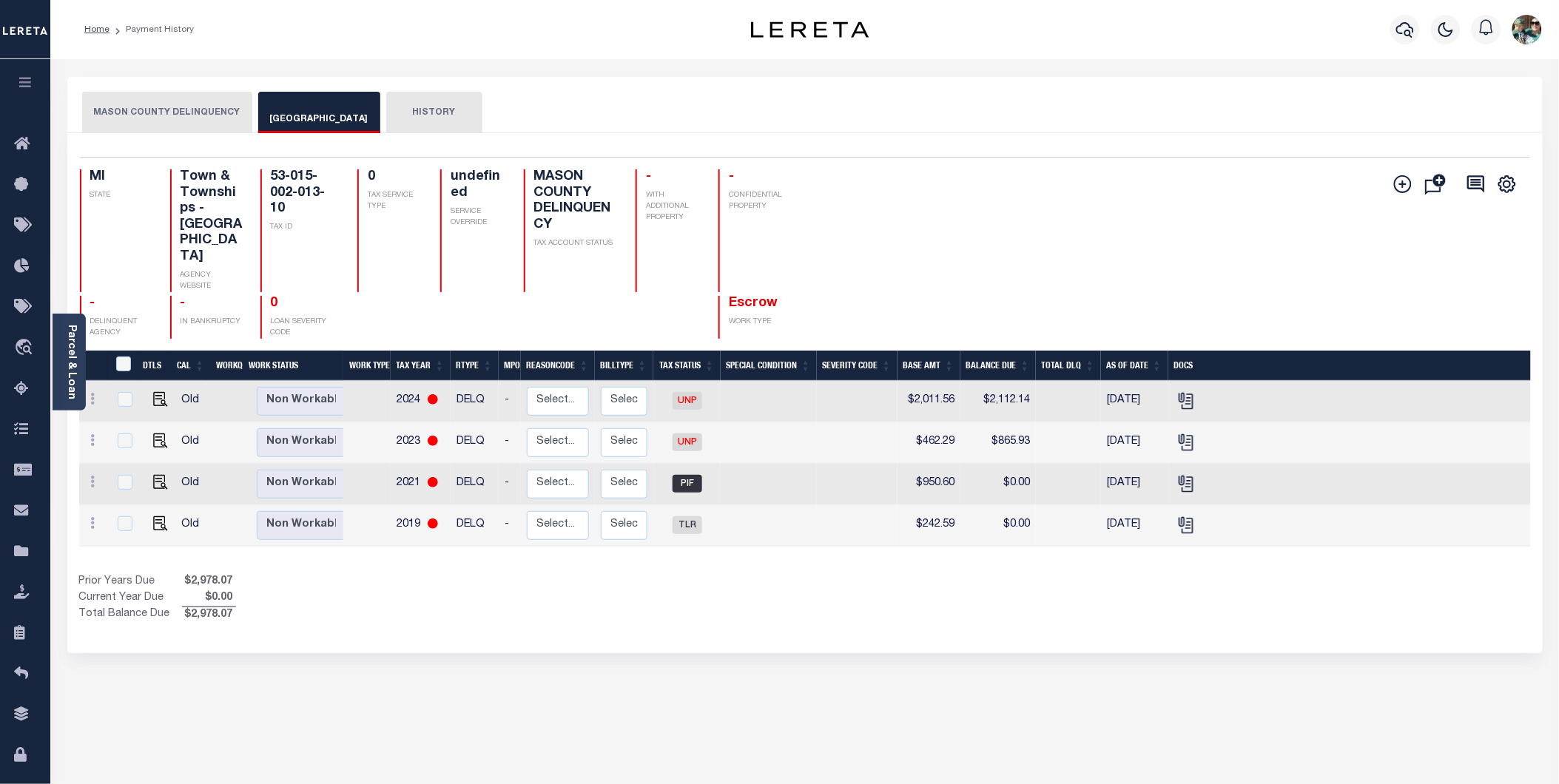
click at [195, 111] on button "MASON COUNTY DELINQUENCY" at bounding box center [167, 112] width 170 height 41
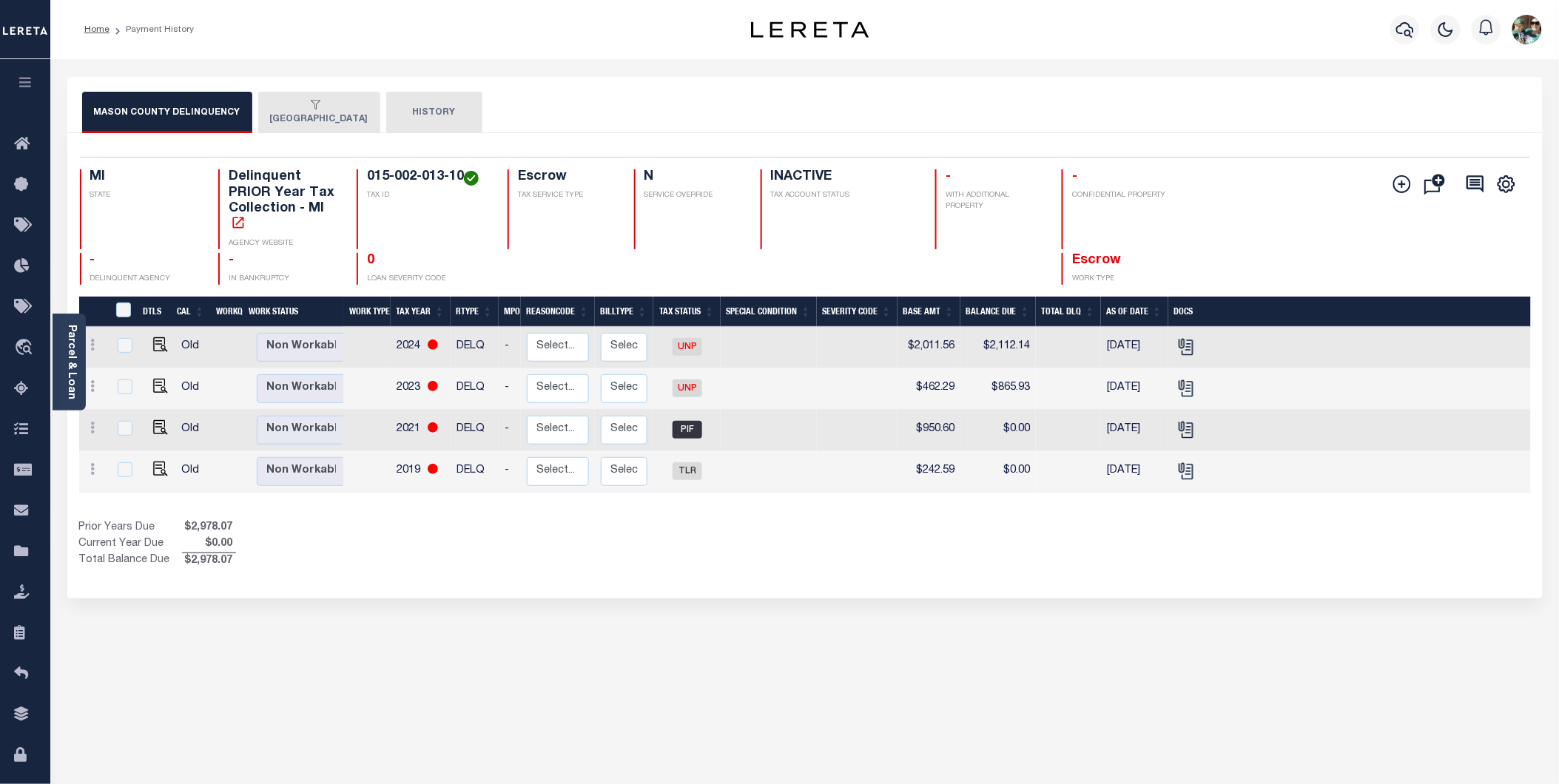
click at [288, 116] on button "[GEOGRAPHIC_DATA]" at bounding box center [319, 112] width 122 height 41
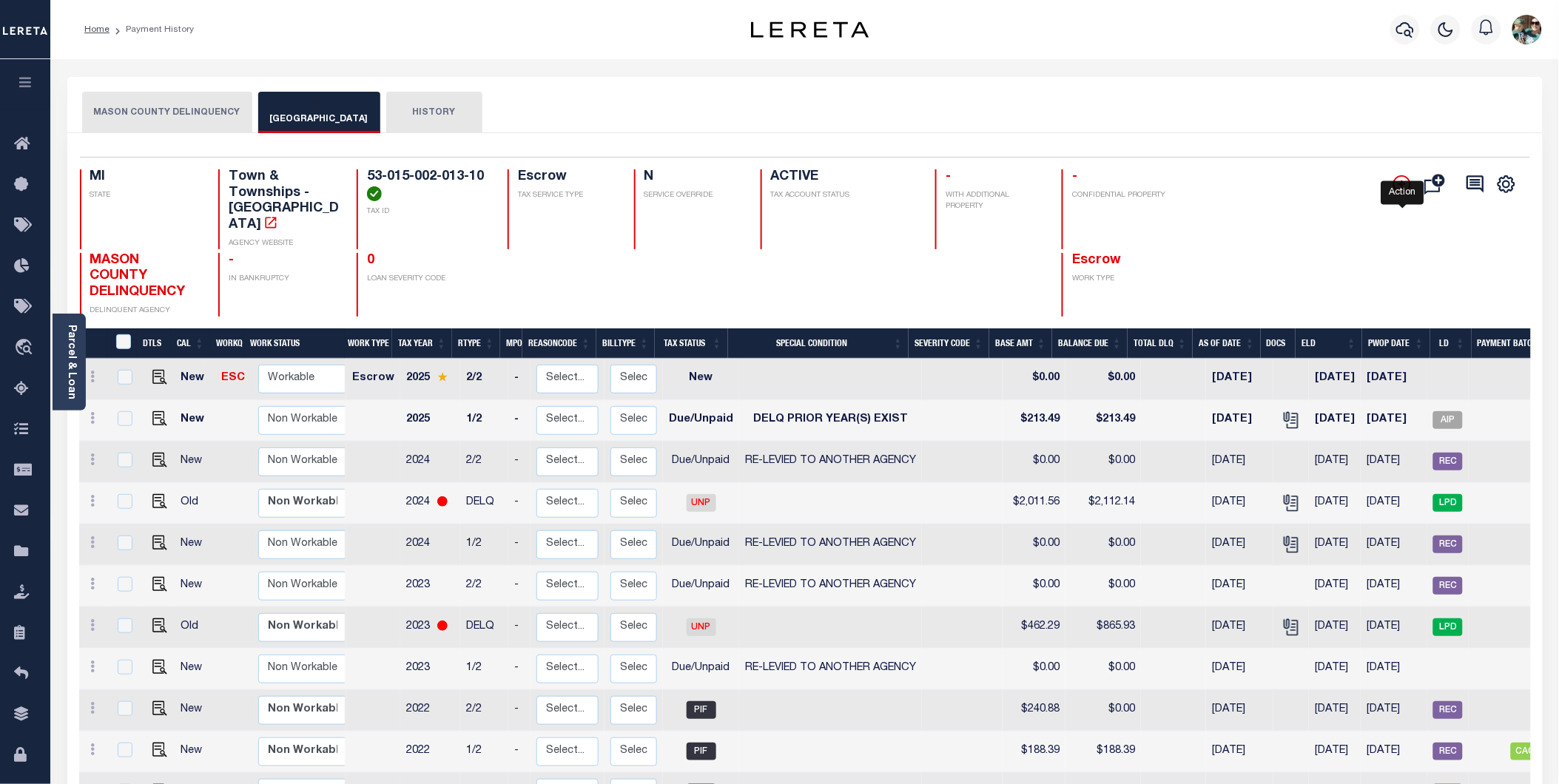
click at [1403, 184] on icon "" at bounding box center [1402, 184] width 8 height 8
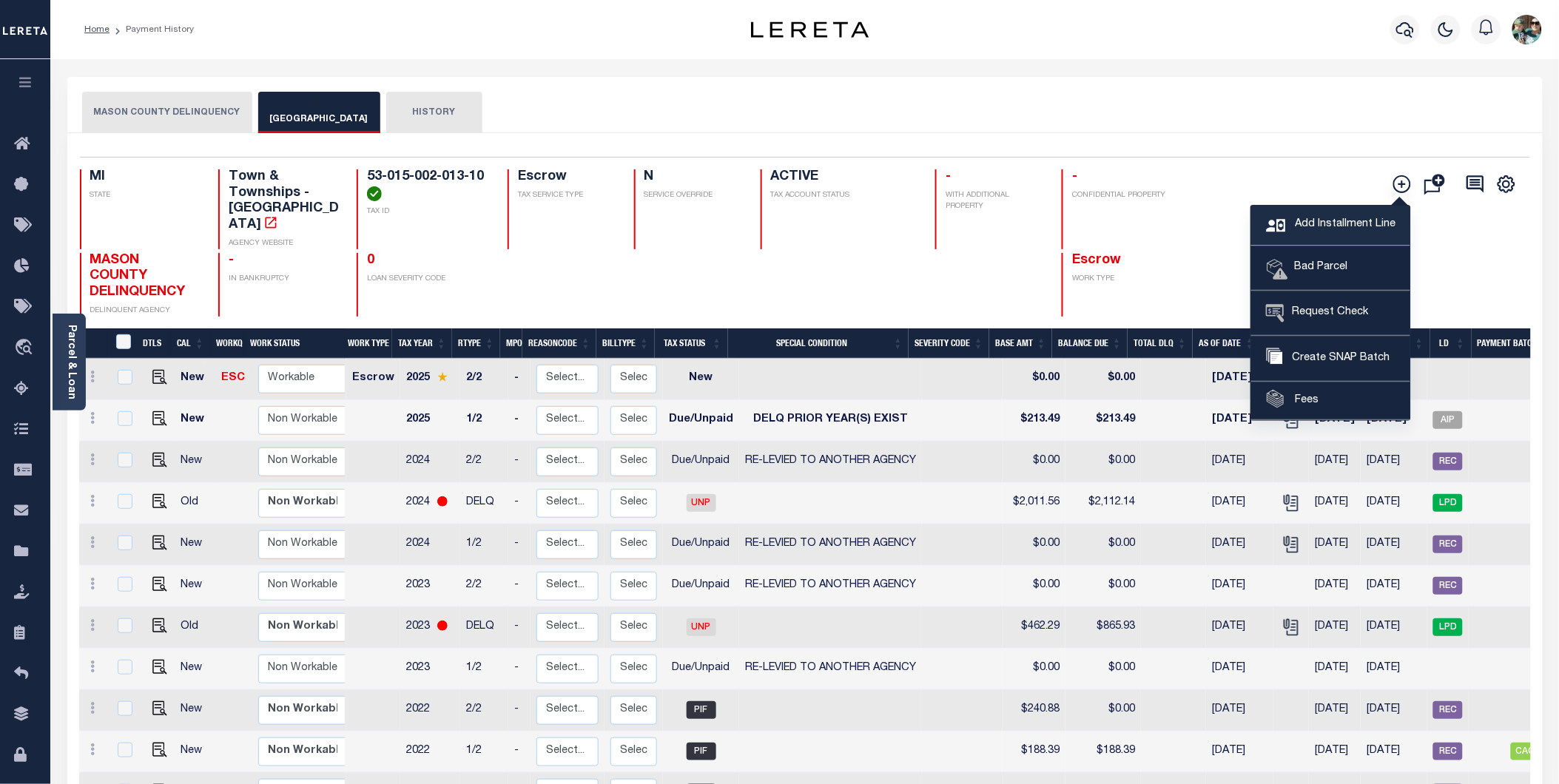
click at [1314, 230] on span "Add Installment Line" at bounding box center [1342, 224] width 104 height 16
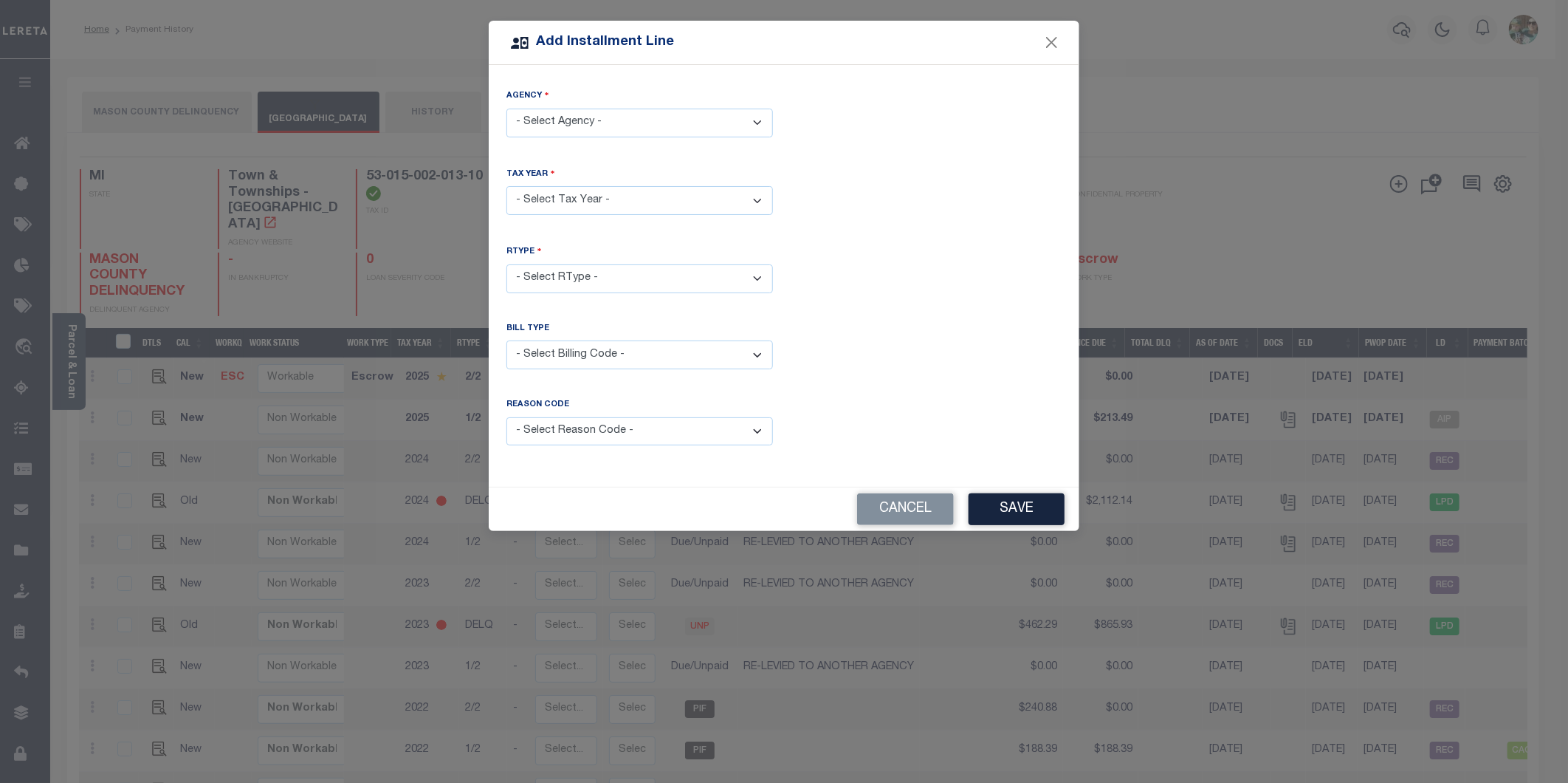
click at [646, 126] on select "- Select Agency - [GEOGRAPHIC_DATA] DELINQUENCY - Delinquent PRIOR Year Tax Col…" at bounding box center [640, 123] width 267 height 29
click at [921, 504] on button "Cancel" at bounding box center [905, 509] width 97 height 32
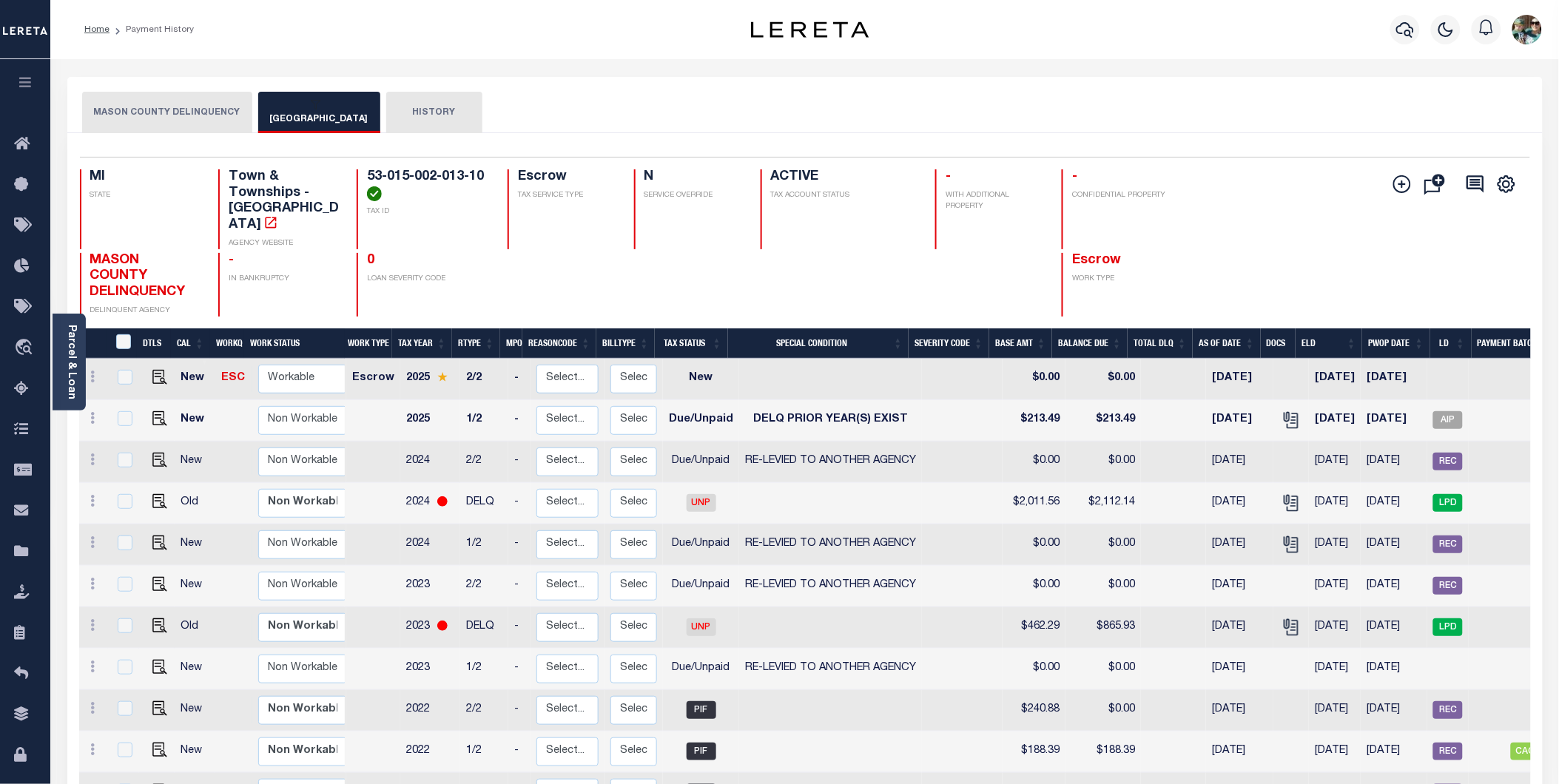
drag, startPoint x: 137, startPoint y: 109, endPoint x: 155, endPoint y: 120, distance: 21.1
click at [137, 109] on button "MASON COUNTY DELINQUENCY" at bounding box center [167, 112] width 170 height 41
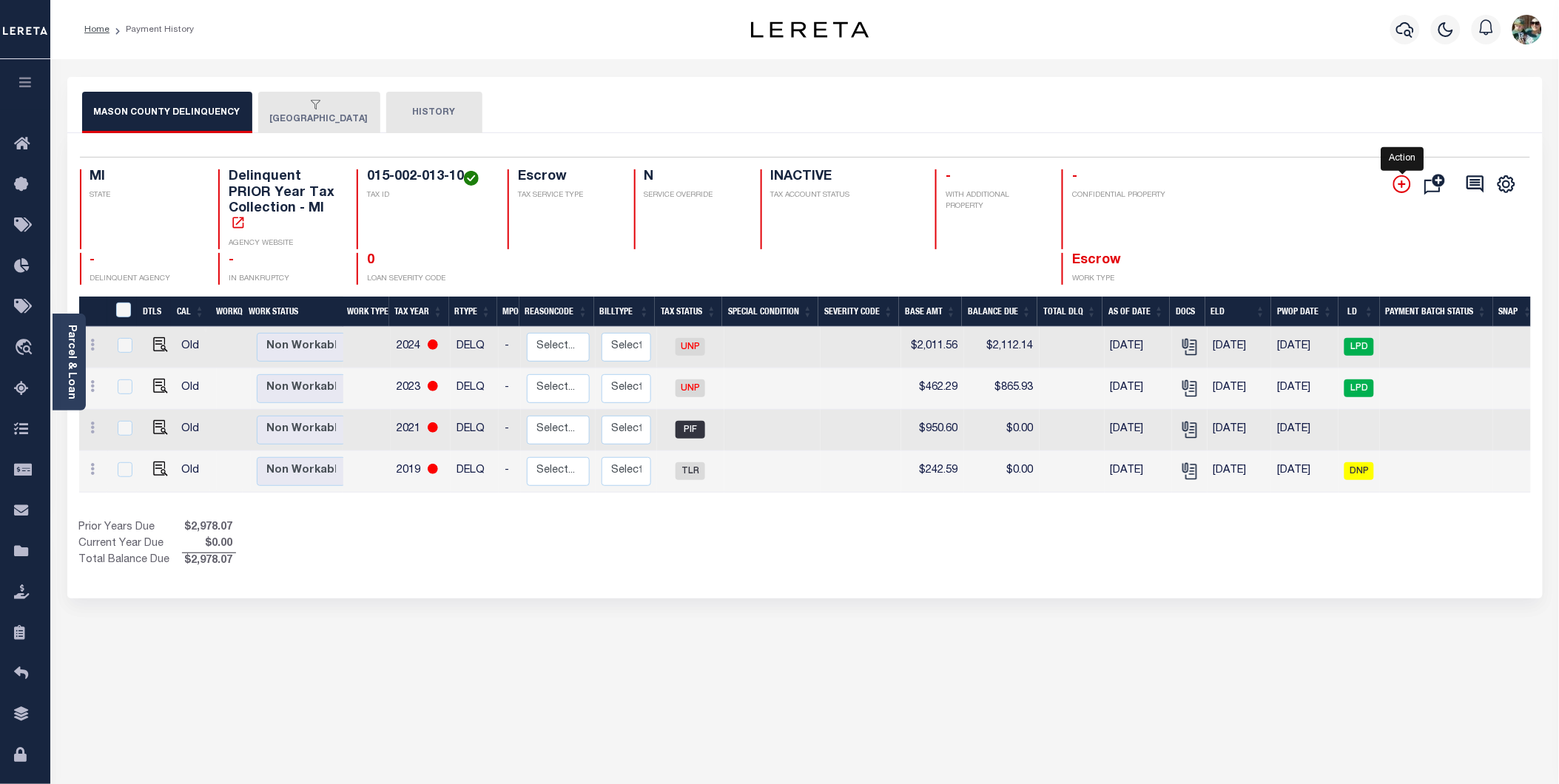
click at [1406, 186] on icon "" at bounding box center [1402, 184] width 18 height 18
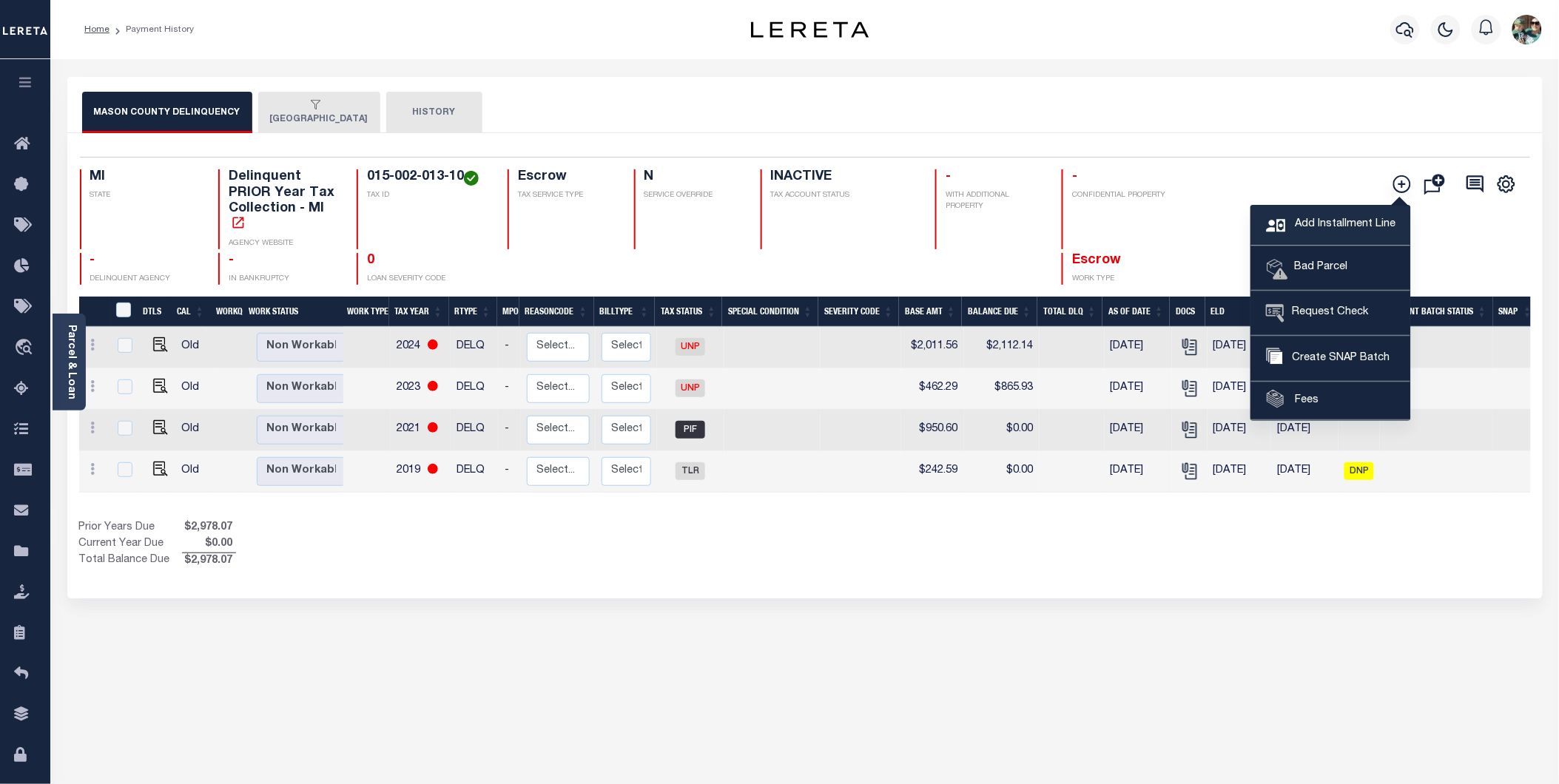
click at [1337, 223] on span "Add Installment Line" at bounding box center [1342, 224] width 104 height 16
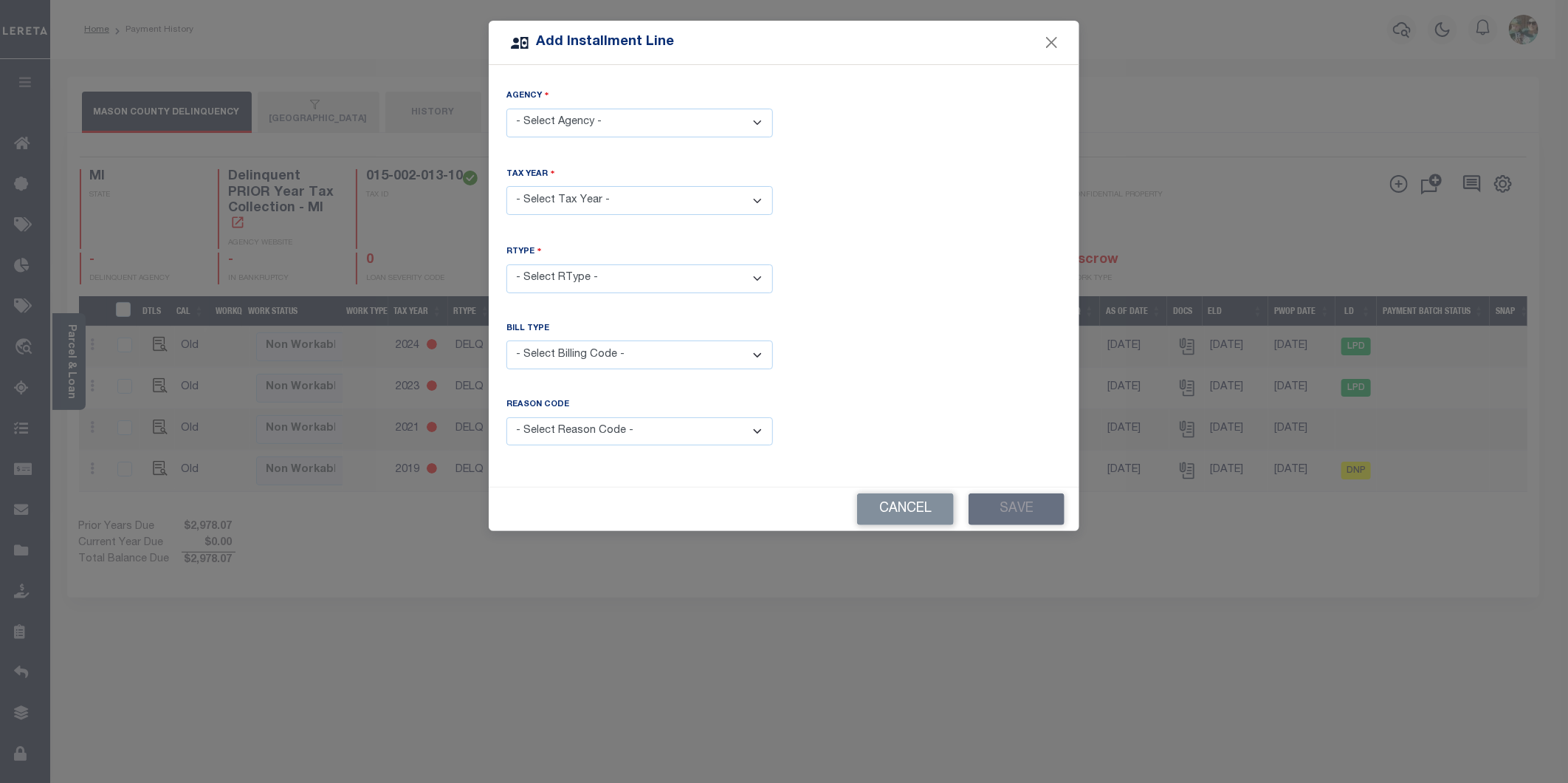
click at [605, 122] on select "- Select Agency - MASON COUNTY DELINQUENCY - Delinquent PRIOR Year Tax Collecti…" at bounding box center [640, 123] width 267 height 29
select select "2610500000"
click at [506, 109] on select "- Select Agency - MASON COUNTY DELINQUENCY - Delinquent PRIOR Year Tax Collecti…" at bounding box center [640, 123] width 267 height 29
click at [644, 195] on select "- Select Year - 2005 2006 2007 2008 2009 2010 2011 2012 2013 2014 2015 2016 201…" at bounding box center [640, 200] width 267 height 29
select select "2024"
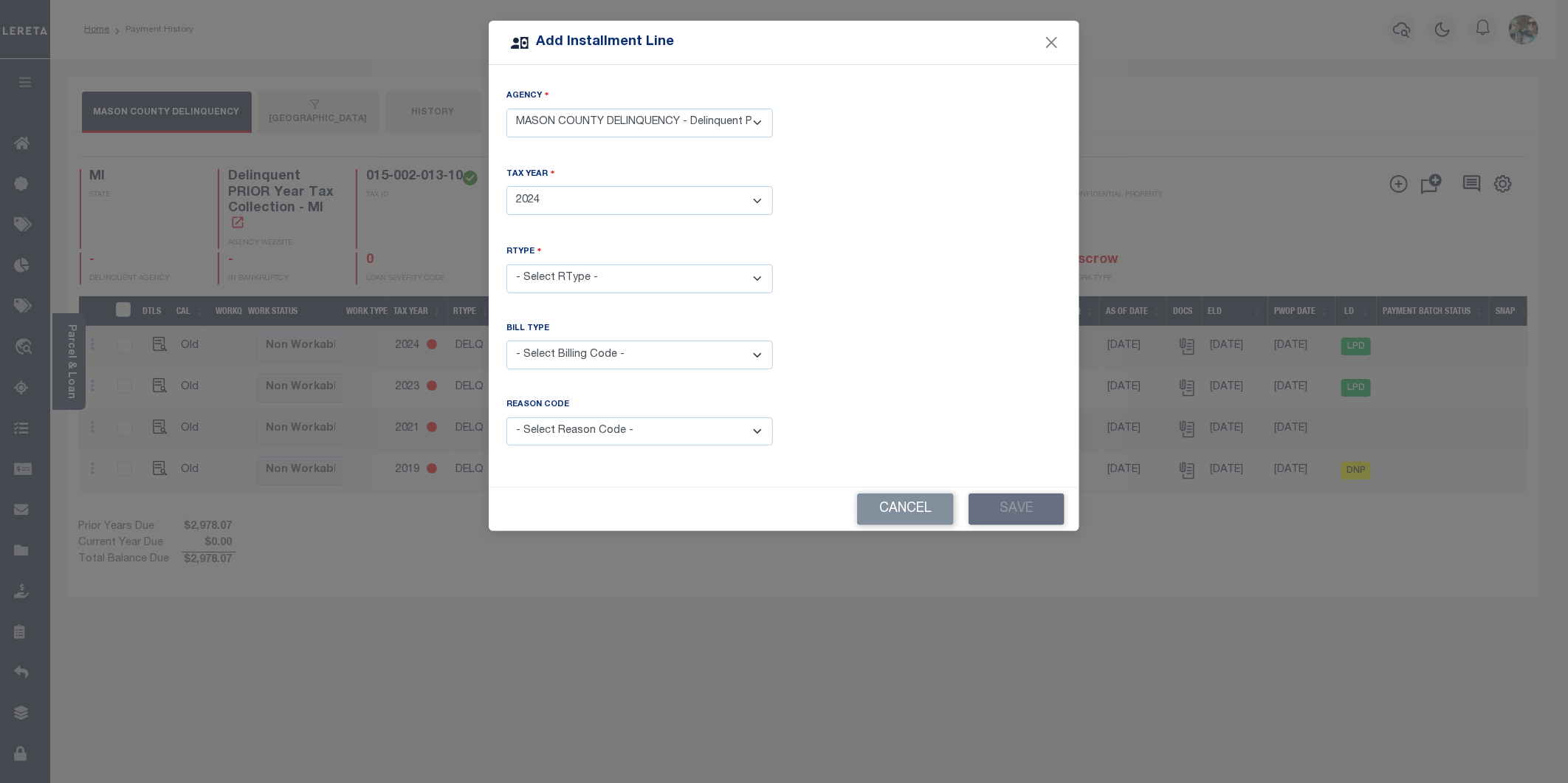
click at [506, 186] on select "- Select Year - 2005 2006 2007 2008 2009 2010 2011 2012 2013 2014 2015 2016 201…" at bounding box center [640, 200] width 267 height 29
click at [660, 284] on select "- Select RType - 1/1" at bounding box center [640, 278] width 267 height 29
select select "0"
click at [506, 264] on select "- Select RType - 1/1" at bounding box center [640, 278] width 267 height 29
click at [660, 352] on select "- Select Billing Code - Regular Delinquent Supplemental Corrected/Adjusted Bill…" at bounding box center [640, 354] width 267 height 29
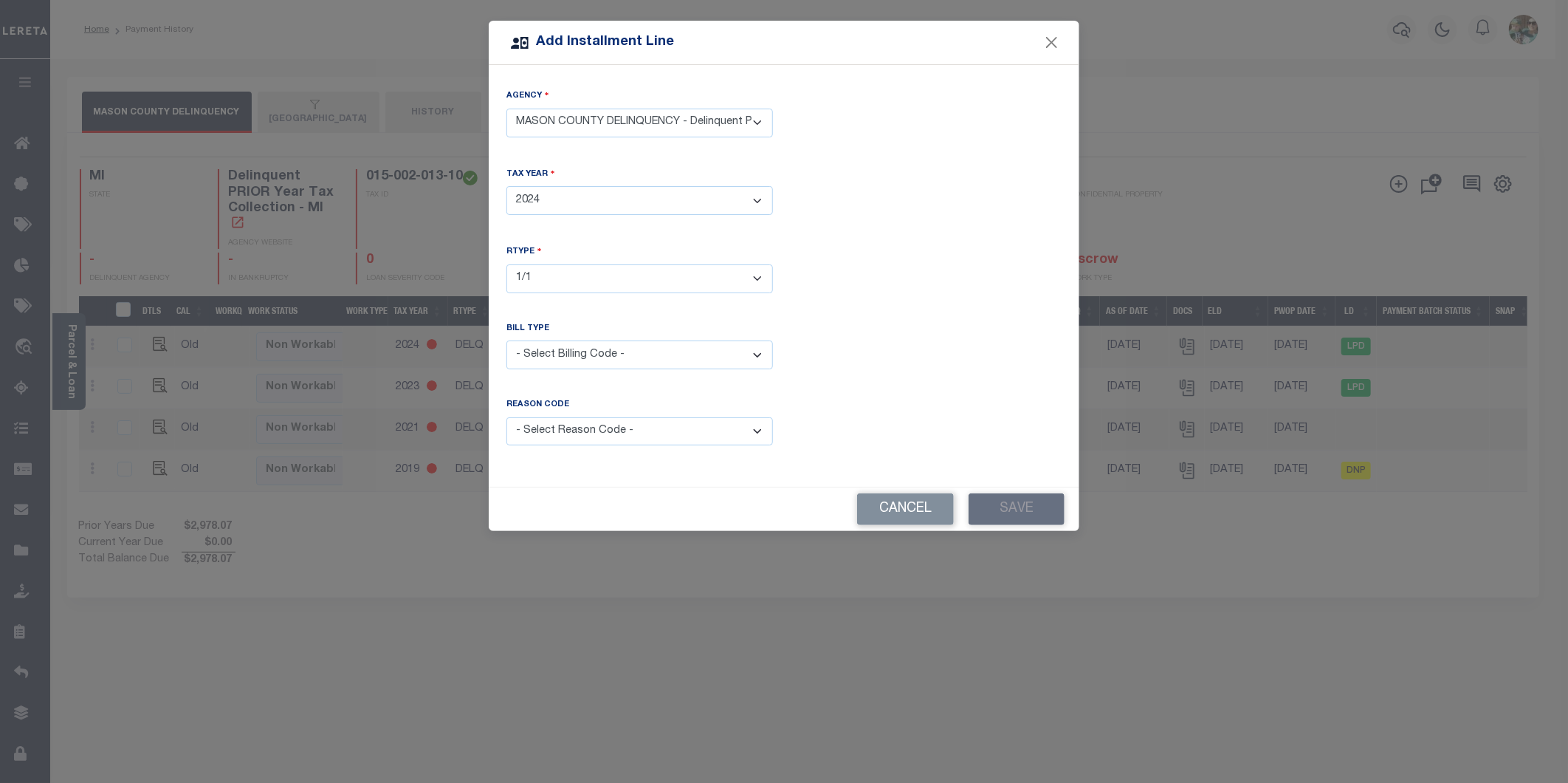
select select "2"
click at [506, 340] on select "- Select Billing Code - Regular Delinquent Supplemental Corrected/Adjusted Bill…" at bounding box center [640, 354] width 267 height 29
click at [639, 430] on select "- Select Reason Code - Payment Reversal Taxable Value Change Assessment Change …" at bounding box center [640, 431] width 267 height 29
select select "12"
click at [506, 417] on select "- Select Reason Code - Payment Reversal Taxable Value Change Assessment Change …" at bounding box center [640, 431] width 267 height 29
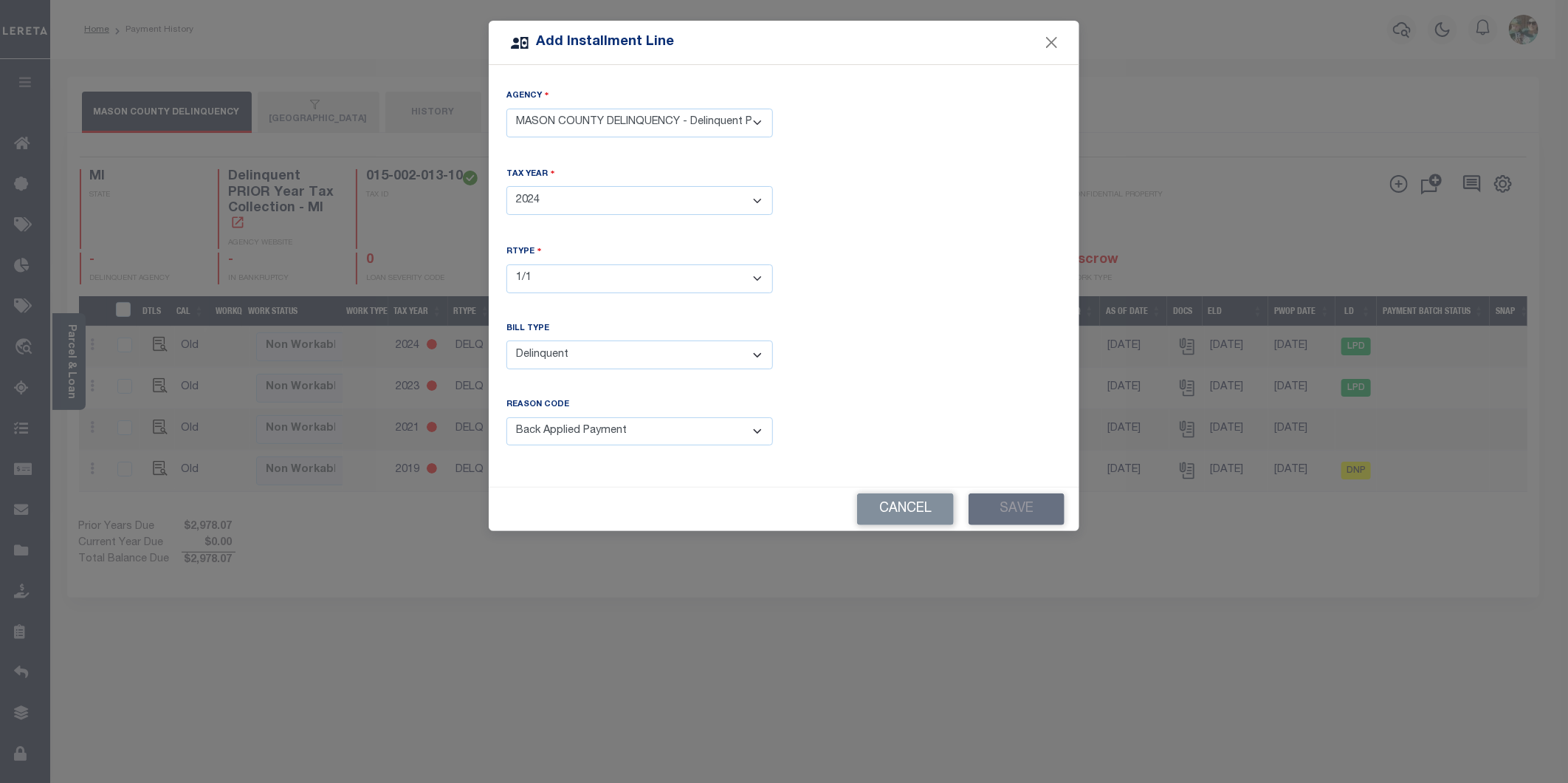
click at [1009, 510] on div "Cancel Save" at bounding box center [784, 509] width 591 height 43
click at [651, 417] on select "- Select Reason Code - Payment Reversal Taxable Value Change Assessment Change …" at bounding box center [640, 431] width 267 height 29
click at [506, 417] on select "- Select Reason Code - Payment Reversal Taxable Value Change Assessment Change …" at bounding box center [640, 431] width 267 height 29
click at [598, 194] on select "- Select Year - 2005 2006 2007 2008 2009 2010 2011 2012 2013 2014 2015 2016 201…" at bounding box center [640, 200] width 267 height 29
click at [506, 186] on select "- Select Year - 2005 2006 2007 2008 2009 2010 2011 2012 2013 2014 2015 2016 201…" at bounding box center [640, 200] width 267 height 29
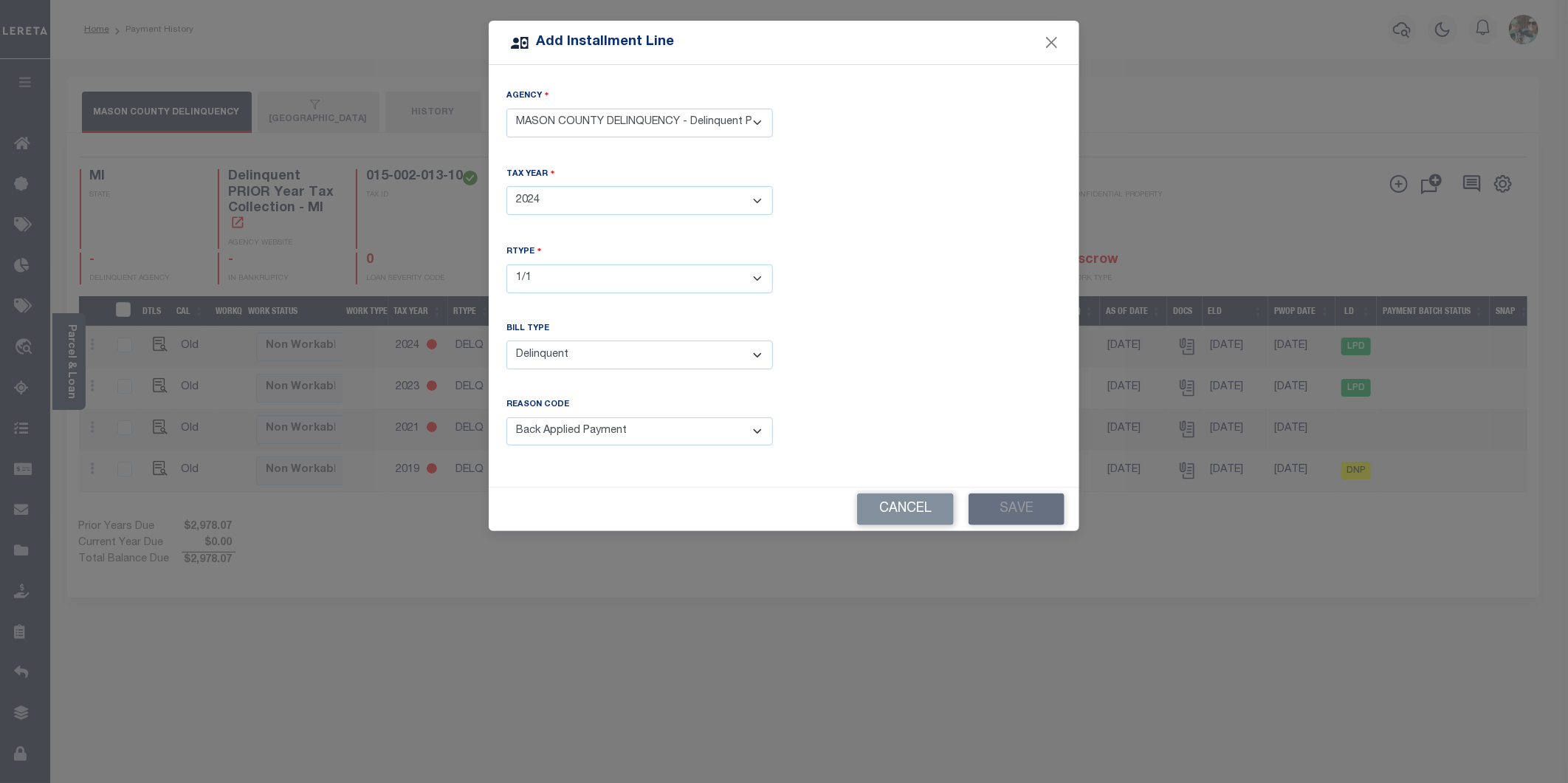
click at [759, 282] on select "- Select RType - 1/1" at bounding box center [640, 278] width 267 height 29
click at [506, 264] on select "- Select RType - 1/1" at bounding box center [640, 278] width 267 height 29
click at [919, 511] on button "Cancel" at bounding box center [905, 509] width 97 height 32
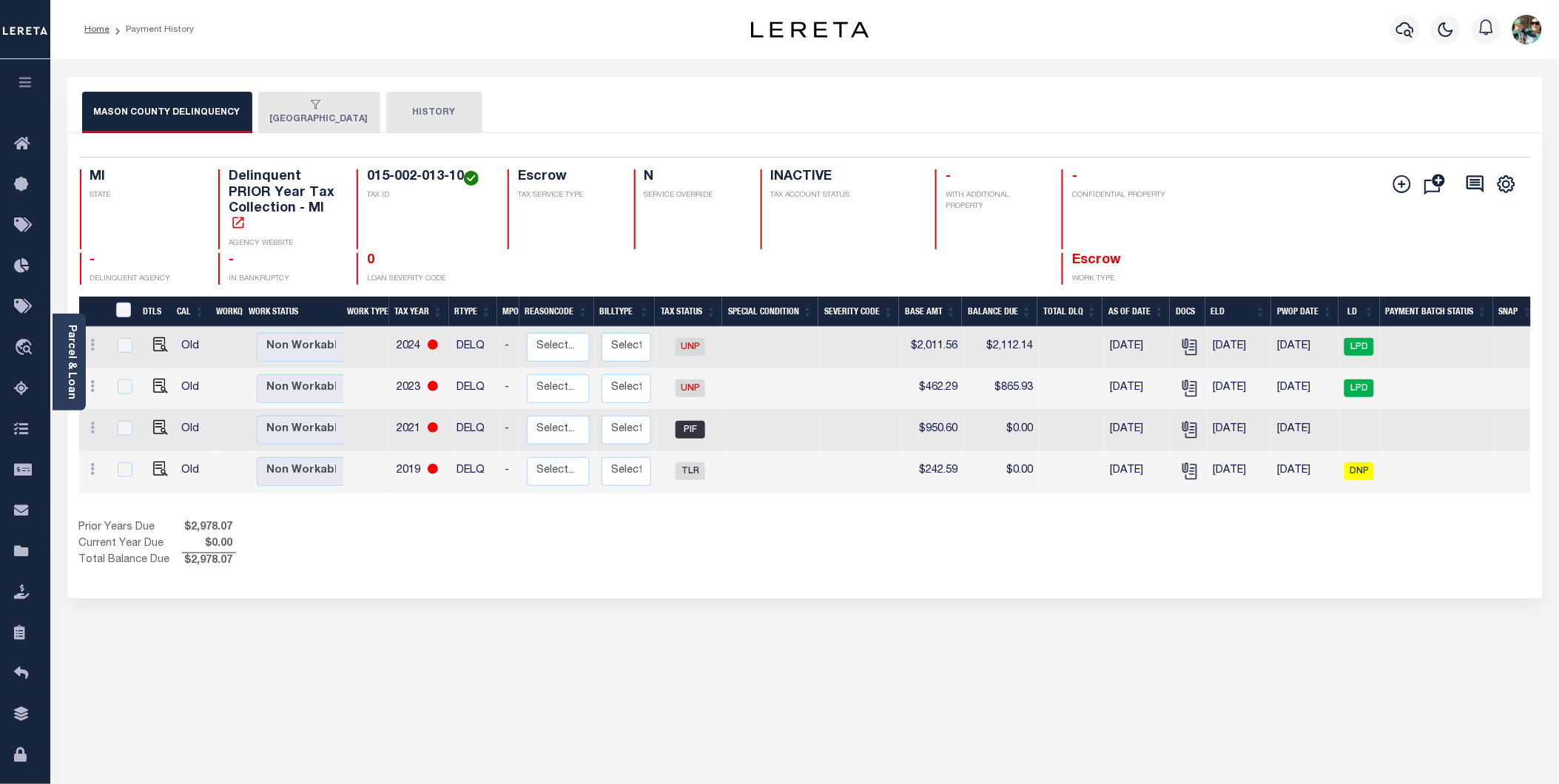
click at [314, 109] on div "button" at bounding box center [316, 105] width 92 height 13
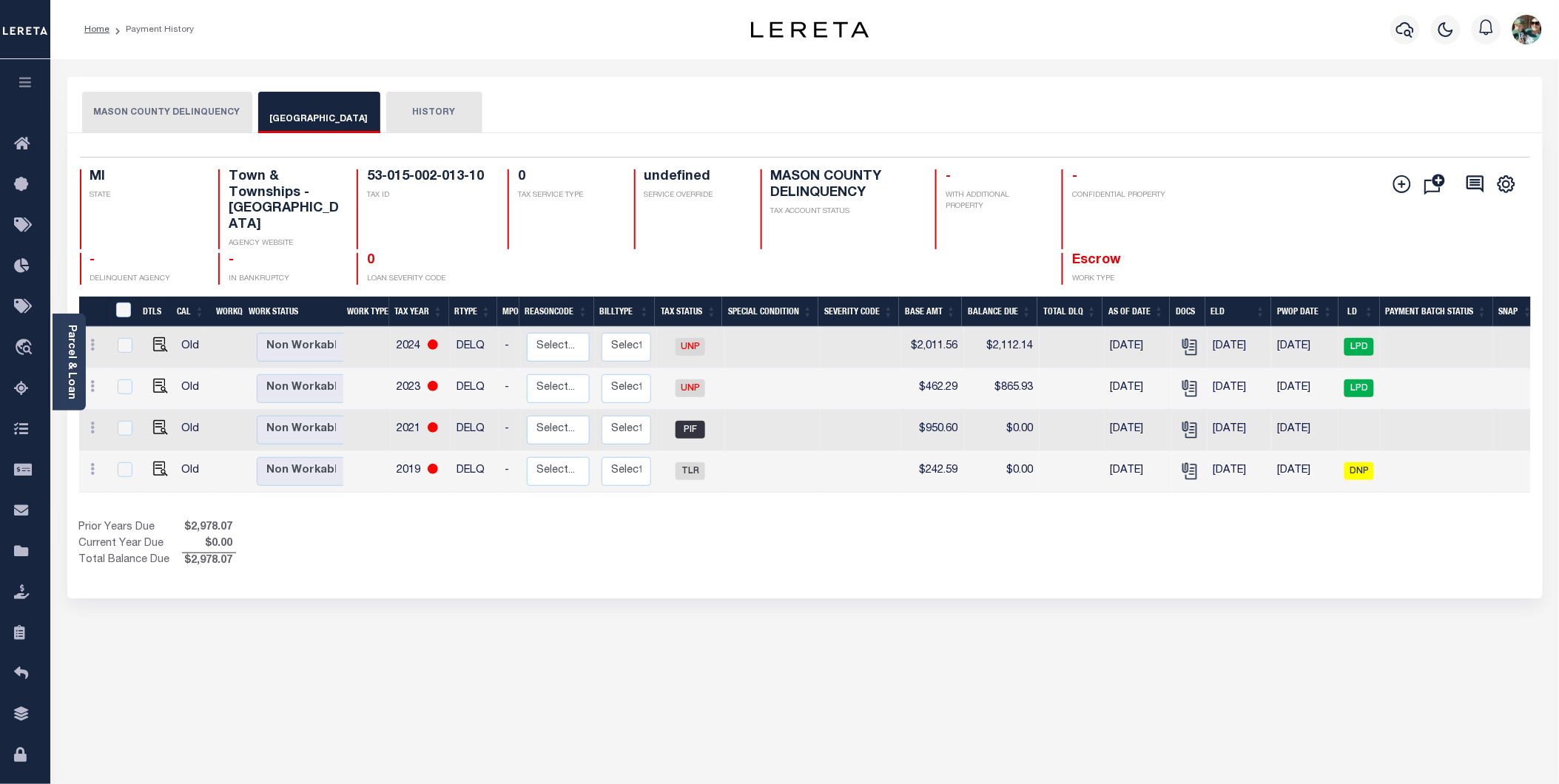
click at [322, 120] on button "VICTORY TOWNSHIP" at bounding box center [319, 112] width 122 height 41
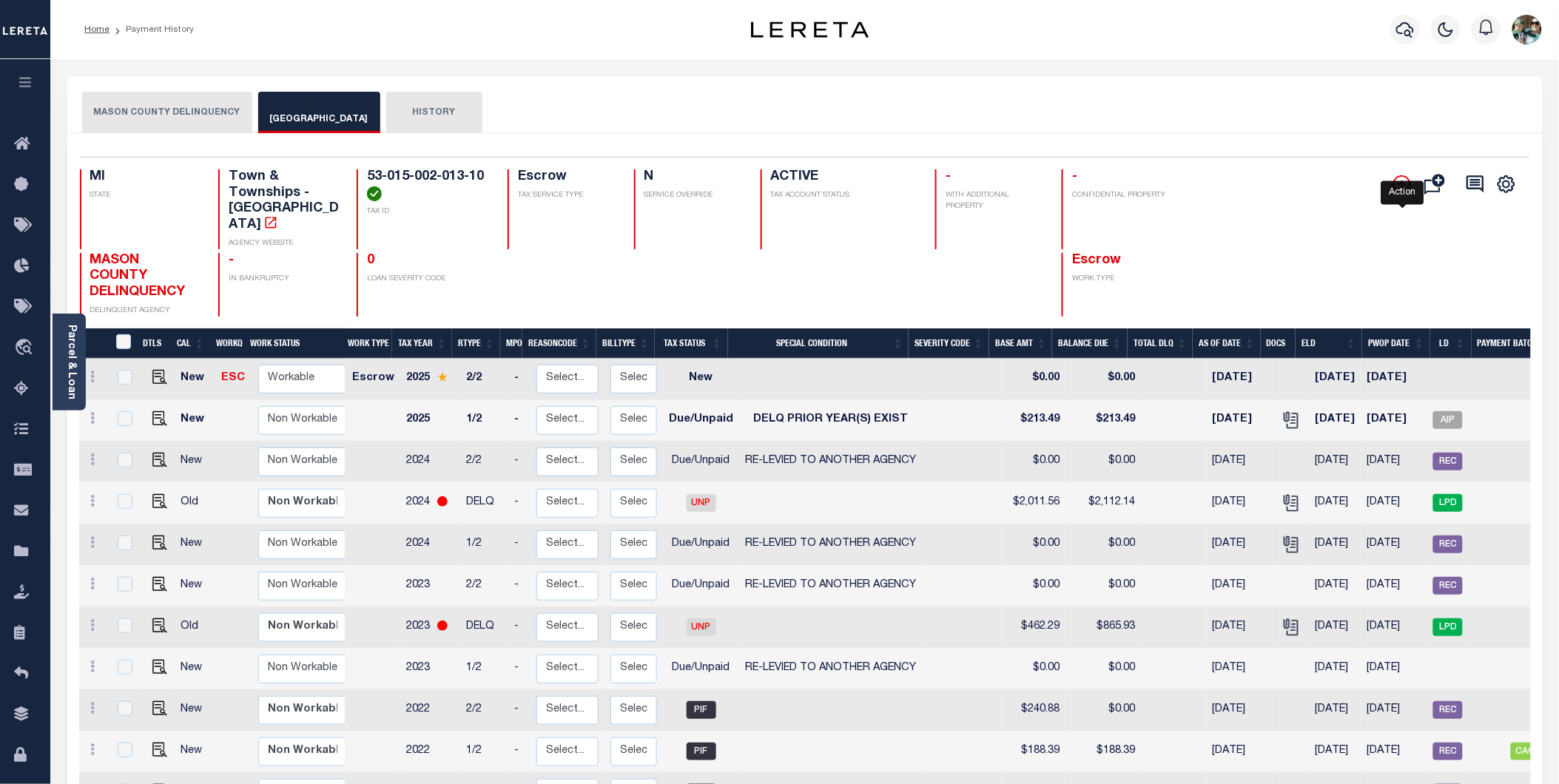
click at [1398, 188] on icon "" at bounding box center [1402, 184] width 18 height 18
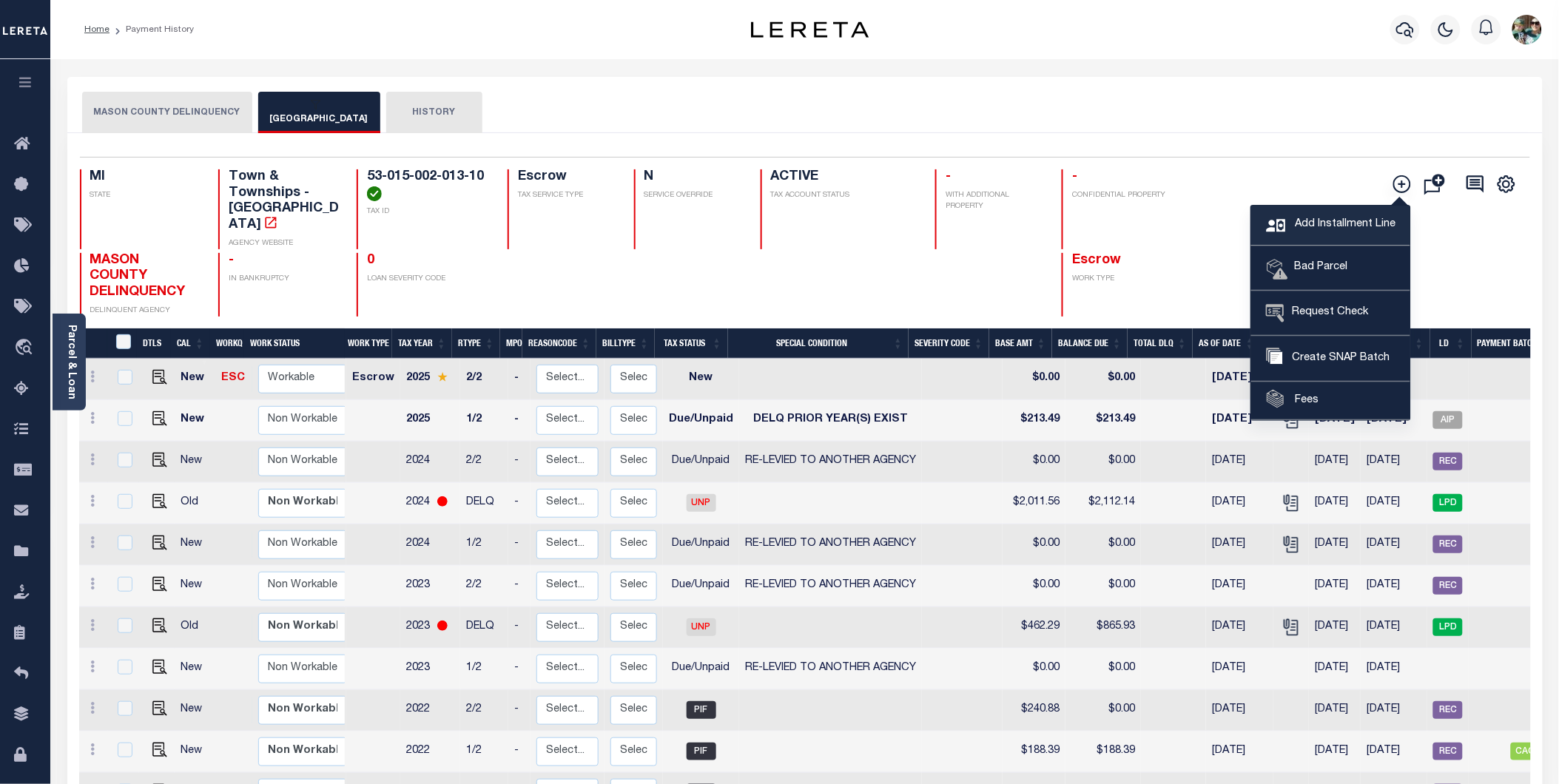
click at [1314, 224] on span "Add Installment Line" at bounding box center [1342, 224] width 104 height 16
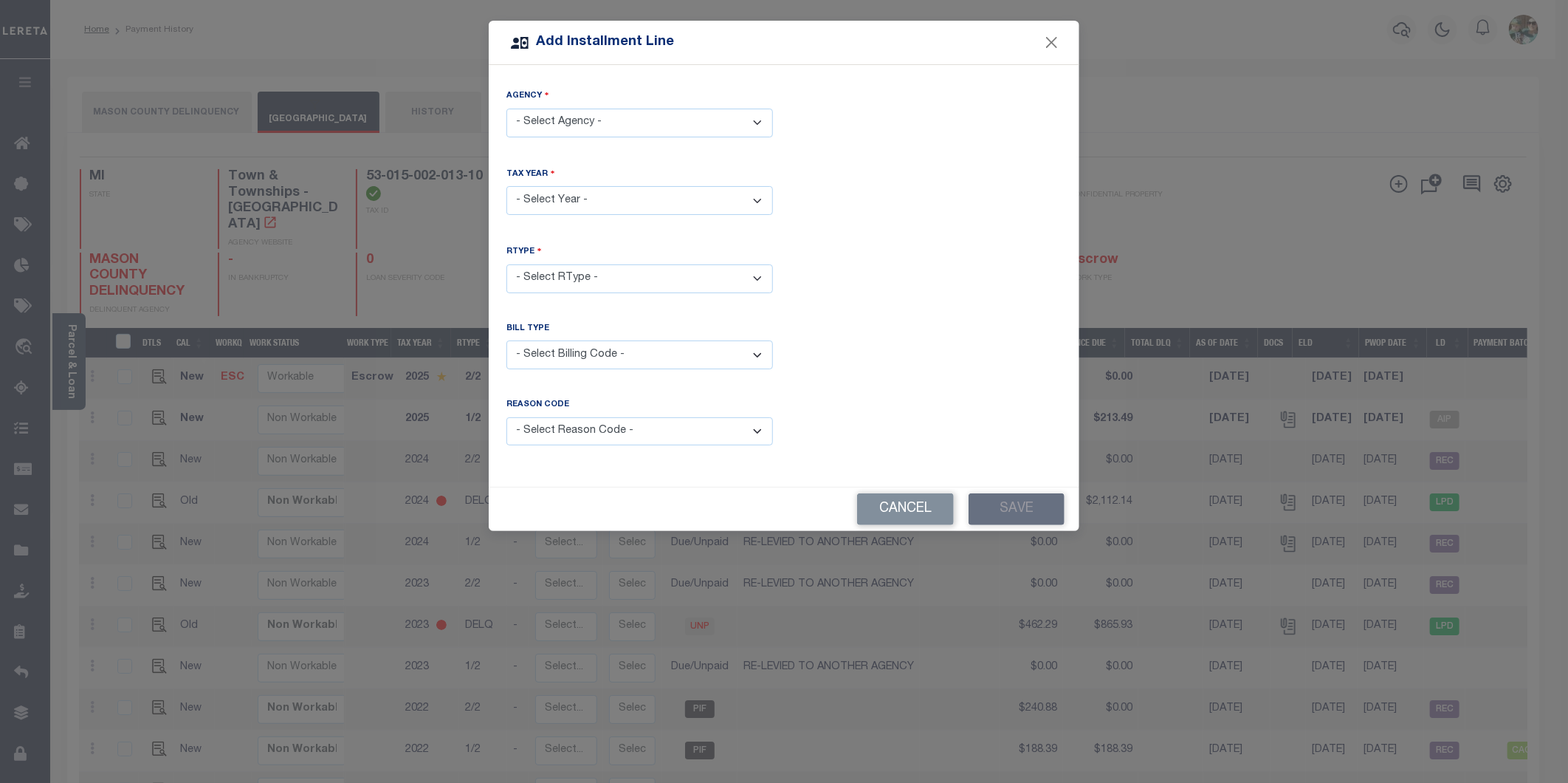
click at [629, 122] on select "- Select Agency - MASON COUNTY DELINQUENCY - Delinquent PRIOR Year Tax Collecti…" at bounding box center [640, 123] width 267 height 29
select select "2610500000"
click at [506, 109] on select "- Select Agency - MASON COUNTY DELINQUENCY - Delinquent PRIOR Year Tax Collecti…" at bounding box center [640, 123] width 267 height 29
click at [639, 193] on select "- Select Year - 2005 2006 2007 2008 2009 2010 2011 2012 2013 2014 2015 2016 201…" at bounding box center [640, 200] width 267 height 29
select select "2024"
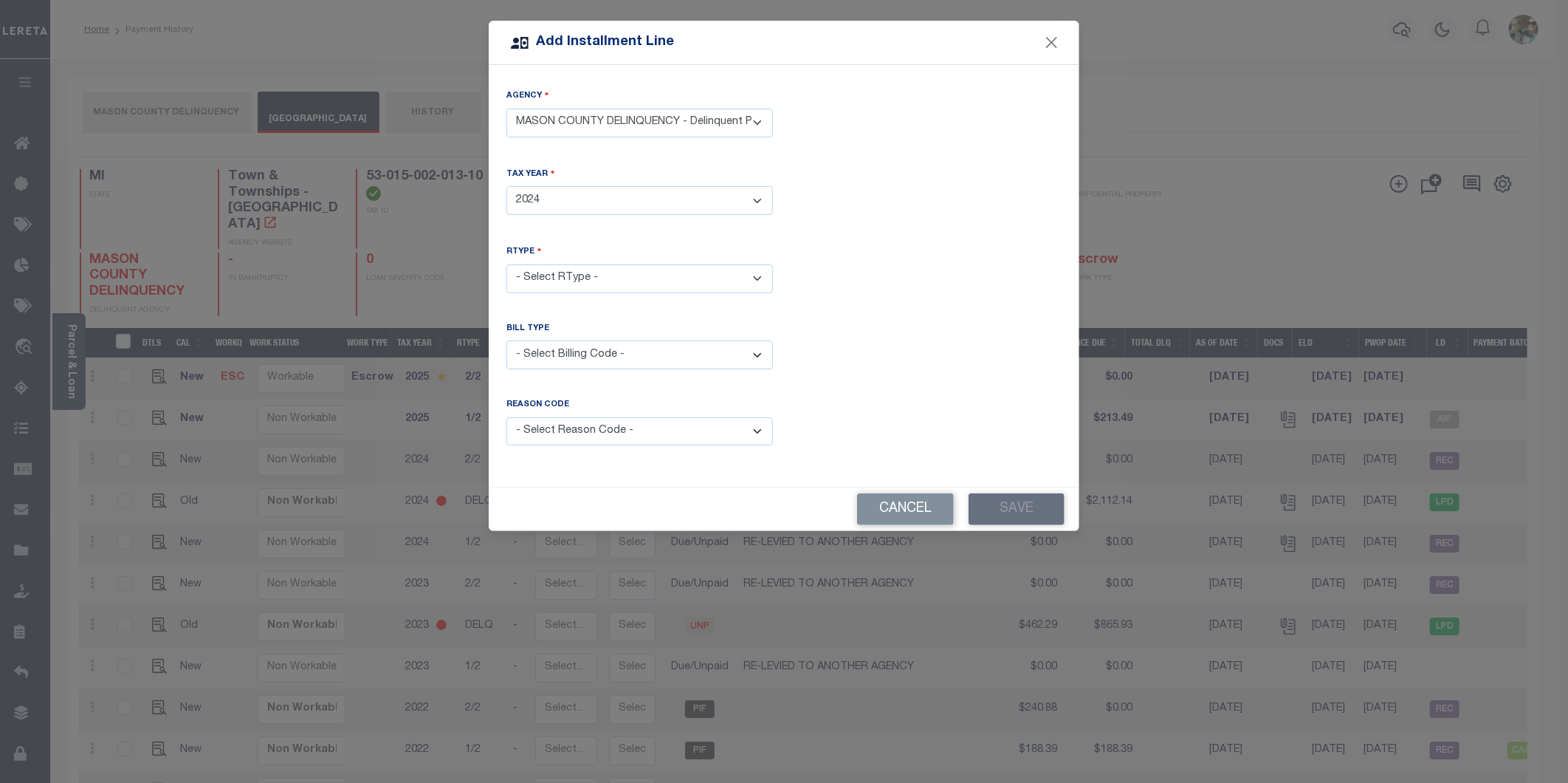
click at [506, 186] on select "- Select Year - 2005 2006 2007 2008 2009 2010 2011 2012 2013 2014 2015 2016 201…" at bounding box center [640, 200] width 267 height 29
click at [616, 275] on select "- Select RType - 1/1" at bounding box center [640, 278] width 267 height 29
select select "0"
click at [506, 264] on select "- Select RType - 1/1" at bounding box center [640, 278] width 267 height 29
click at [608, 353] on select "- Select Billing Code - Regular Delinquent Supplemental Corrected/Adjusted Bill…" at bounding box center [640, 354] width 267 height 29
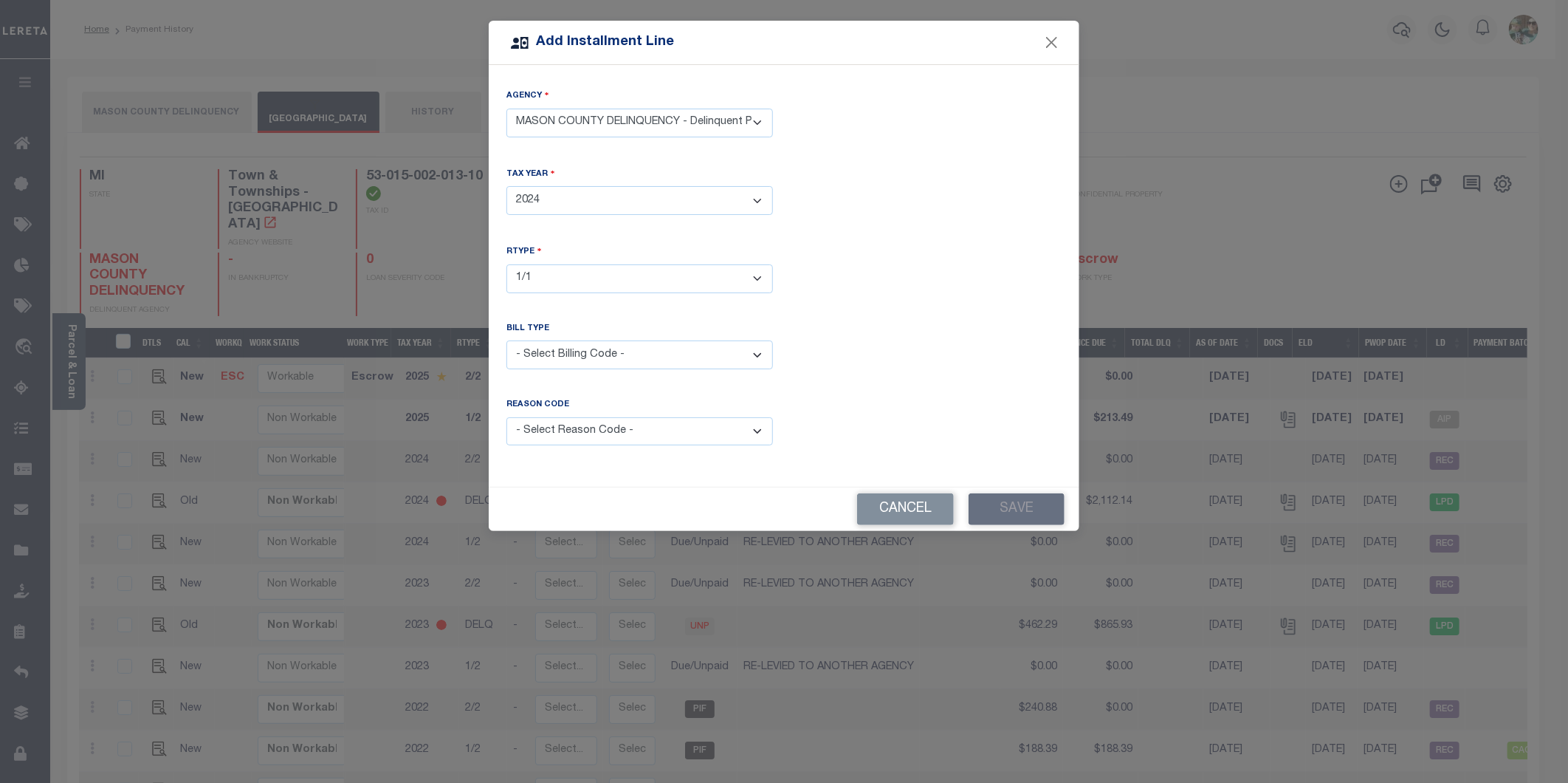
select select "2"
click at [506, 340] on select "- Select Billing Code - Regular Delinquent Supplemental Corrected/Adjusted Bill…" at bounding box center [640, 354] width 267 height 29
click at [645, 442] on select "- Select Reason Code - Payment Reversal Taxable Value Change Assessment Change …" at bounding box center [640, 431] width 267 height 29
select select "12"
click at [506, 417] on select "- Select Reason Code - Payment Reversal Taxable Value Change Assessment Change …" at bounding box center [640, 431] width 267 height 29
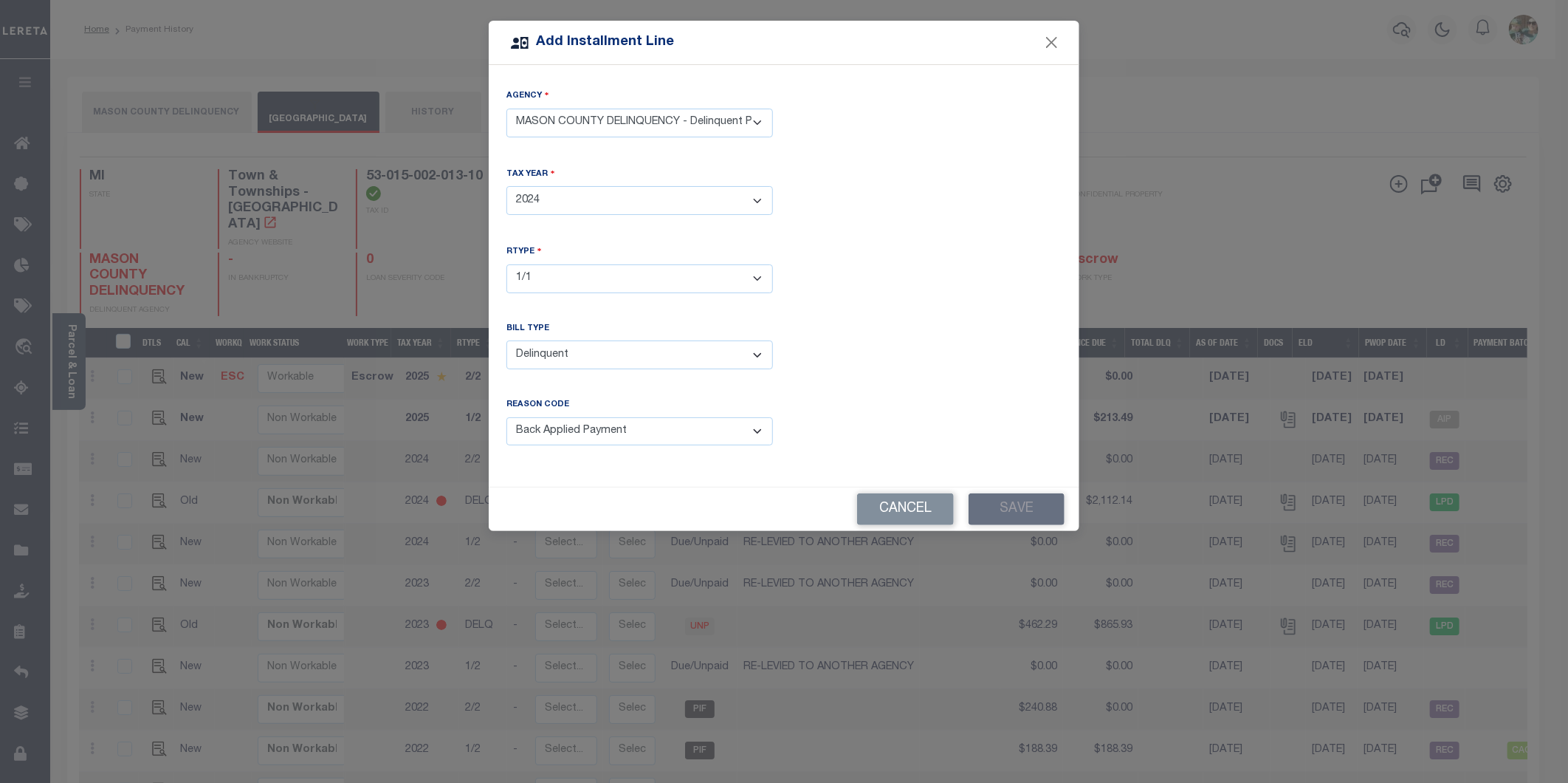
click at [1019, 508] on div "Cancel Save" at bounding box center [784, 509] width 591 height 43
click at [1053, 41] on button "Close" at bounding box center [1052, 42] width 19 height 19
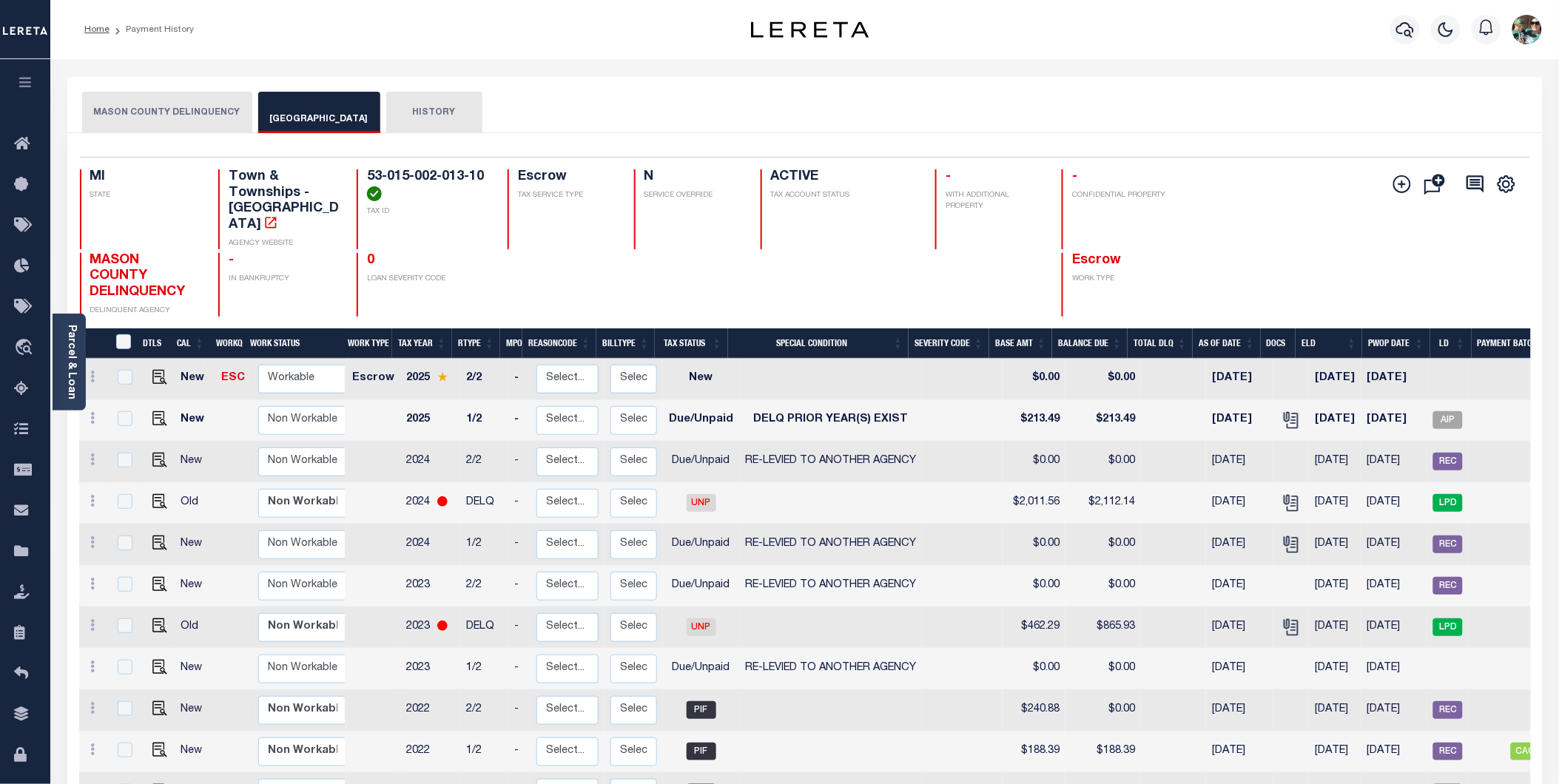
click at [314, 112] on button "VICTORY TOWNSHIP" at bounding box center [319, 112] width 122 height 41
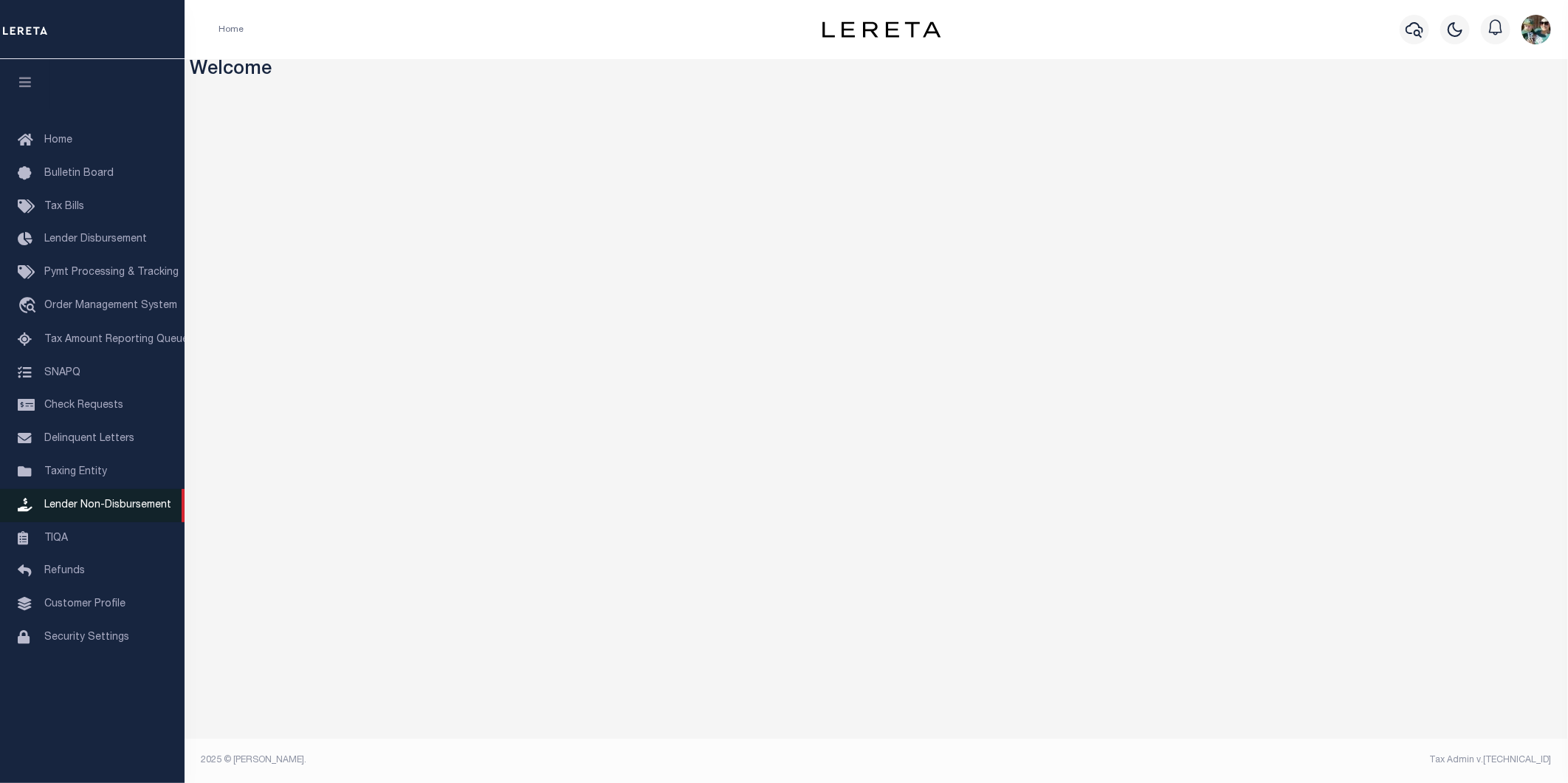
click at [74, 505] on span "Lender Non-Disbursement" at bounding box center [107, 505] width 127 height 10
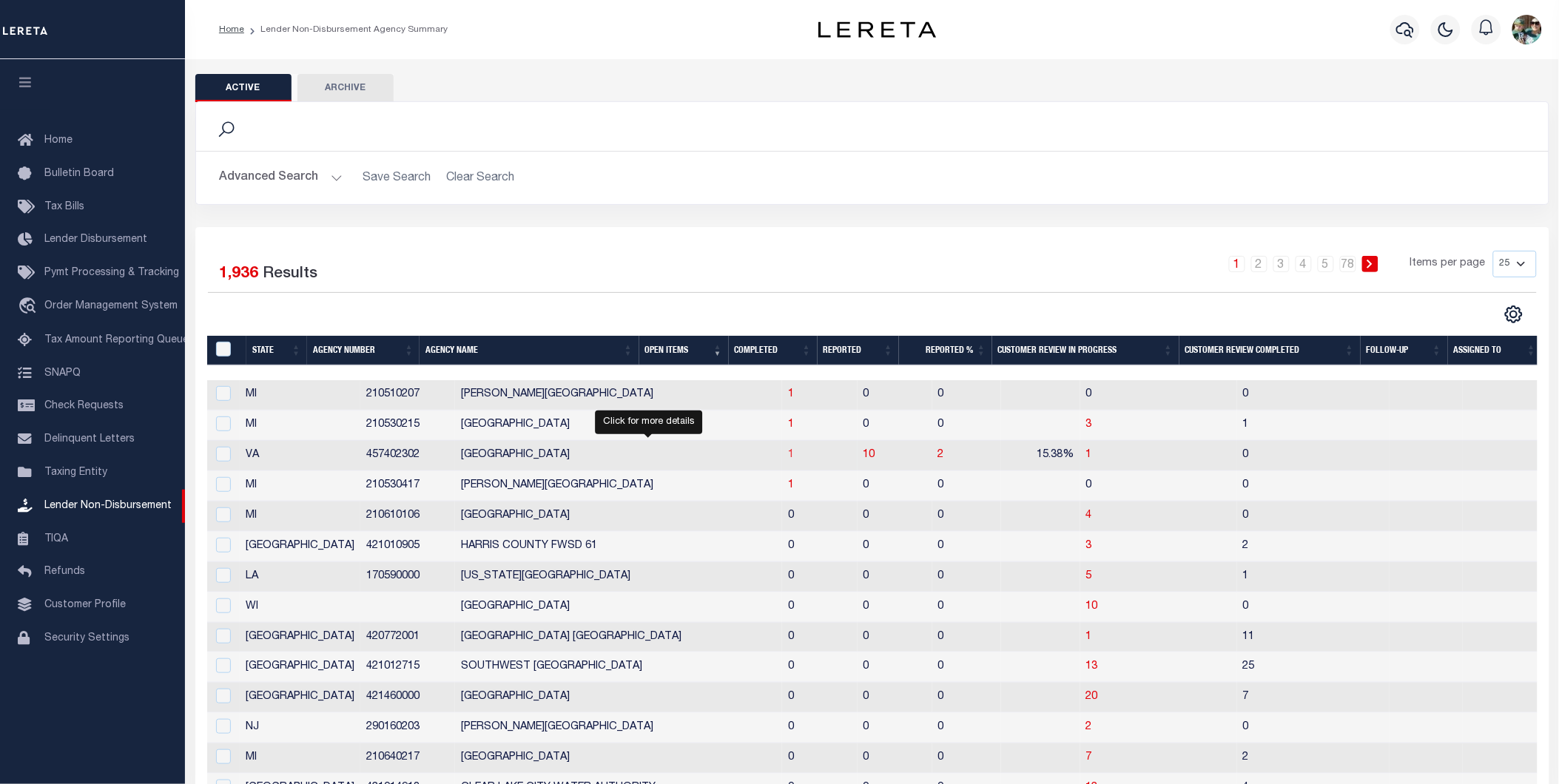
click at [788, 457] on span "1" at bounding box center [791, 455] width 6 height 10
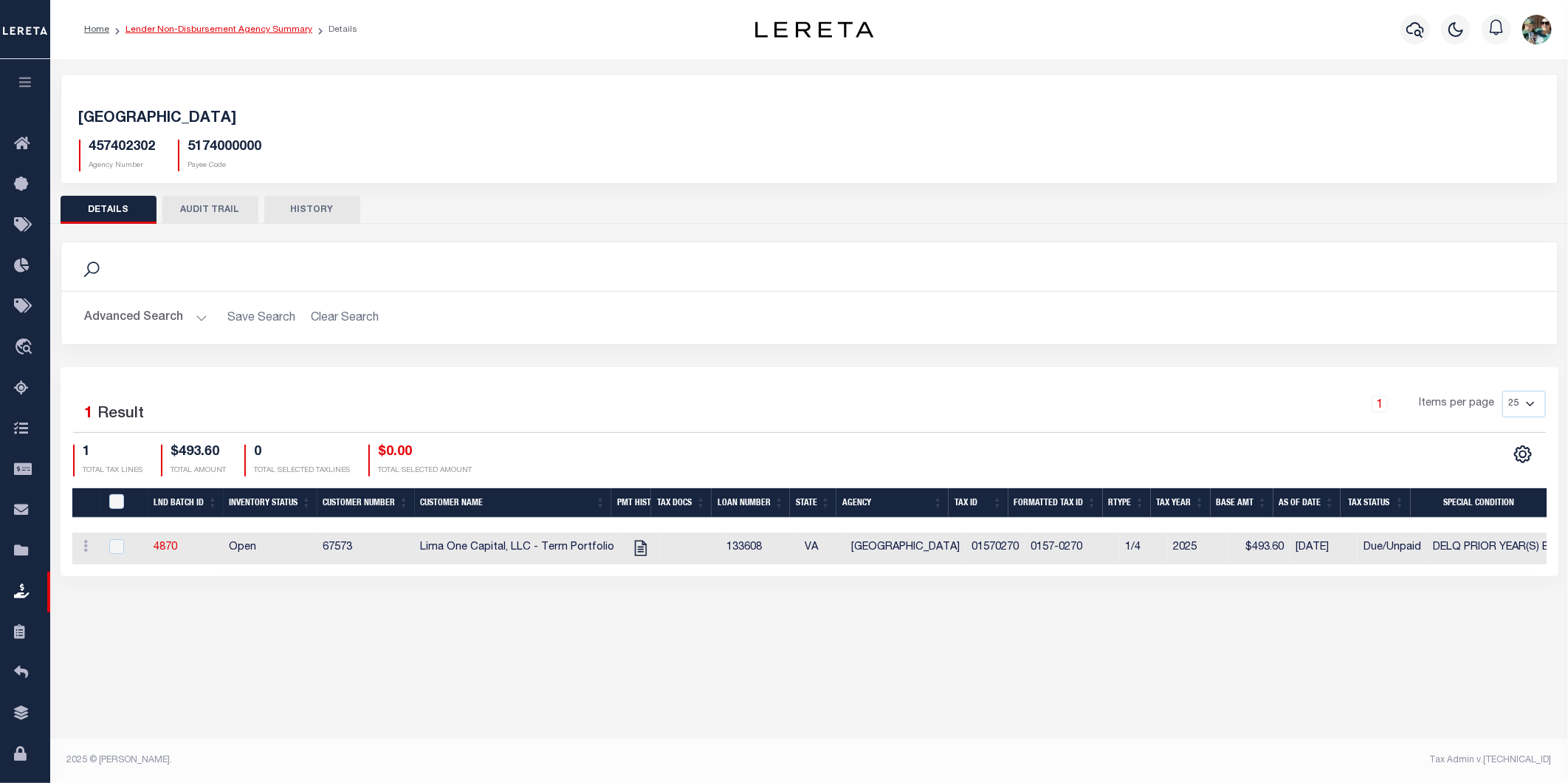
click at [238, 25] on link "Lender Non-Disbursement Agency Summary" at bounding box center [219, 29] width 187 height 8
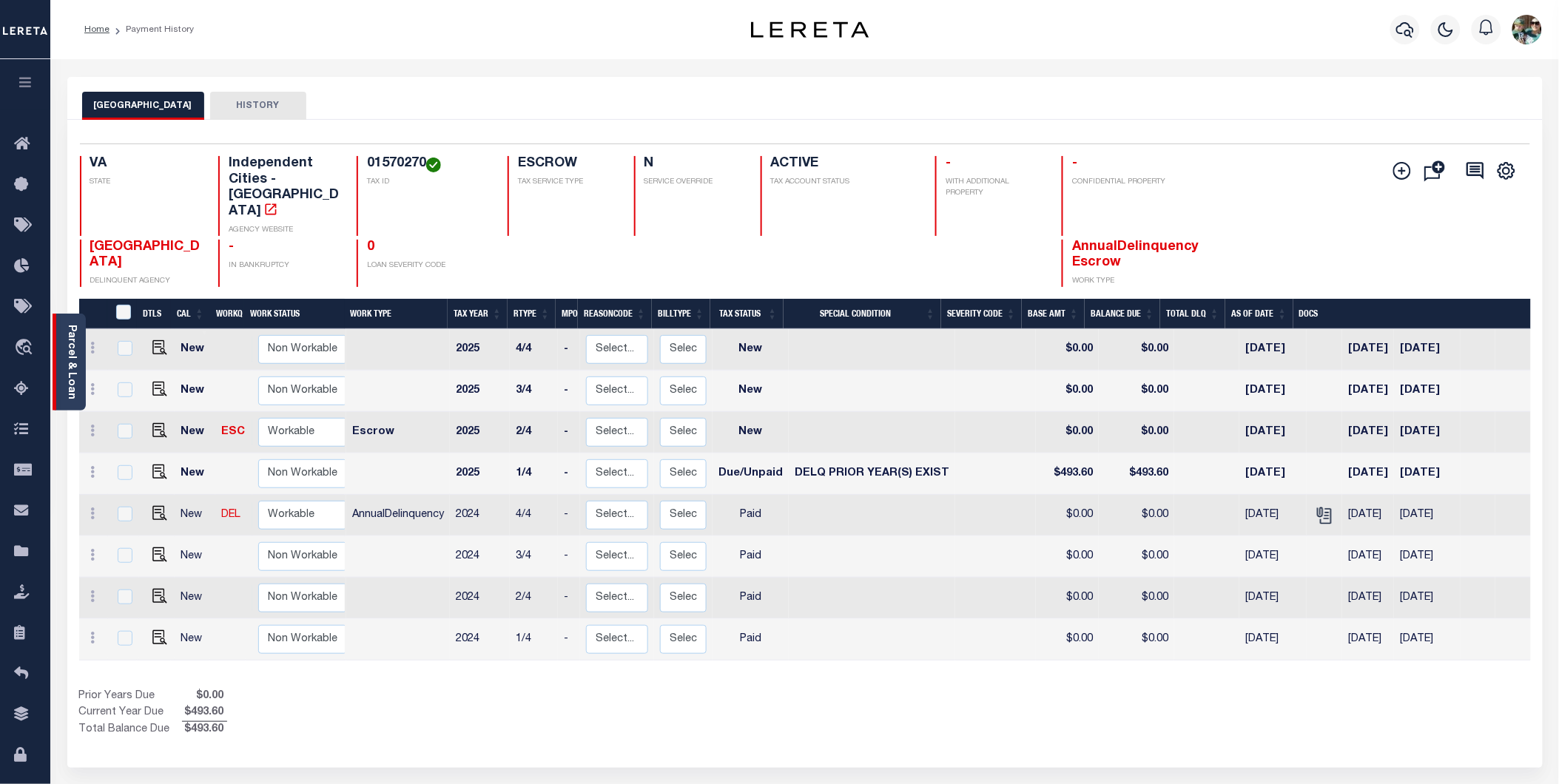
click at [71, 362] on link "Parcel & Loan" at bounding box center [71, 361] width 10 height 74
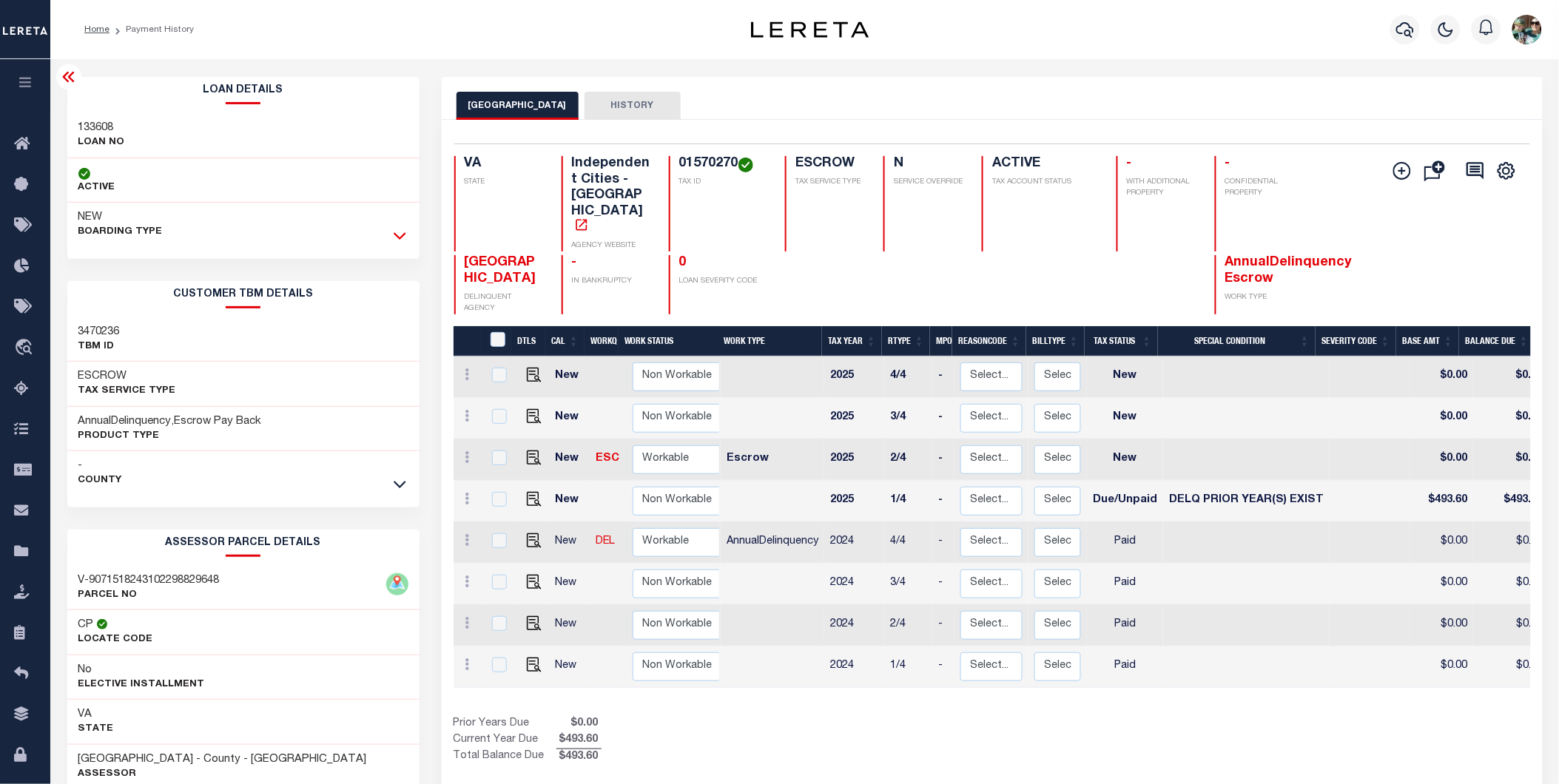
click at [402, 231] on icon at bounding box center [399, 235] width 12 height 16
